Goal: Task Accomplishment & Management: Use online tool/utility

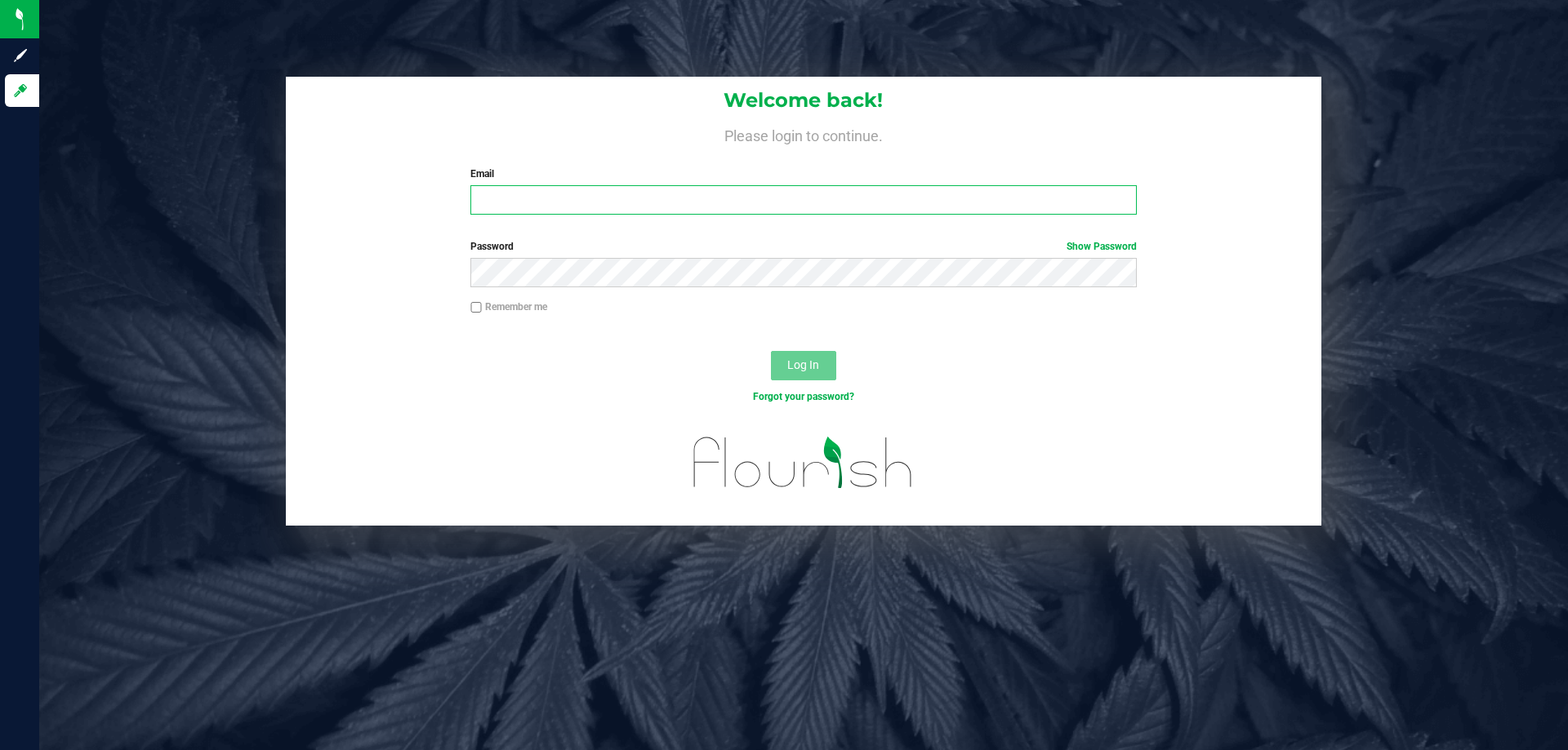
click at [797, 205] on input "Email" at bounding box center [804, 200] width 666 height 30
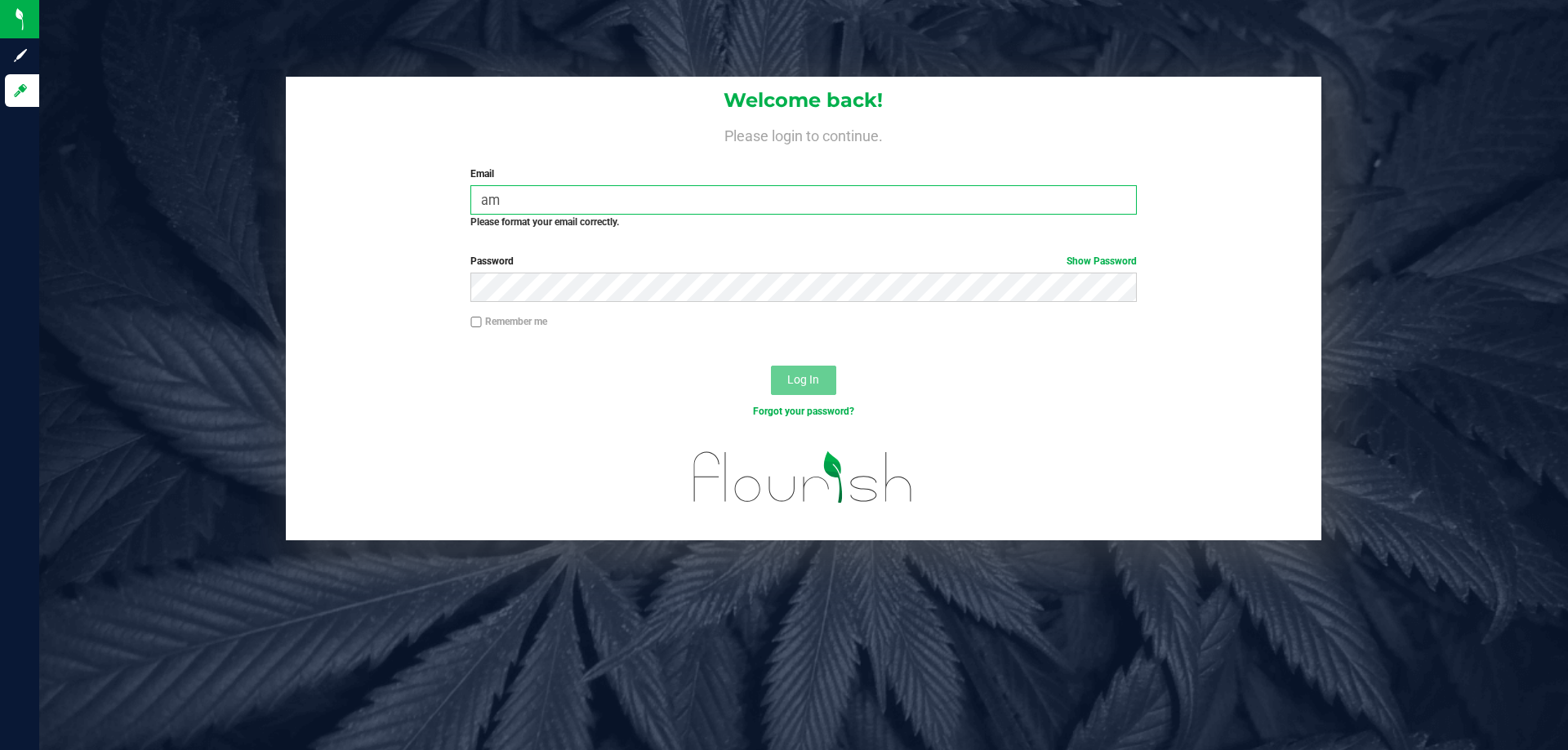
type input "a"
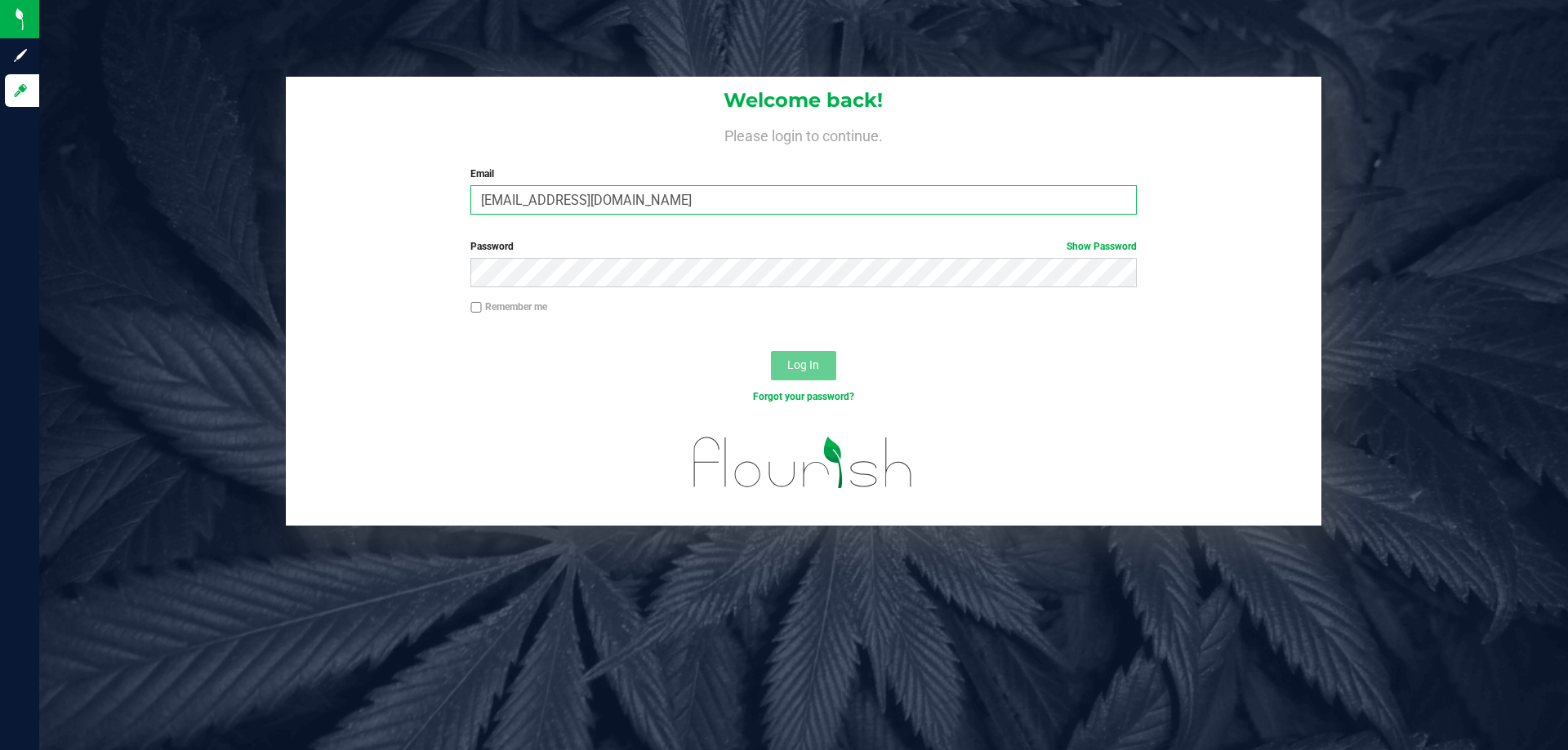
type input "[EMAIL_ADDRESS][DOMAIN_NAME]"
click at [771, 351] on button "Log In" at bounding box center [804, 366] width 65 height 30
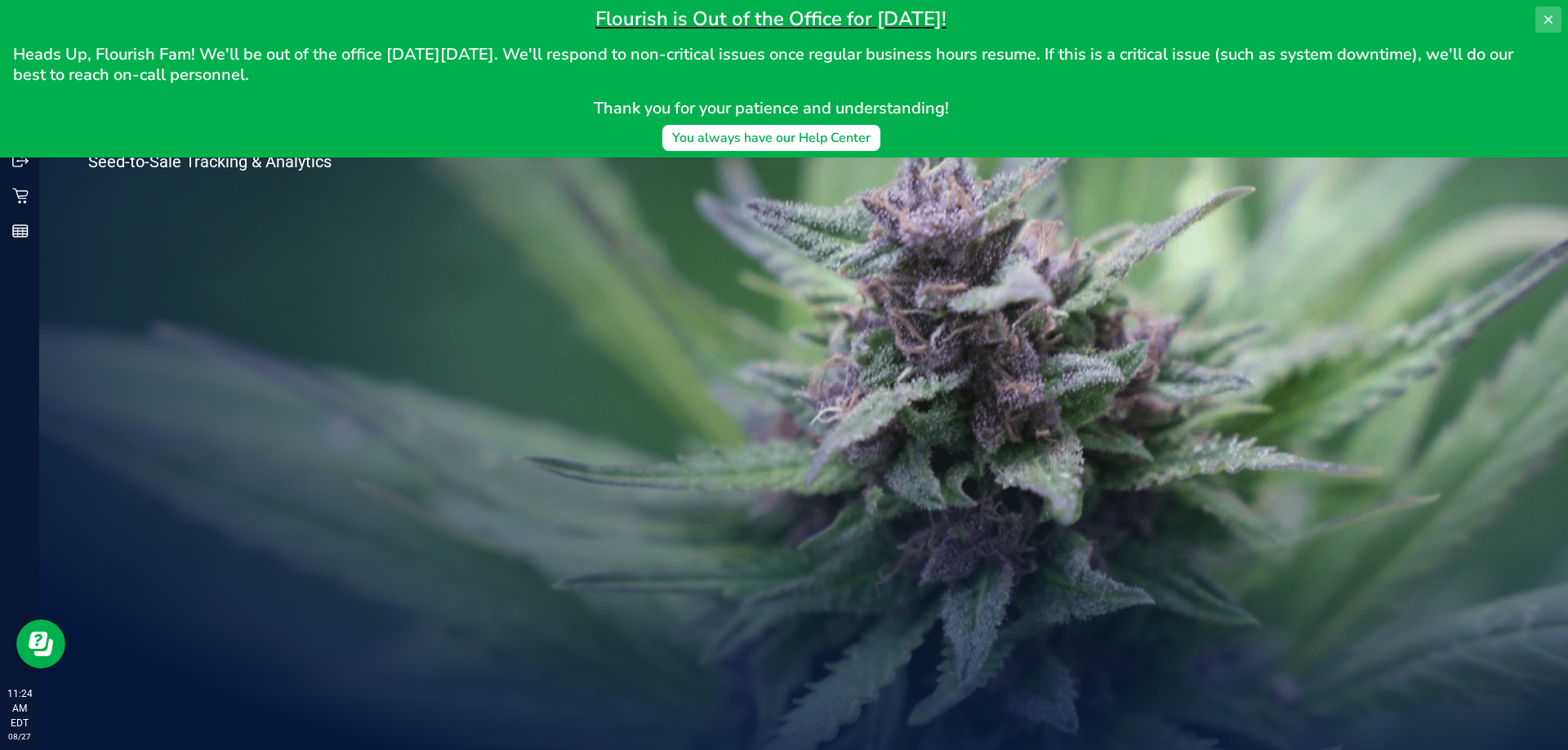
click at [1549, 19] on icon at bounding box center [1547, 20] width 8 height 8
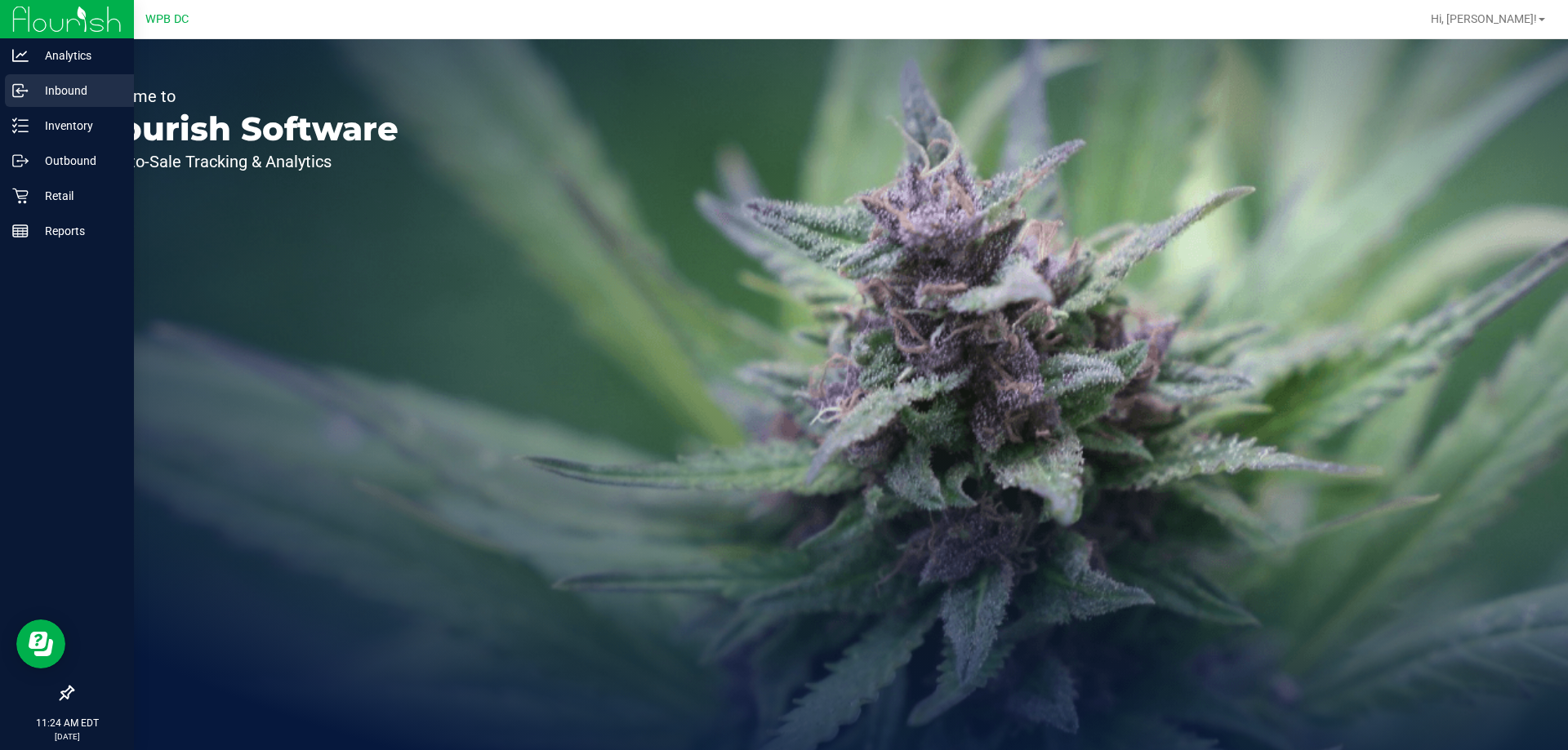
click at [72, 89] on p "Inbound" at bounding box center [77, 90] width 98 height 20
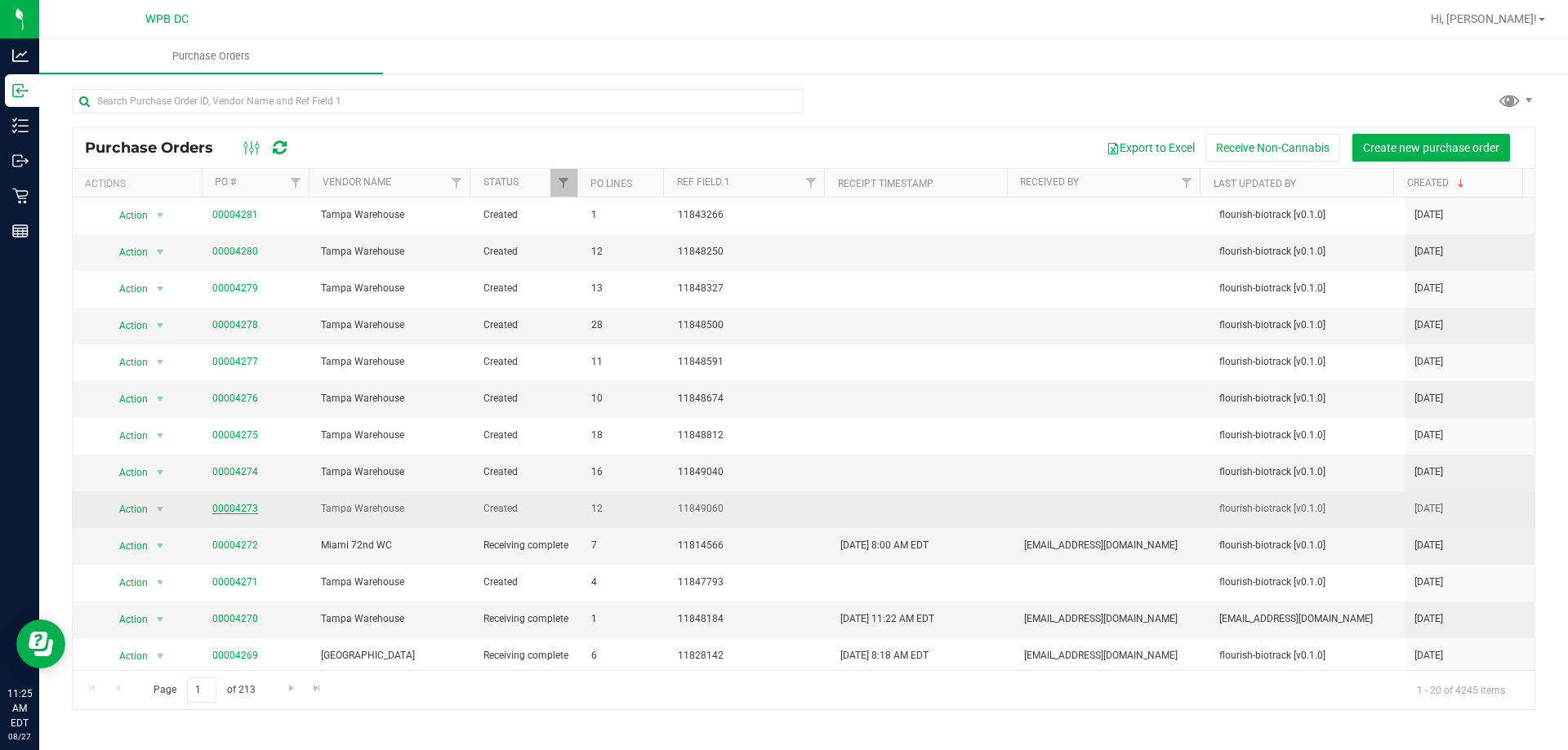
click at [216, 510] on link "00004273" at bounding box center [235, 509] width 46 height 11
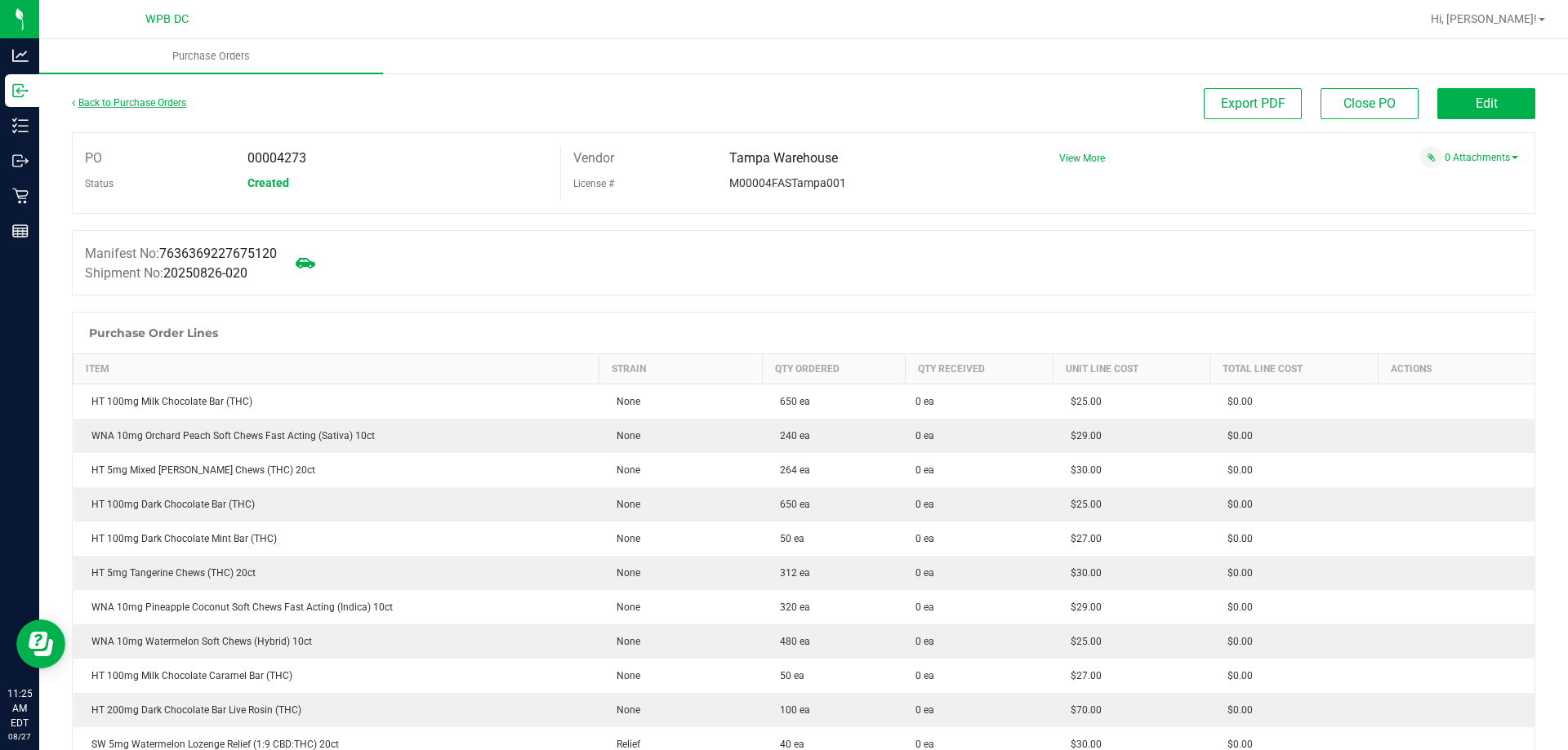
click at [108, 102] on link "Back to Purchase Orders" at bounding box center [129, 102] width 115 height 11
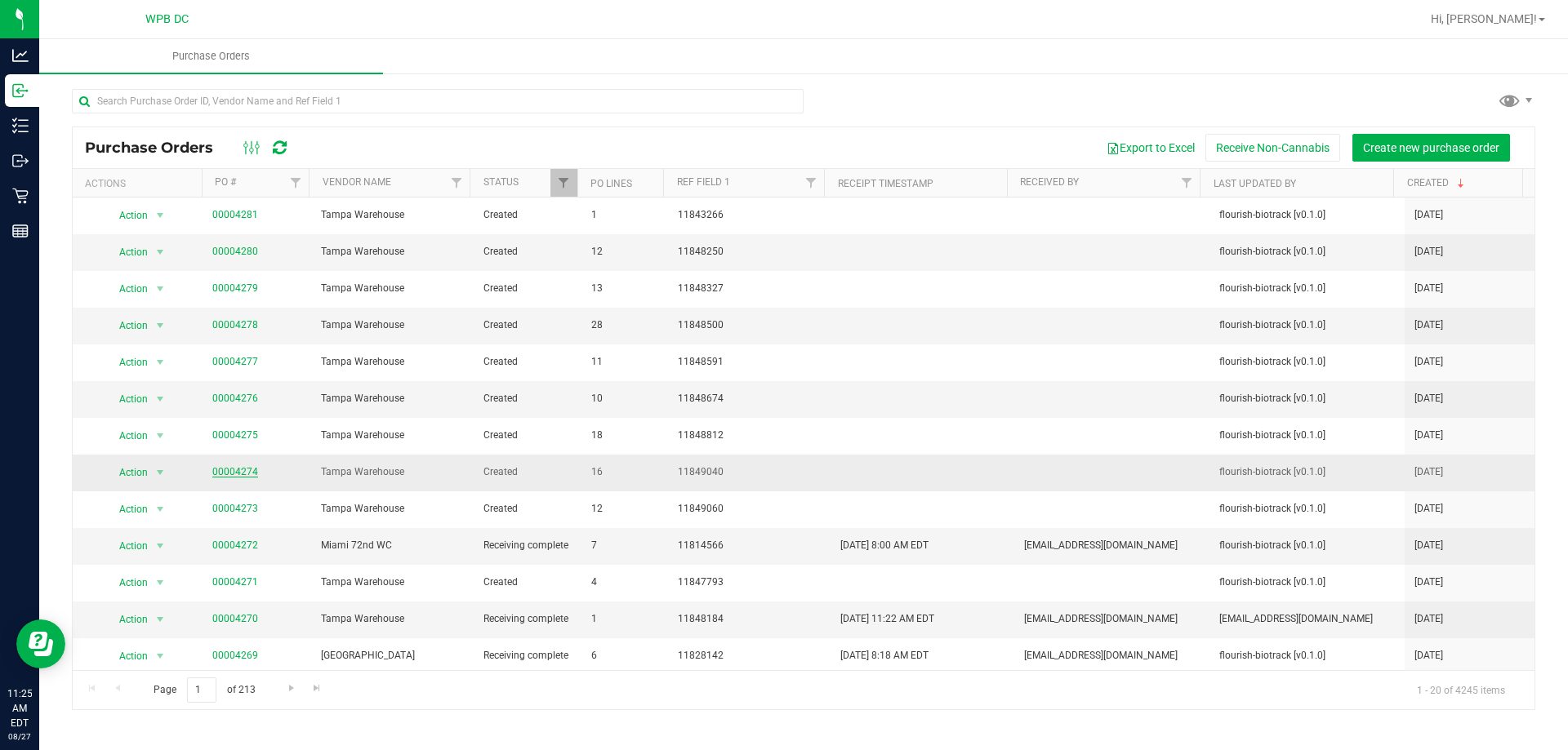
click at [221, 474] on link "00004274" at bounding box center [235, 471] width 46 height 11
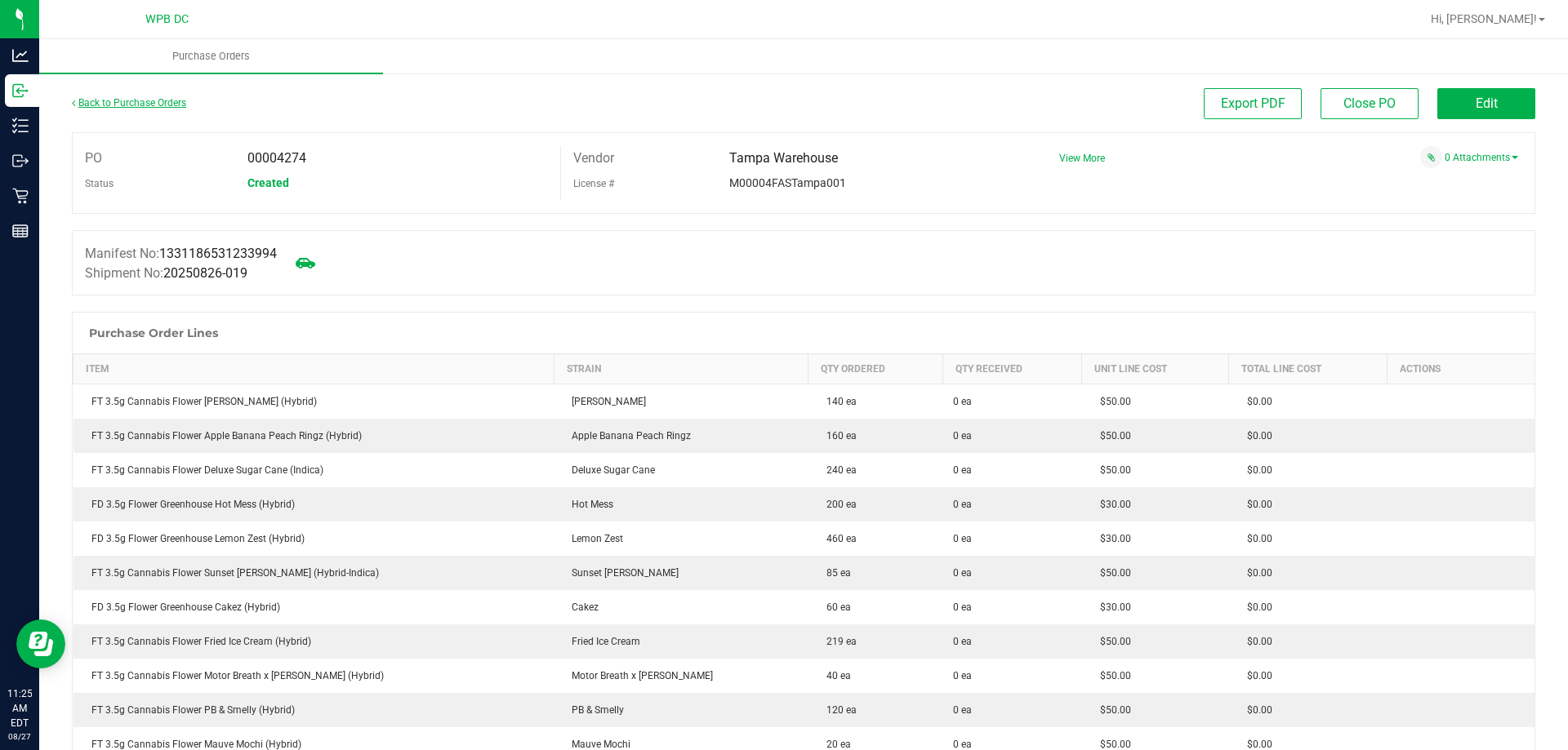
click at [181, 97] on link "Back to Purchase Orders" at bounding box center [129, 102] width 115 height 11
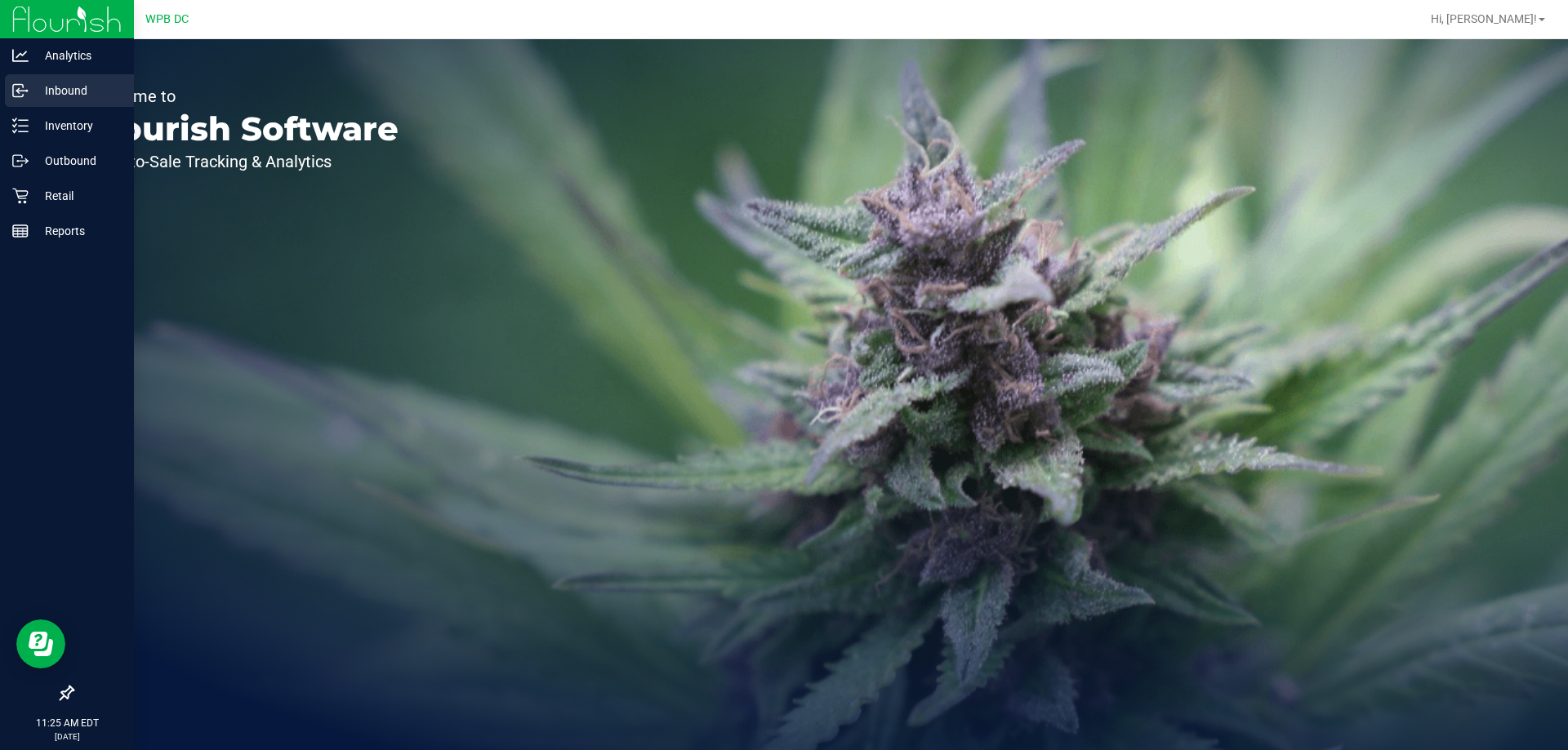
click at [45, 87] on p "Inbound" at bounding box center [77, 90] width 98 height 20
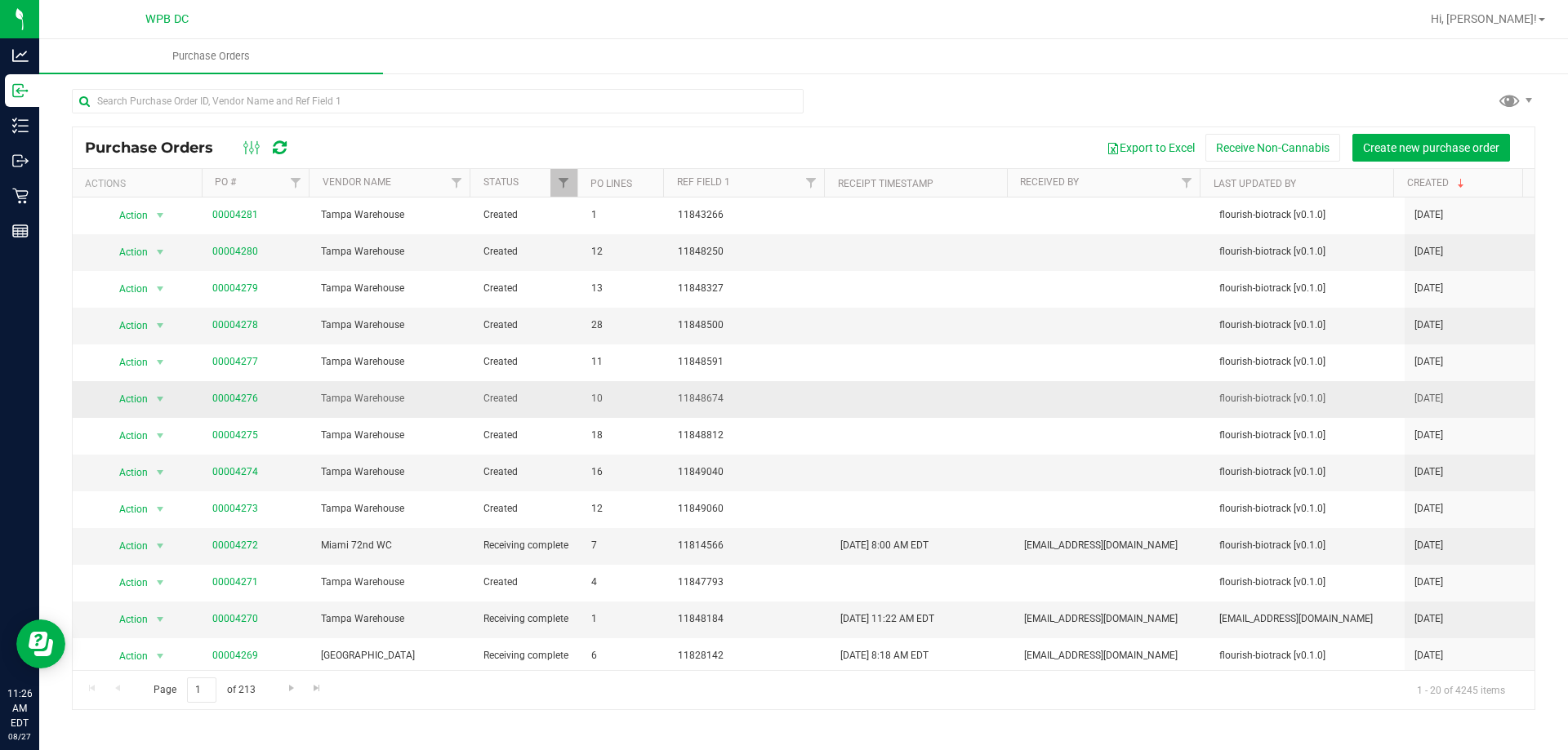
click at [205, 396] on td "00004276" at bounding box center [256, 399] width 108 height 36
click at [216, 396] on link "00004276" at bounding box center [235, 398] width 46 height 11
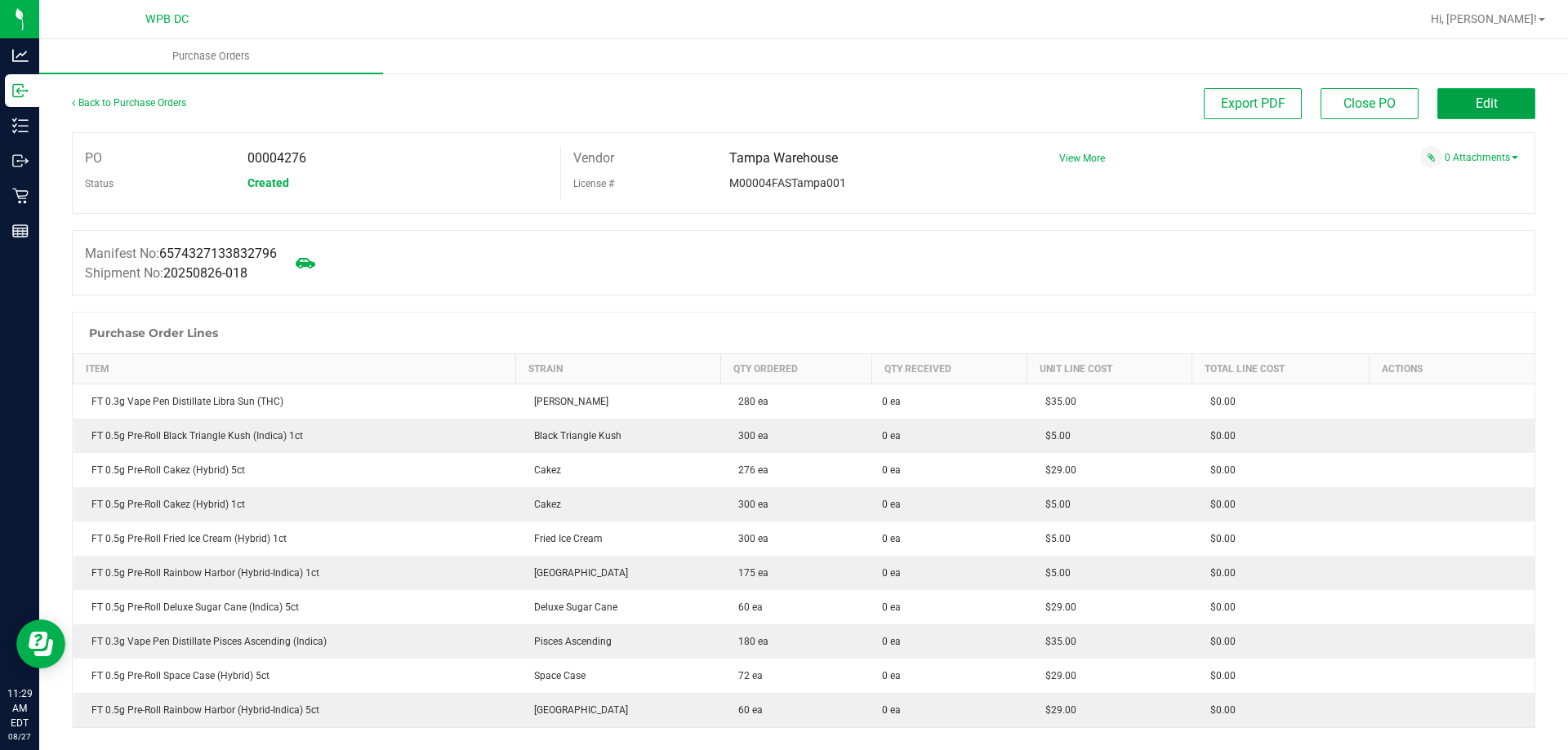
click at [1484, 94] on button "Edit" at bounding box center [1486, 103] width 98 height 31
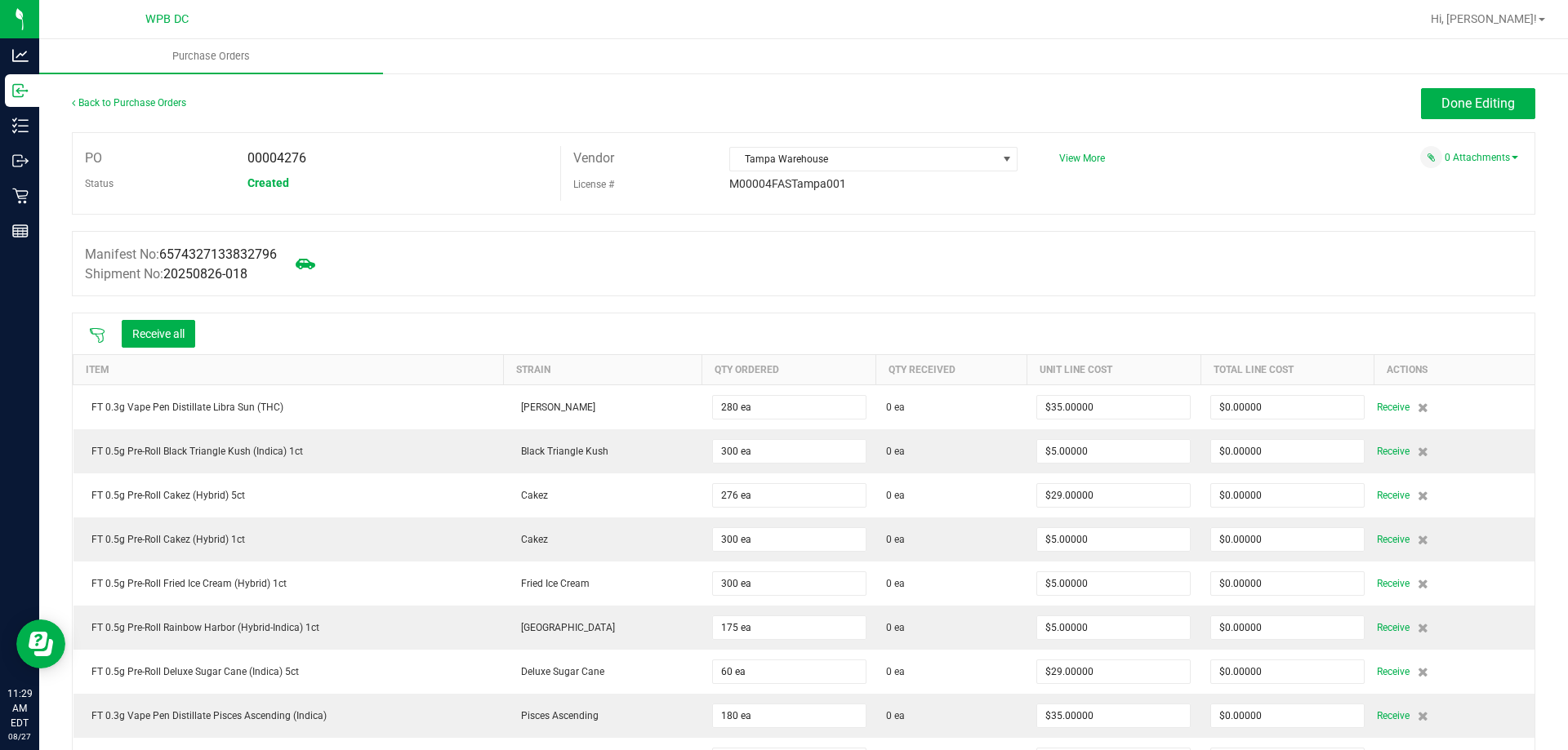
click at [95, 338] on icon at bounding box center [97, 335] width 17 height 17
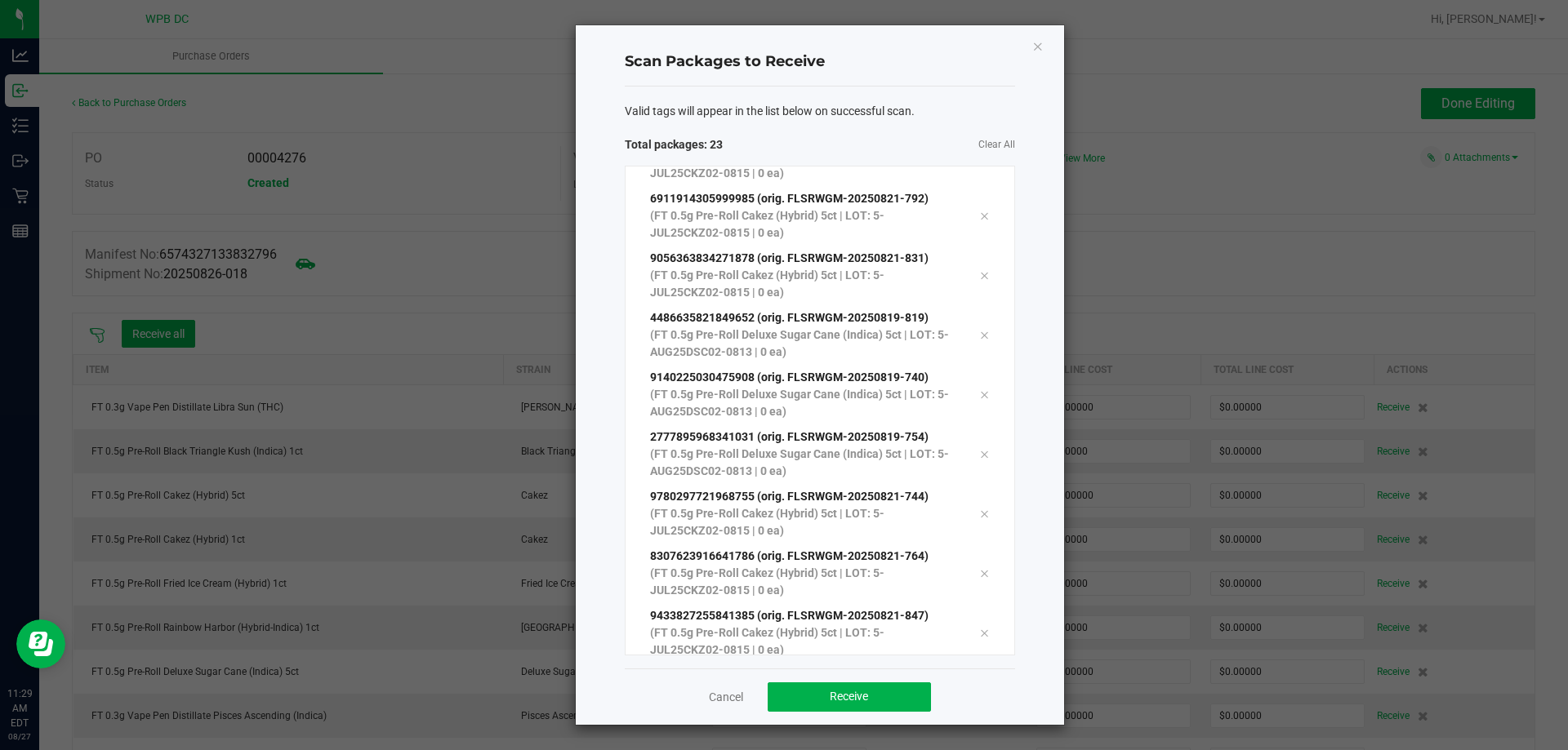
scroll to position [923, 0]
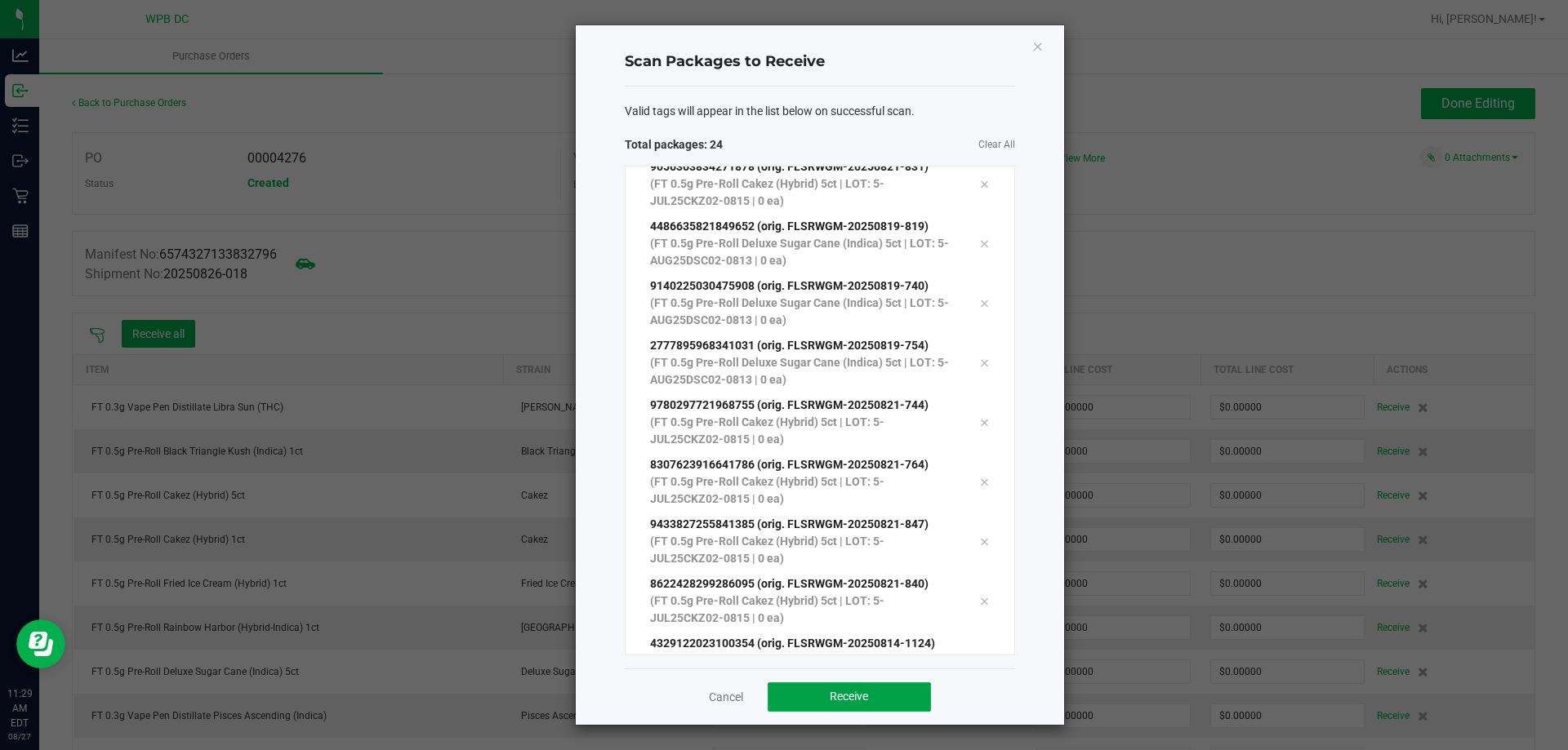
click at [899, 688] on button "Receive" at bounding box center [848, 697] width 163 height 30
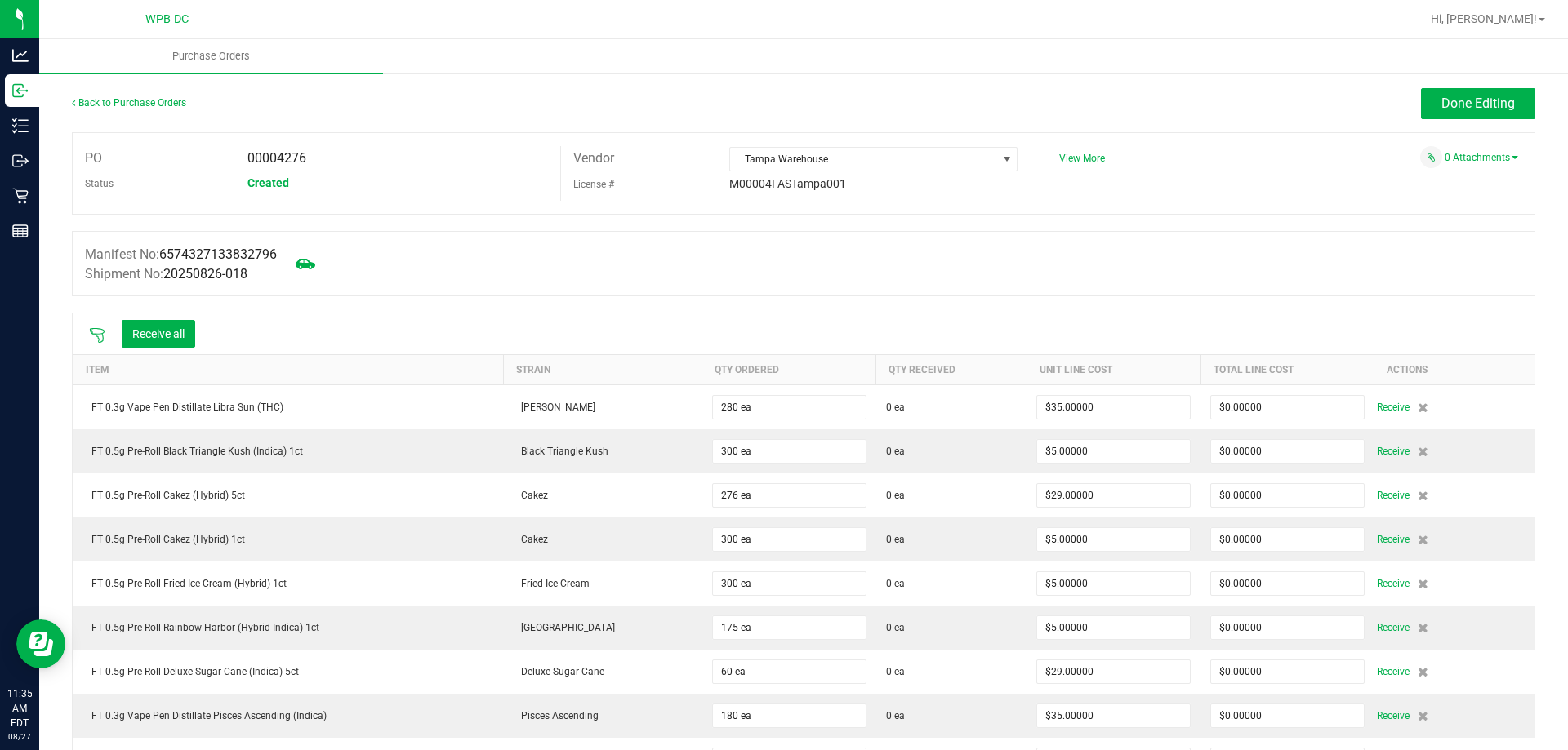
click at [90, 338] on icon at bounding box center [97, 335] width 17 height 17
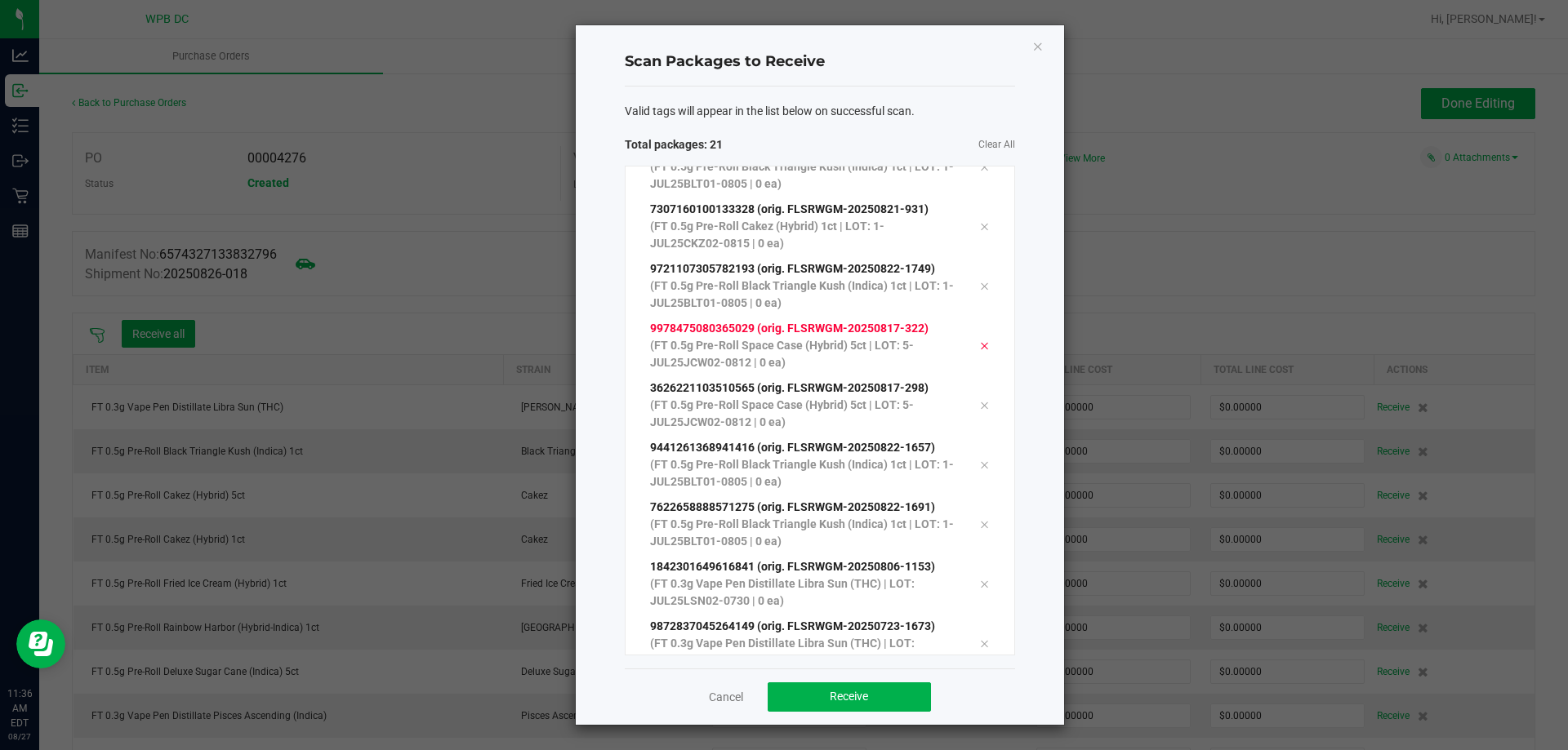
scroll to position [744, 0]
click at [922, 698] on button "Receive" at bounding box center [848, 697] width 163 height 30
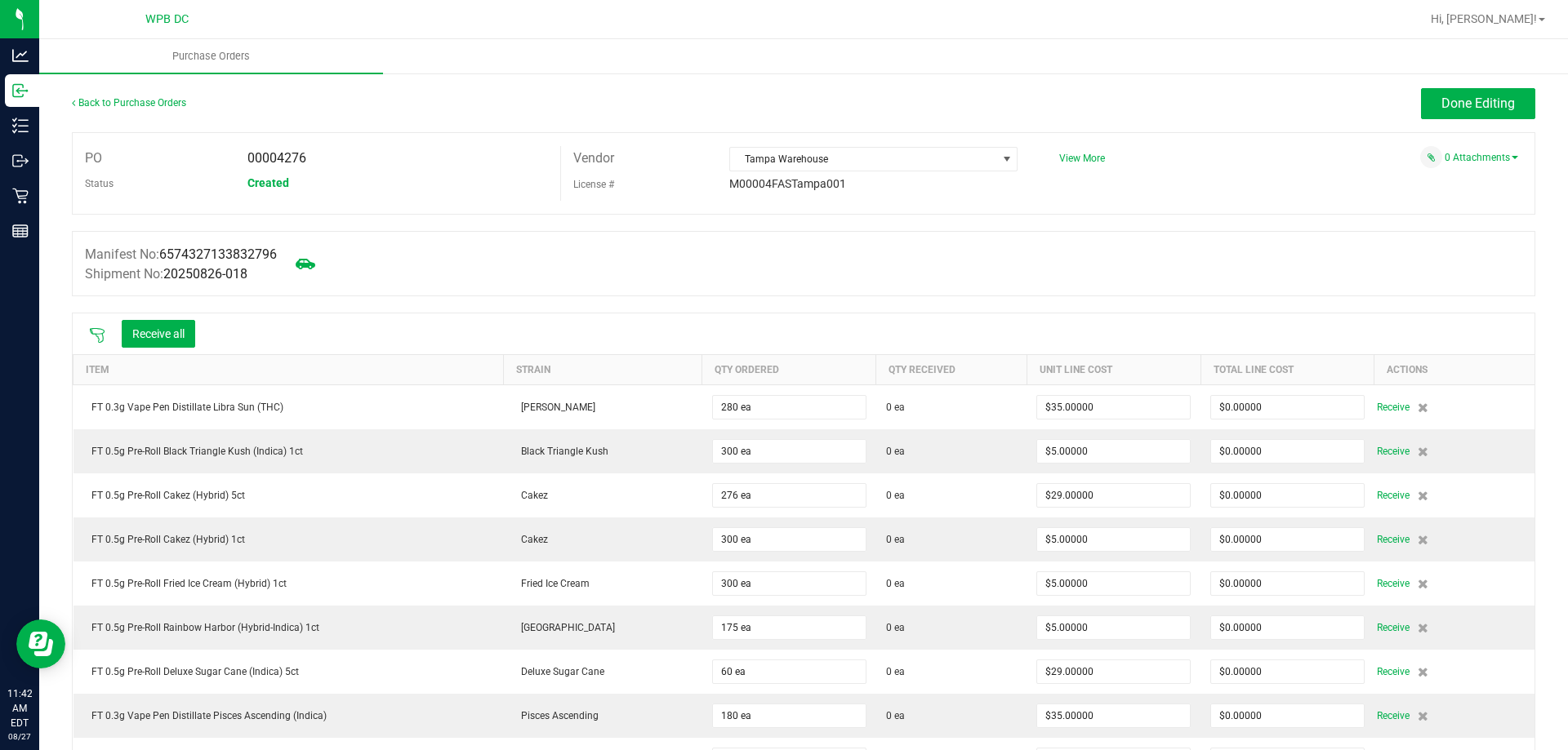
click at [93, 328] on icon at bounding box center [97, 335] width 15 height 15
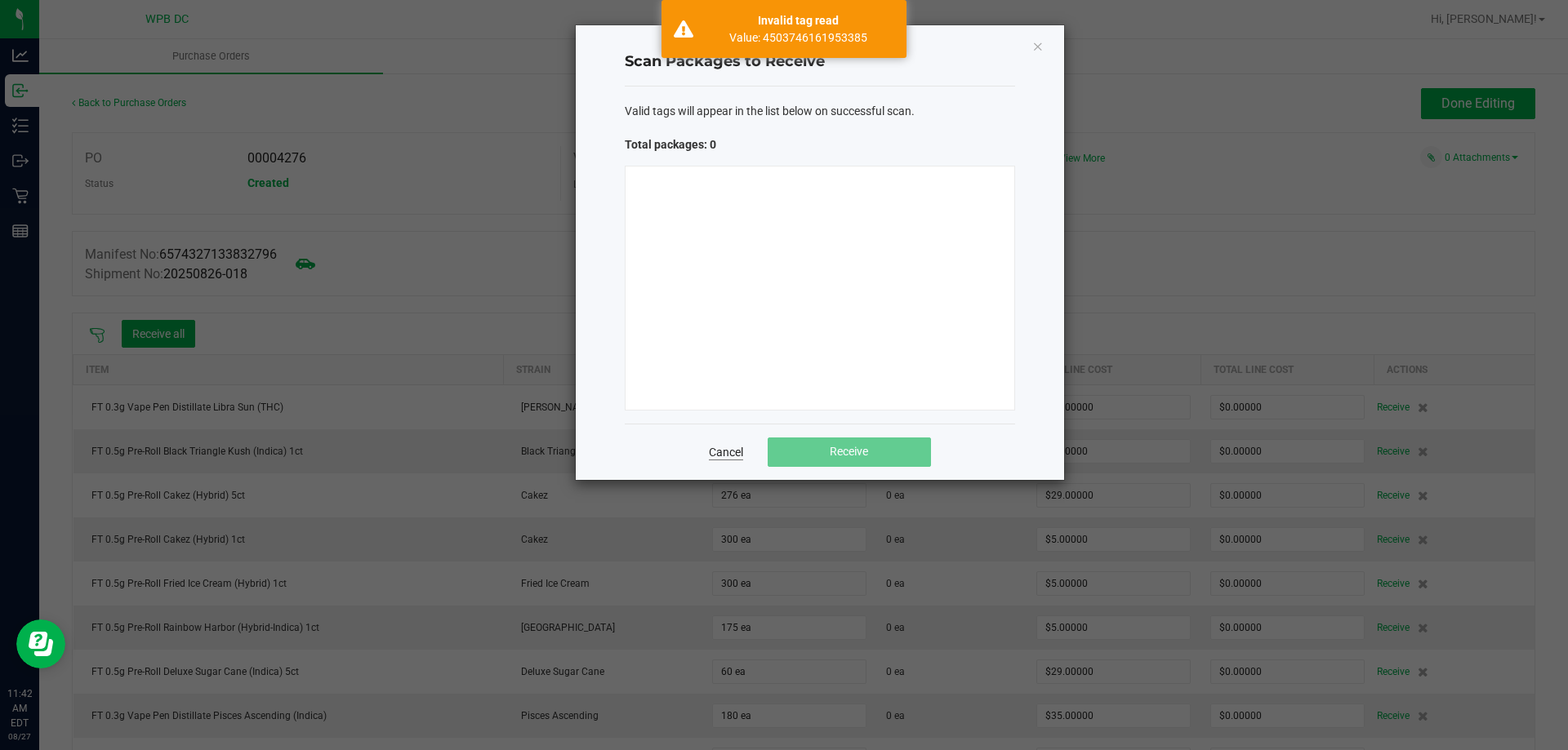
click at [715, 454] on link "Cancel" at bounding box center [725, 453] width 34 height 17
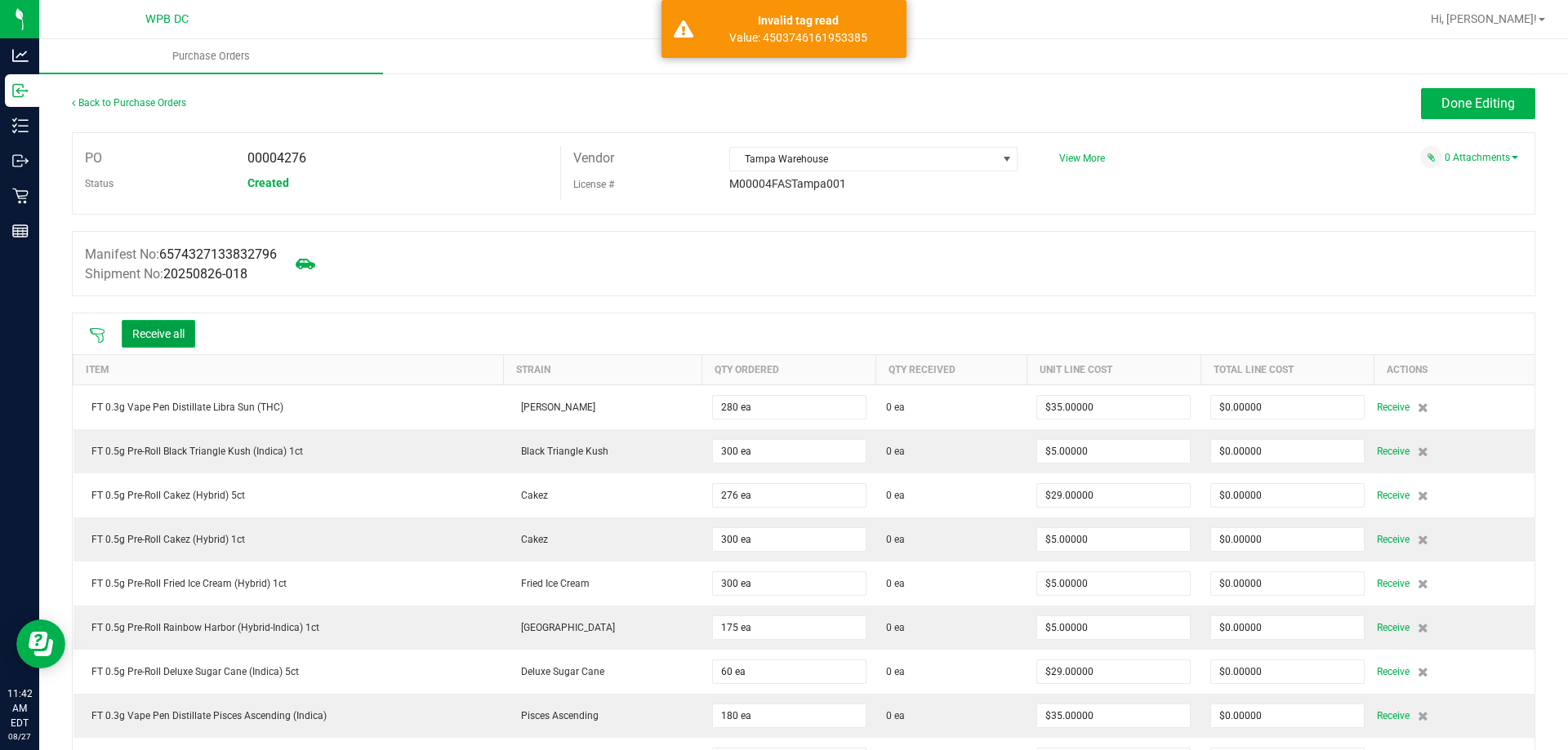
click at [159, 331] on button "Receive all" at bounding box center [158, 334] width 74 height 28
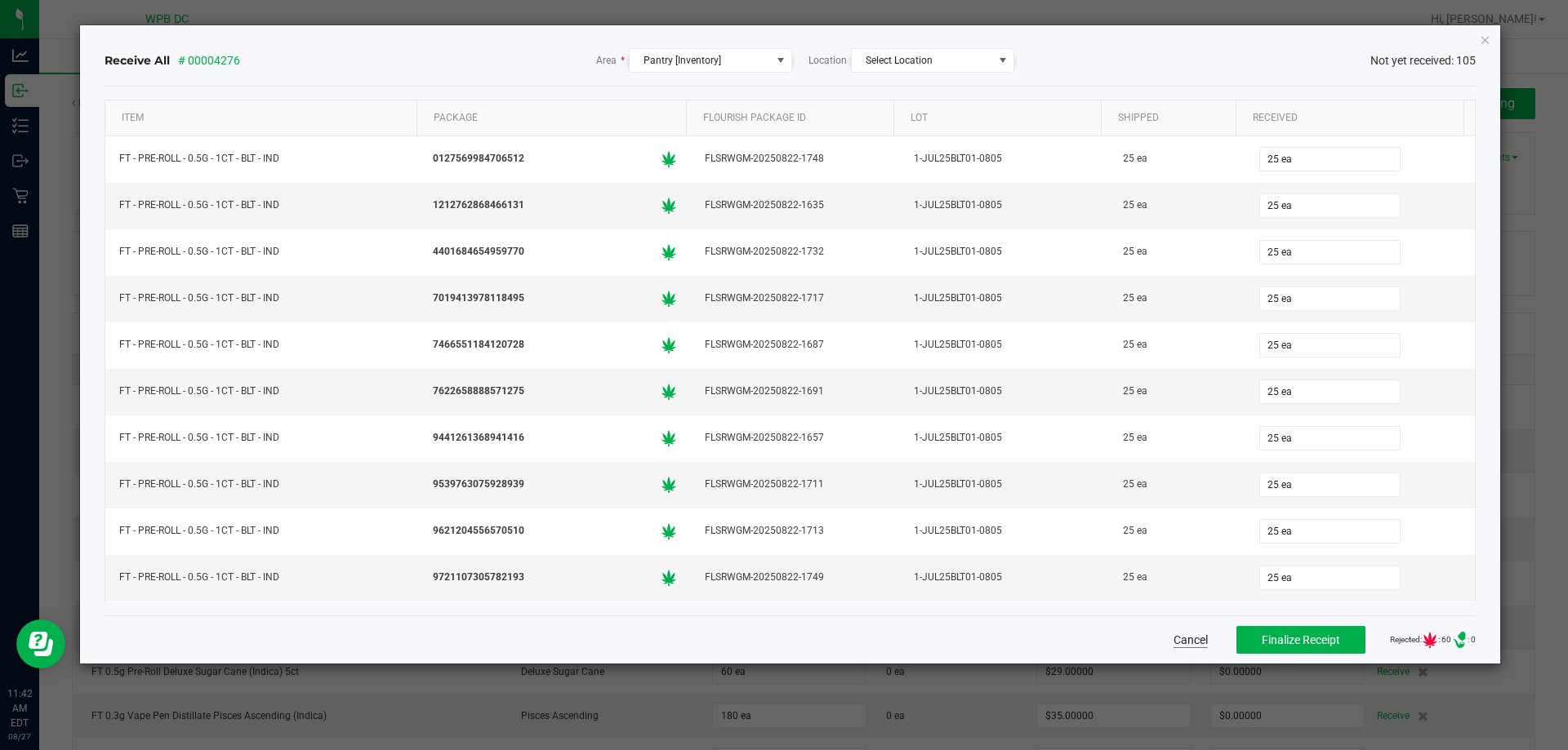
click at [1174, 640] on button "Cancel" at bounding box center [1190, 640] width 34 height 17
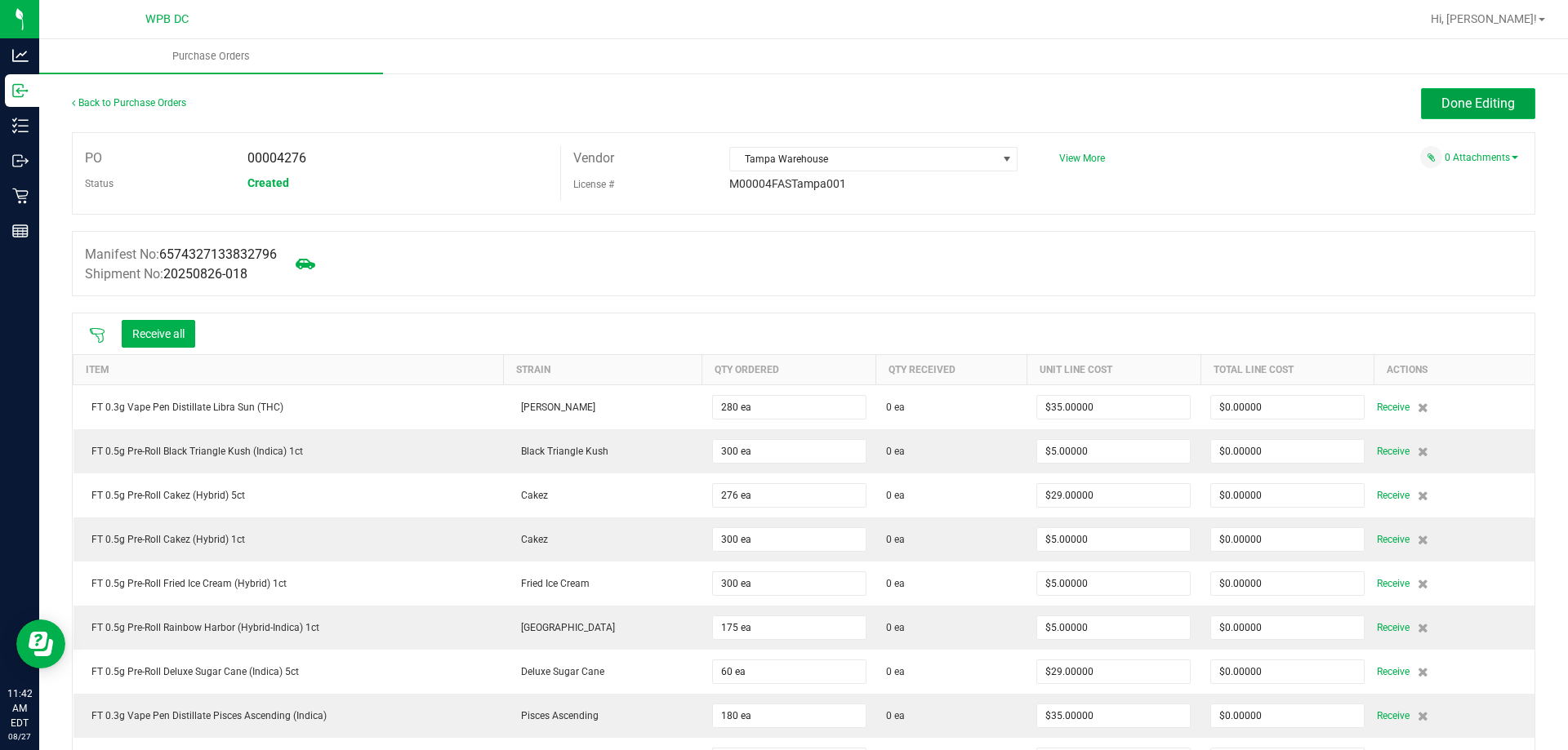
click at [1446, 94] on button "Done Editing" at bounding box center [1478, 103] width 115 height 31
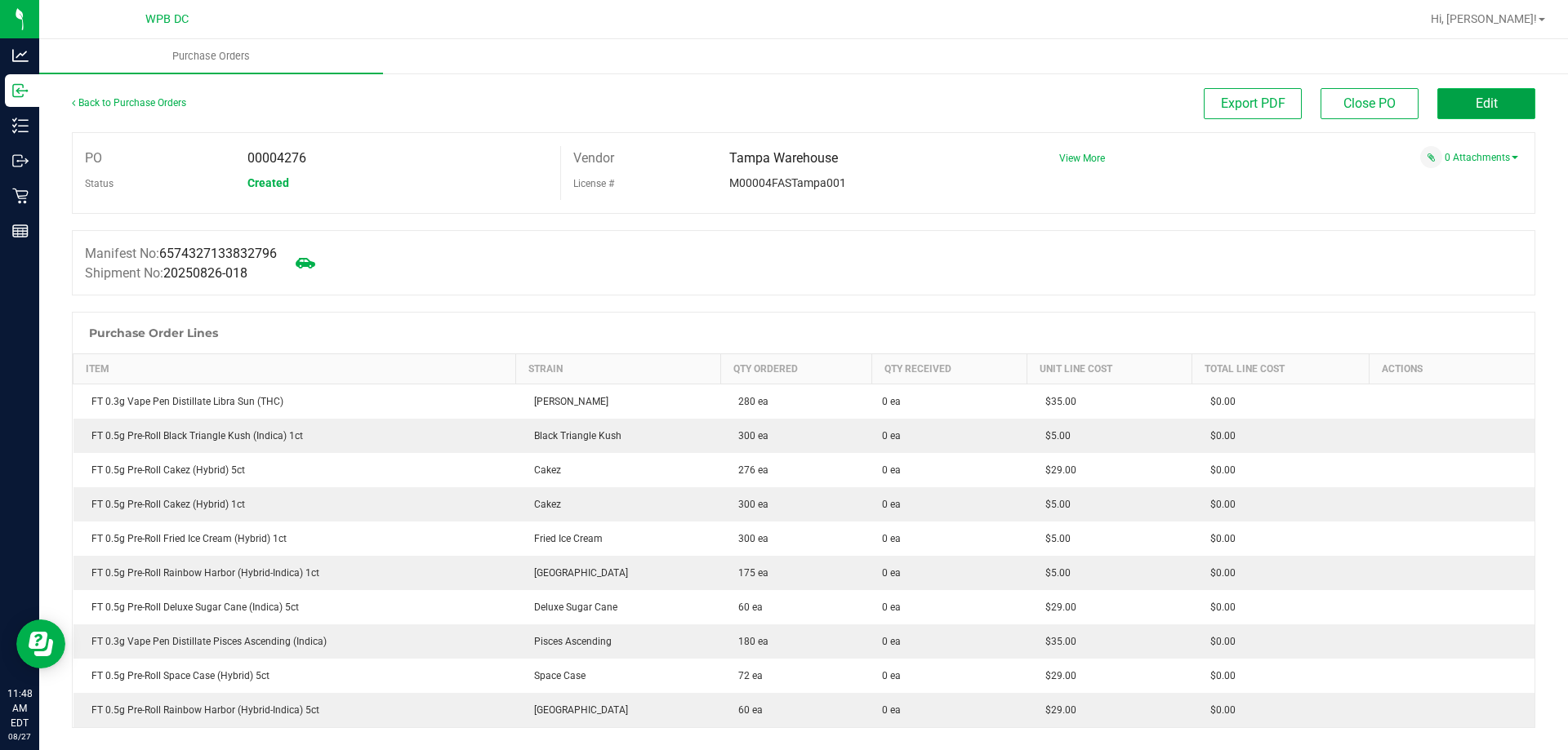
click at [1478, 113] on button "Edit" at bounding box center [1486, 103] width 98 height 31
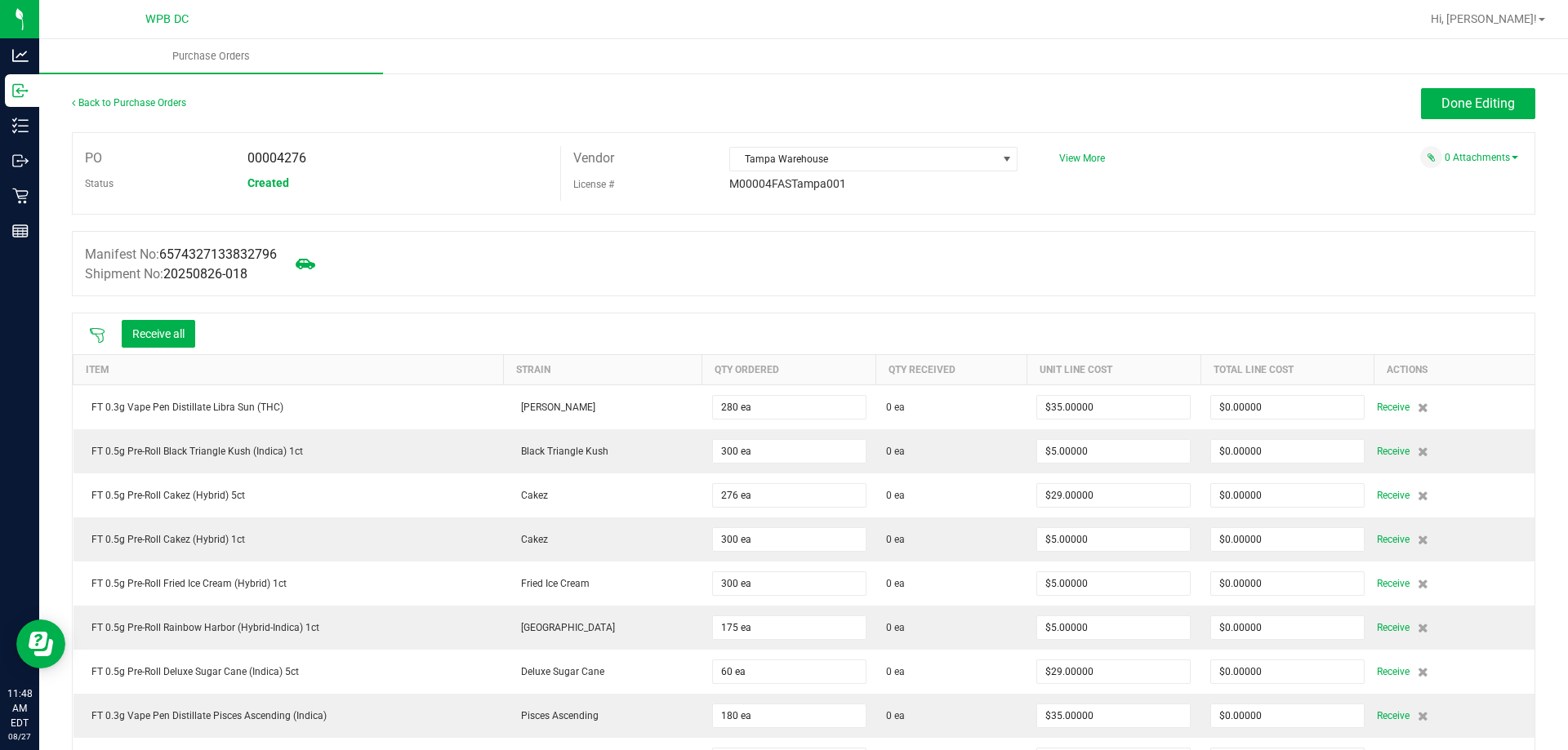
click at [102, 343] on div "Receive all" at bounding box center [142, 334] width 122 height 34
click at [101, 341] on icon at bounding box center [97, 335] width 15 height 15
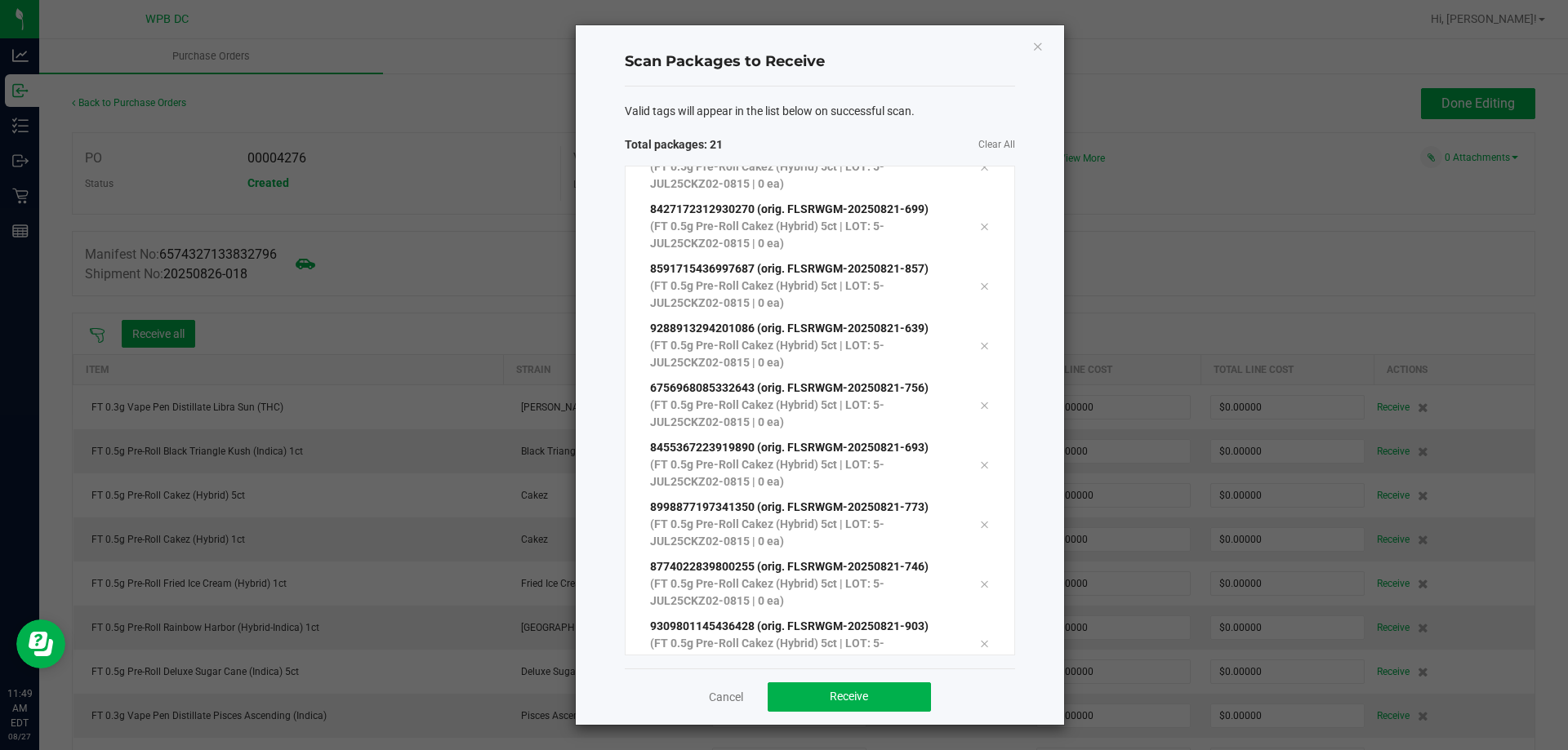
scroll to position [744, 0]
click at [890, 687] on button "Receive" at bounding box center [848, 697] width 163 height 30
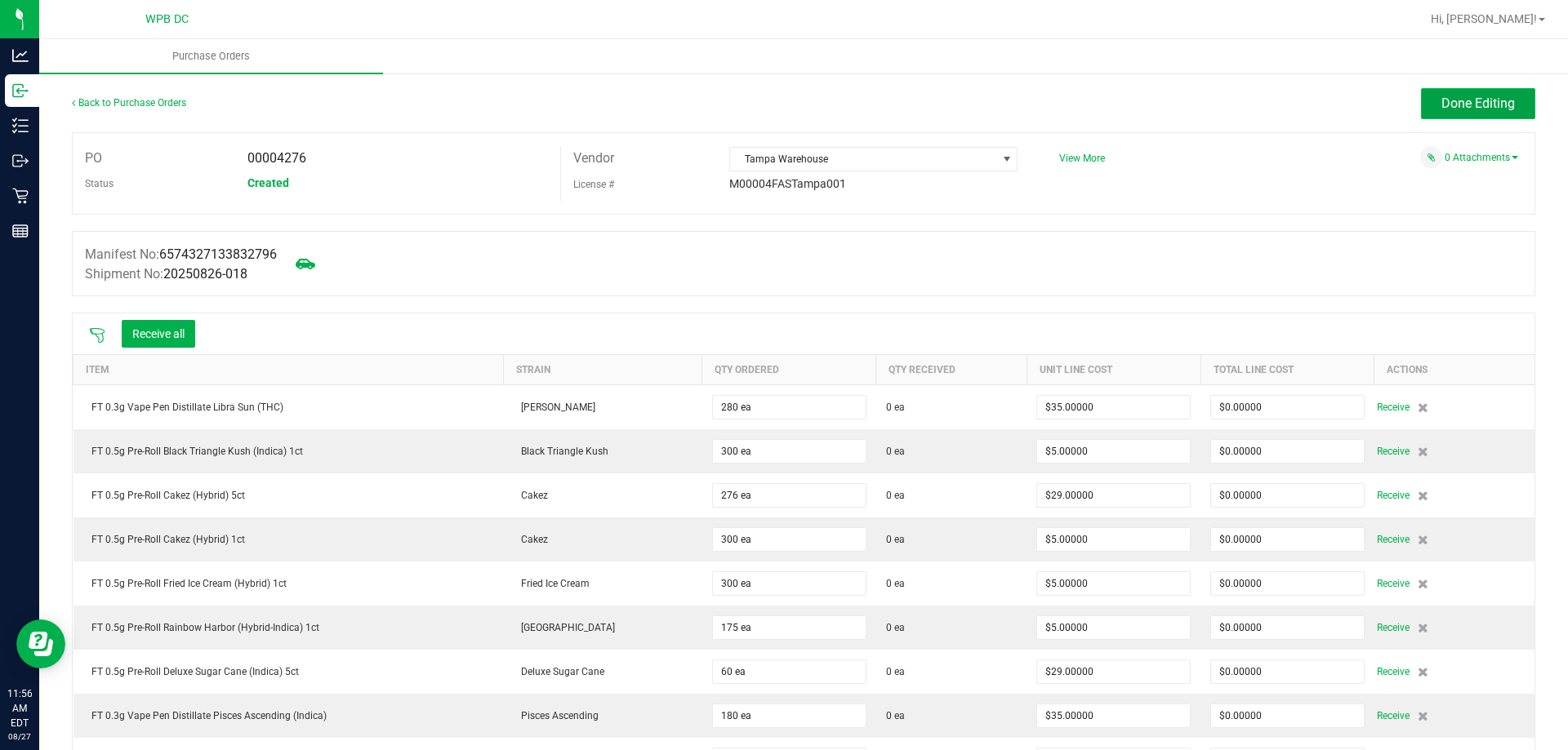
click at [1460, 104] on span "Done Editing" at bounding box center [1478, 102] width 74 height 16
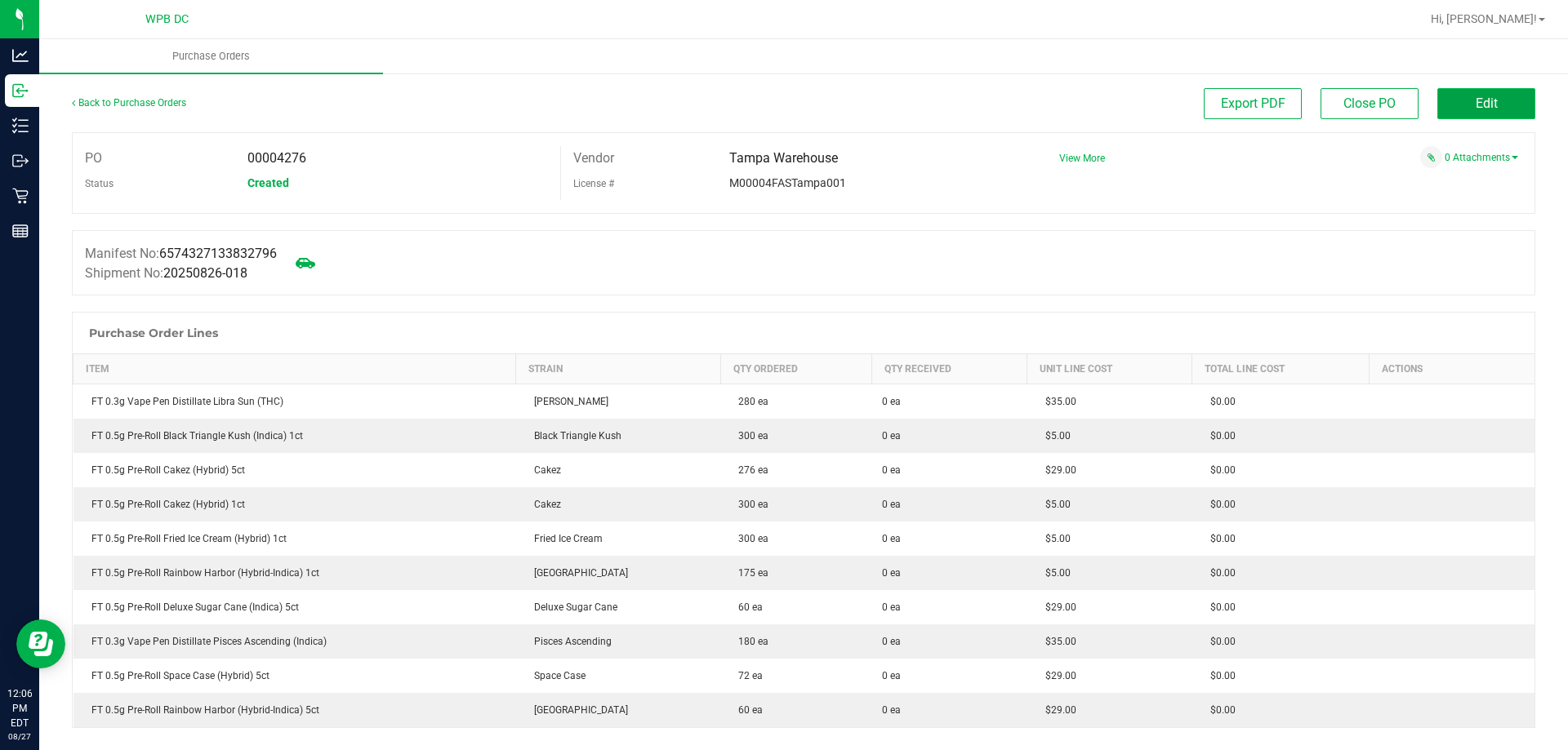
click at [1493, 98] on button "Edit" at bounding box center [1486, 103] width 98 height 31
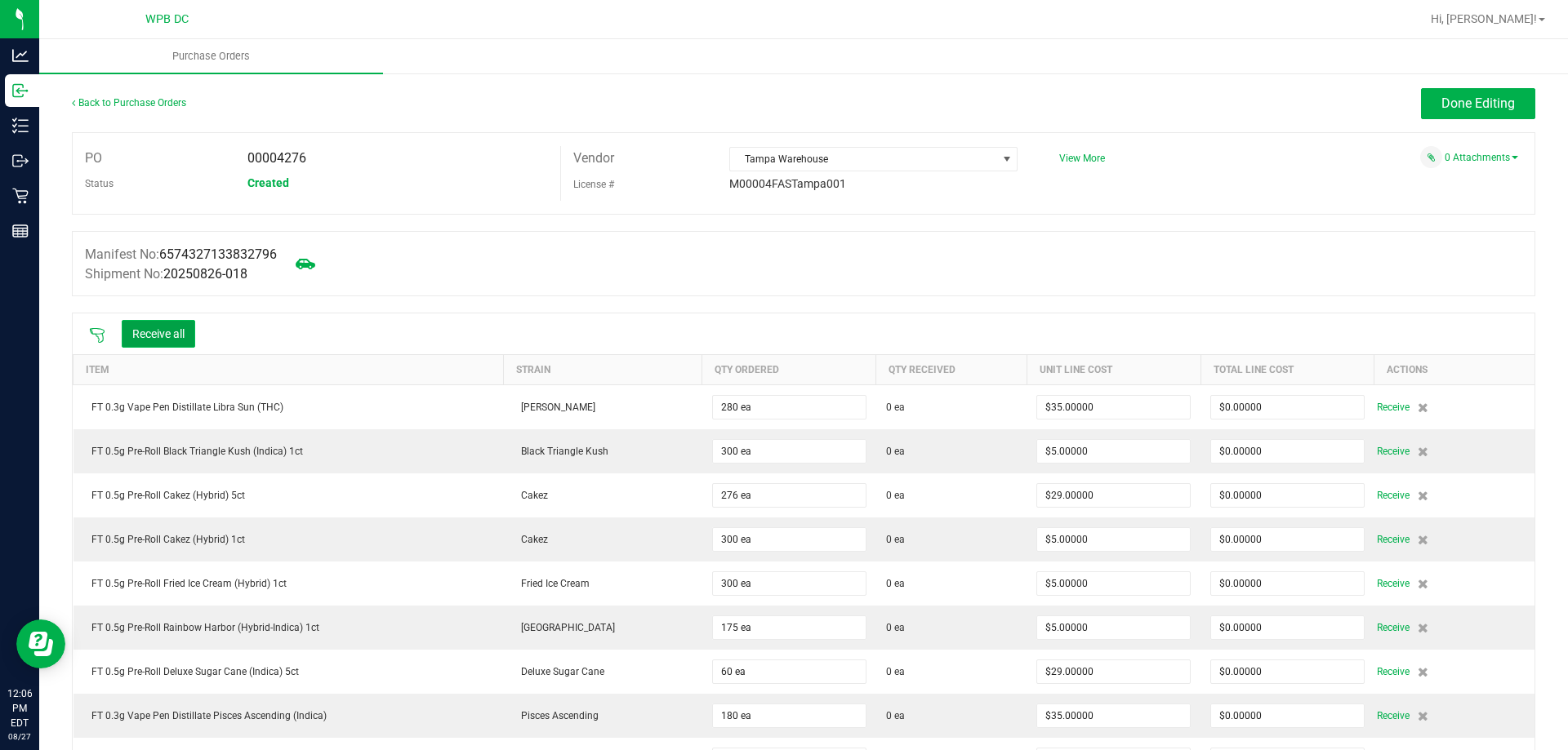
click at [172, 324] on button "Receive all" at bounding box center [158, 334] width 74 height 28
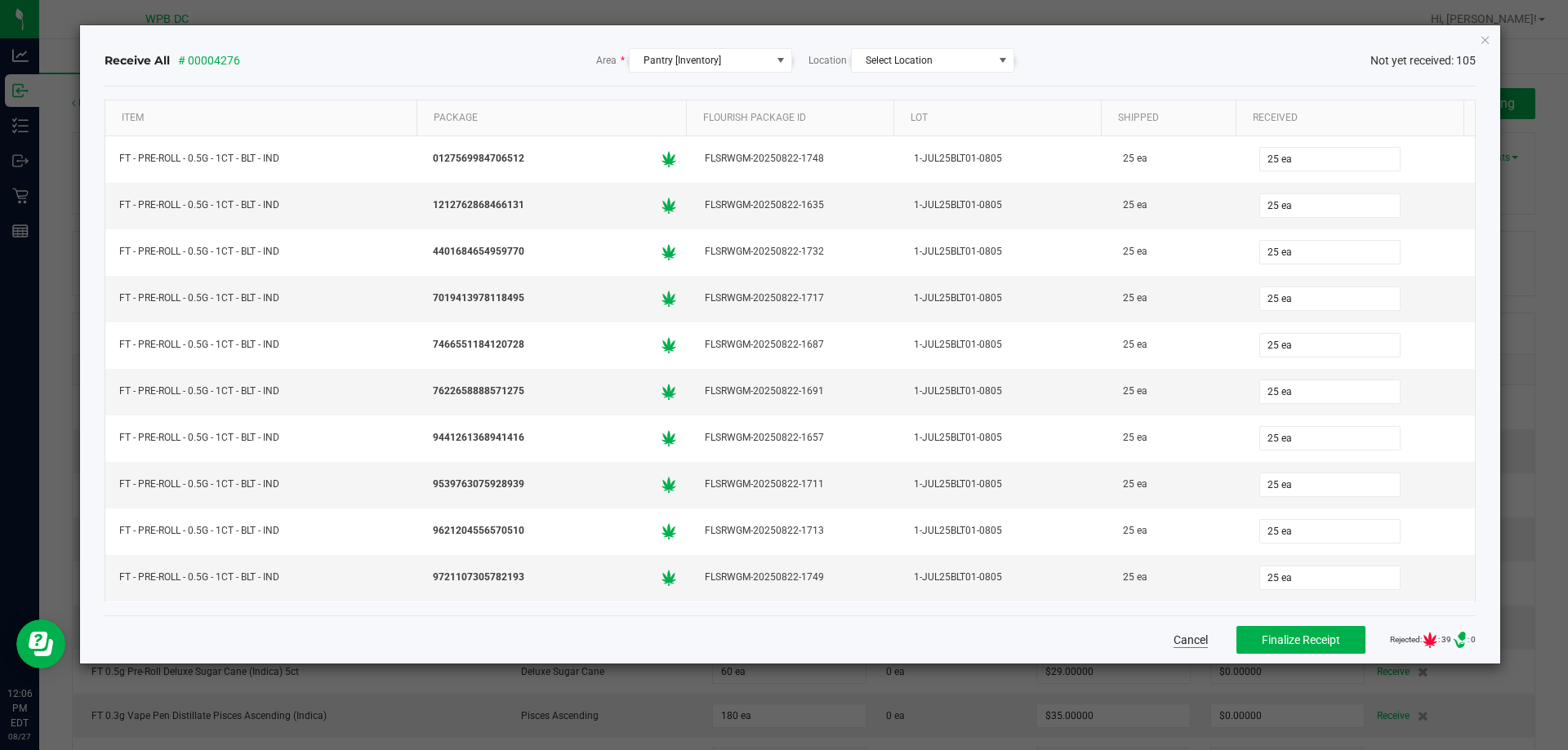
click at [1179, 636] on button "Cancel" at bounding box center [1190, 640] width 34 height 17
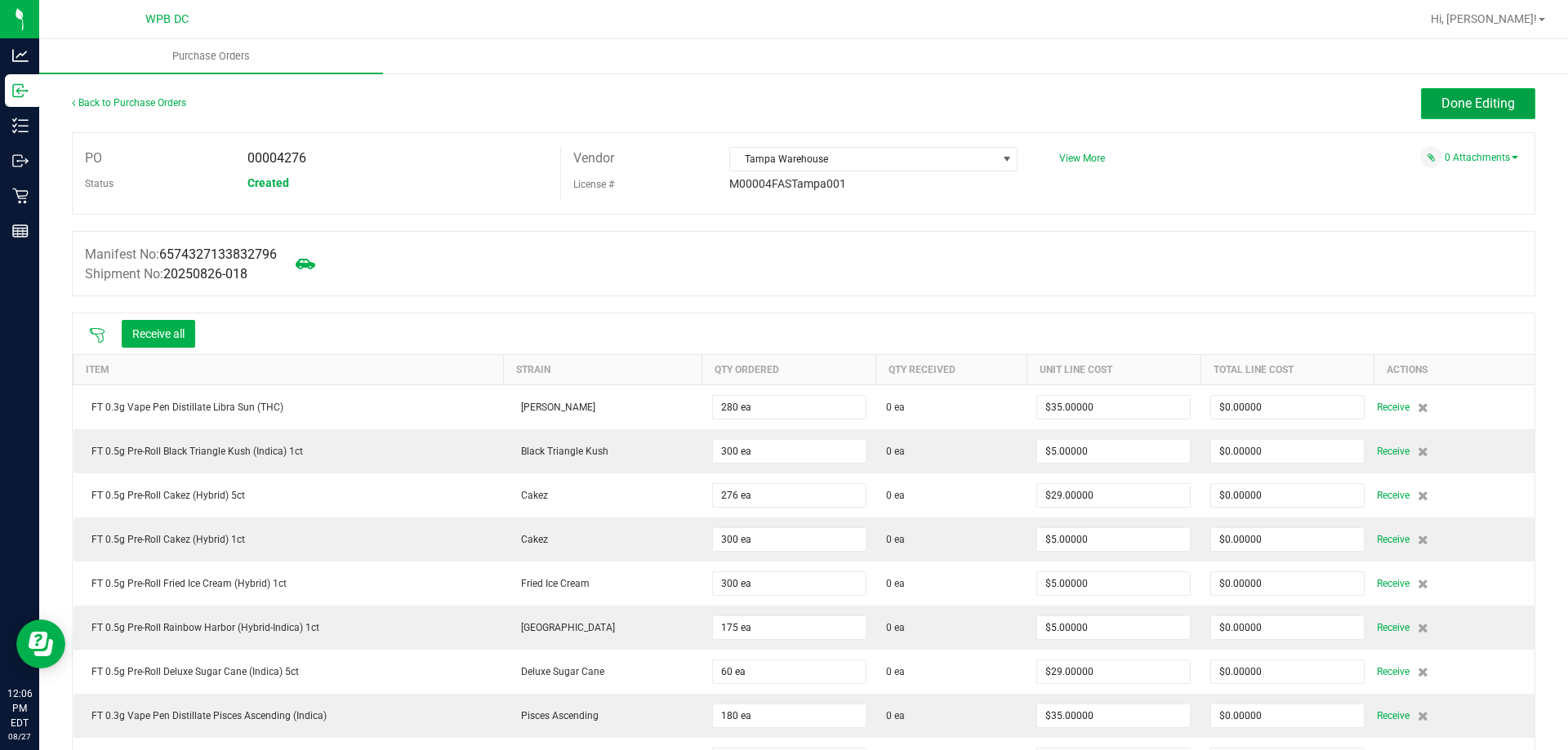
click at [1461, 98] on span "Done Editing" at bounding box center [1478, 102] width 74 height 16
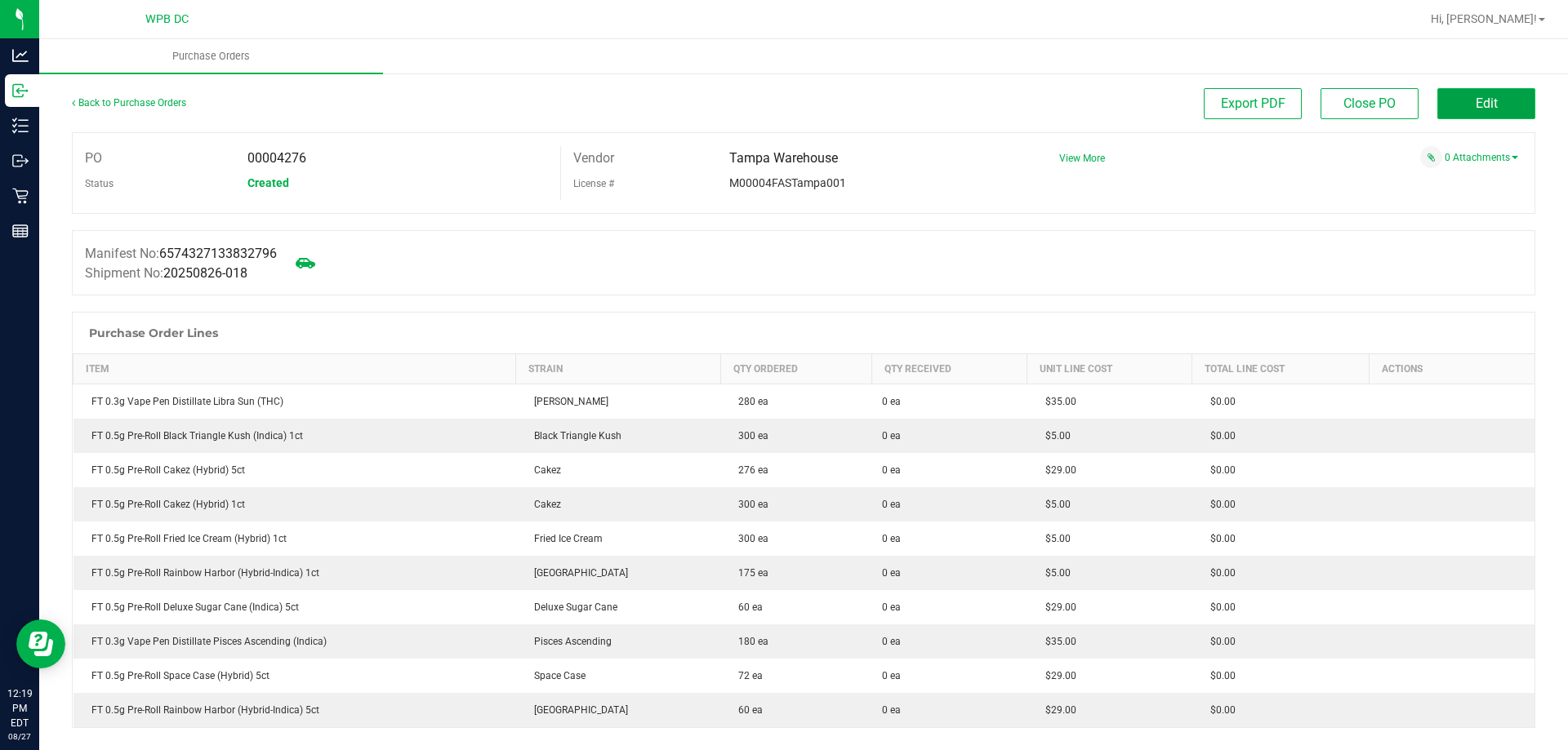
click at [1455, 95] on button "Edit" at bounding box center [1486, 103] width 98 height 31
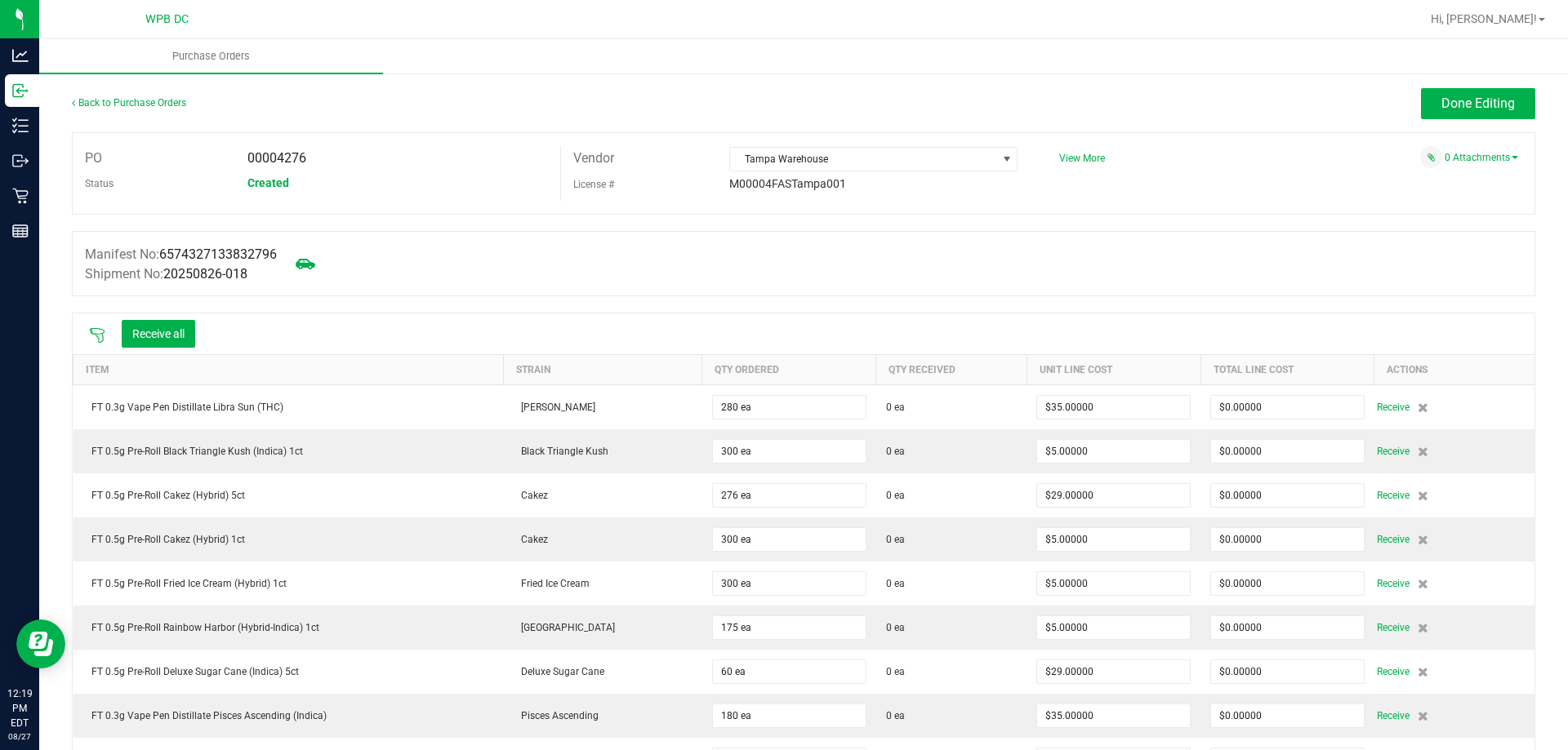
click at [99, 328] on icon at bounding box center [97, 335] width 15 height 15
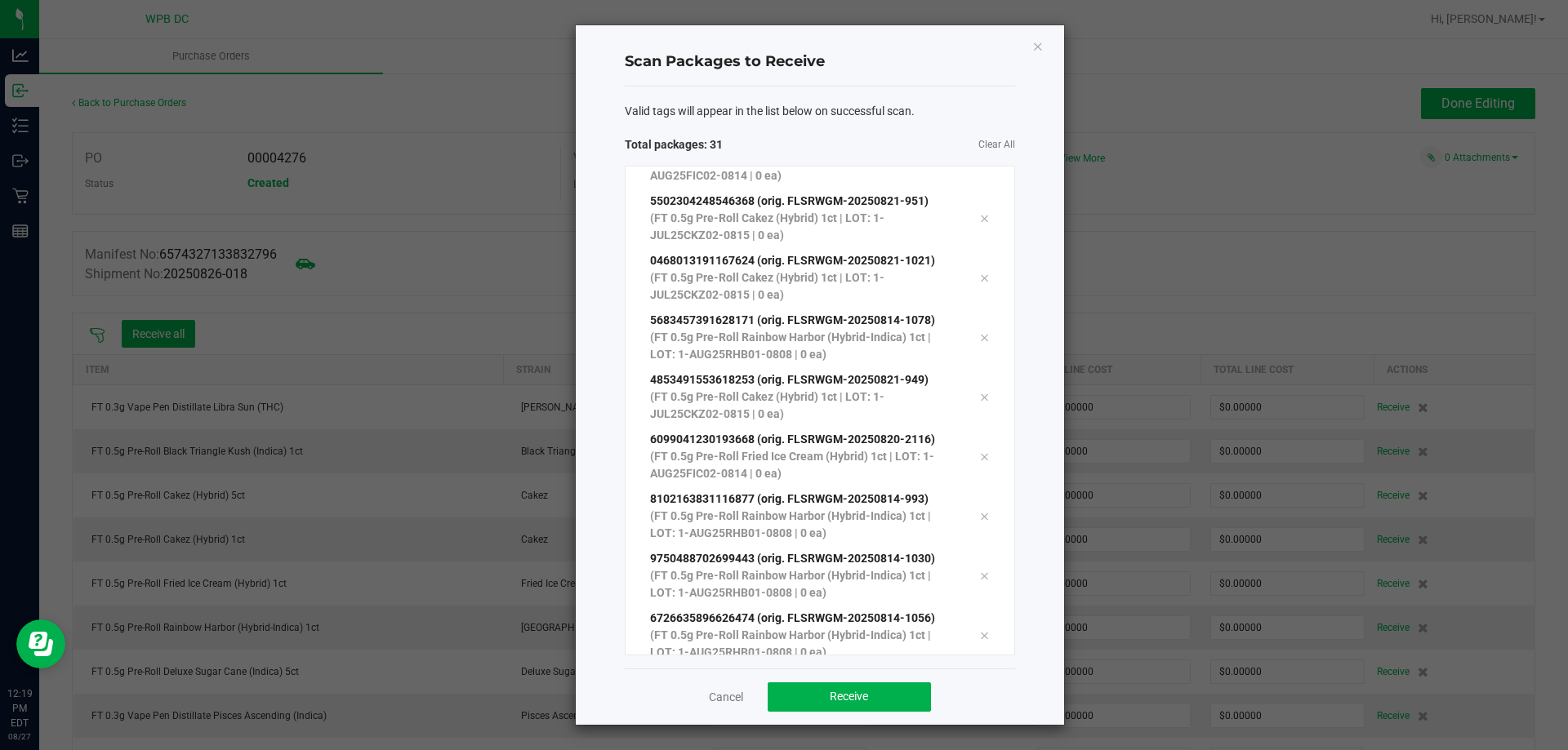
scroll to position [1340, 0]
click at [873, 705] on button "Receive" at bounding box center [848, 697] width 163 height 30
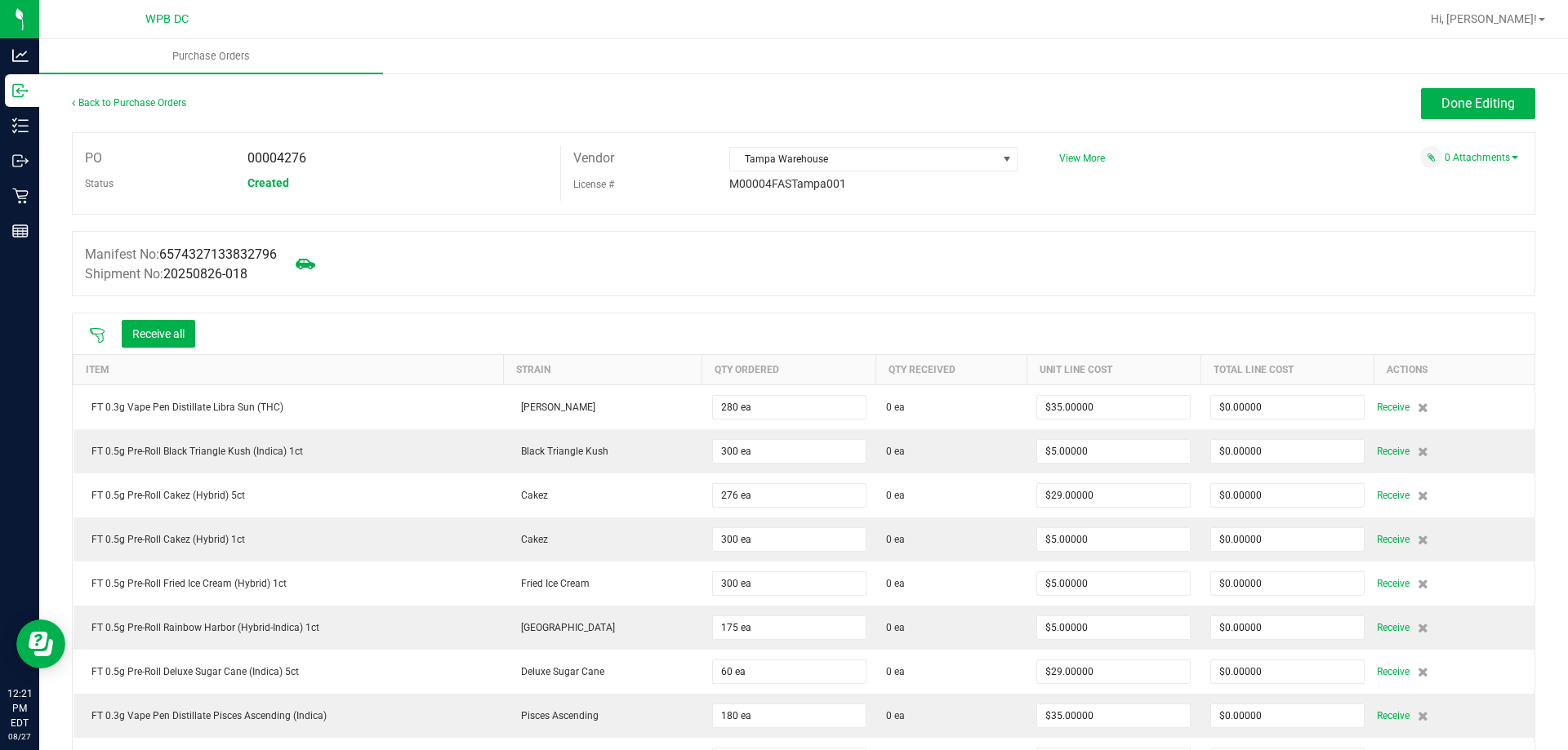
click at [107, 336] on div at bounding box center [97, 334] width 33 height 17
click at [102, 336] on icon at bounding box center [97, 335] width 17 height 17
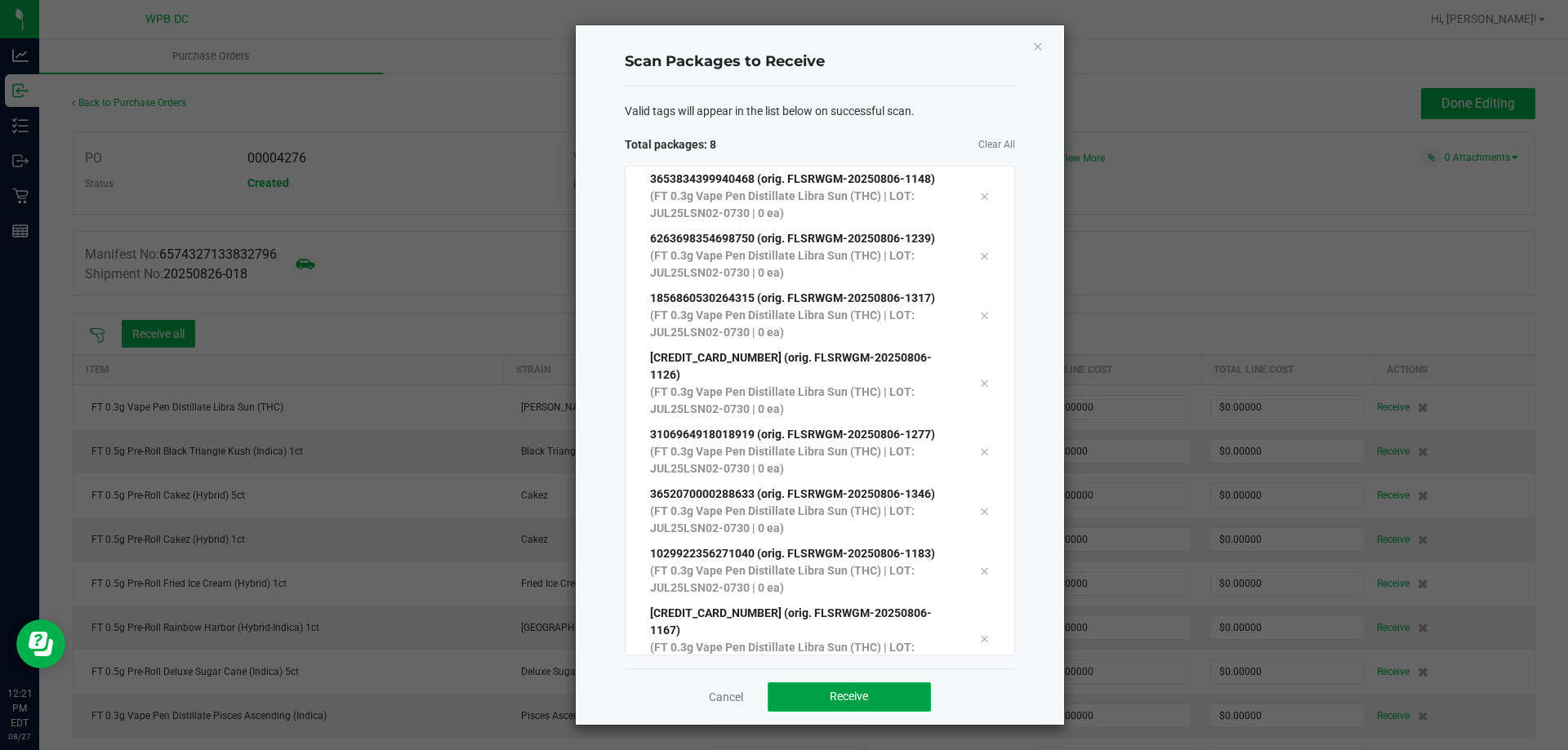
click at [872, 688] on button "Receive" at bounding box center [848, 697] width 163 height 30
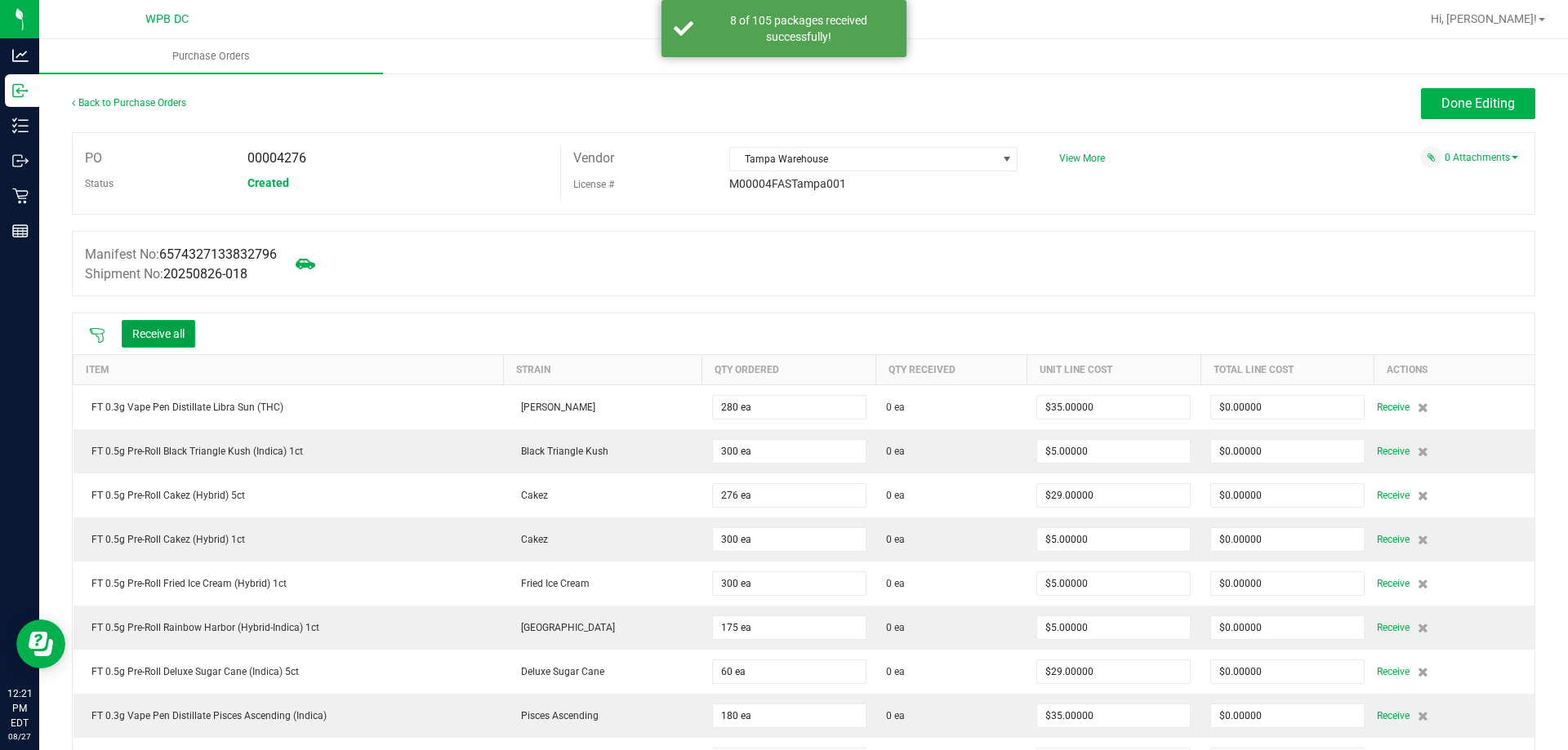
click at [169, 334] on button "Receive all" at bounding box center [158, 334] width 74 height 28
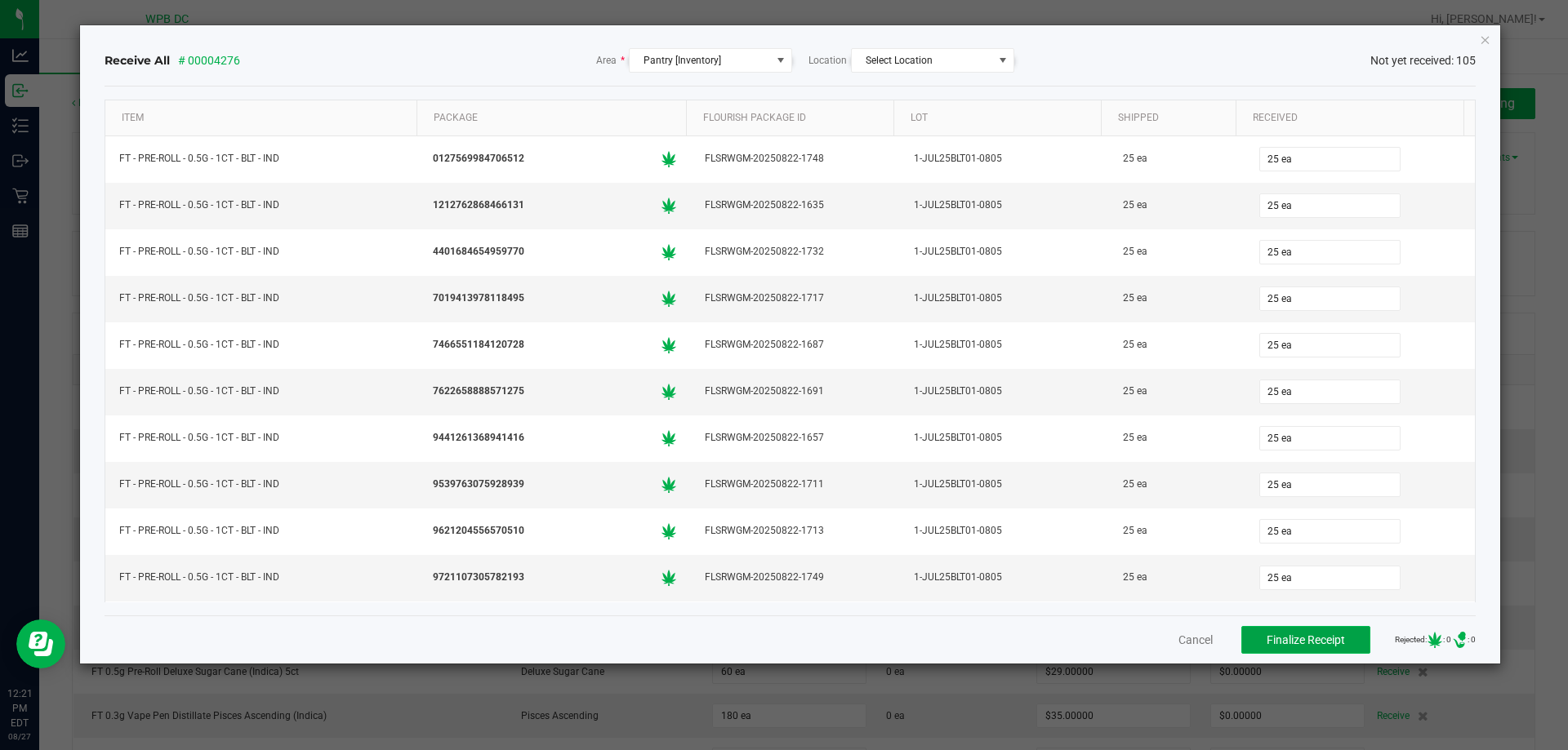
click at [1315, 630] on button "Finalize Receipt" at bounding box center [1305, 640] width 129 height 28
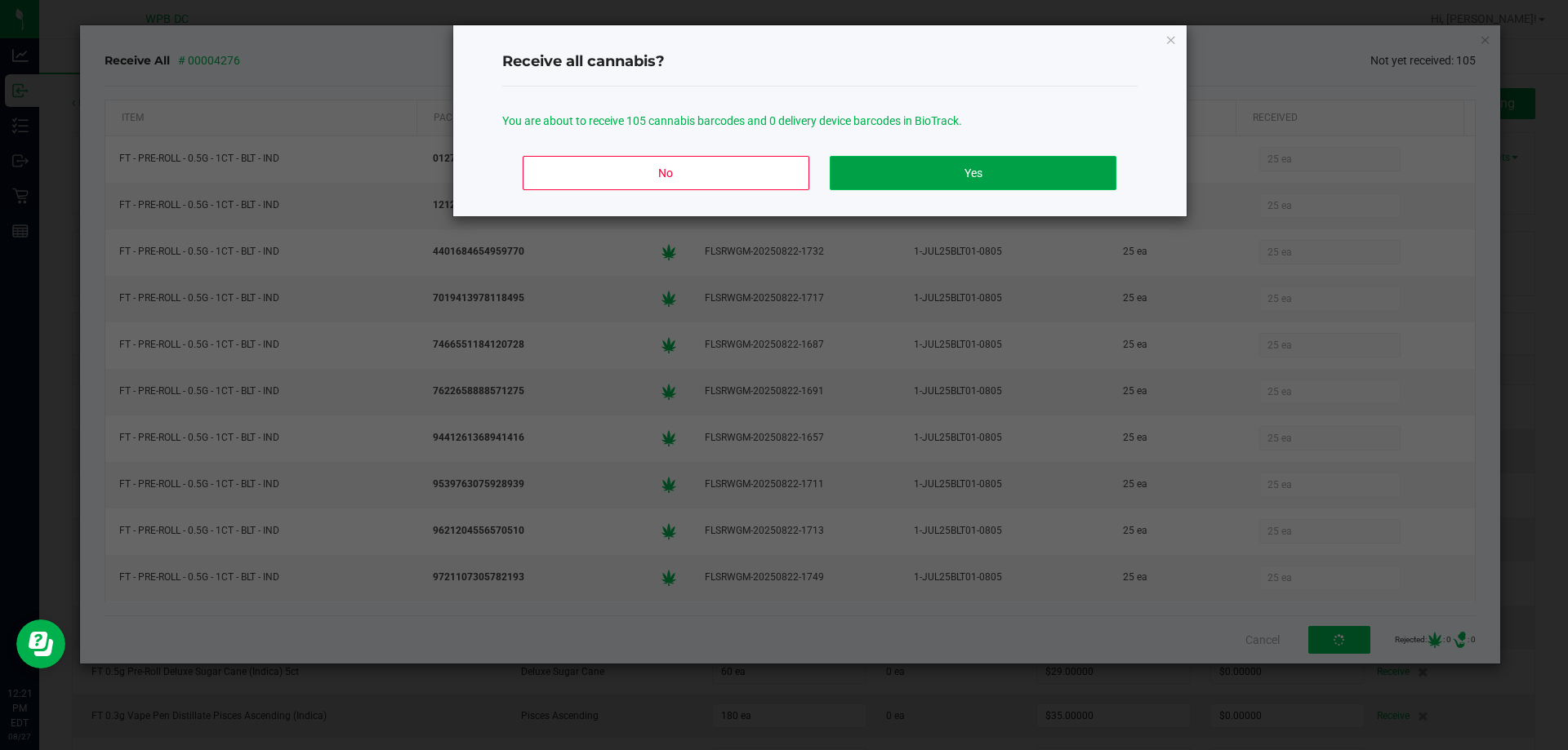
click at [1064, 167] on button "Yes" at bounding box center [972, 172] width 286 height 34
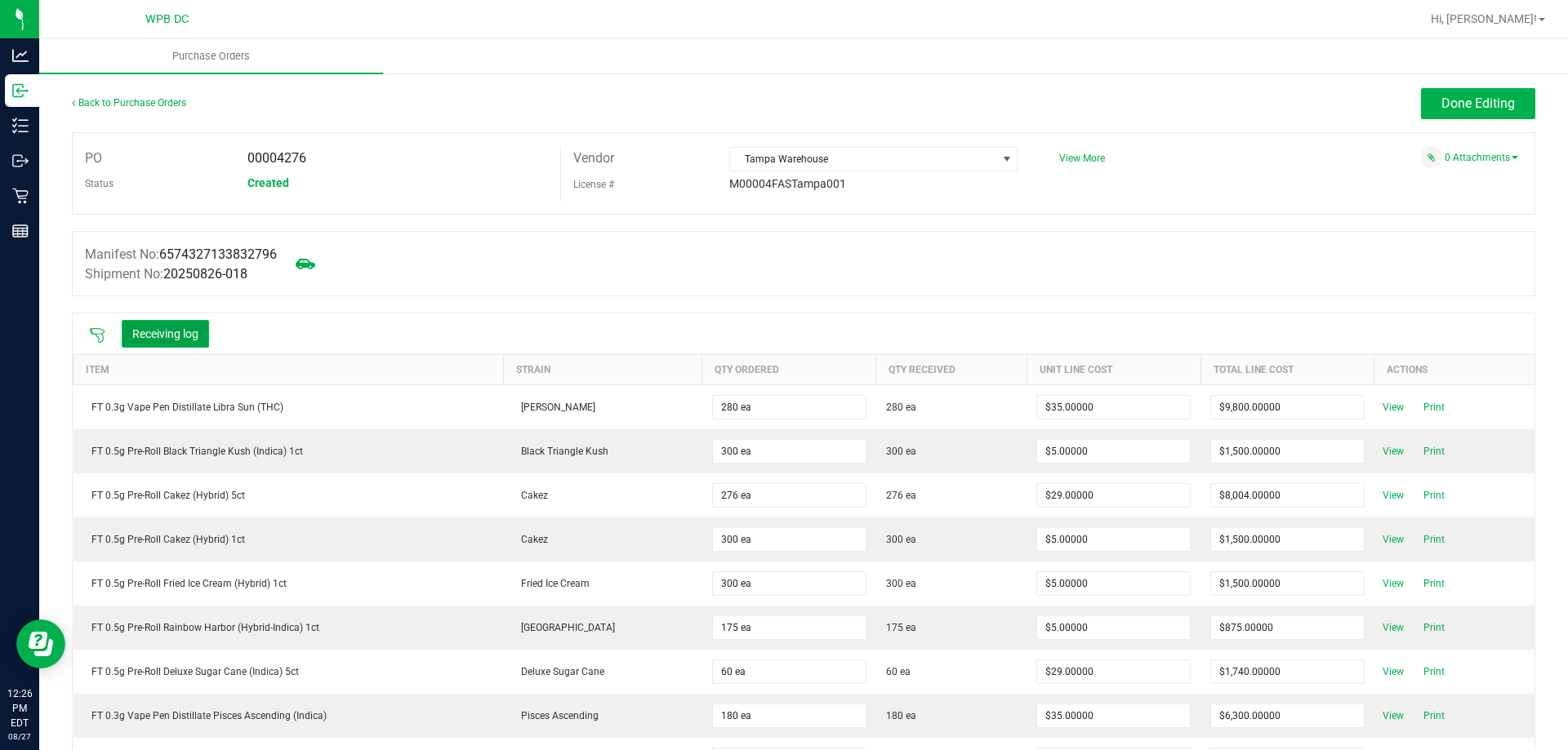
click at [187, 337] on button "Receiving log" at bounding box center [166, 334] width 88 height 28
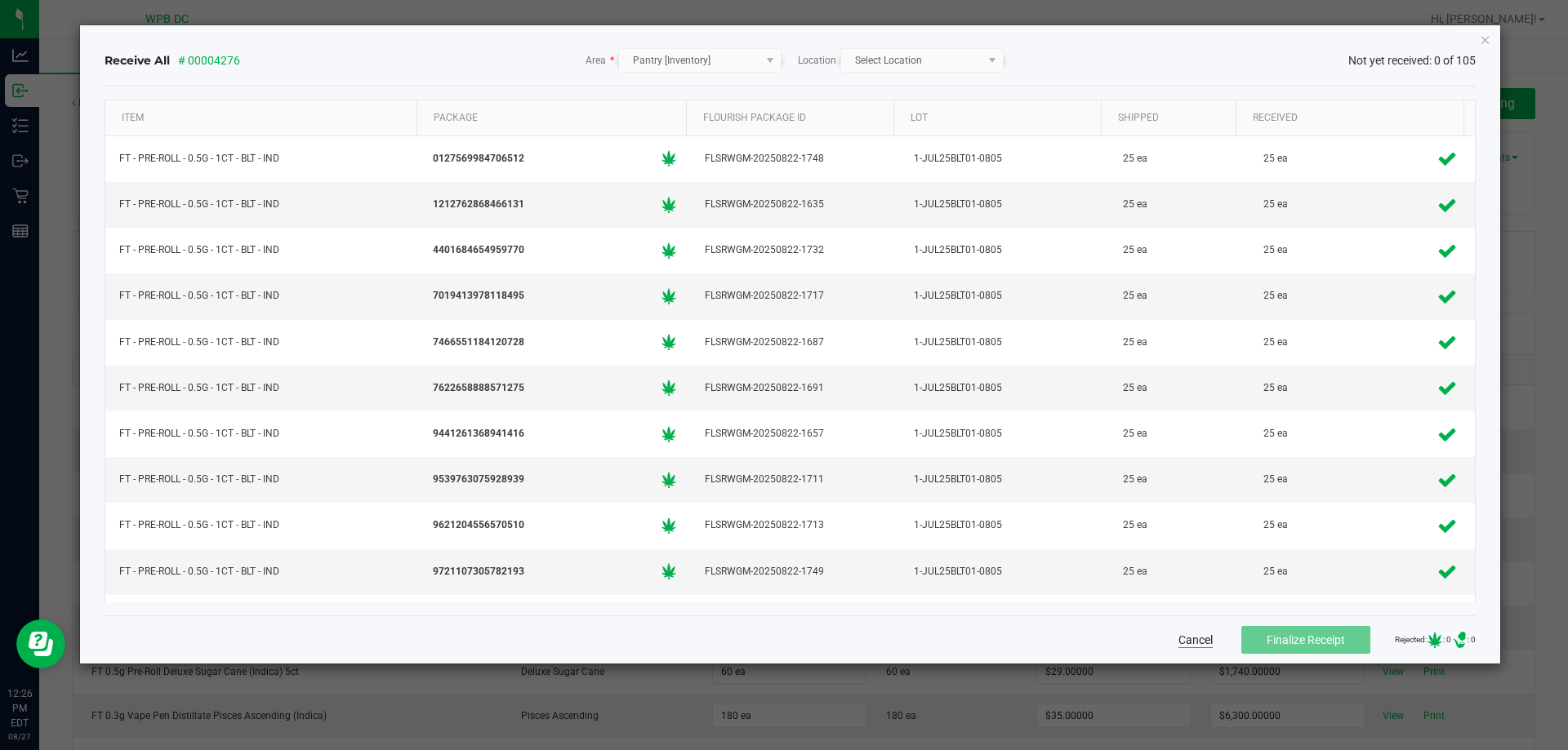
click at [1184, 641] on button "Cancel" at bounding box center [1195, 640] width 34 height 17
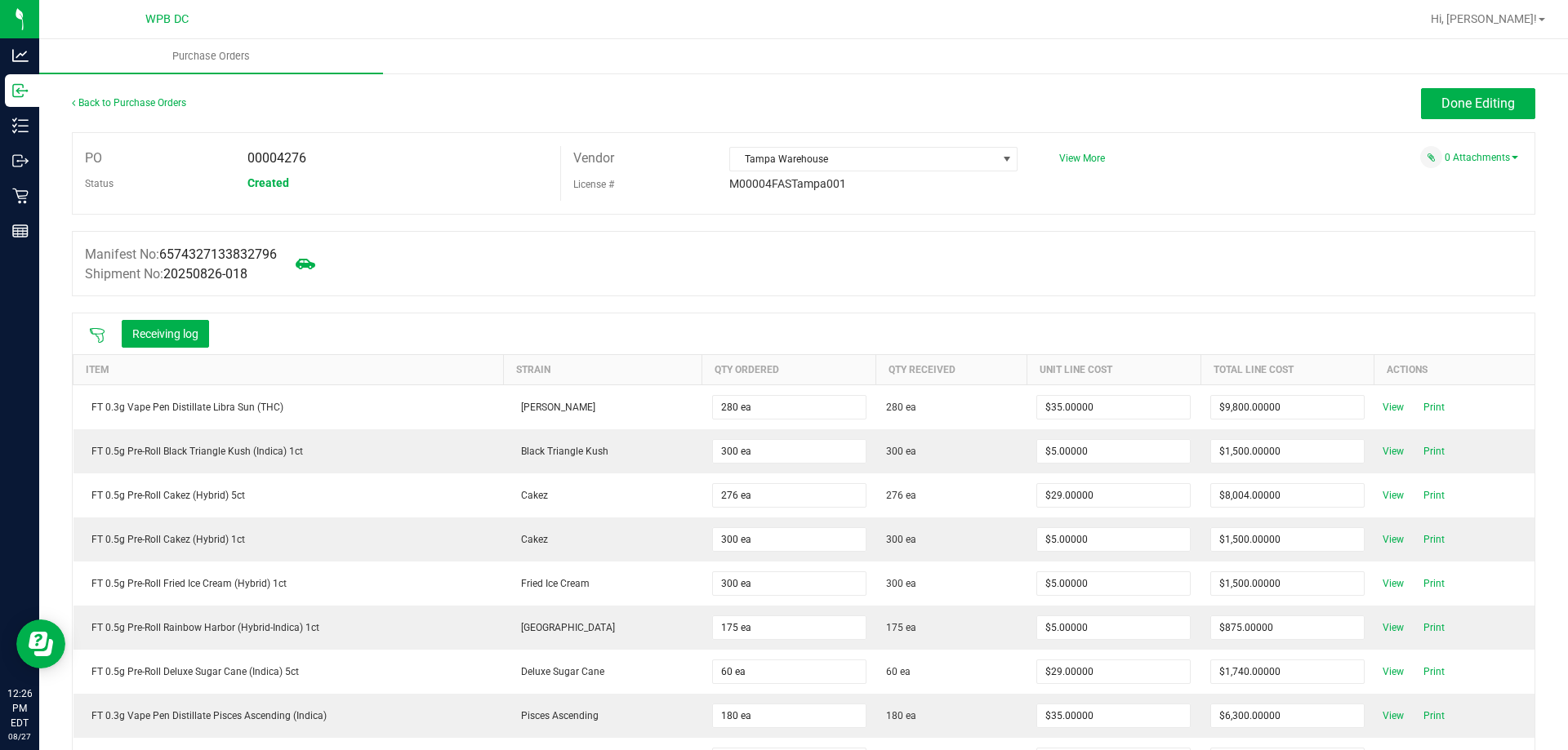
click at [1479, 85] on div "Back to Purchase Orders Done Editing PO 00004276 Status Created Vendor Tampa Wa…" at bounding box center [804, 596] width 1529 height 1050
click at [1479, 93] on button "Done Editing" at bounding box center [1478, 103] width 115 height 31
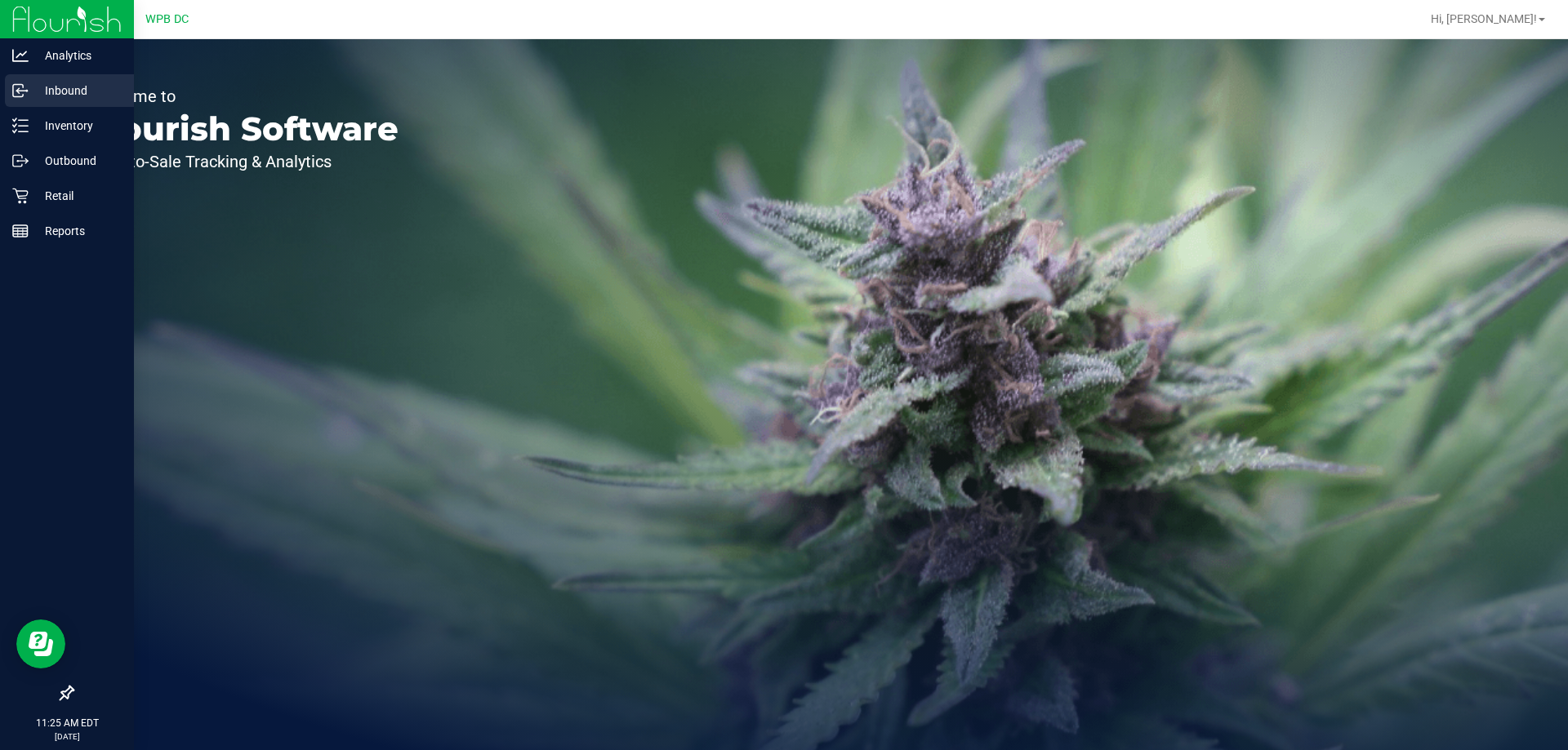
click at [37, 91] on p "Inbound" at bounding box center [77, 90] width 98 height 20
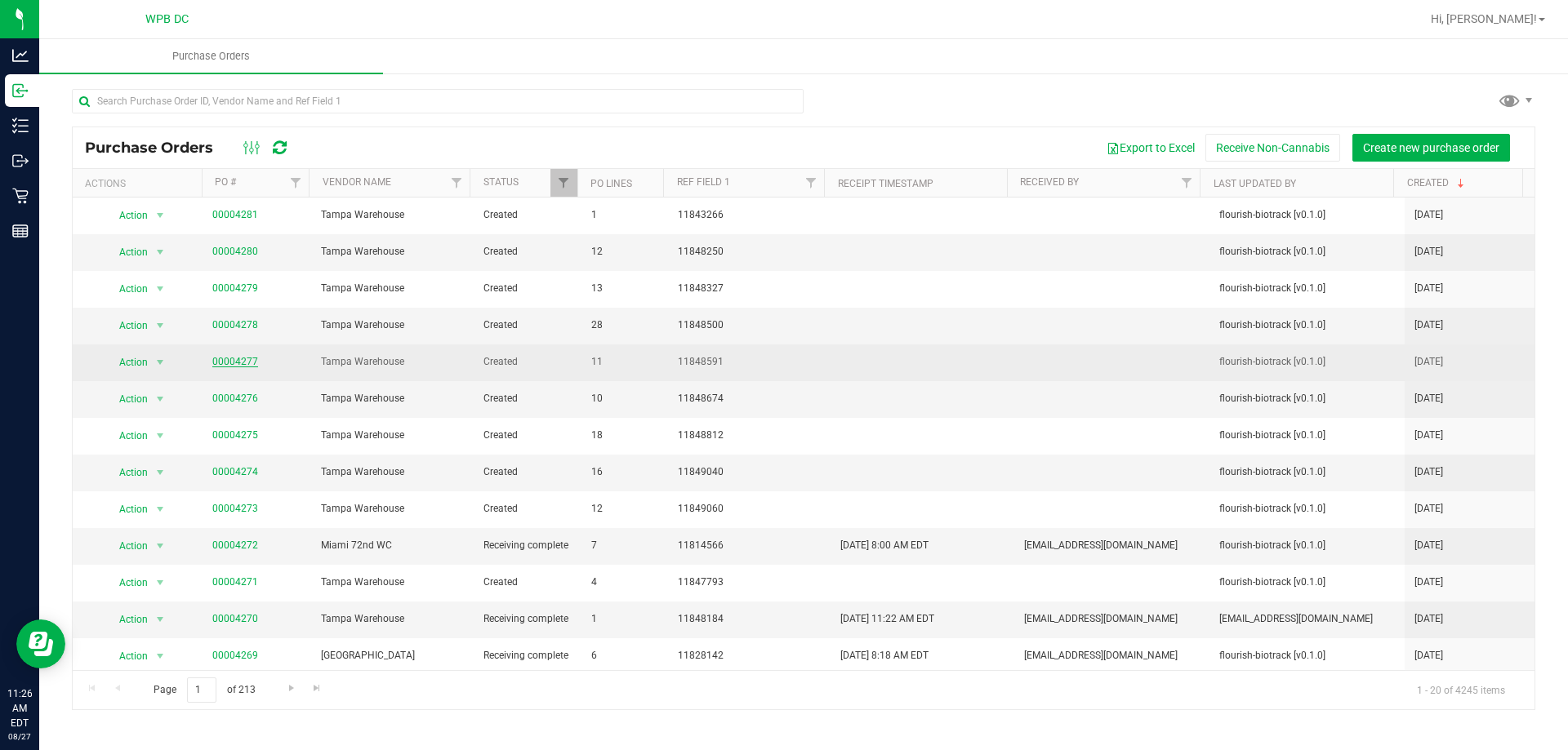
click at [237, 365] on link "00004277" at bounding box center [235, 361] width 46 height 11
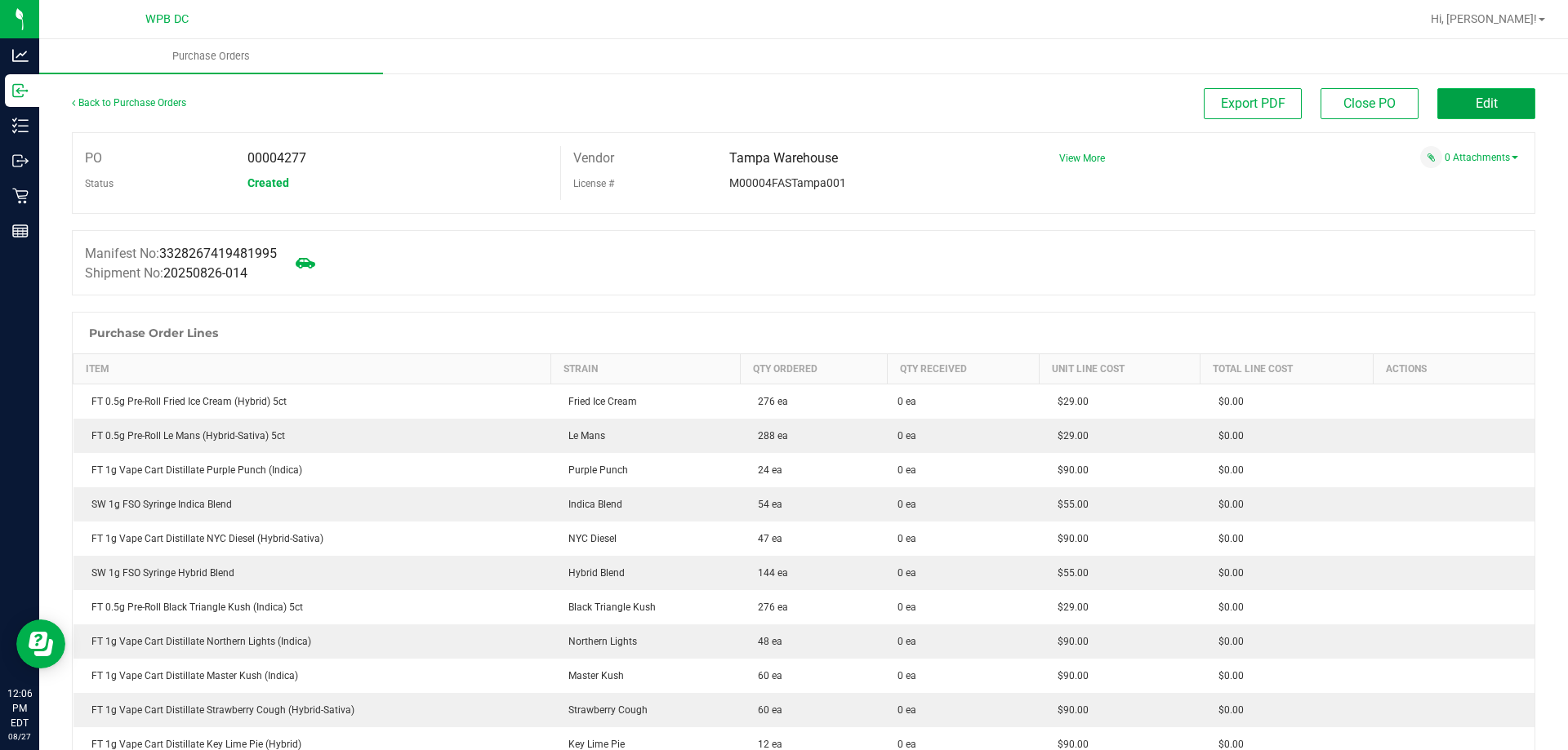
click at [1478, 108] on span "Edit" at bounding box center [1487, 102] width 22 height 16
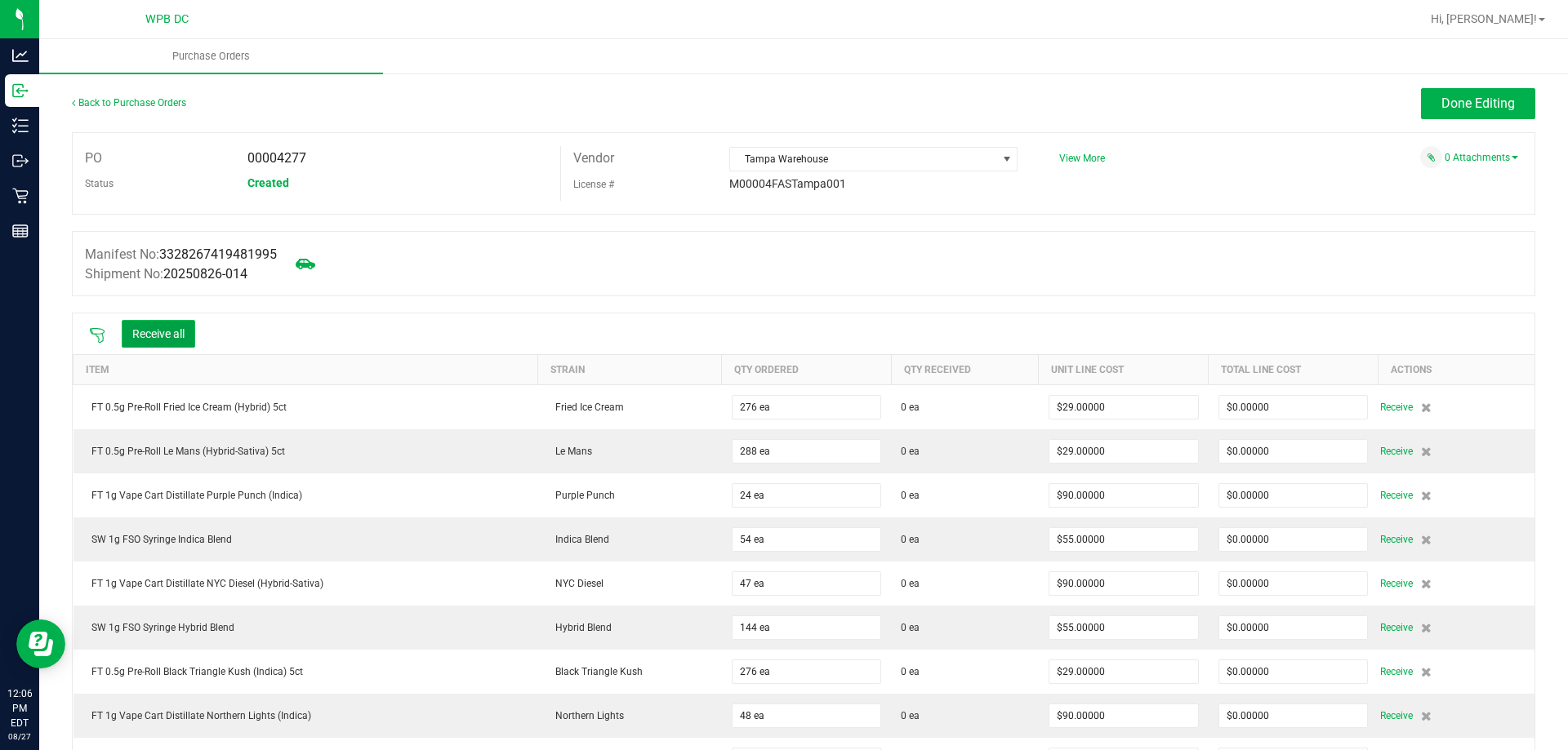
click at [148, 326] on button "Receive all" at bounding box center [158, 334] width 74 height 28
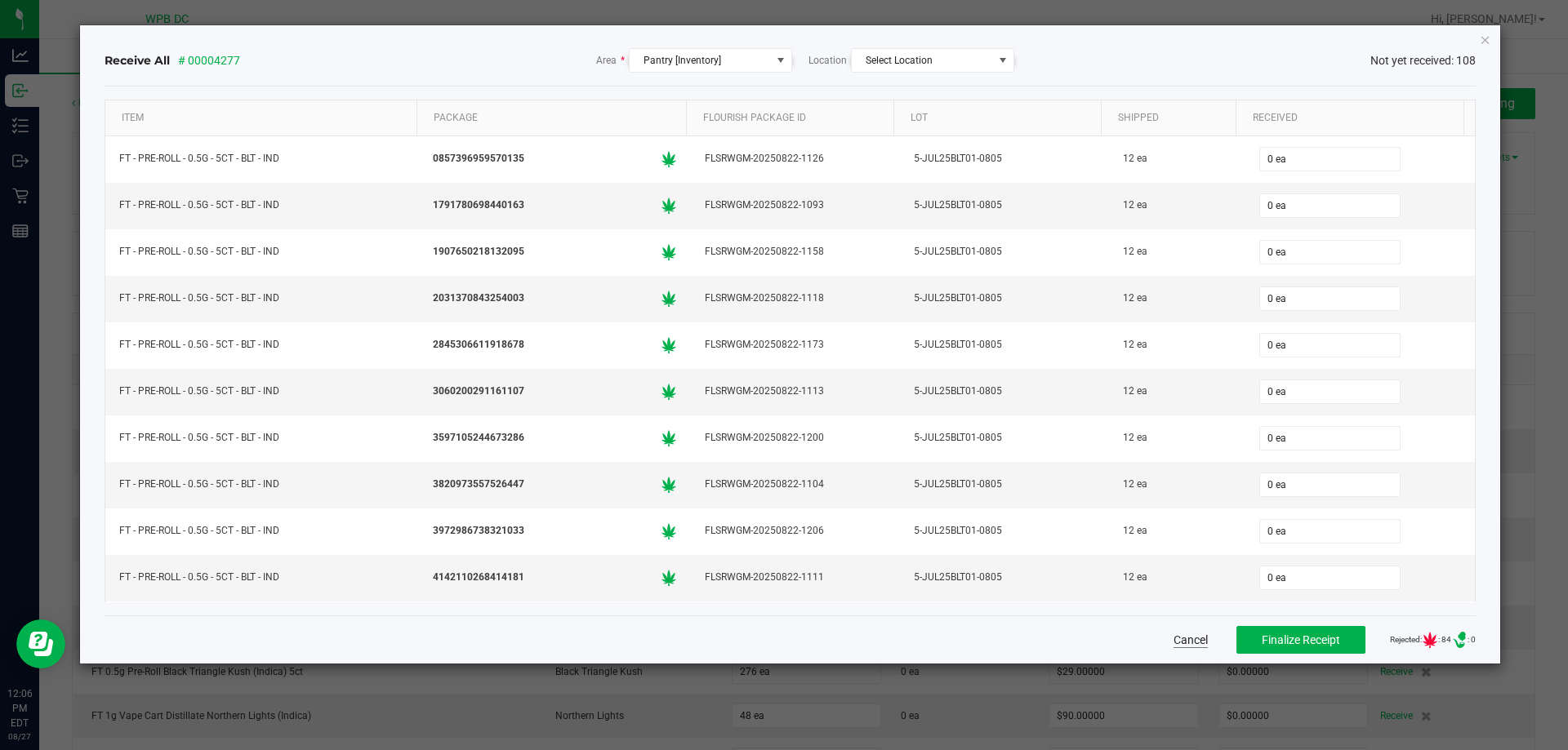
click at [1174, 641] on button "Cancel" at bounding box center [1190, 640] width 34 height 17
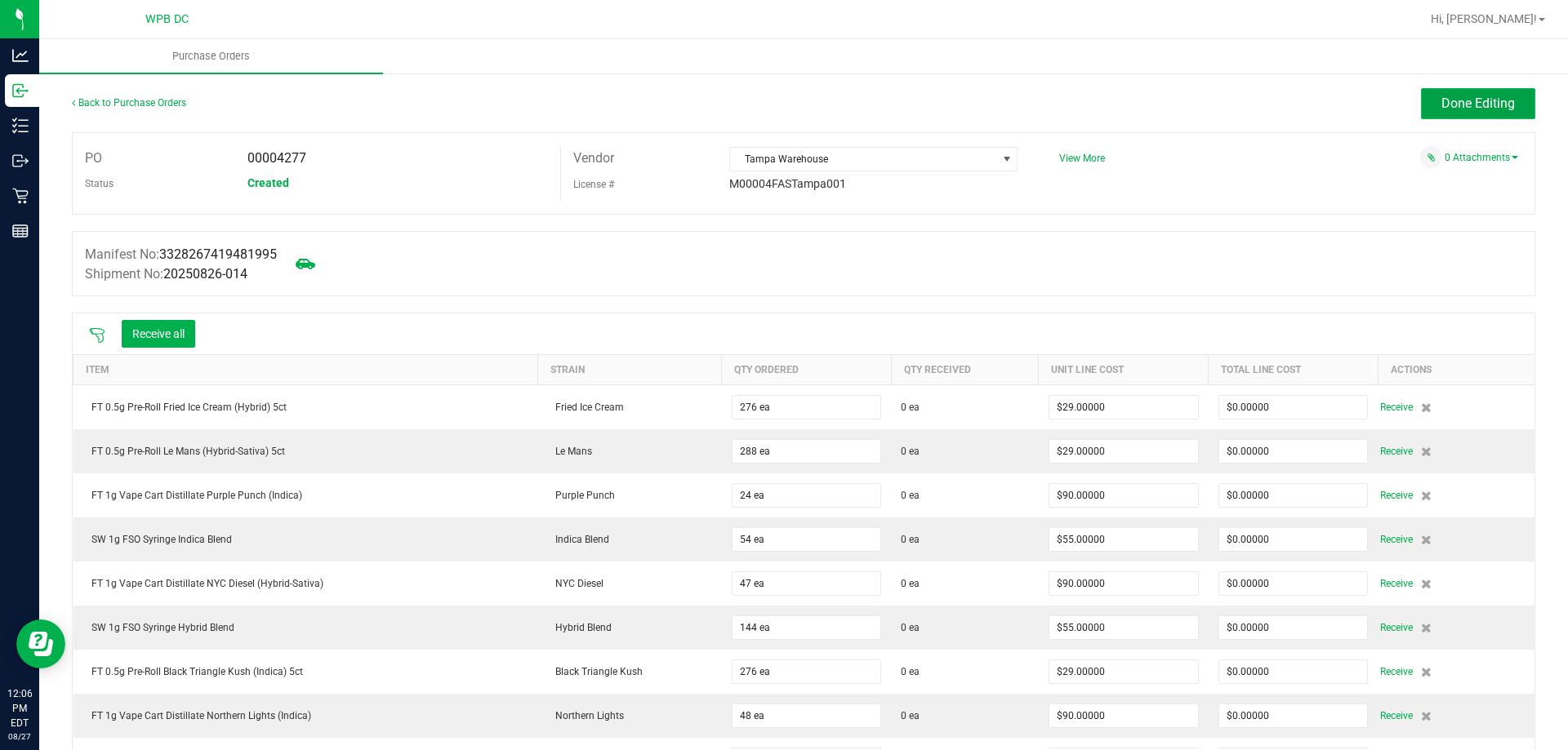
click at [1447, 101] on span "Done Editing" at bounding box center [1478, 102] width 74 height 16
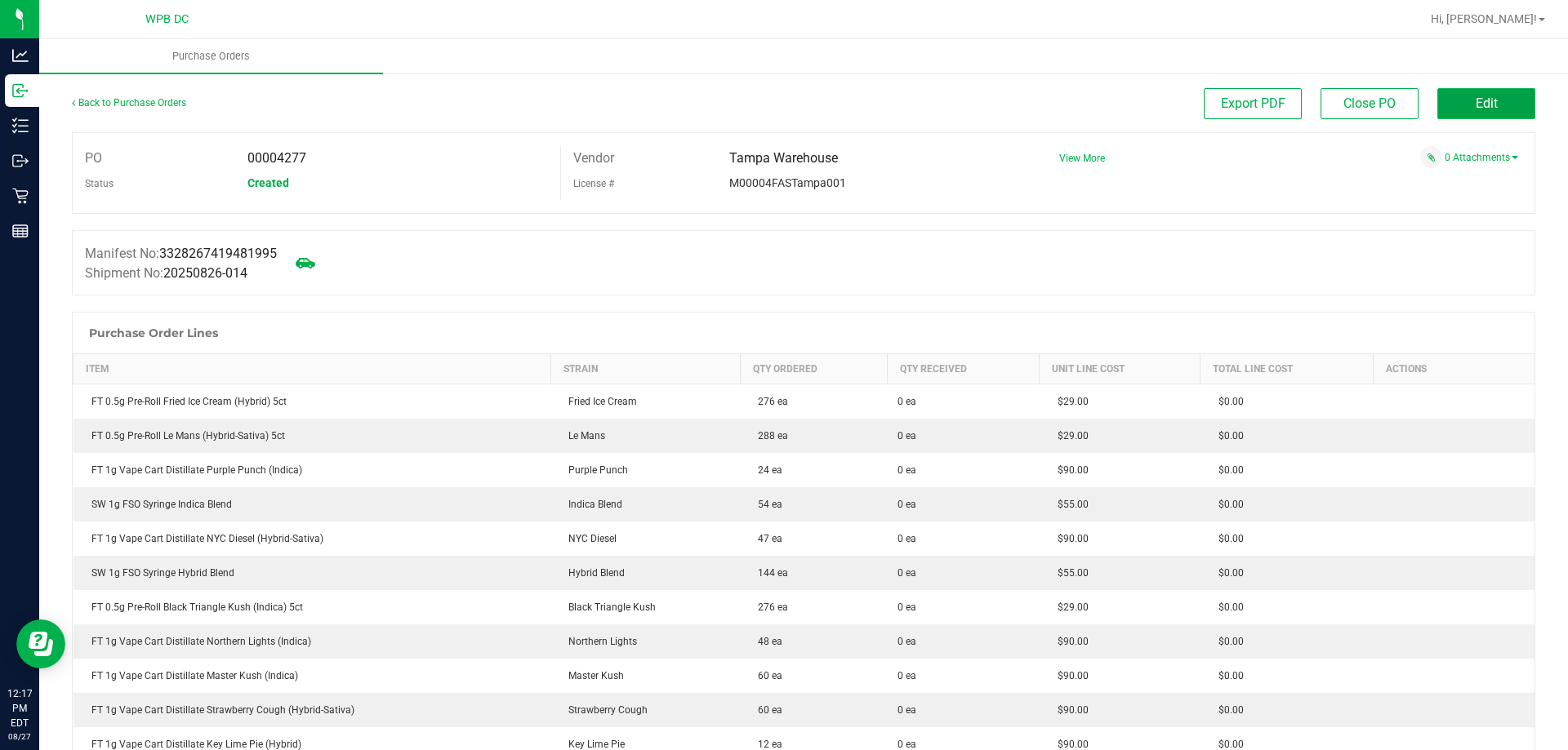
click at [1487, 102] on button "Edit" at bounding box center [1486, 103] width 98 height 31
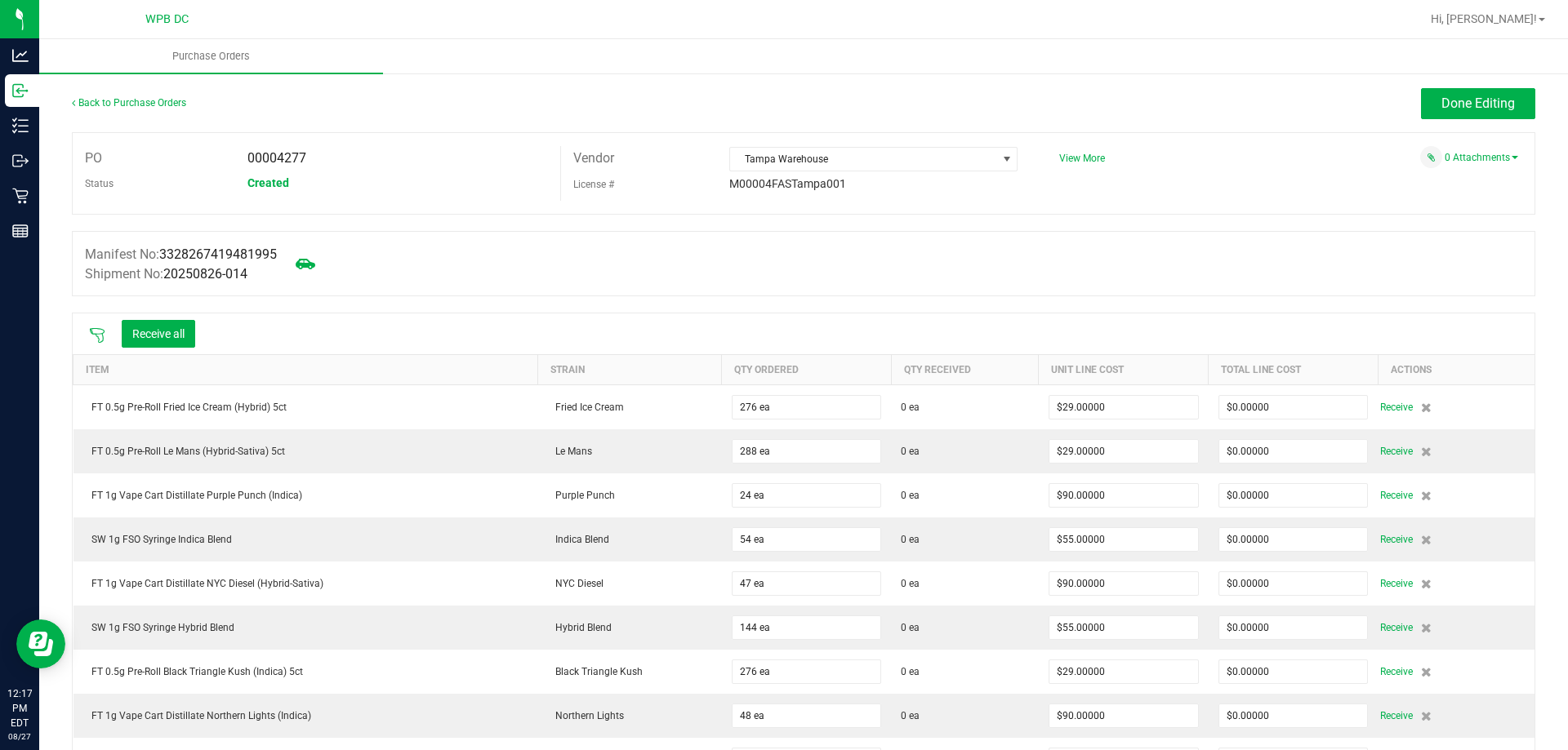
click at [95, 333] on icon at bounding box center [97, 335] width 17 height 17
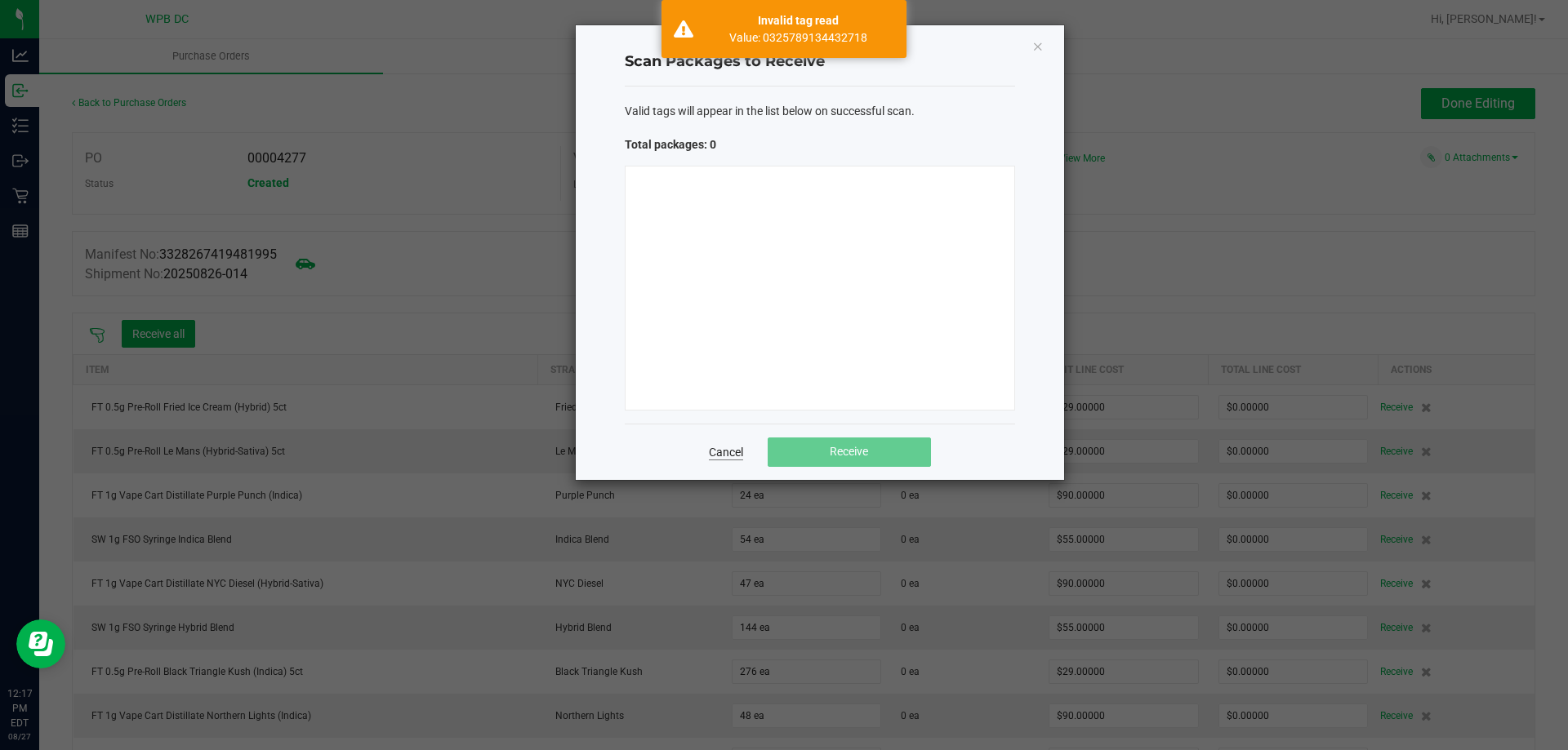
click at [741, 450] on link "Cancel" at bounding box center [725, 453] width 34 height 17
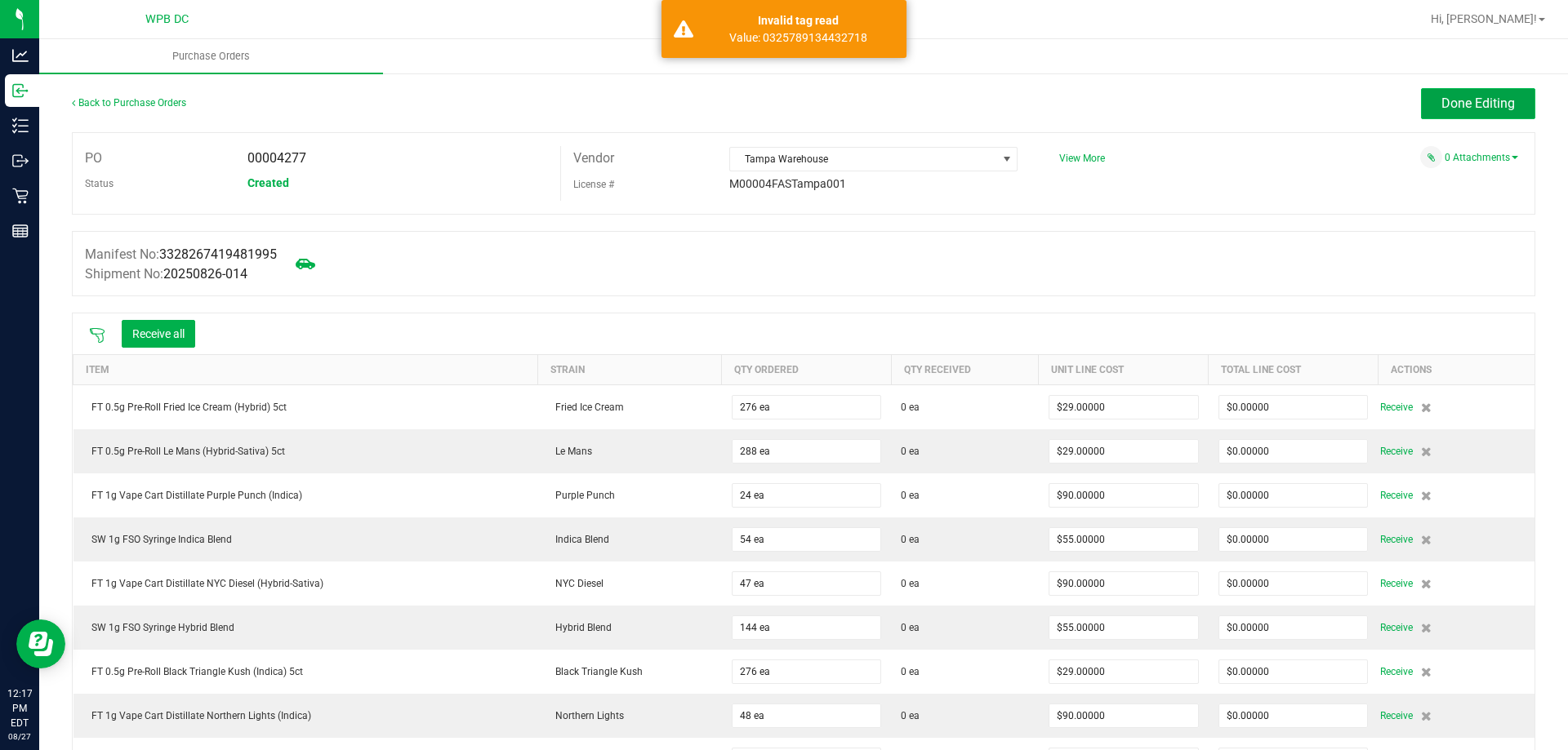
click at [1478, 115] on button "Done Editing" at bounding box center [1478, 103] width 115 height 31
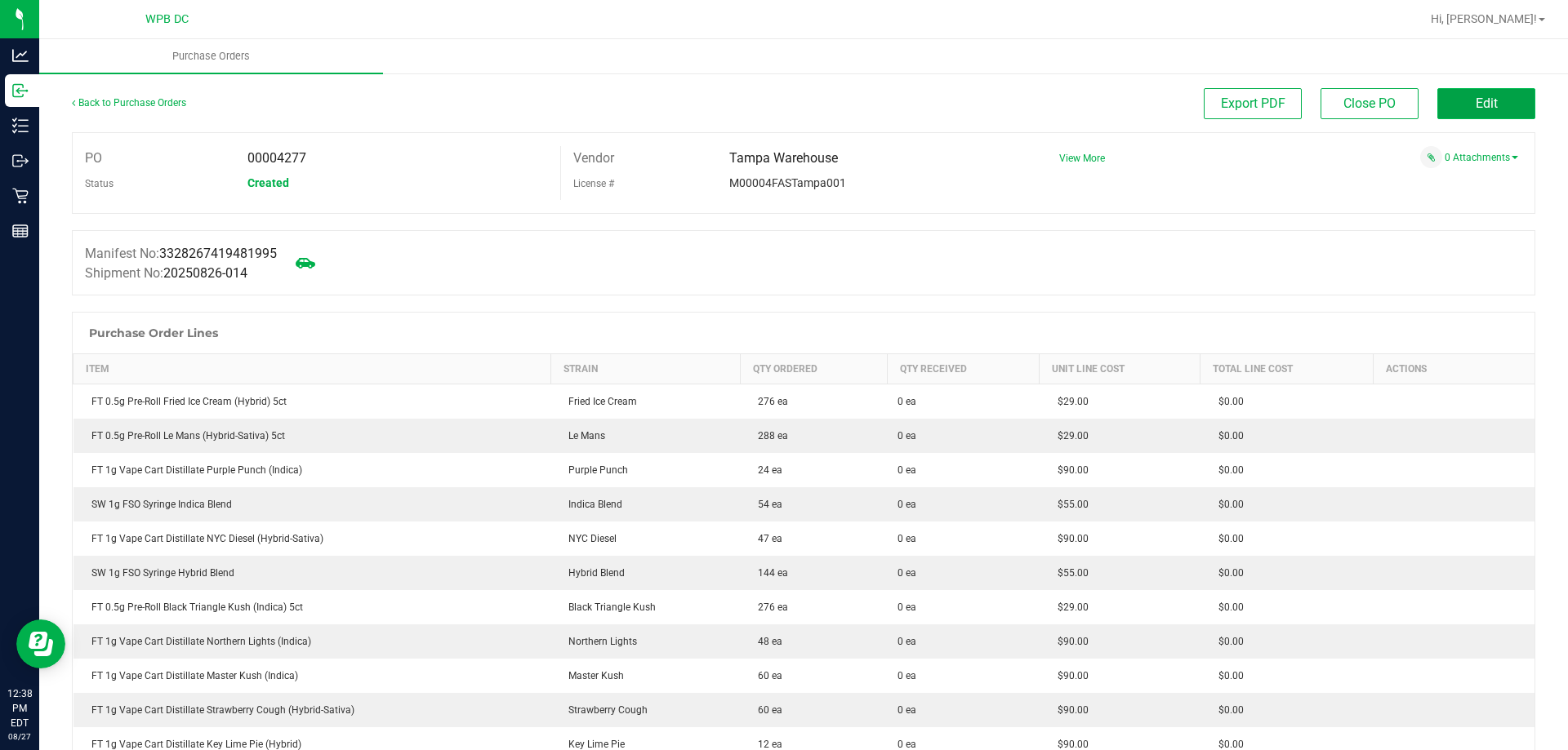
click at [1494, 96] on button "Edit" at bounding box center [1486, 103] width 98 height 31
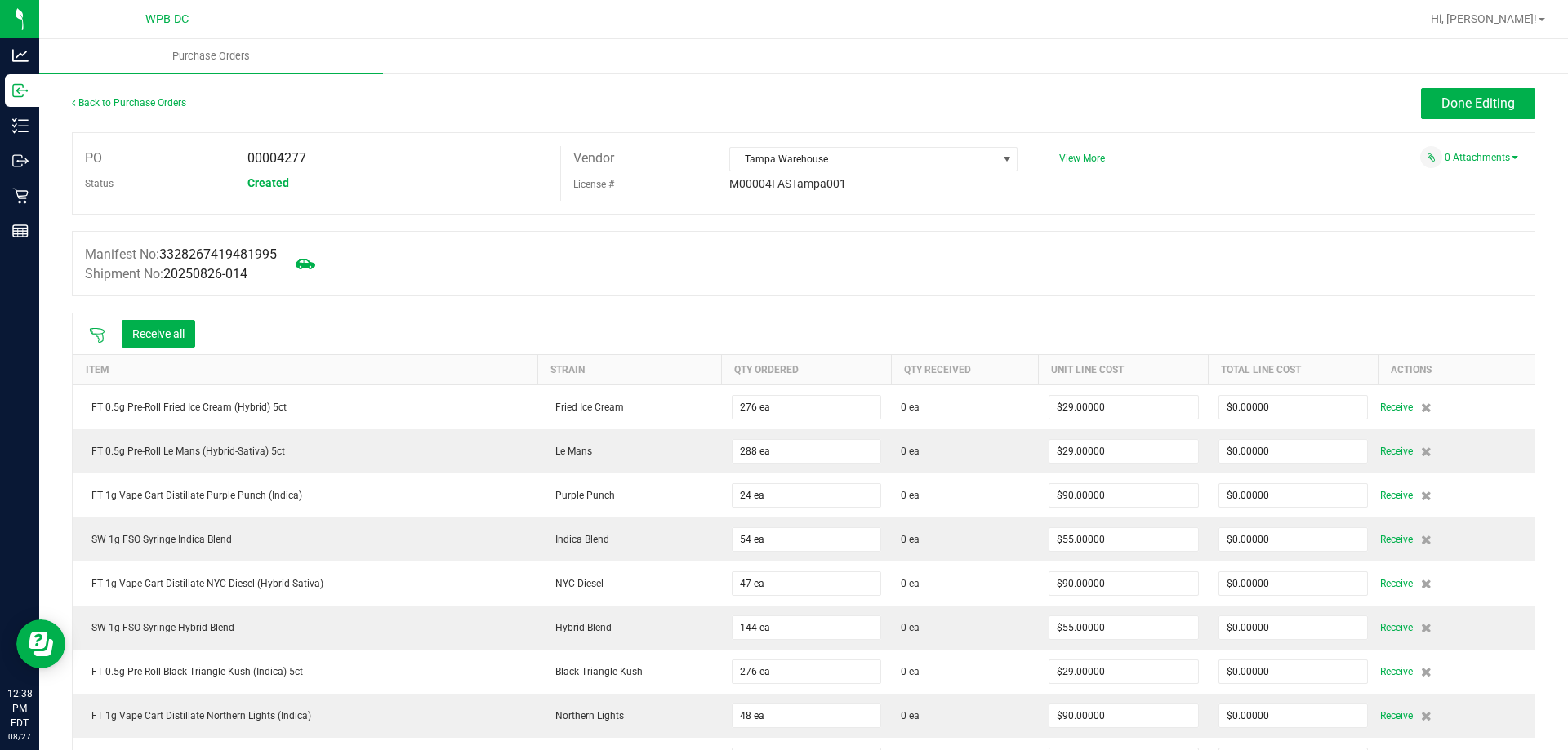
click at [102, 337] on icon at bounding box center [97, 335] width 17 height 17
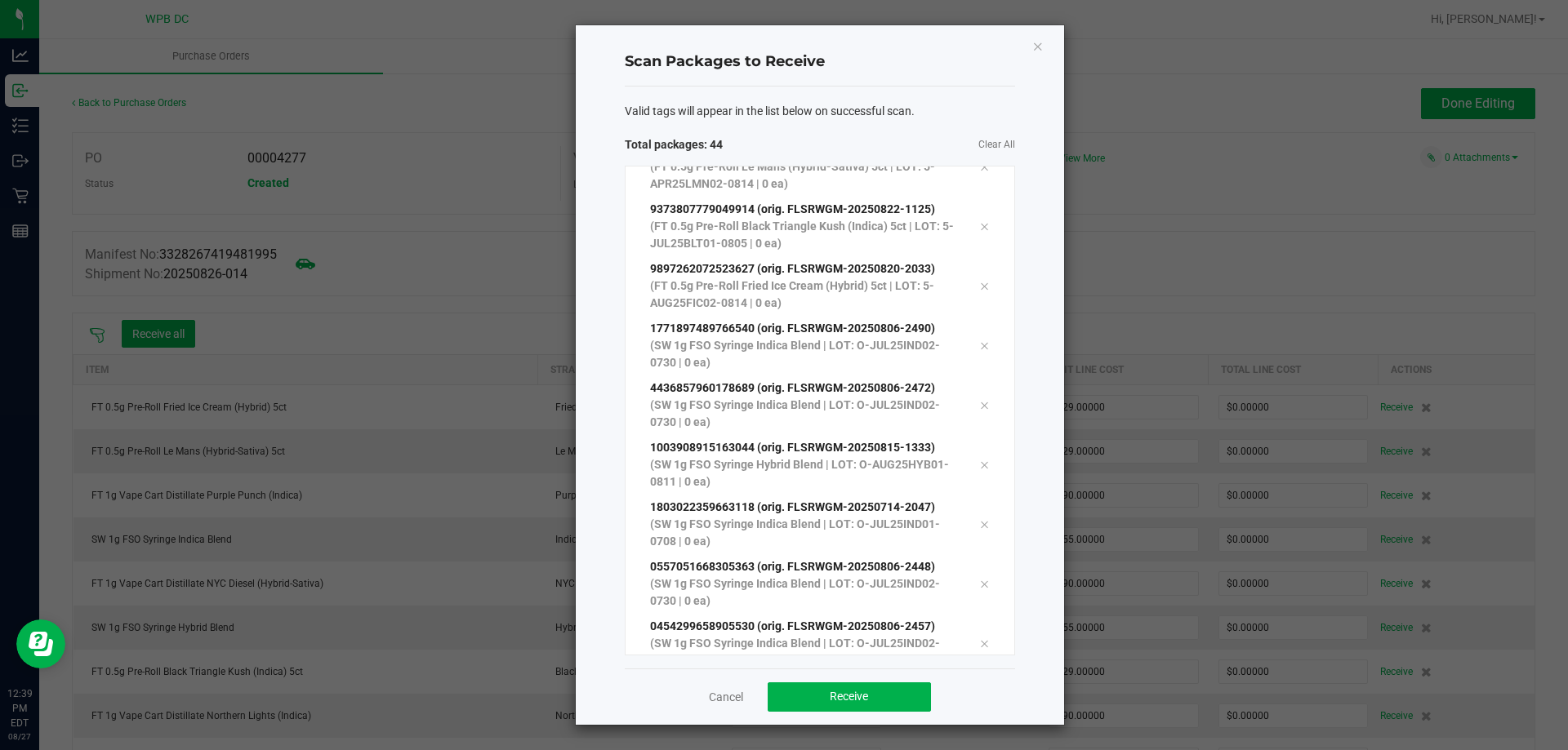
scroll to position [2115, 0]
click at [906, 689] on button "Receive" at bounding box center [848, 697] width 163 height 30
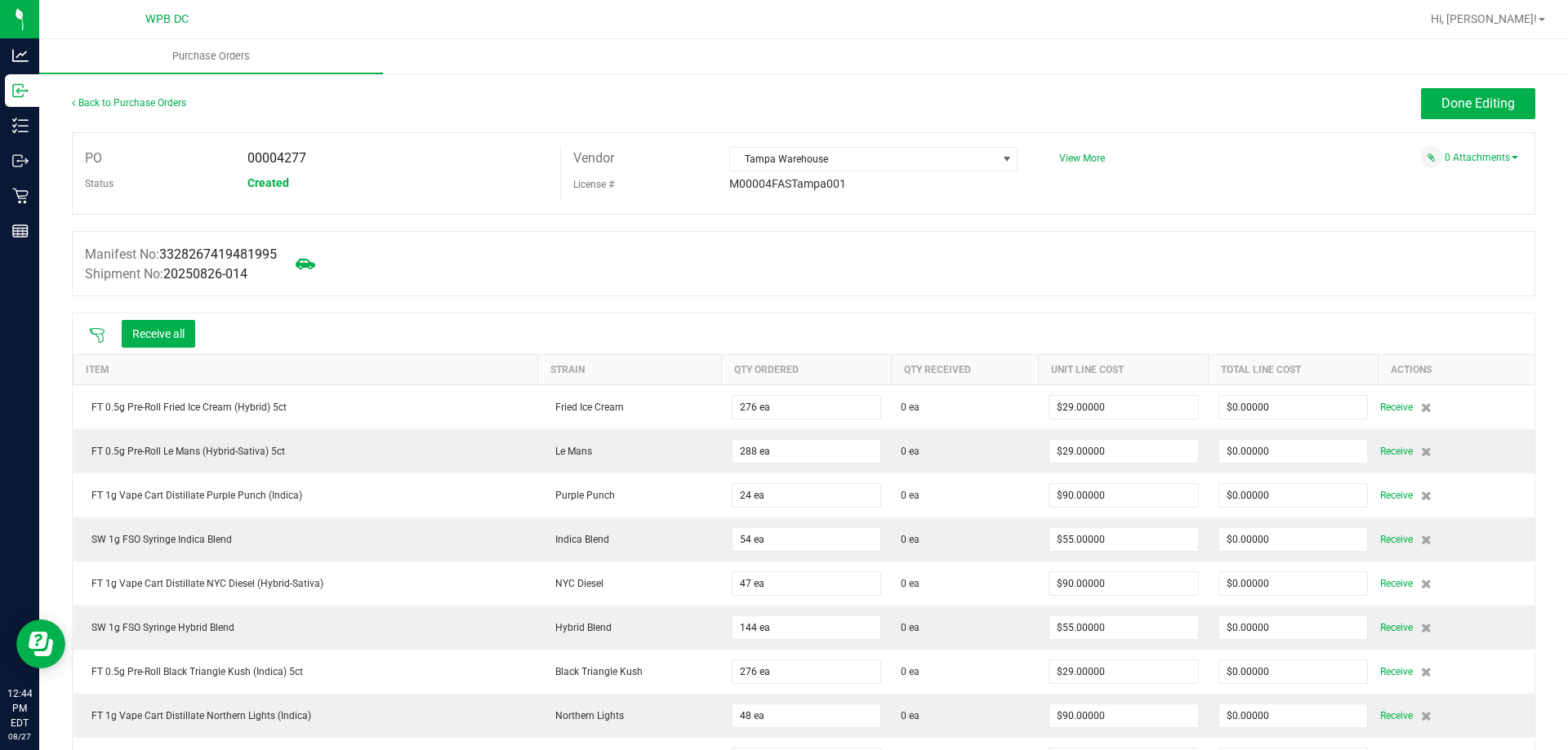
click at [100, 332] on icon at bounding box center [97, 335] width 17 height 17
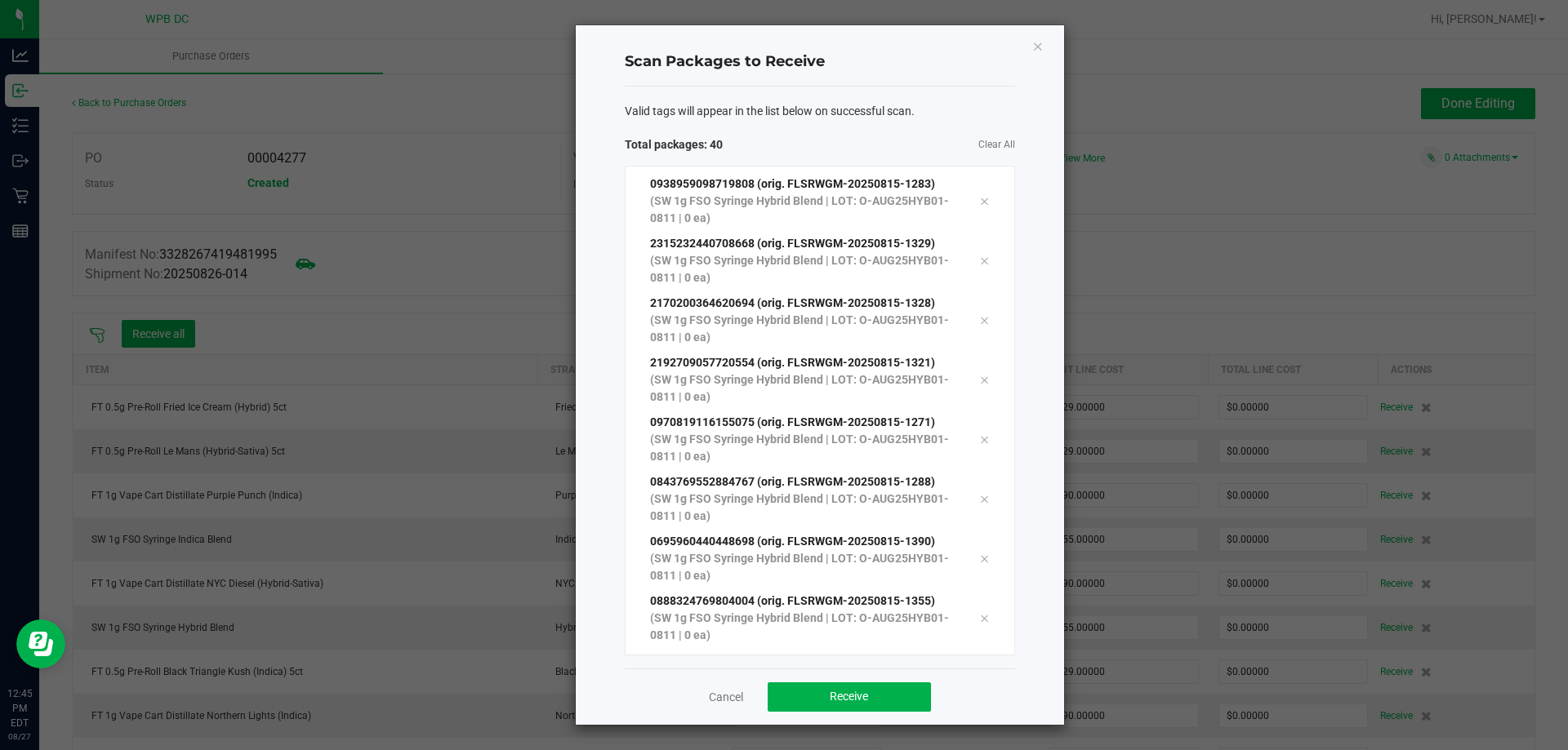
scroll to position [1876, 0]
click at [889, 702] on button "Receive" at bounding box center [848, 697] width 163 height 30
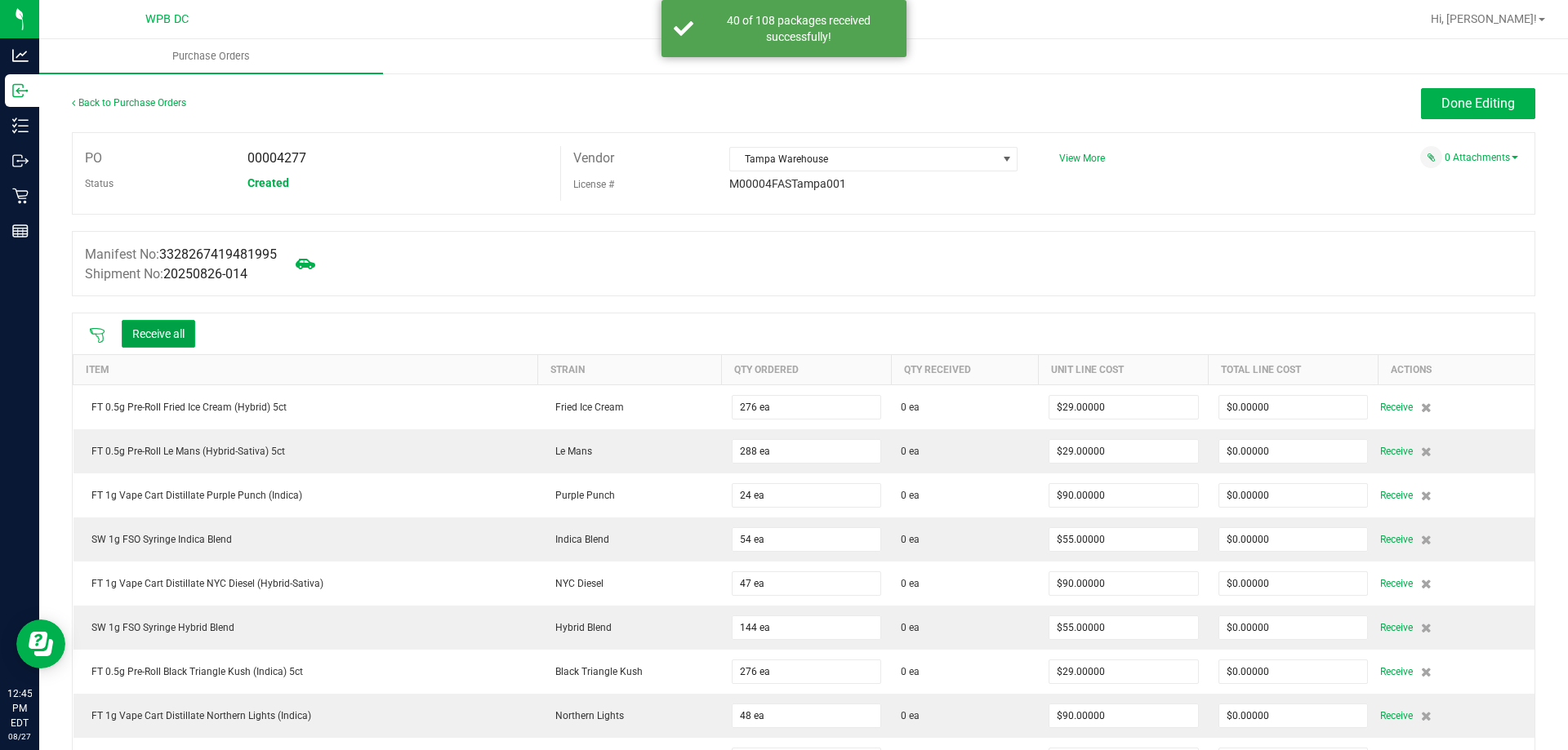
click at [174, 326] on button "Receive all" at bounding box center [158, 334] width 74 height 28
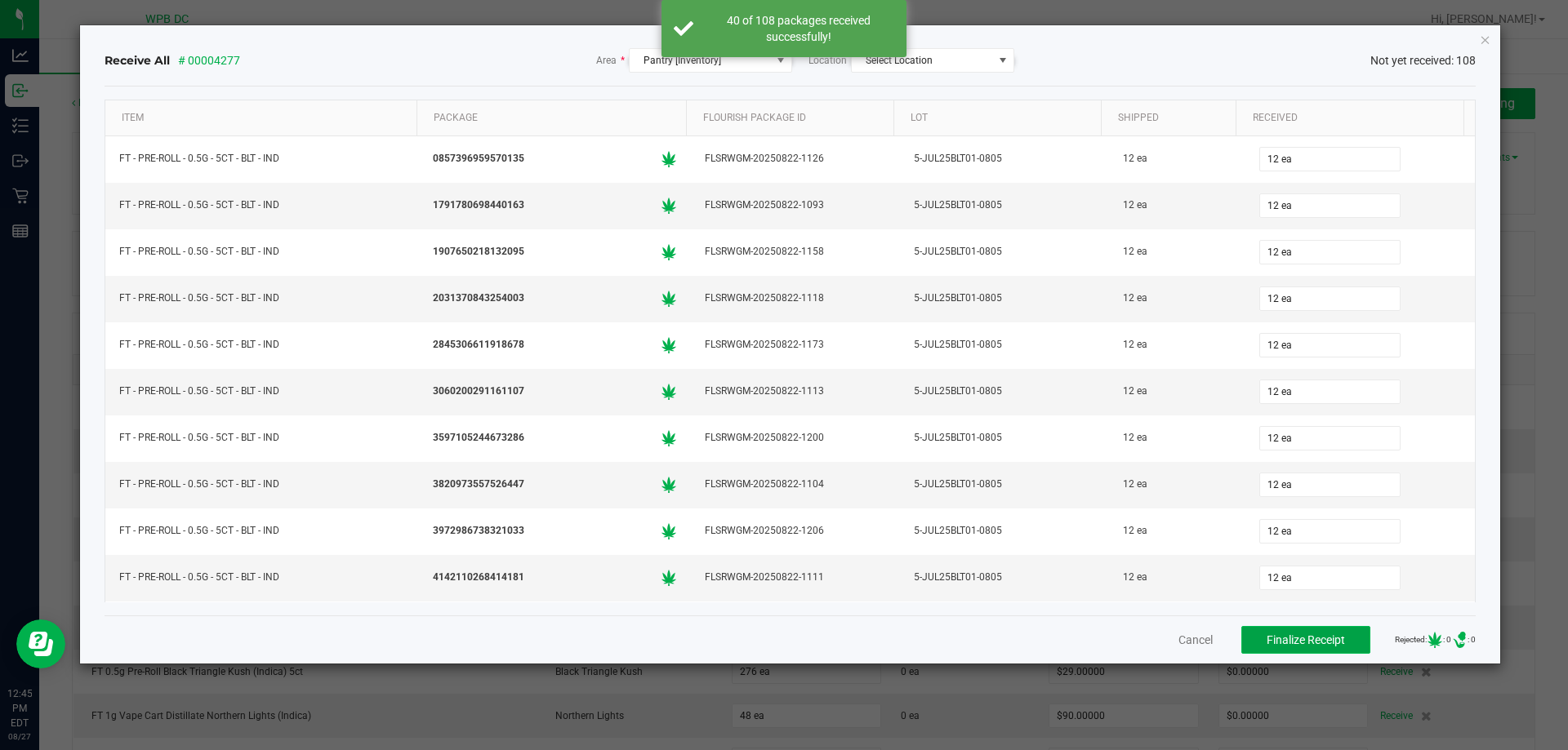
click at [1337, 634] on button "Finalize Receipt" at bounding box center [1305, 640] width 129 height 28
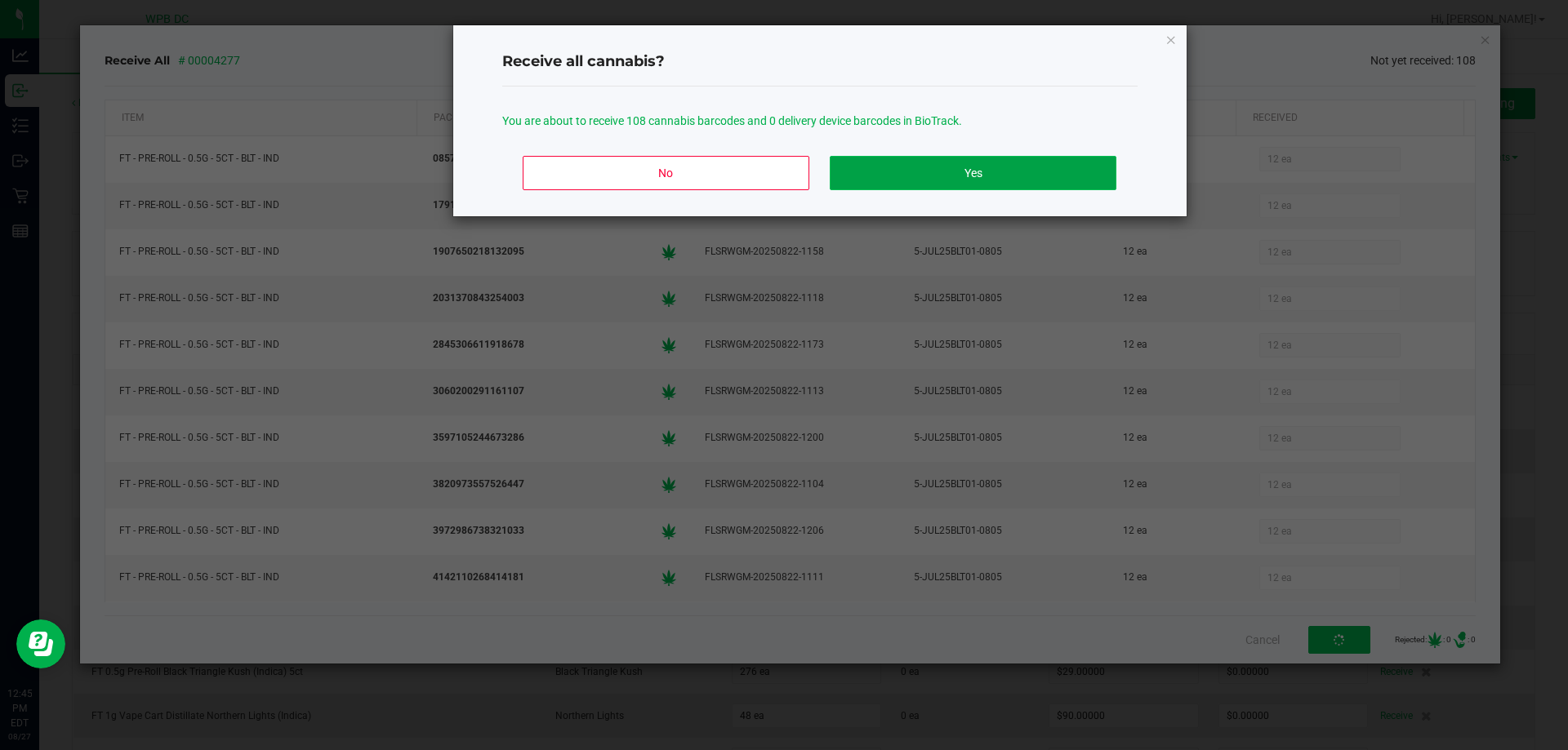
click at [1071, 181] on button "Yes" at bounding box center [972, 172] width 286 height 34
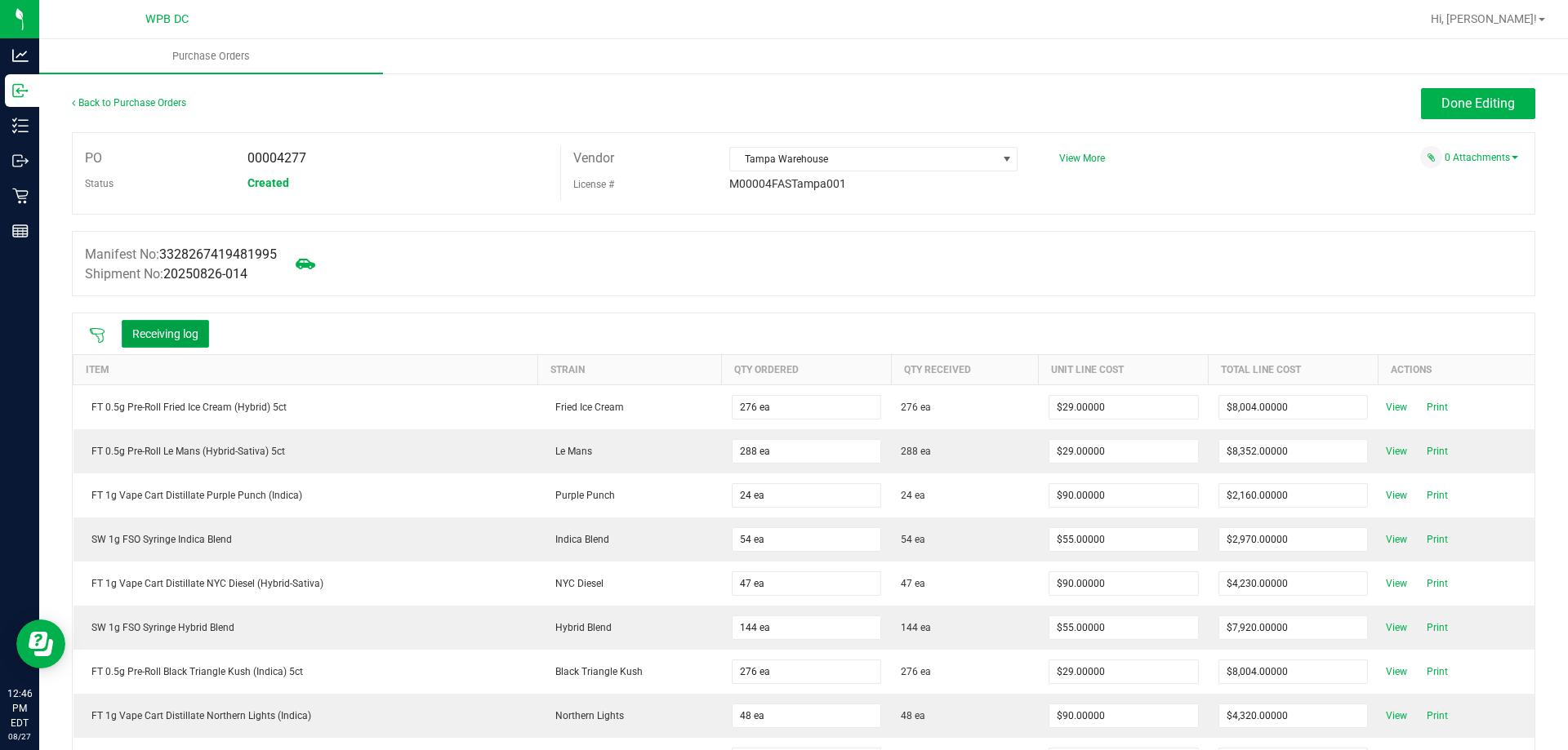
click at [131, 332] on button "Receiving log" at bounding box center [166, 334] width 88 height 28
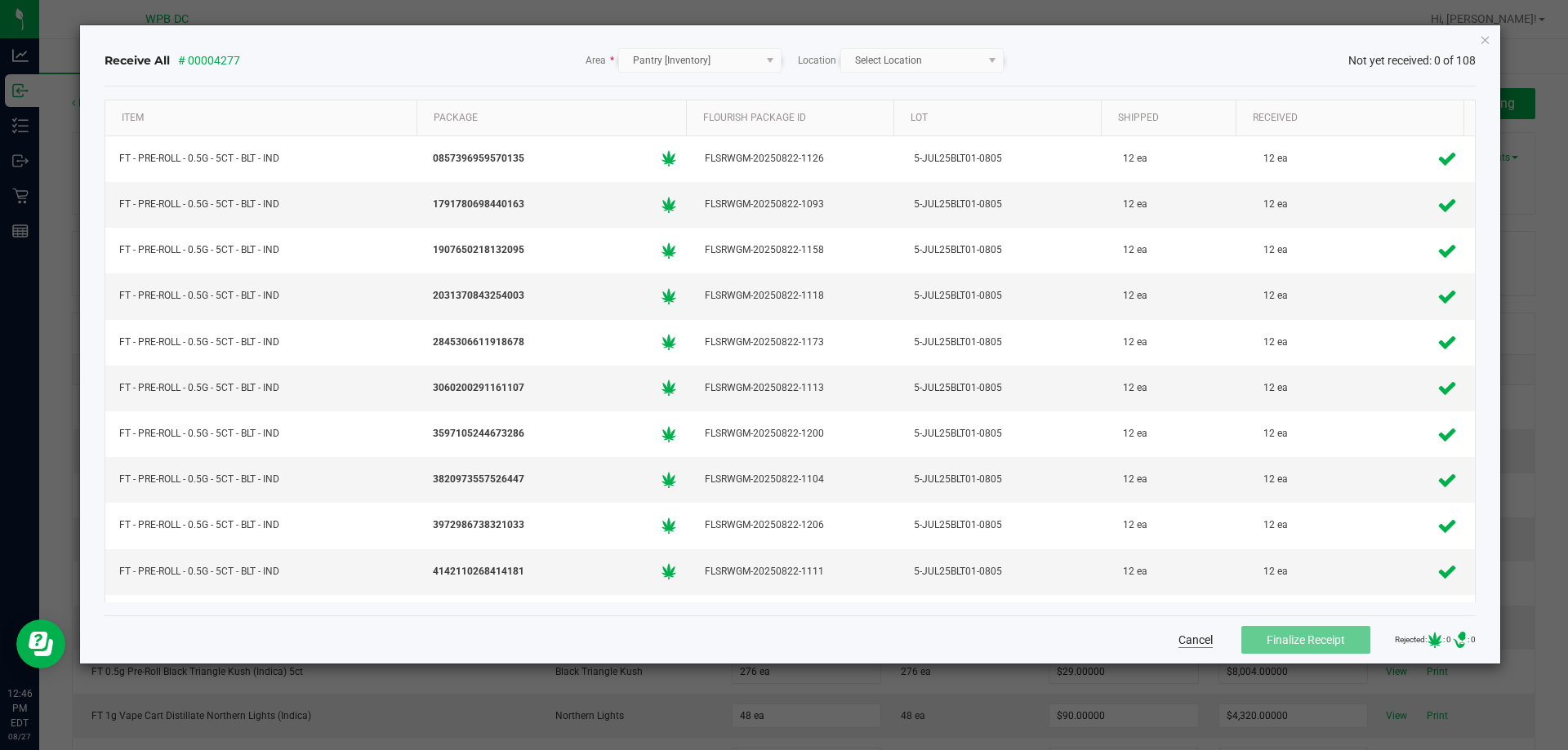
click at [1184, 645] on button "Cancel" at bounding box center [1195, 640] width 34 height 17
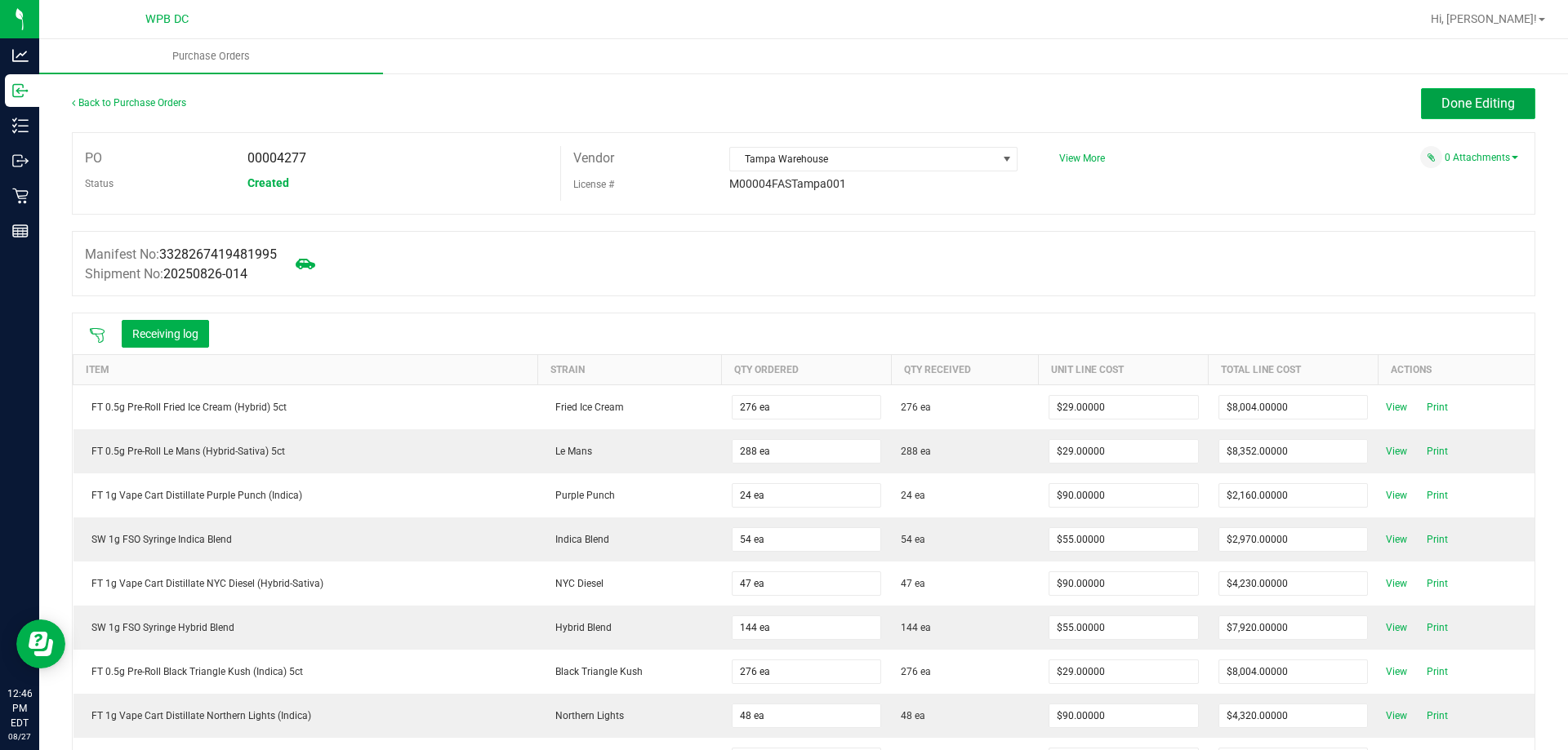
click at [1504, 91] on button "Done Editing" at bounding box center [1478, 103] width 115 height 31
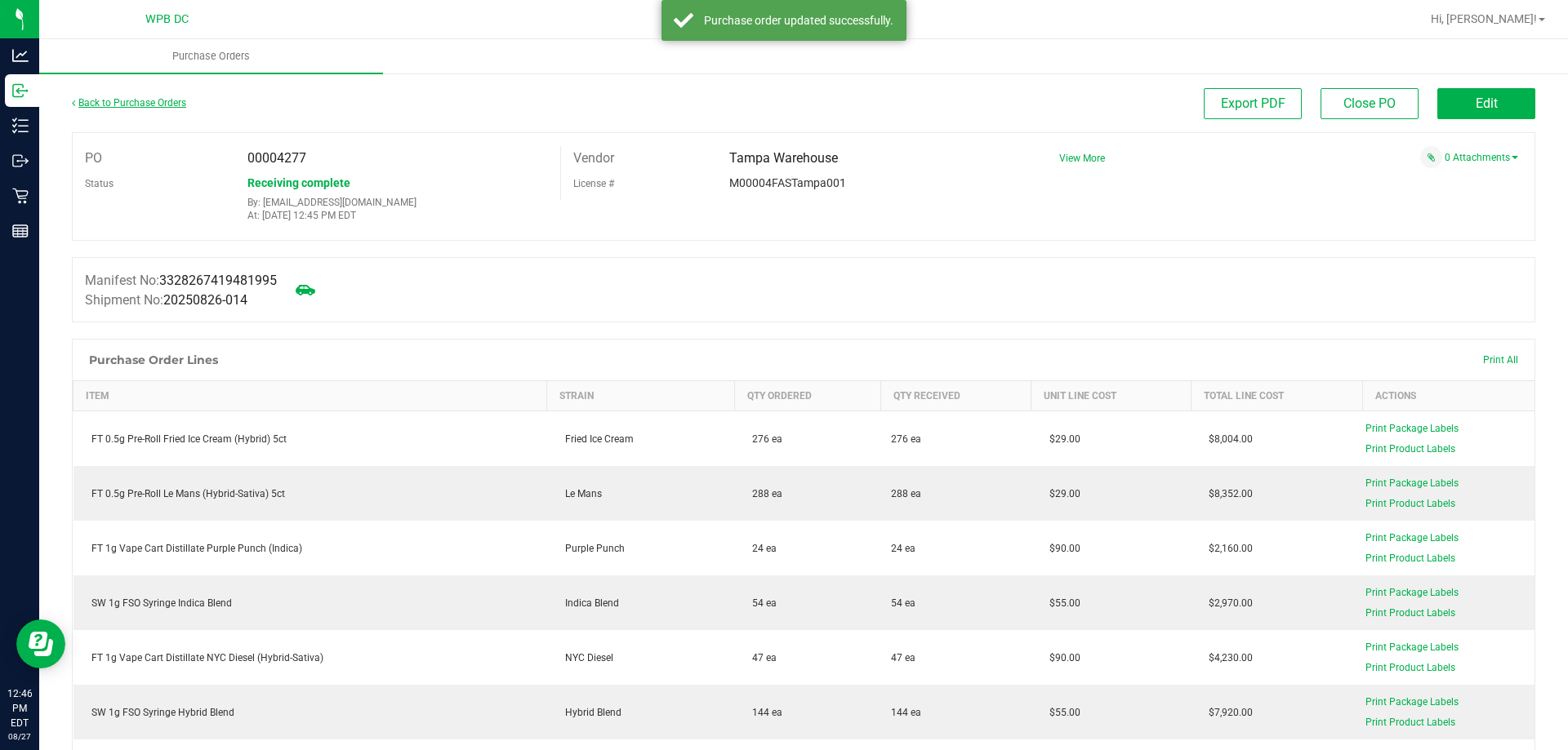
click at [156, 100] on link "Back to Purchase Orders" at bounding box center [129, 102] width 115 height 11
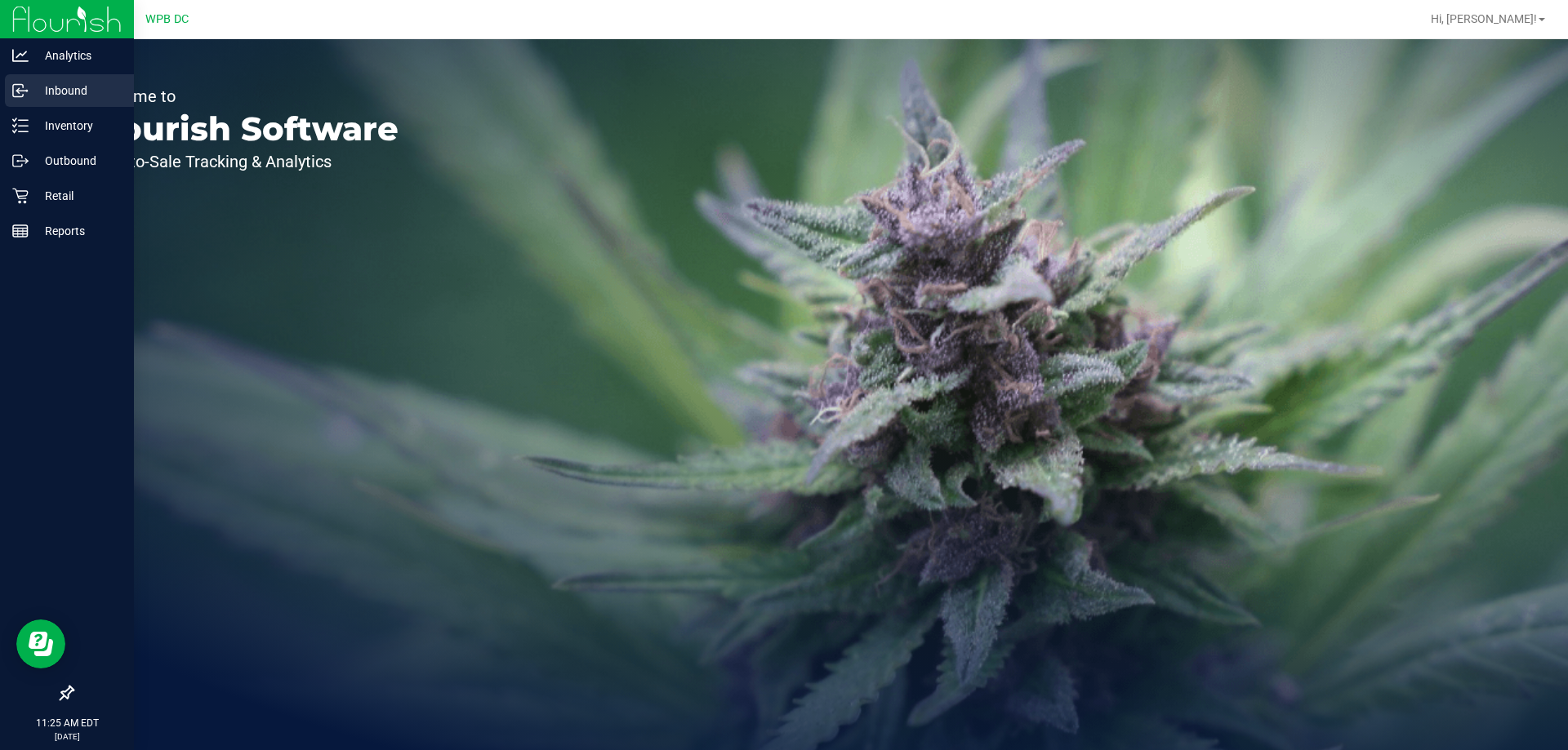
click at [28, 93] on icon at bounding box center [21, 90] width 17 height 17
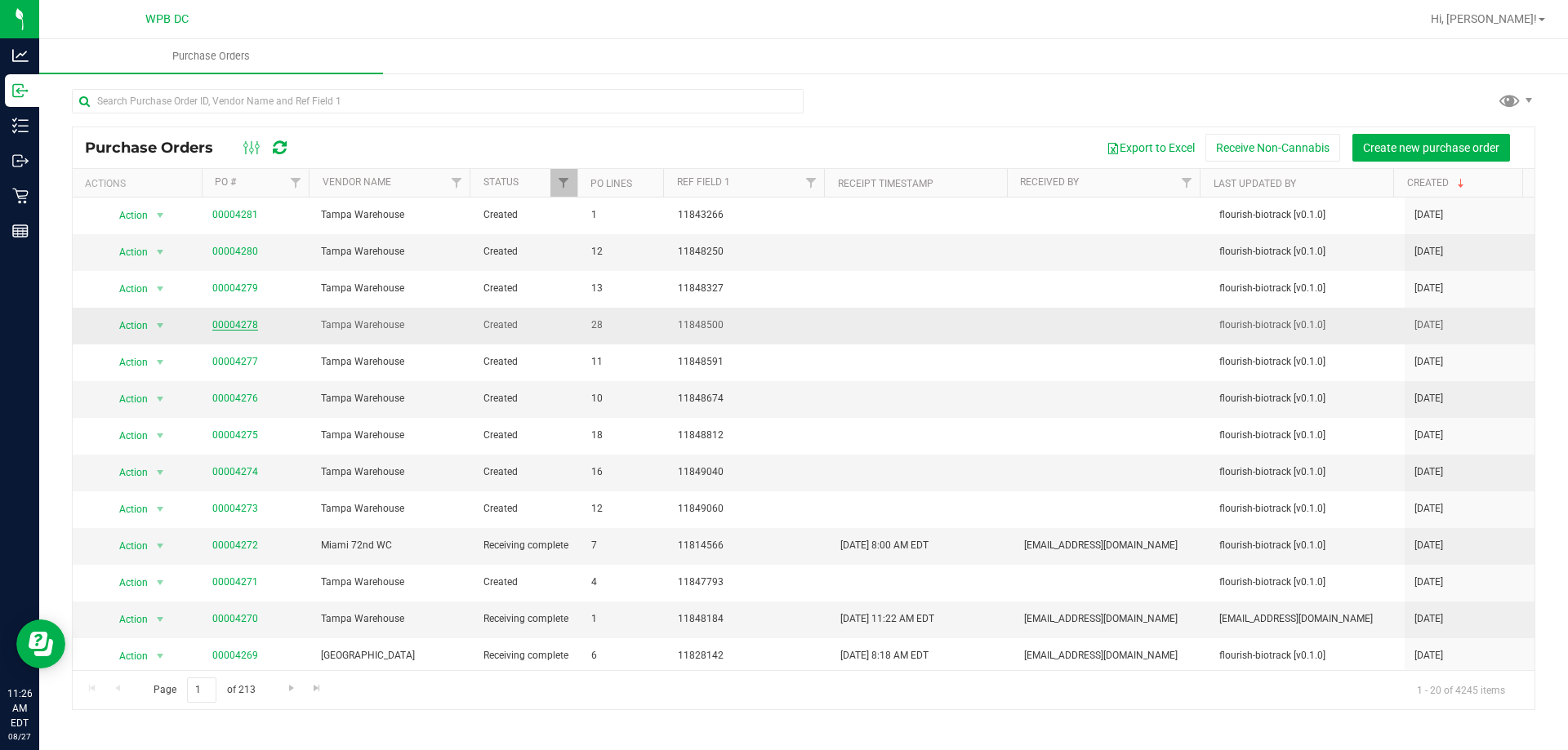
click at [233, 327] on link "00004278" at bounding box center [235, 324] width 46 height 11
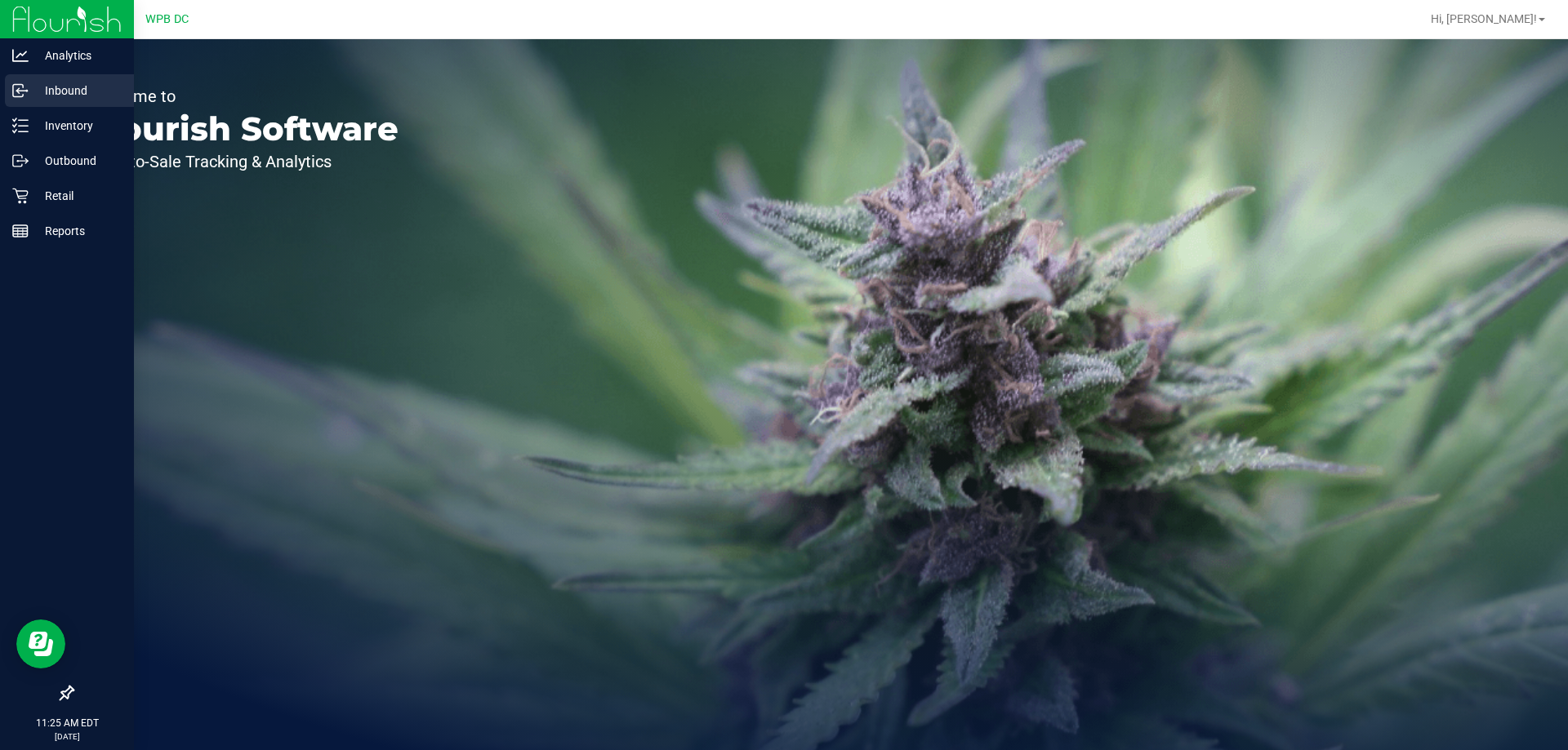
click at [23, 89] on icon at bounding box center [21, 90] width 17 height 17
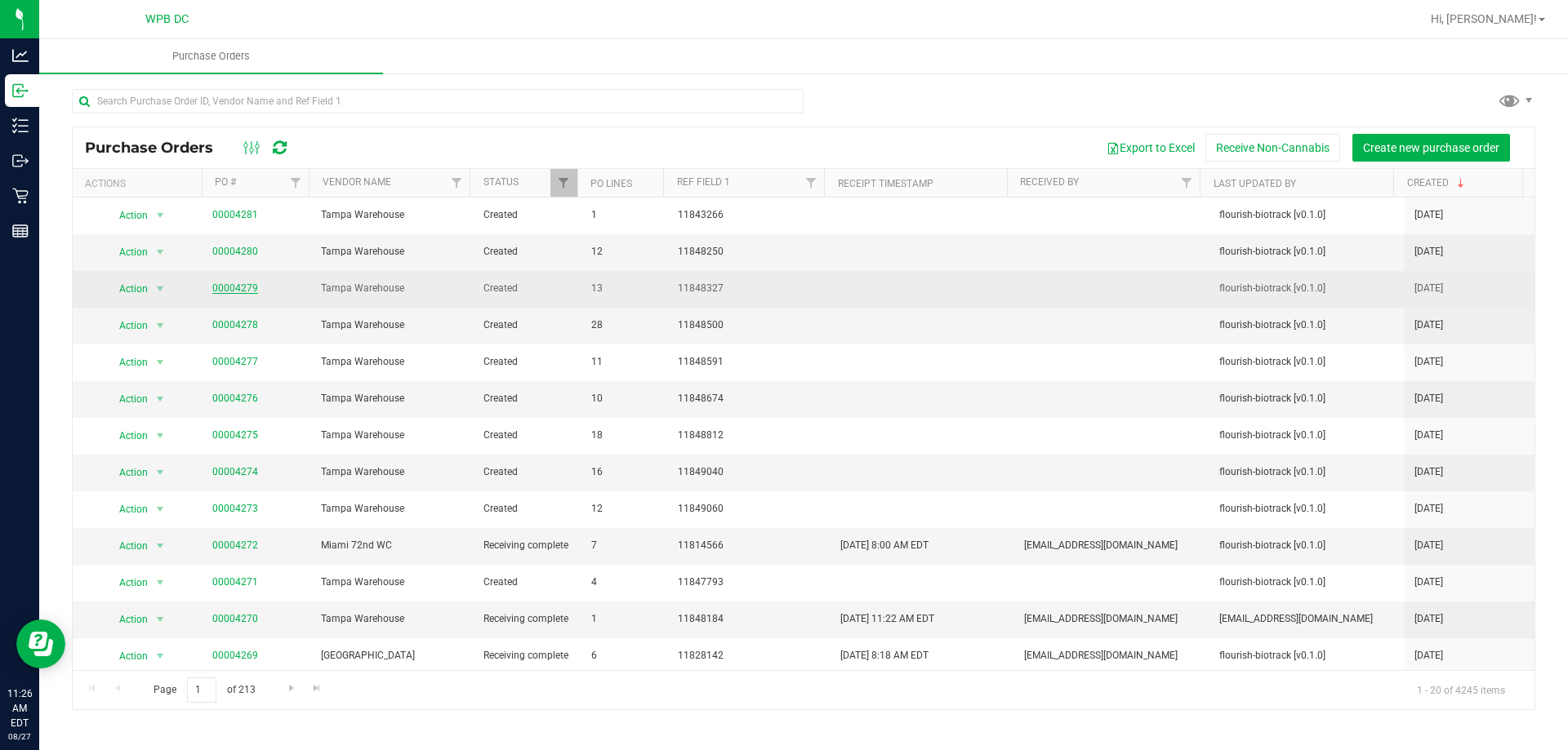
click at [244, 290] on link "00004279" at bounding box center [235, 288] width 46 height 11
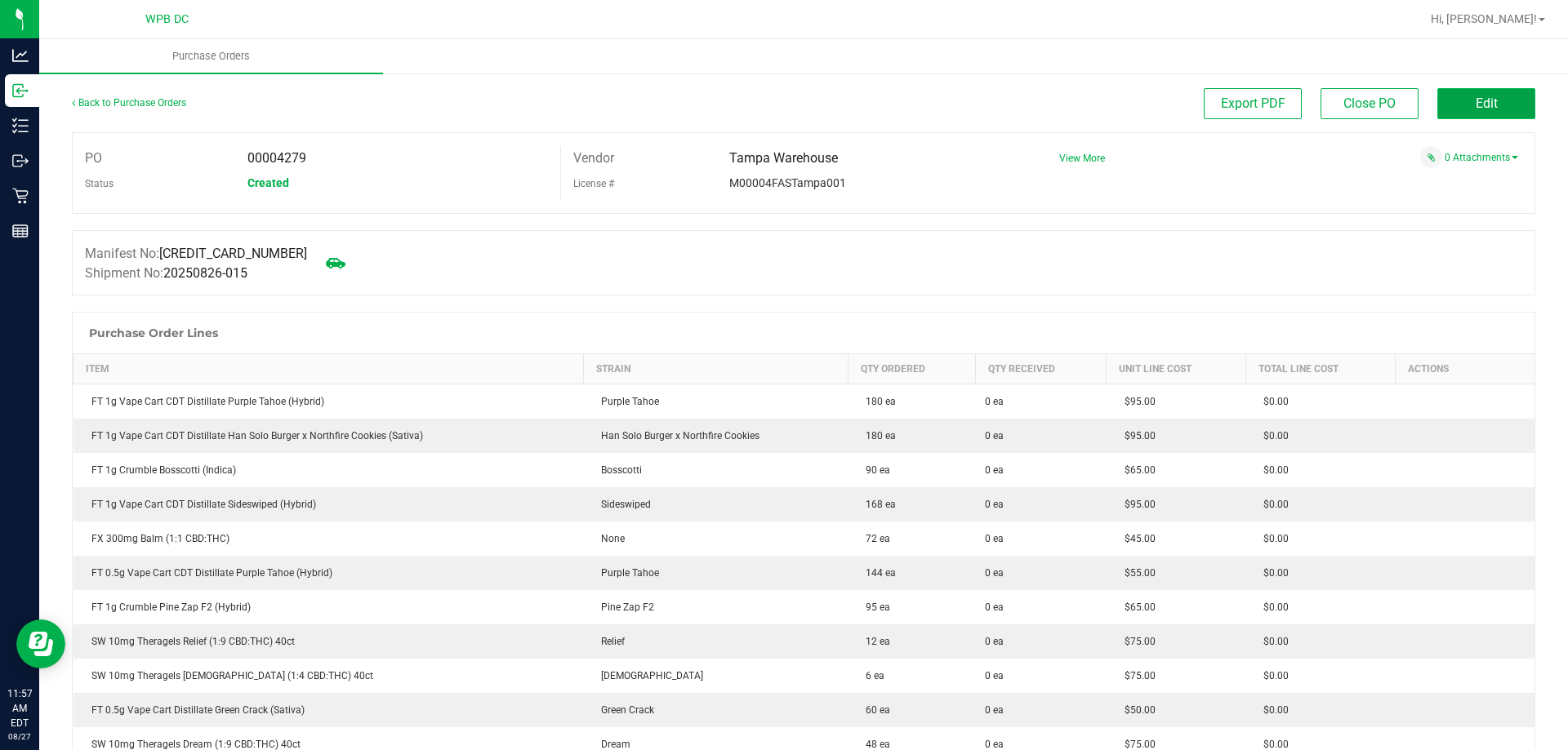
click at [1512, 97] on button "Edit" at bounding box center [1486, 103] width 98 height 31
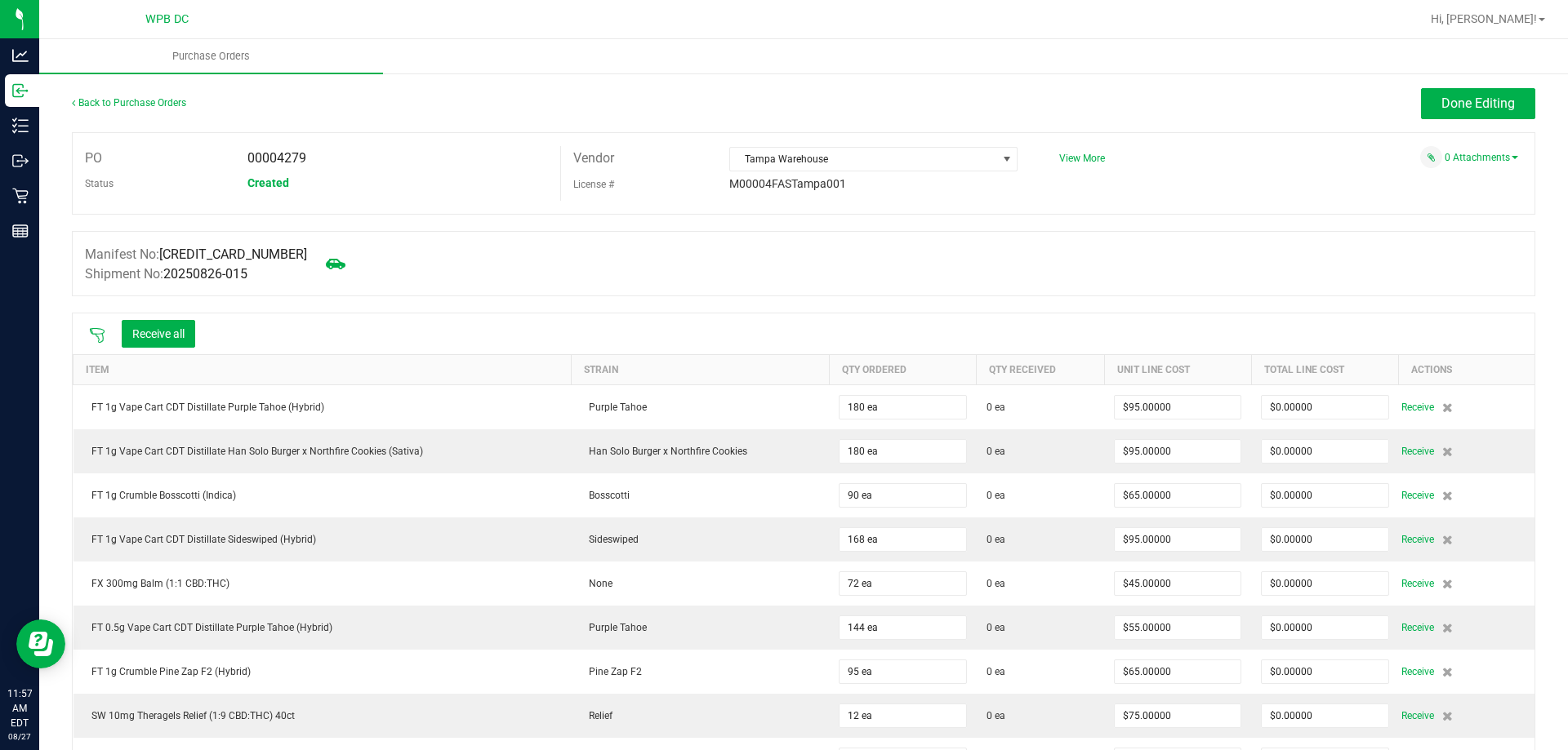
click at [100, 337] on icon at bounding box center [97, 335] width 17 height 17
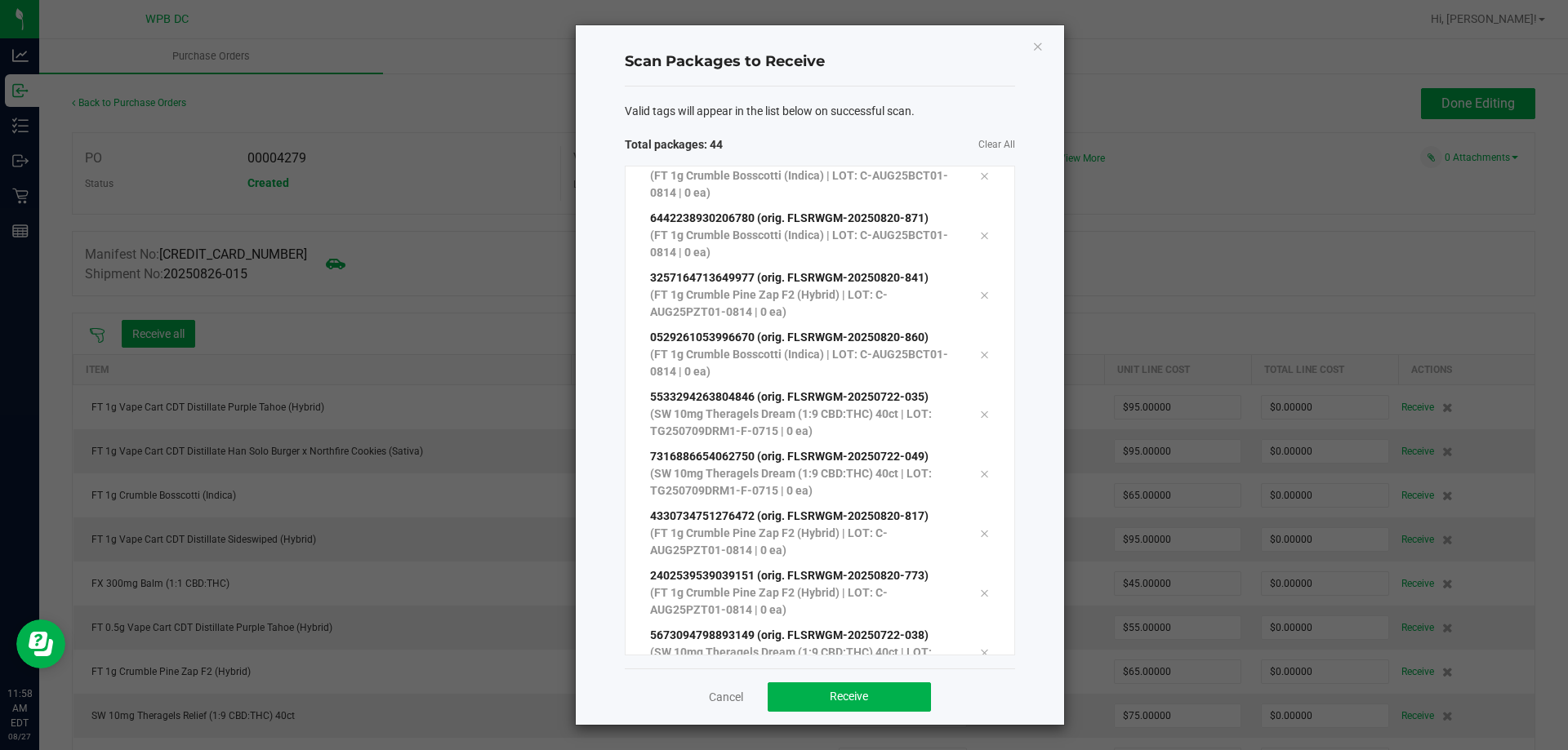
scroll to position [2431, 0]
click at [811, 694] on button "Receive" at bounding box center [848, 697] width 163 height 30
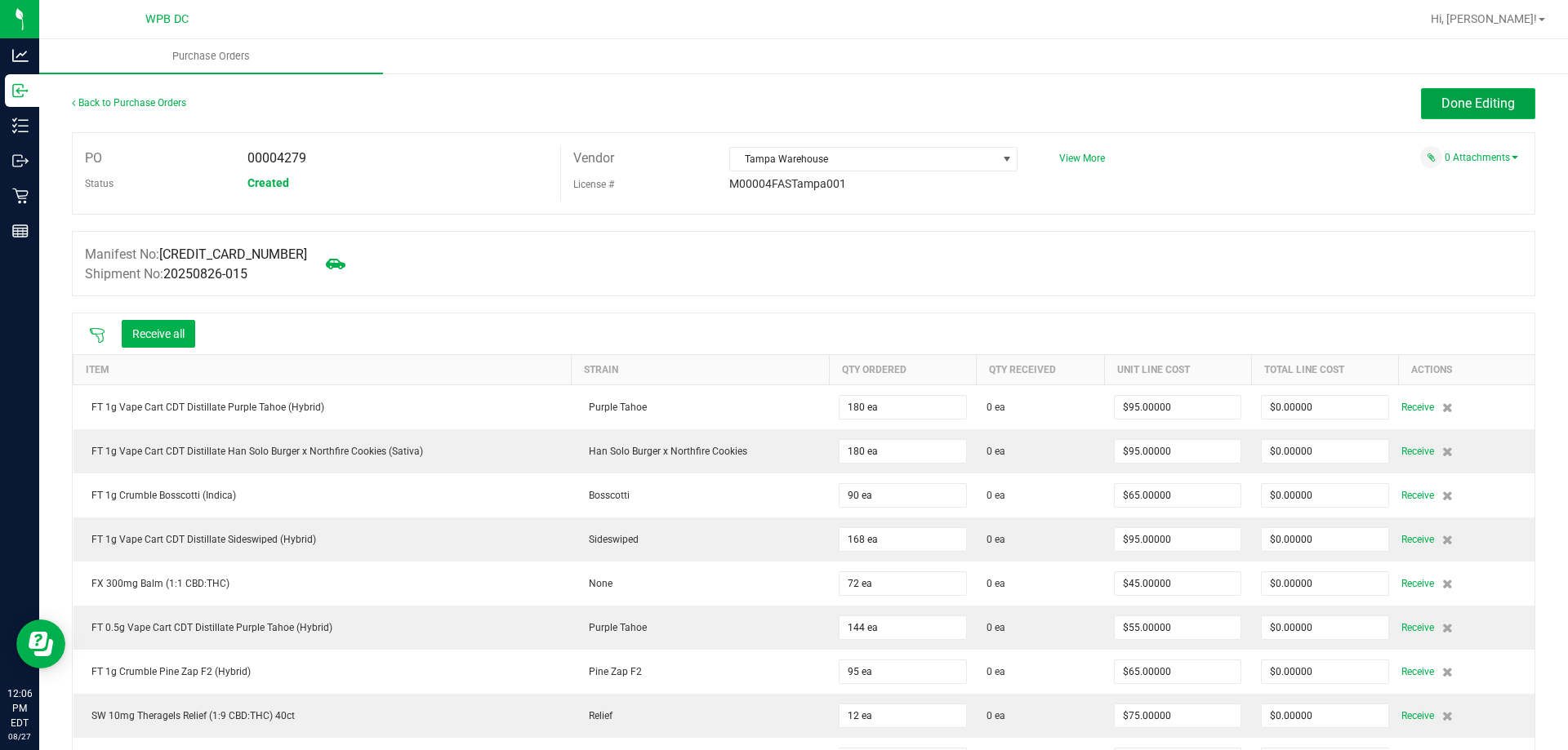
click at [1474, 108] on span "Done Editing" at bounding box center [1478, 102] width 74 height 16
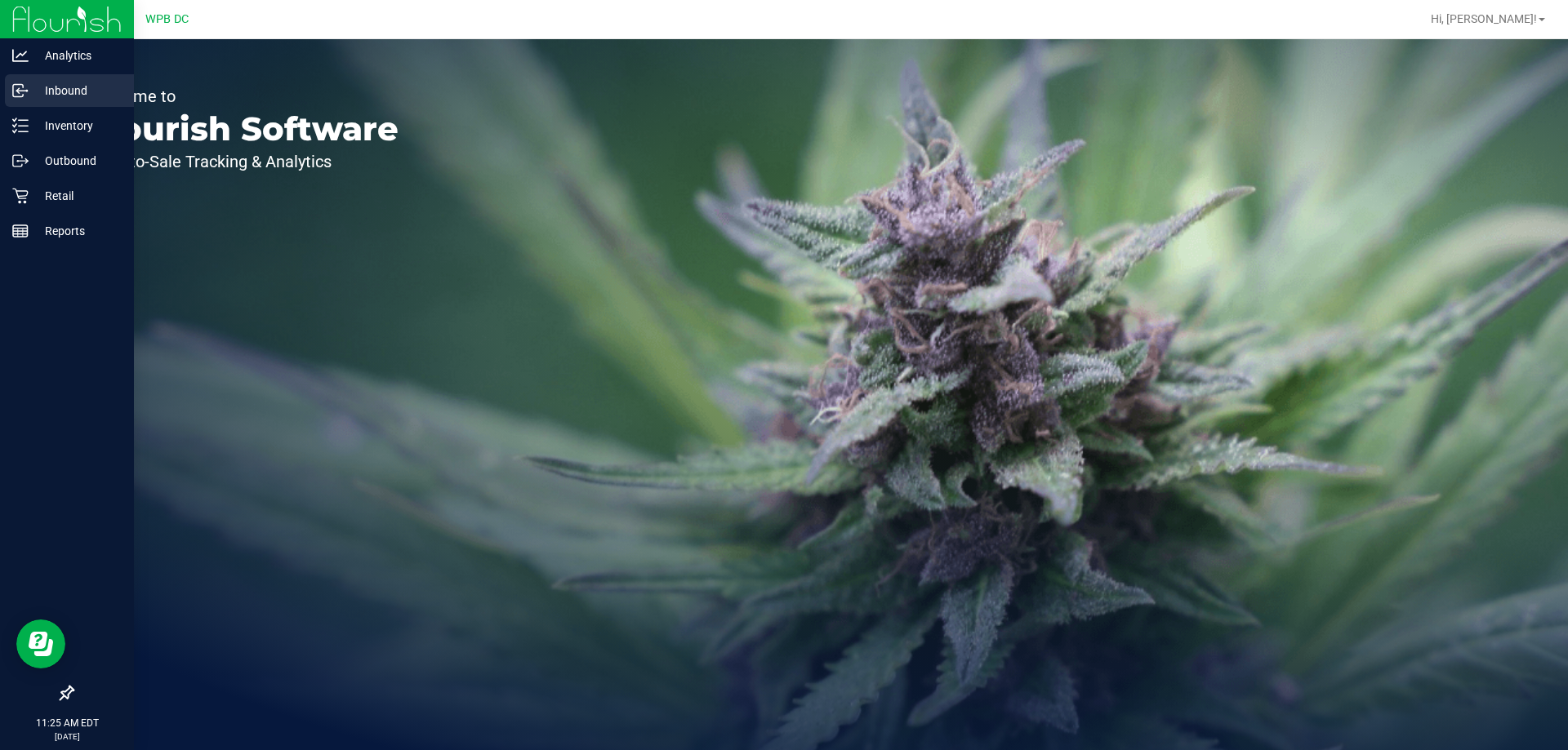
click at [62, 80] on div "Inbound" at bounding box center [69, 90] width 129 height 33
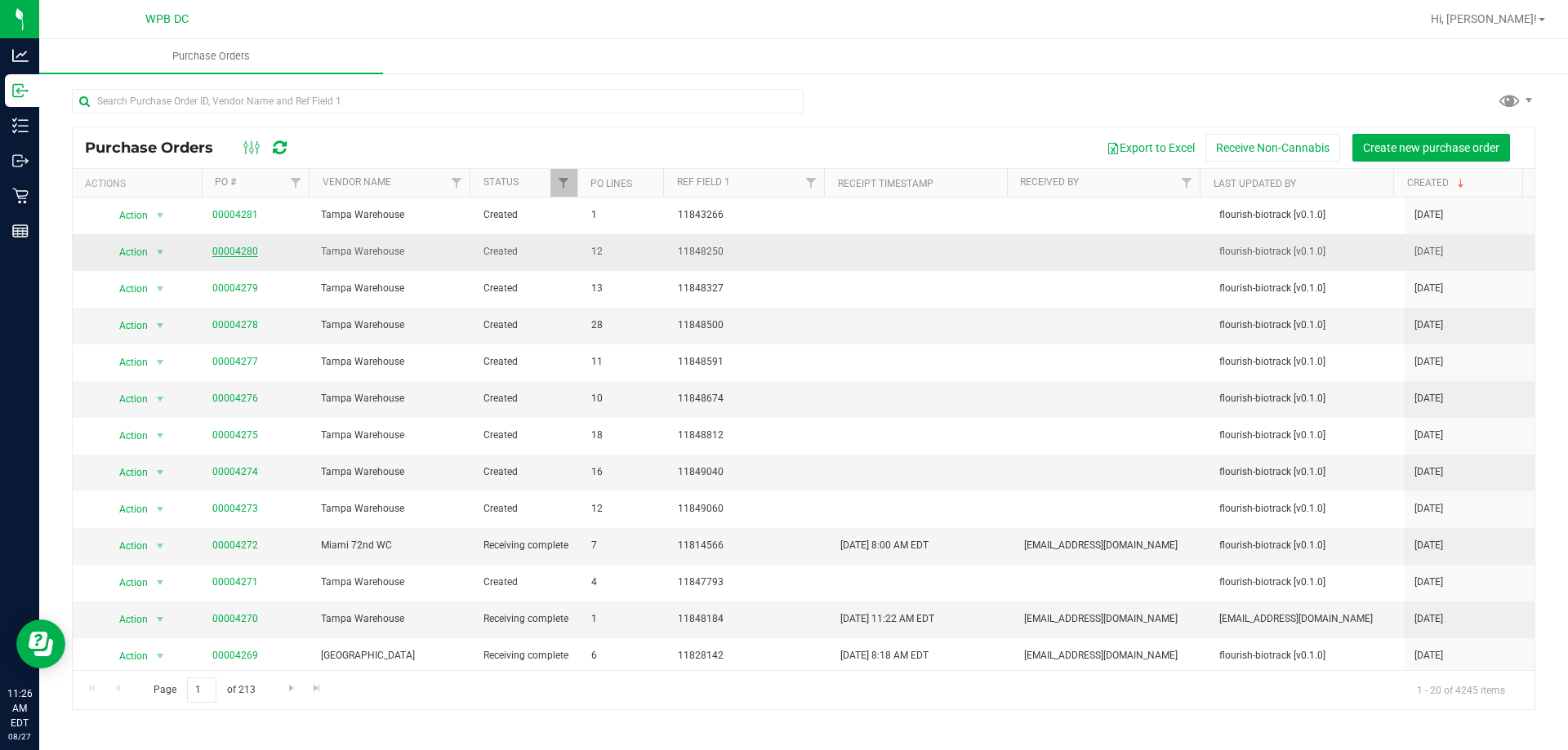
click at [241, 255] on link "00004280" at bounding box center [235, 252] width 46 height 11
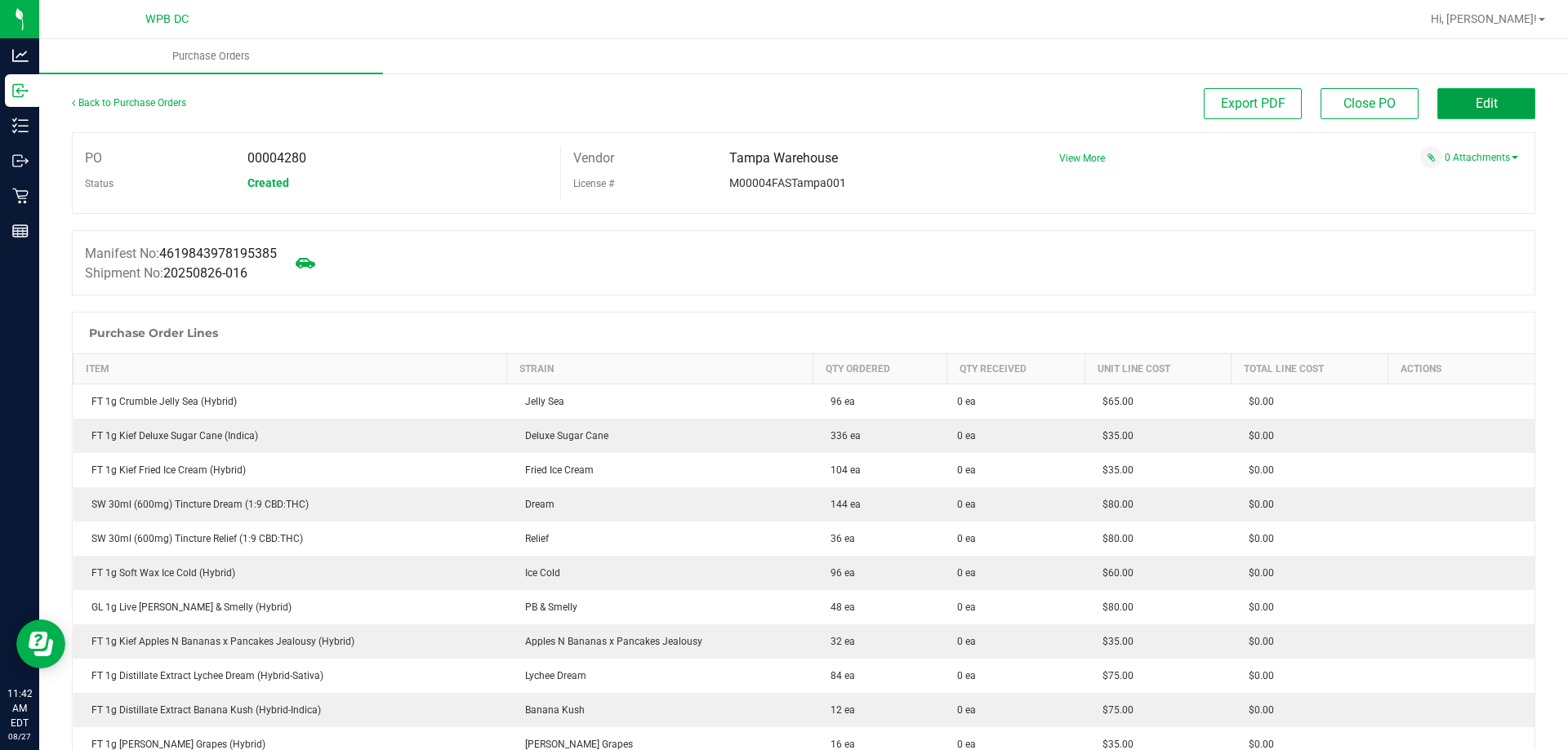
click at [1438, 112] on button "Edit" at bounding box center [1486, 103] width 98 height 31
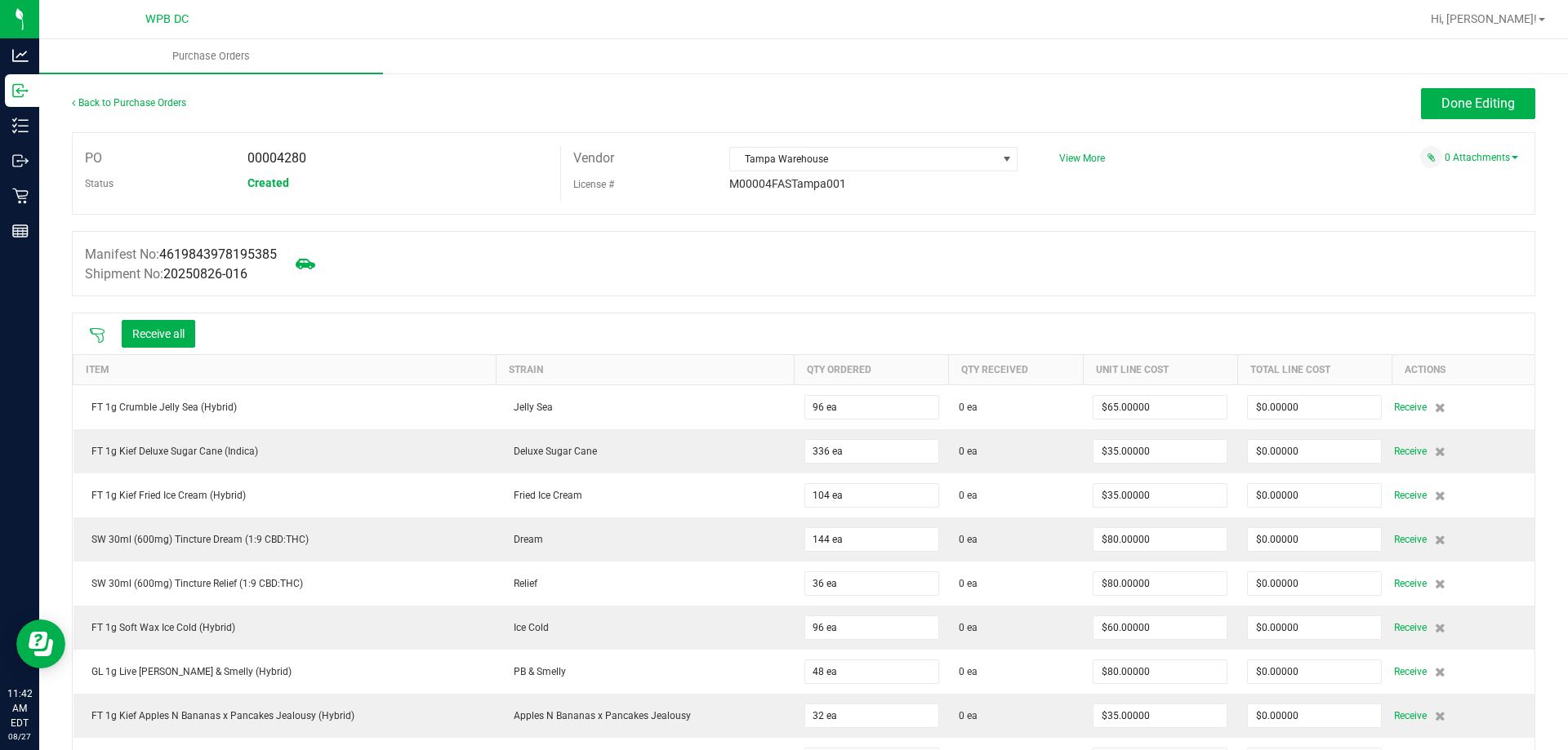
click at [103, 338] on icon at bounding box center [97, 335] width 15 height 15
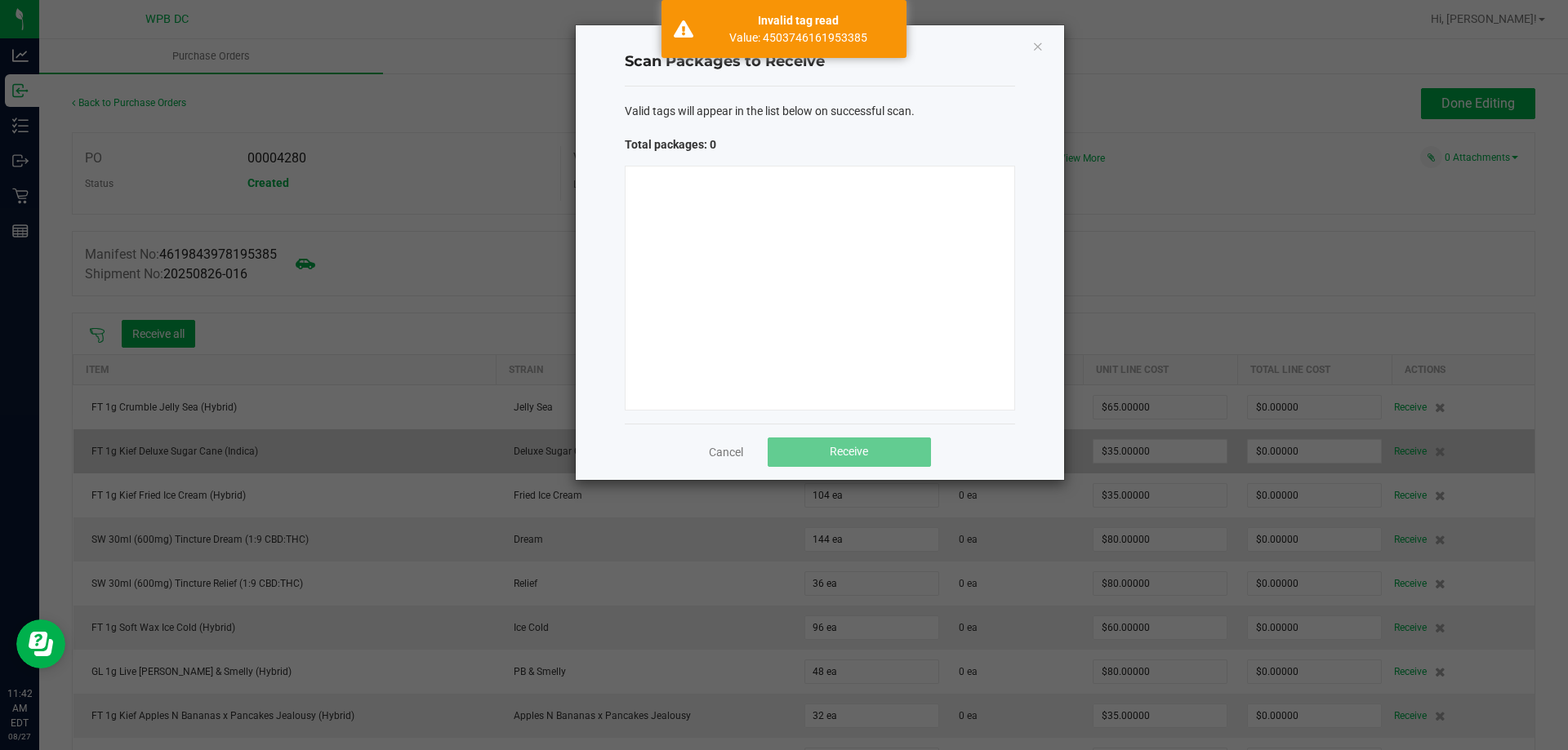
click at [726, 449] on link "Cancel" at bounding box center [725, 453] width 34 height 17
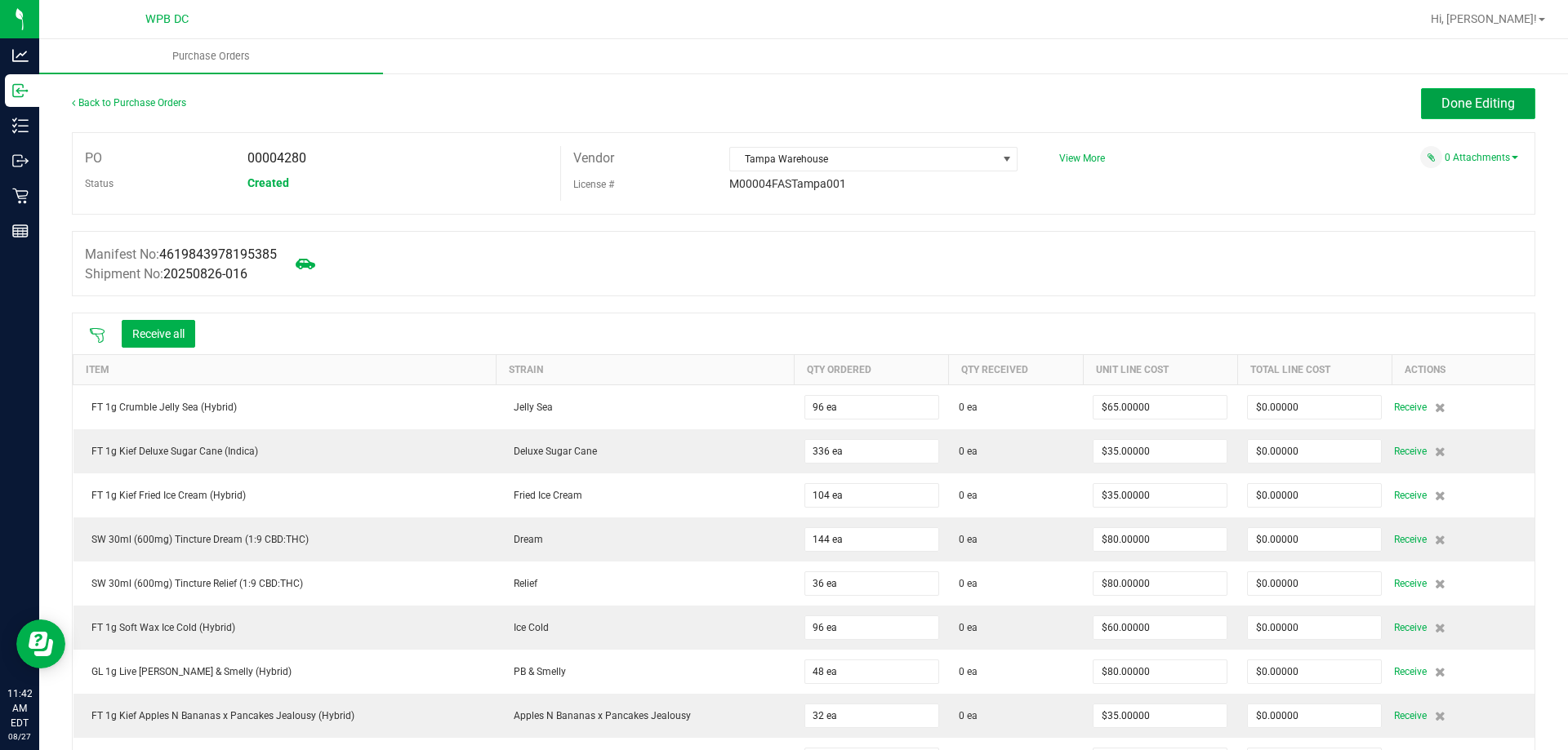
click at [1479, 107] on span "Done Editing" at bounding box center [1478, 102] width 74 height 16
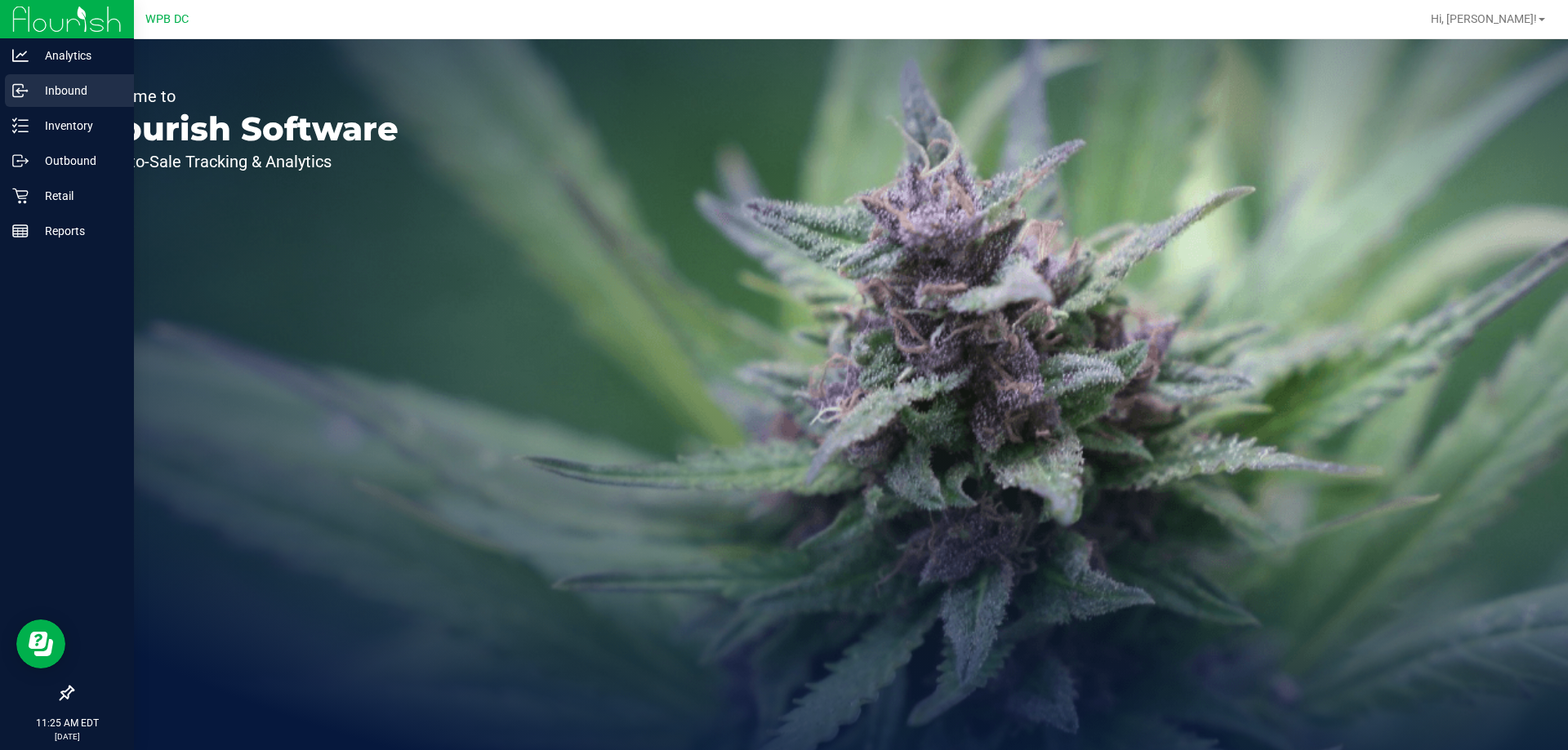
click at [9, 95] on div "Inbound" at bounding box center [69, 90] width 129 height 33
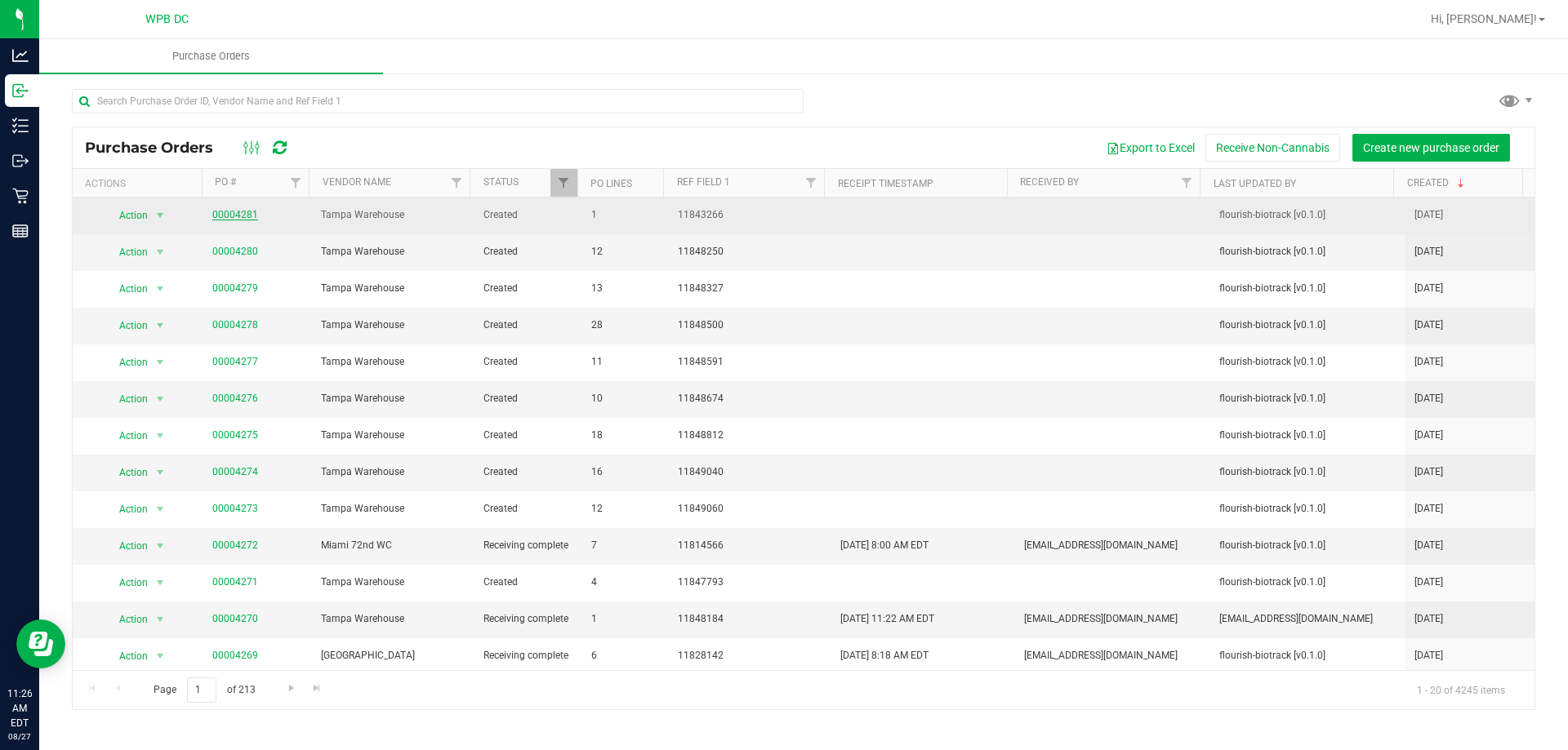
click at [216, 214] on link "00004281" at bounding box center [235, 214] width 46 height 11
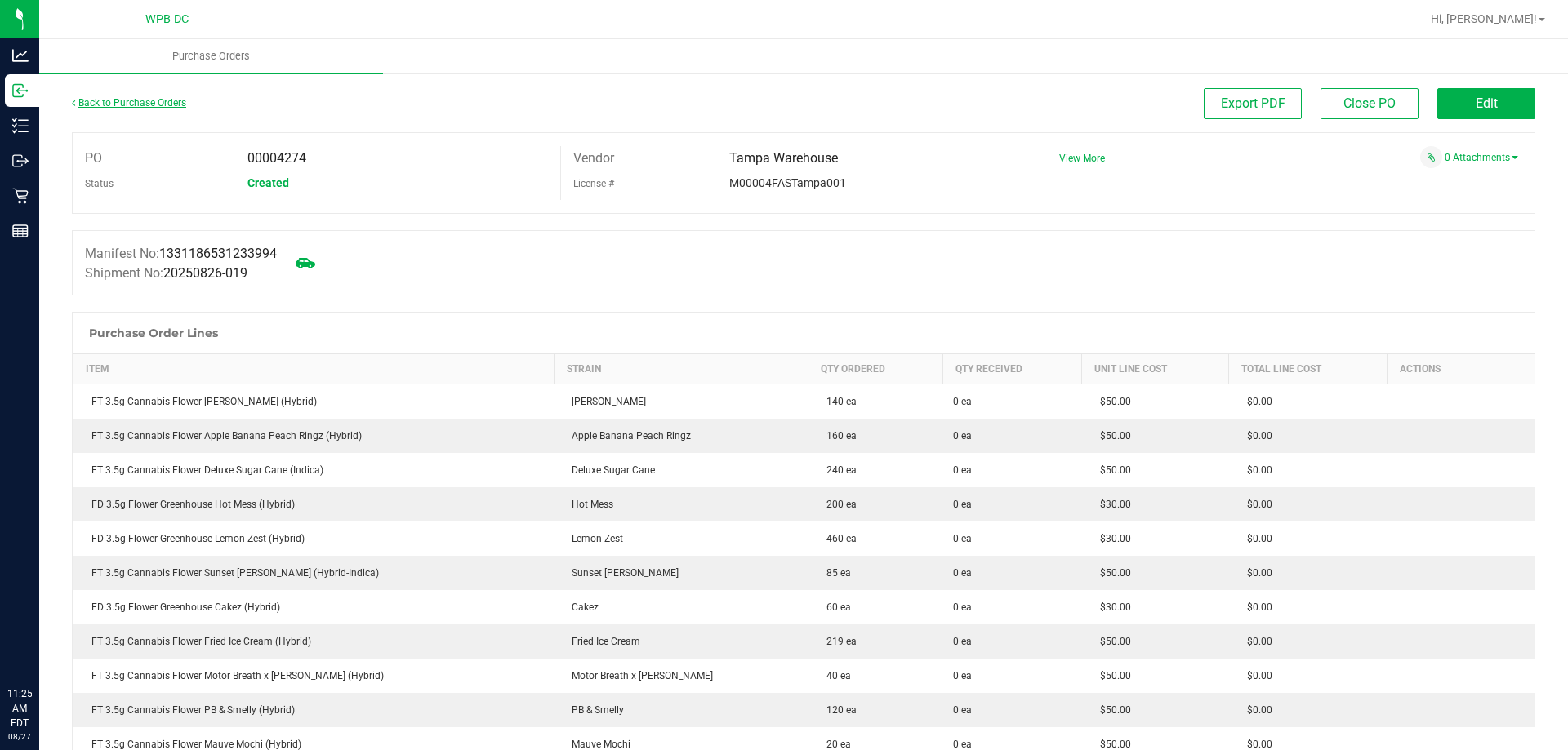
click at [155, 102] on link "Back to Purchase Orders" at bounding box center [129, 102] width 115 height 11
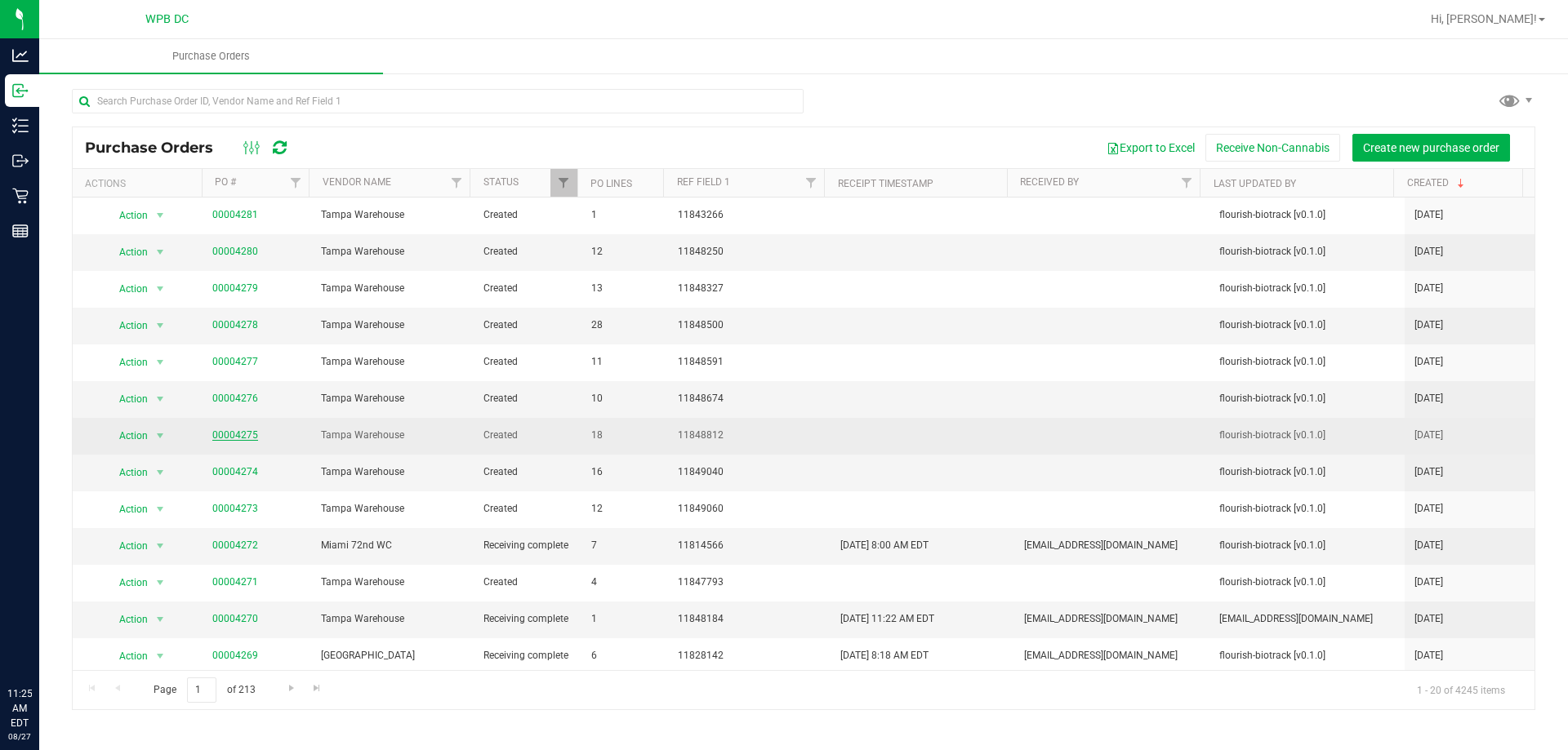
click at [228, 432] on link "00004275" at bounding box center [235, 435] width 46 height 11
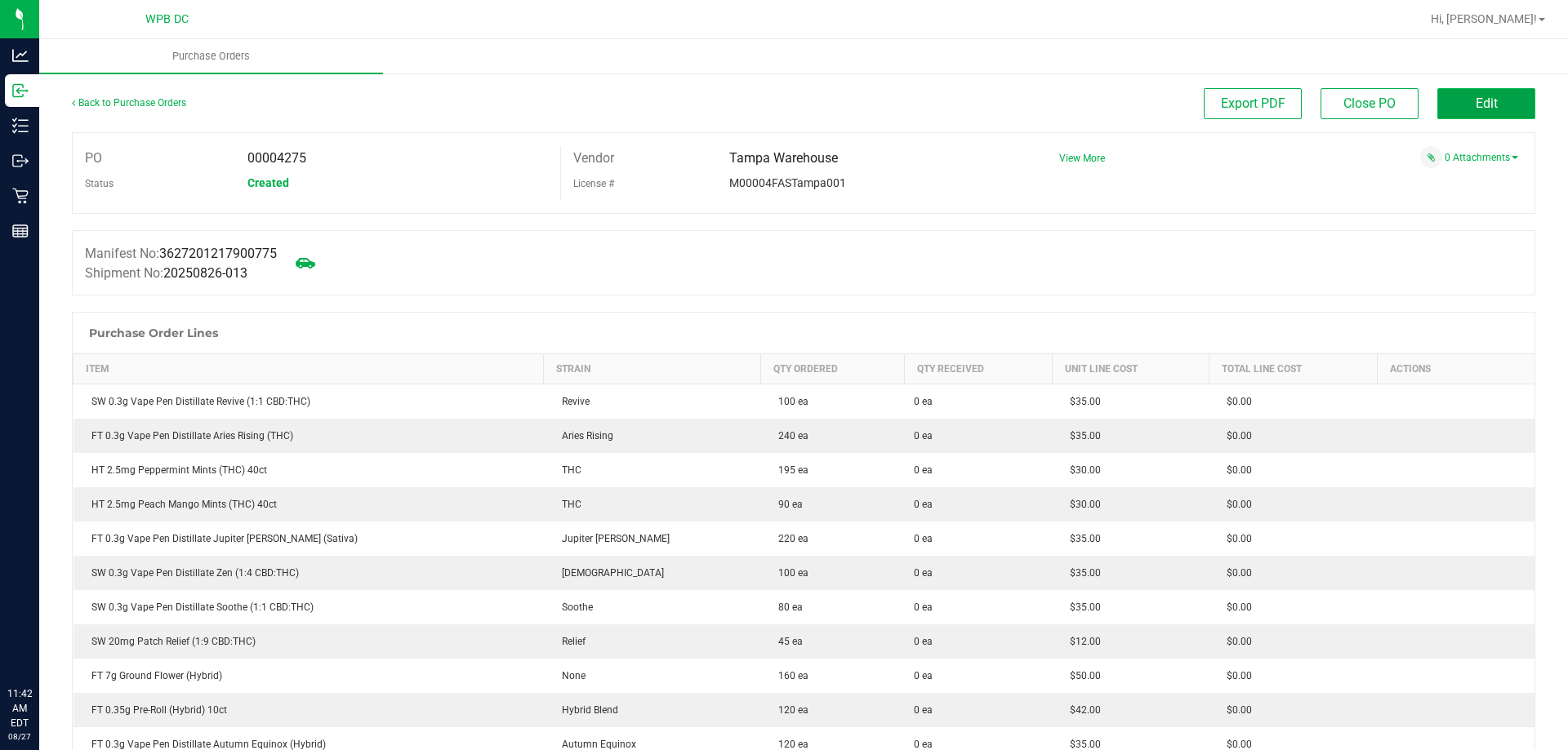
click at [1491, 106] on button "Edit" at bounding box center [1486, 103] width 98 height 31
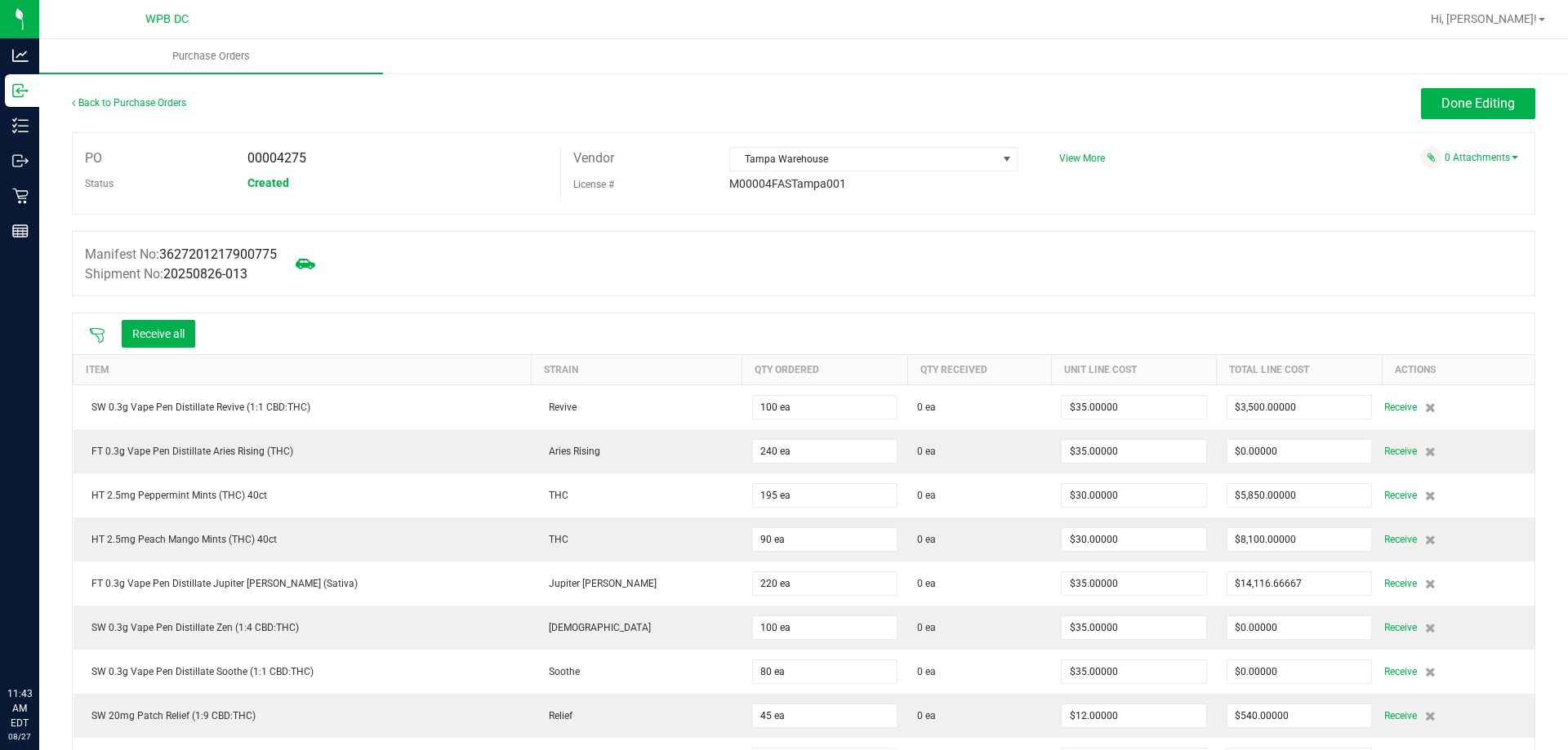
click at [84, 334] on div at bounding box center [97, 334] width 33 height 17
click at [95, 327] on icon at bounding box center [97, 335] width 17 height 17
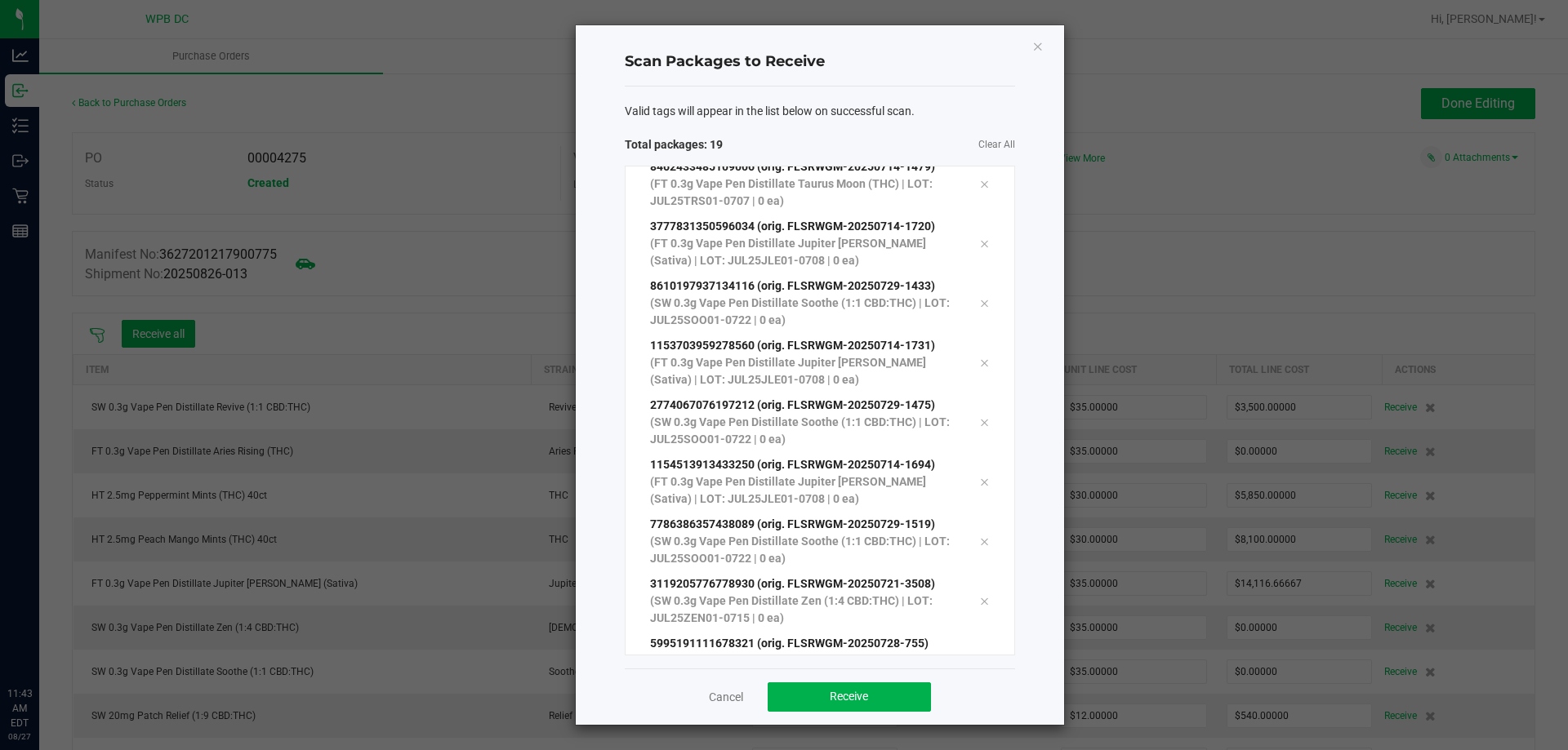
scroll to position [625, 0]
click at [843, 697] on span "Receive" at bounding box center [848, 696] width 38 height 13
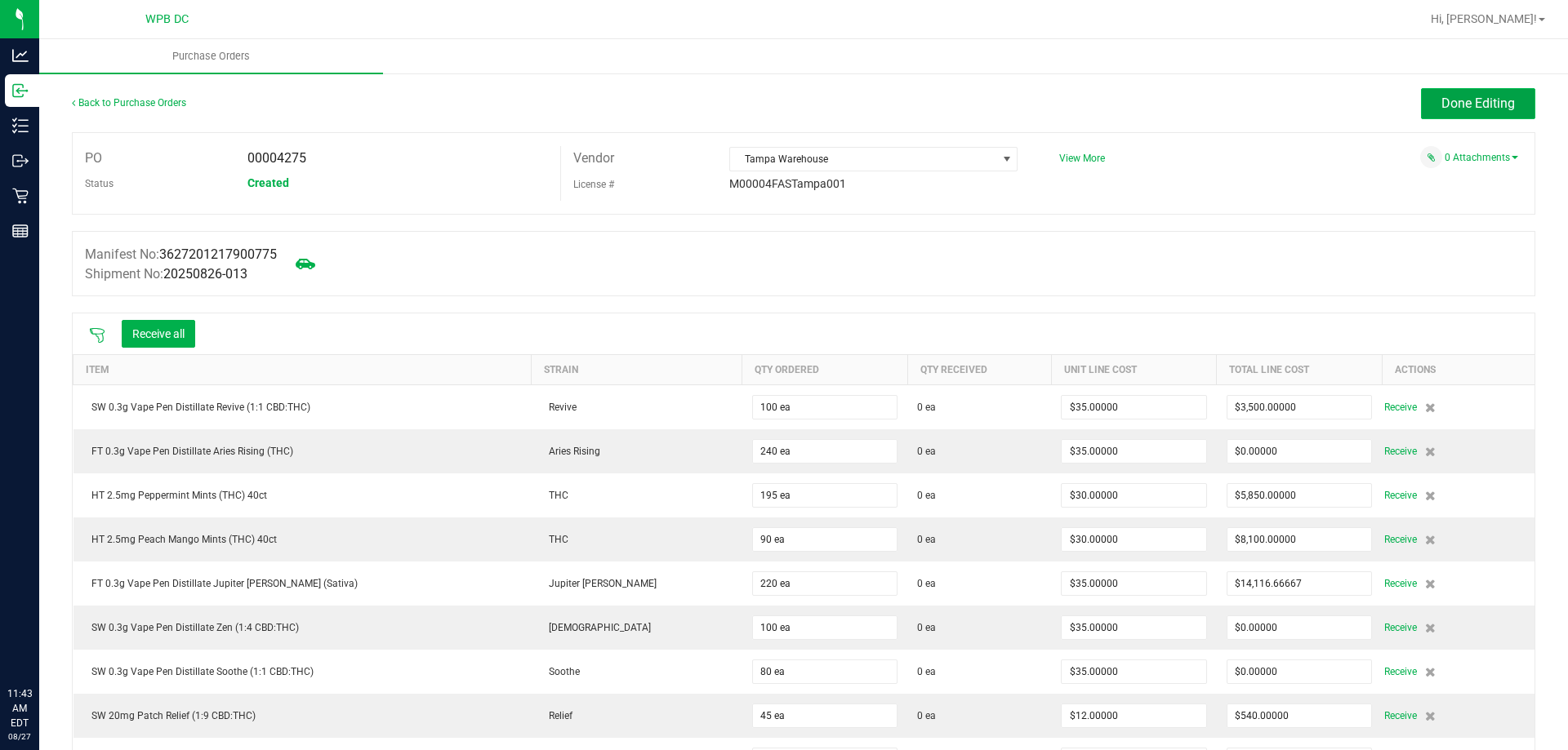
click at [1441, 106] on span "Done Editing" at bounding box center [1478, 102] width 74 height 16
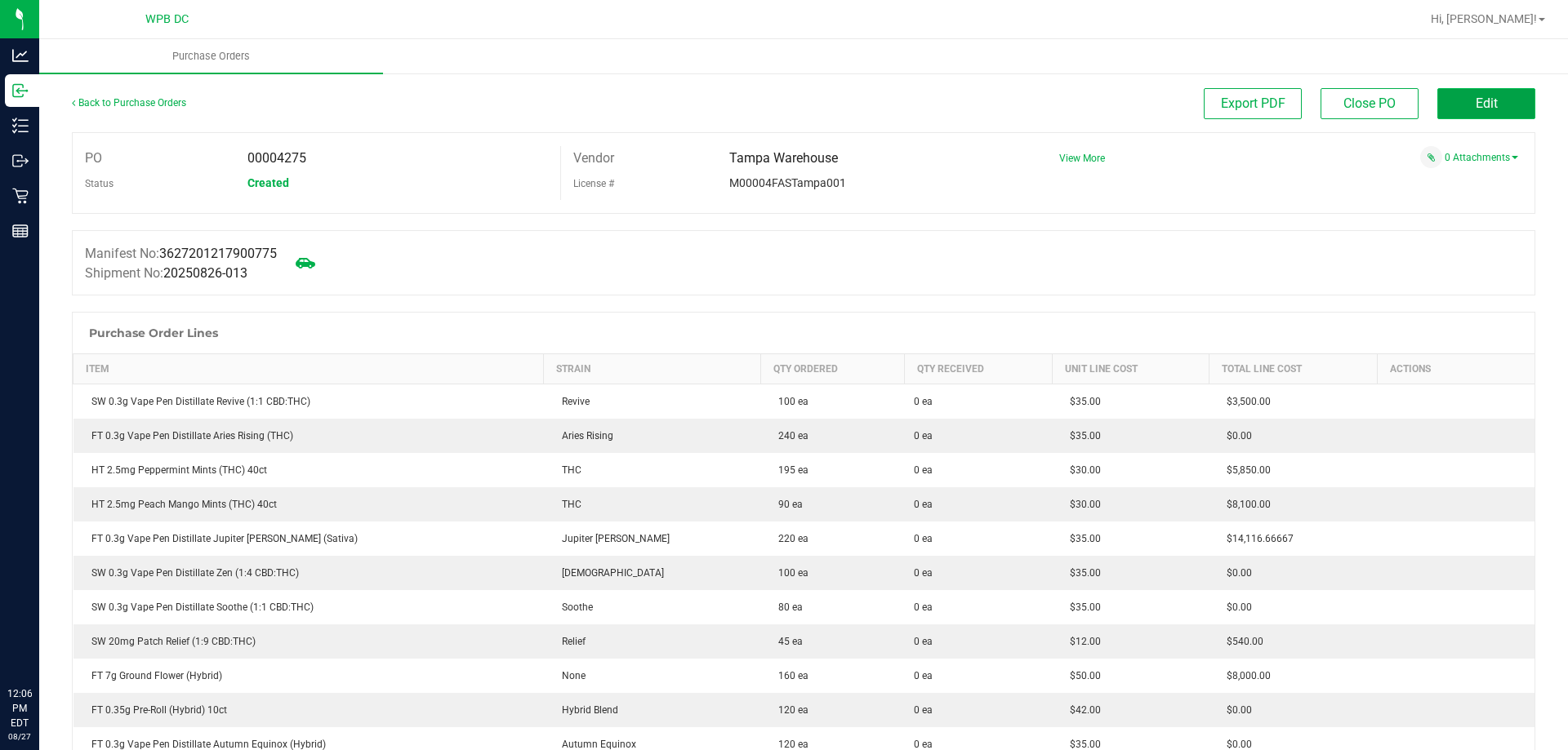
click at [1476, 102] on span "Edit" at bounding box center [1487, 102] width 22 height 16
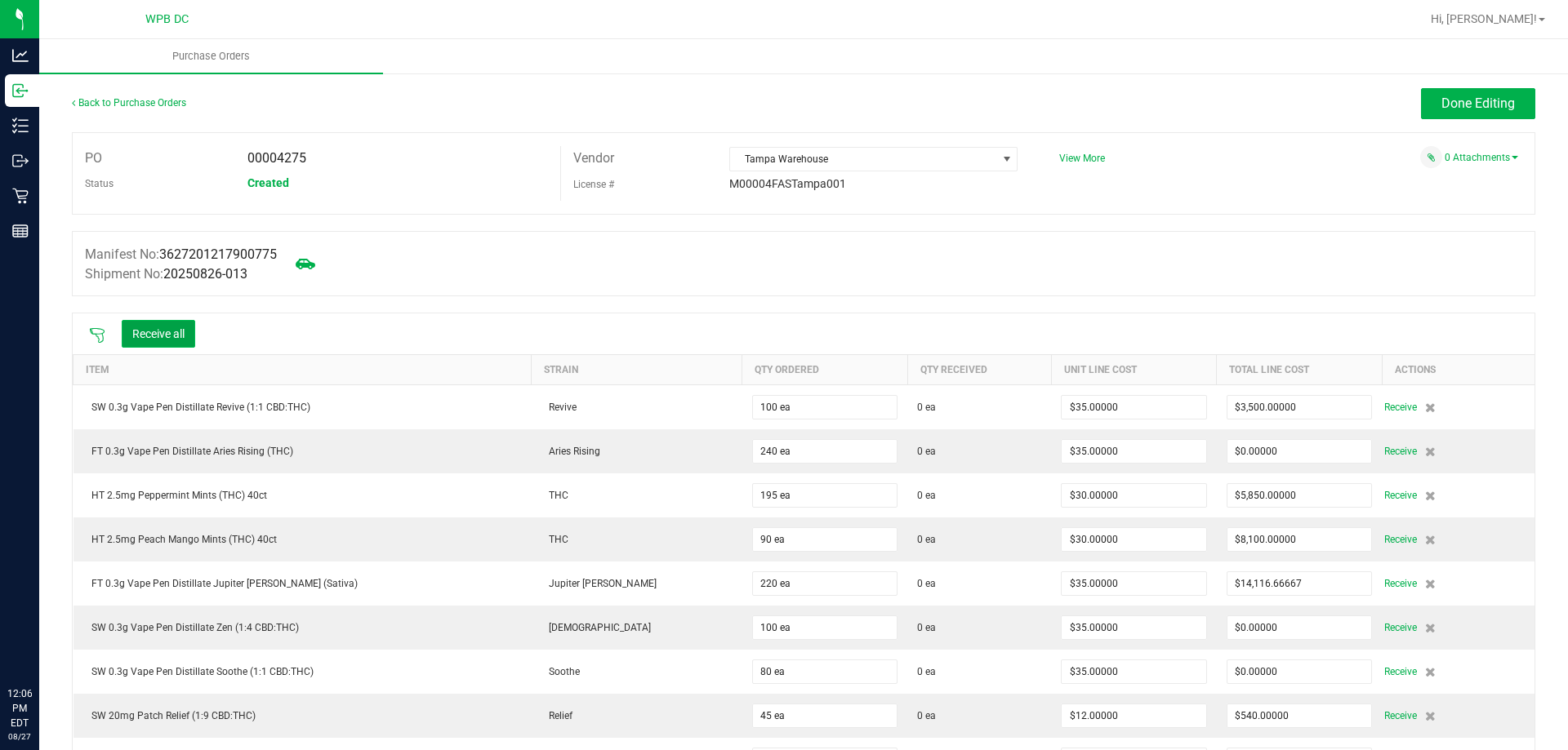
click at [176, 343] on button "Receive all" at bounding box center [158, 334] width 74 height 28
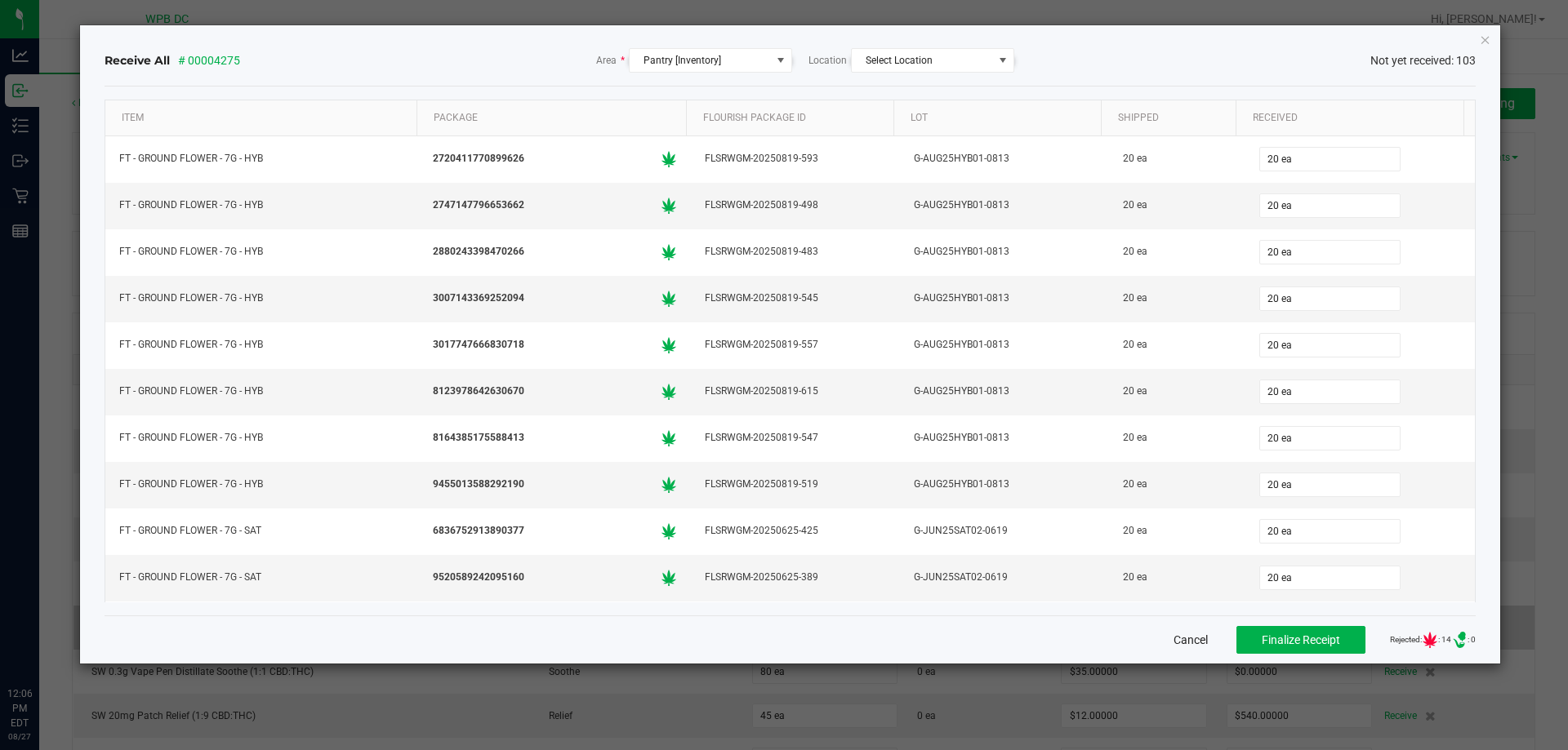
click at [1175, 644] on button "Cancel" at bounding box center [1190, 640] width 34 height 17
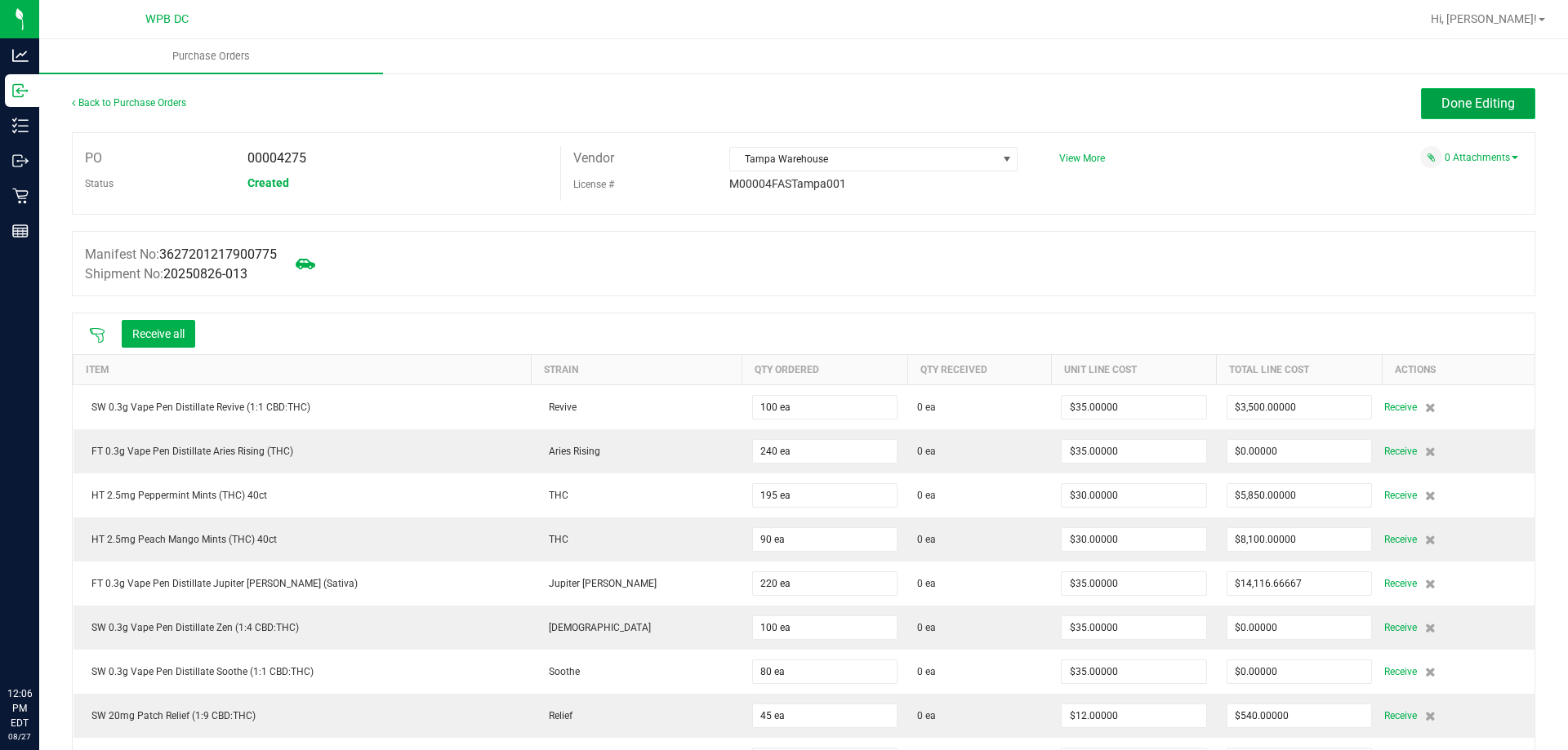
click at [1479, 116] on button "Done Editing" at bounding box center [1478, 103] width 115 height 31
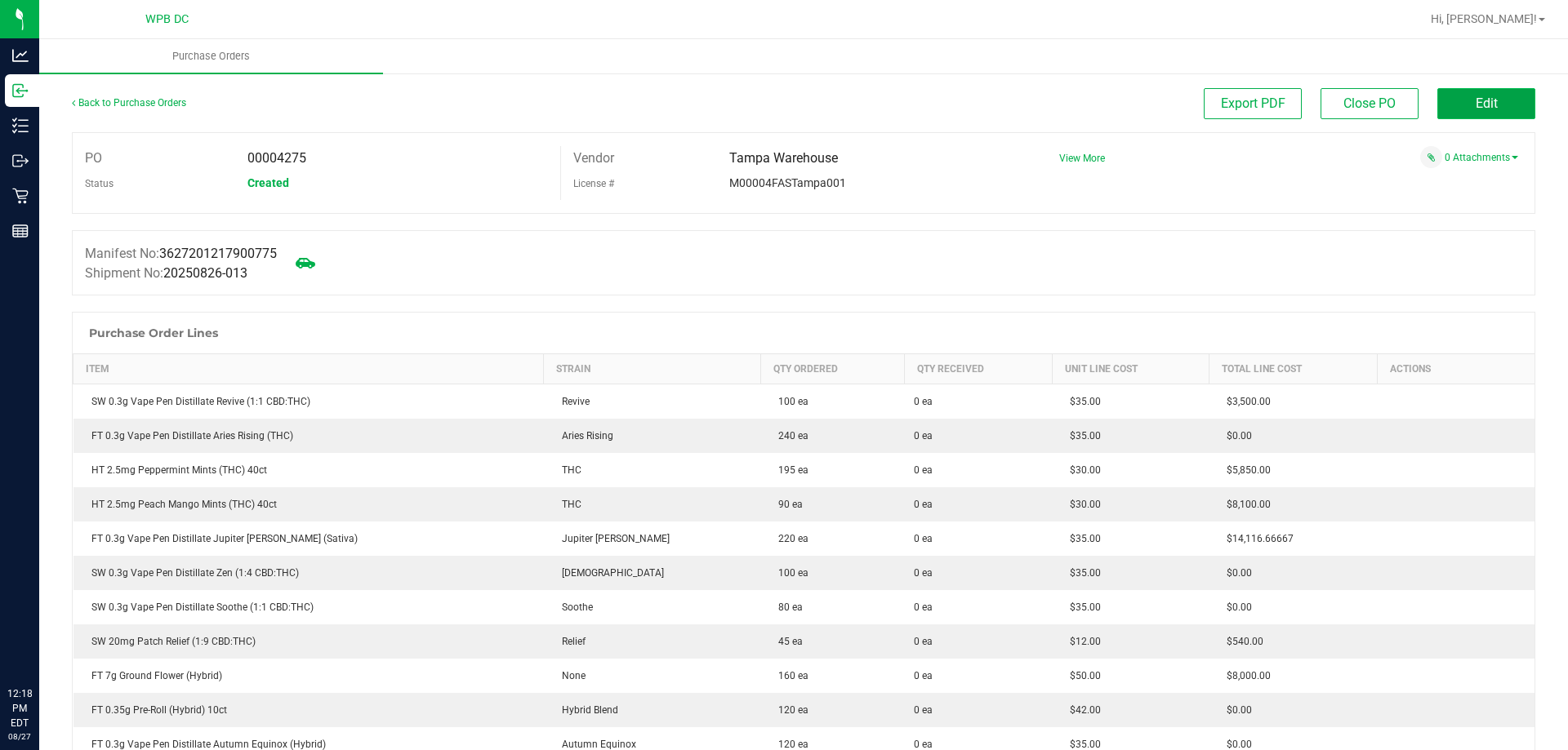
click at [1462, 117] on button "Edit" at bounding box center [1486, 103] width 98 height 31
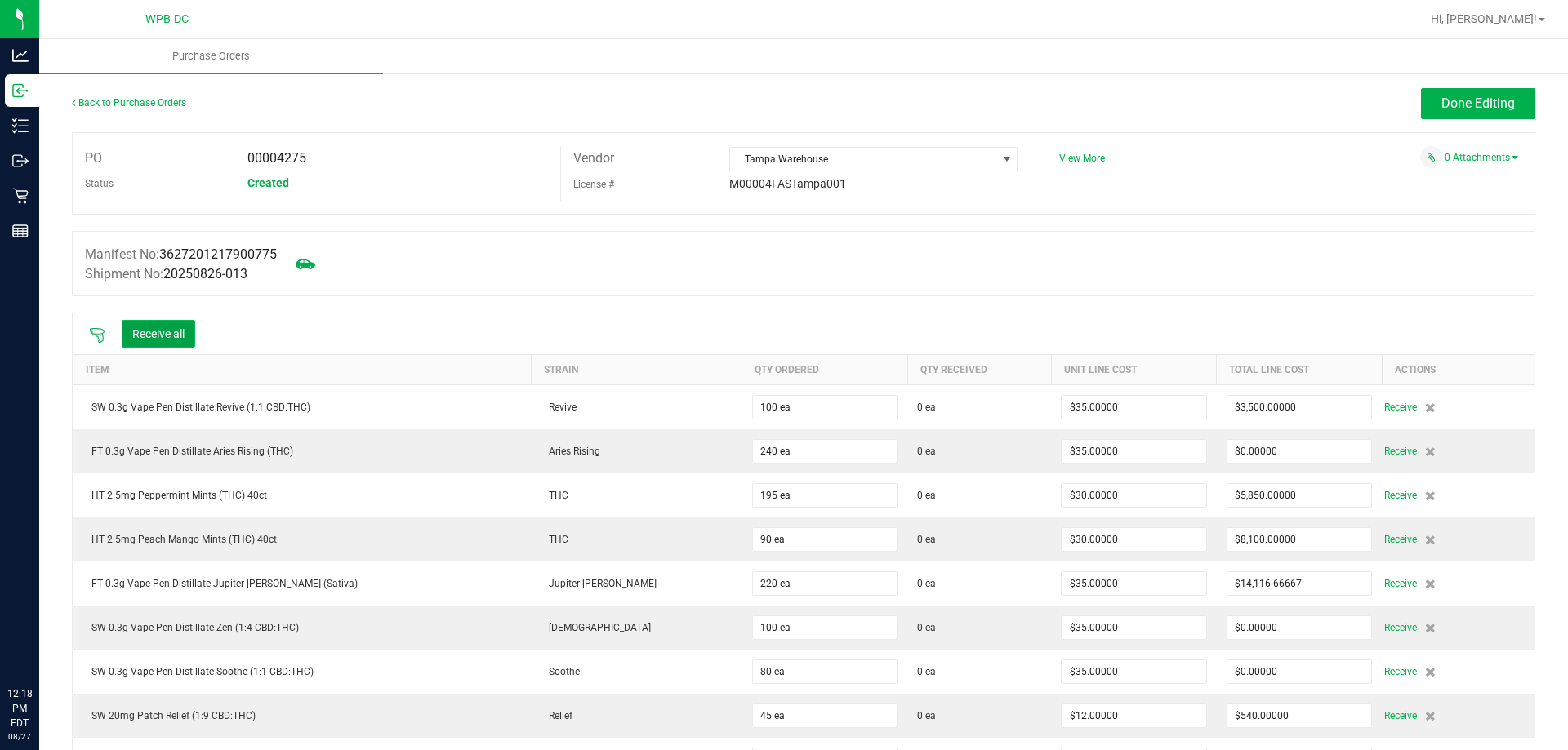
click at [172, 333] on button "Receive all" at bounding box center [158, 334] width 74 height 28
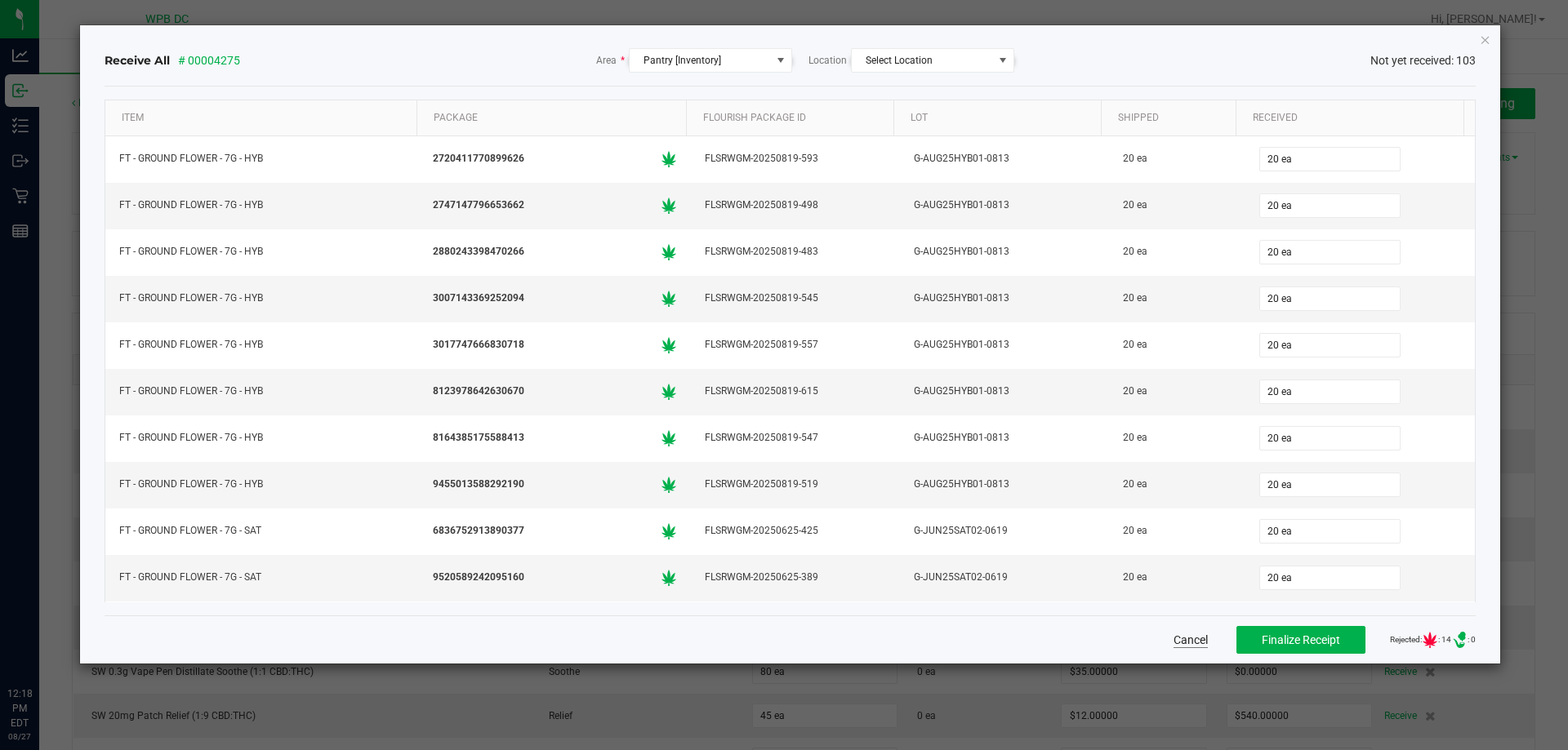
click at [1174, 640] on button "Cancel" at bounding box center [1190, 640] width 34 height 17
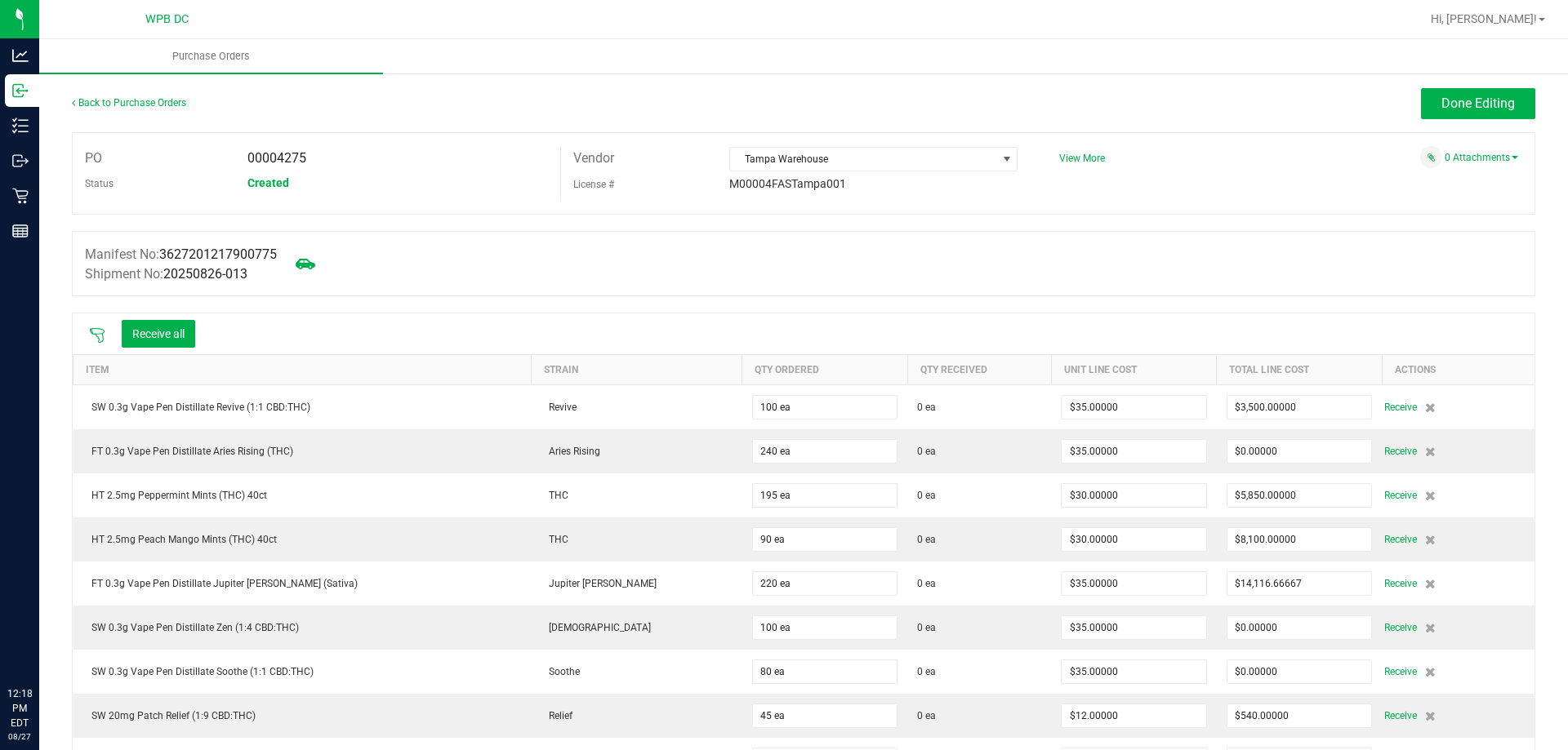
click at [102, 329] on icon at bounding box center [97, 335] width 15 height 15
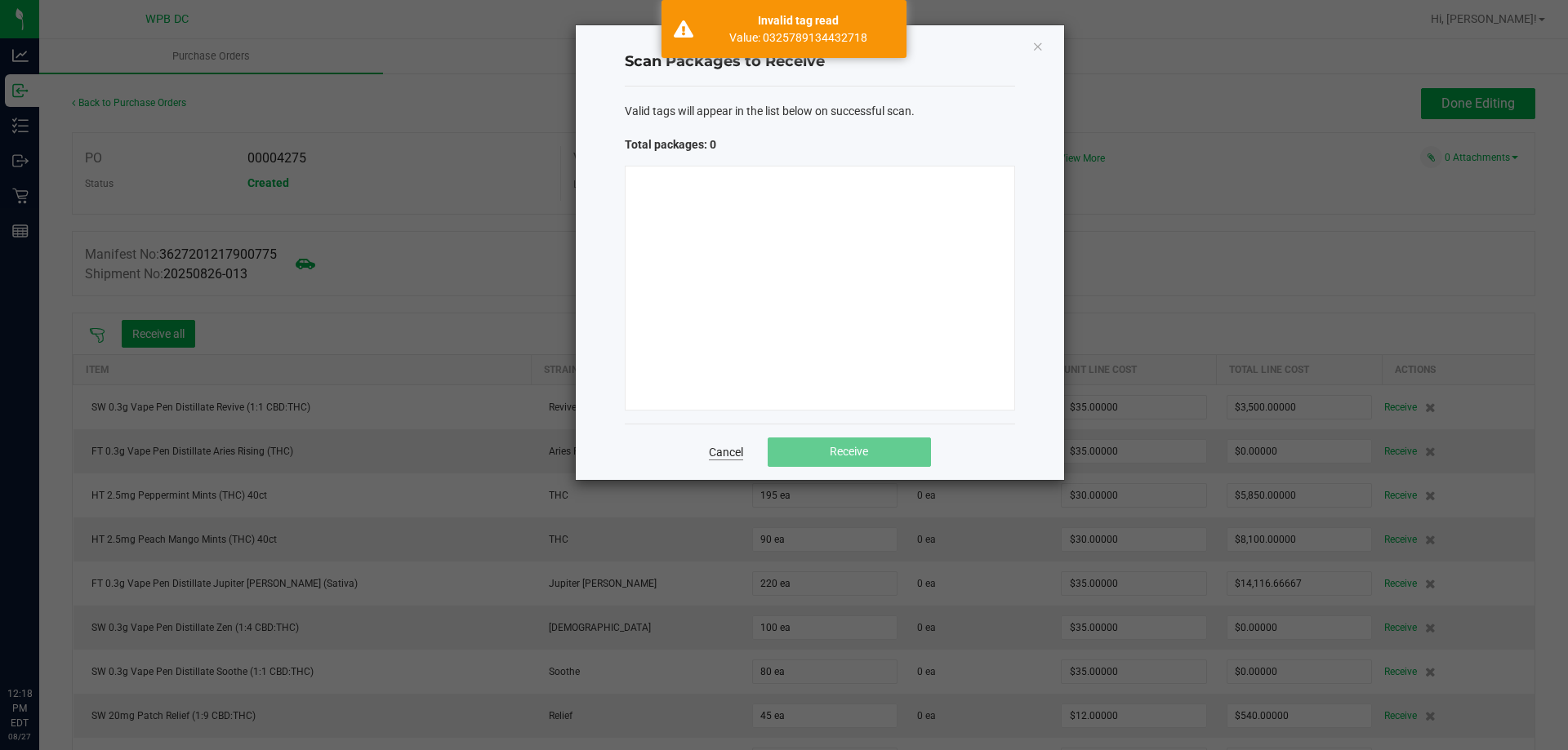
click at [726, 452] on link "Cancel" at bounding box center [725, 453] width 34 height 17
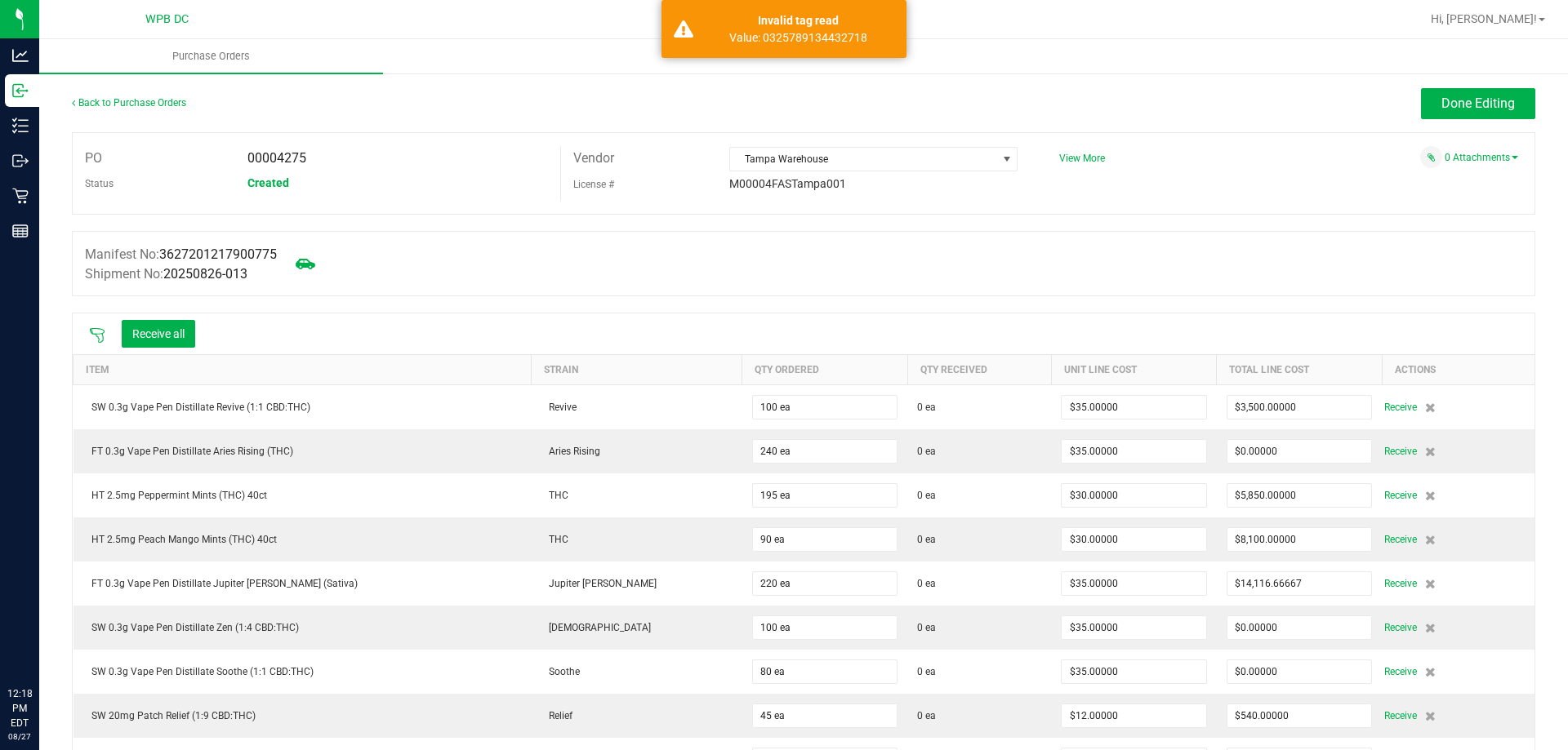
click at [1444, 127] on div "Back to Purchase Orders Done Editing" at bounding box center [804, 110] width 1464 height 44
click at [1452, 105] on span "Done Editing" at bounding box center [1478, 102] width 74 height 16
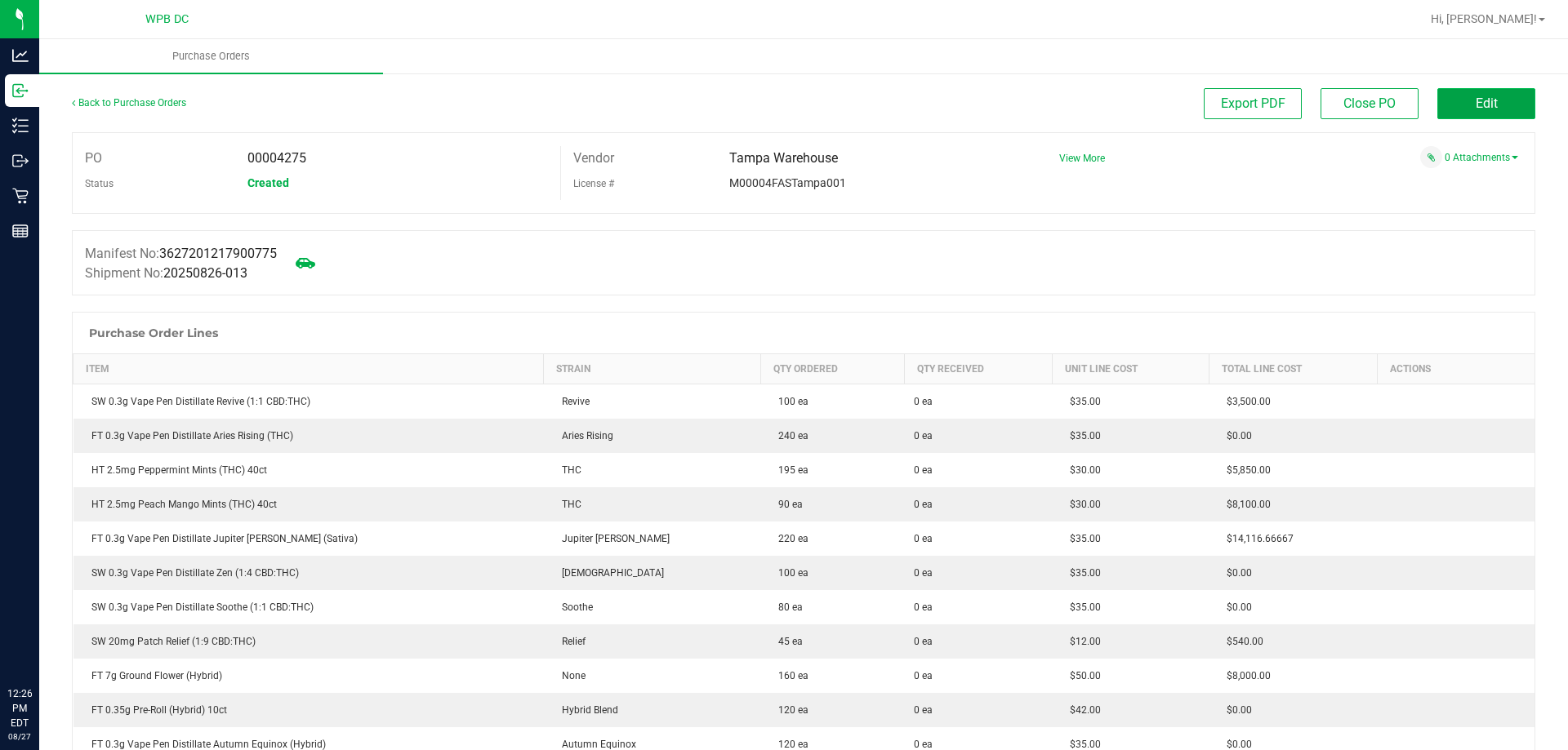
click at [1451, 97] on button "Edit" at bounding box center [1486, 103] width 98 height 31
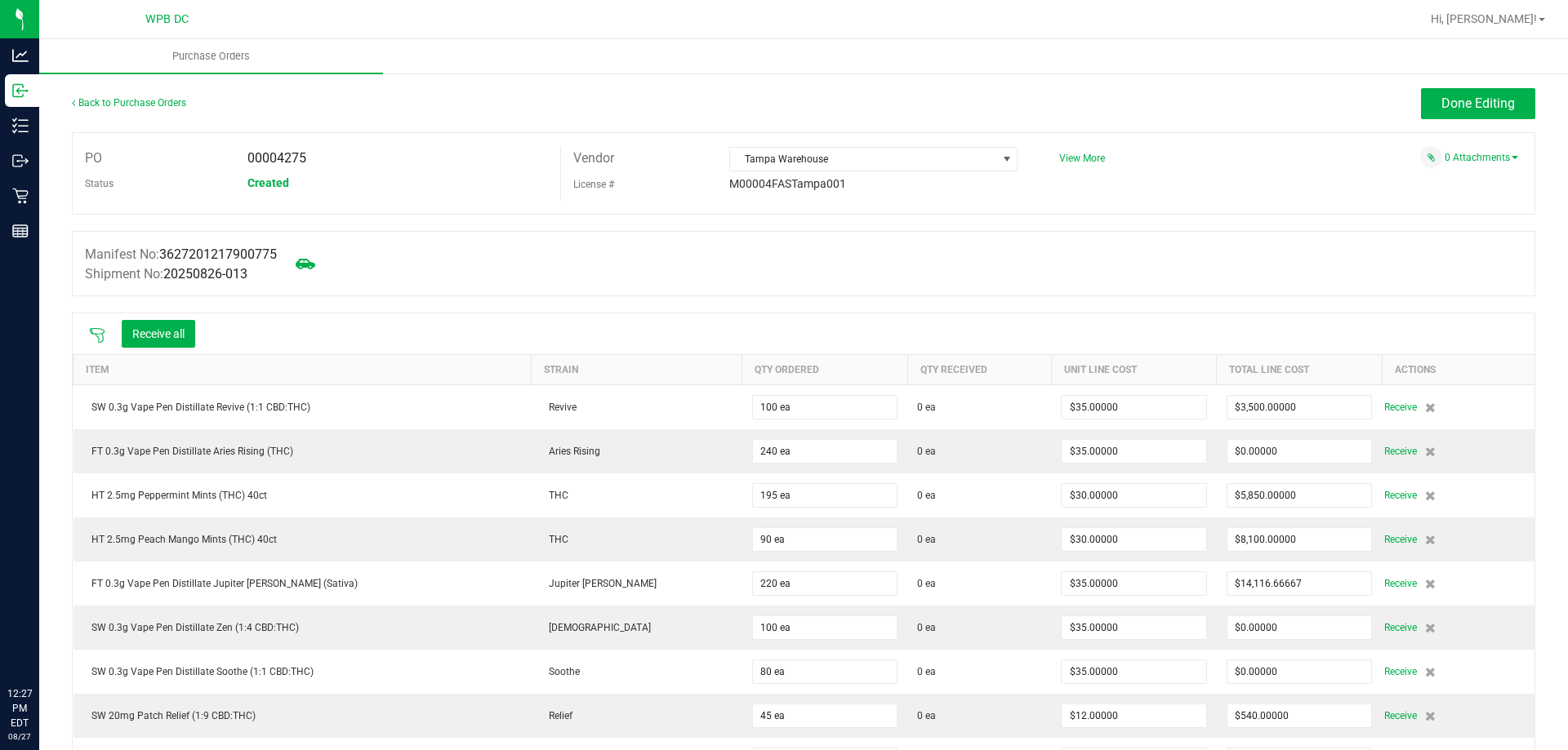
click at [89, 334] on icon at bounding box center [97, 335] width 17 height 17
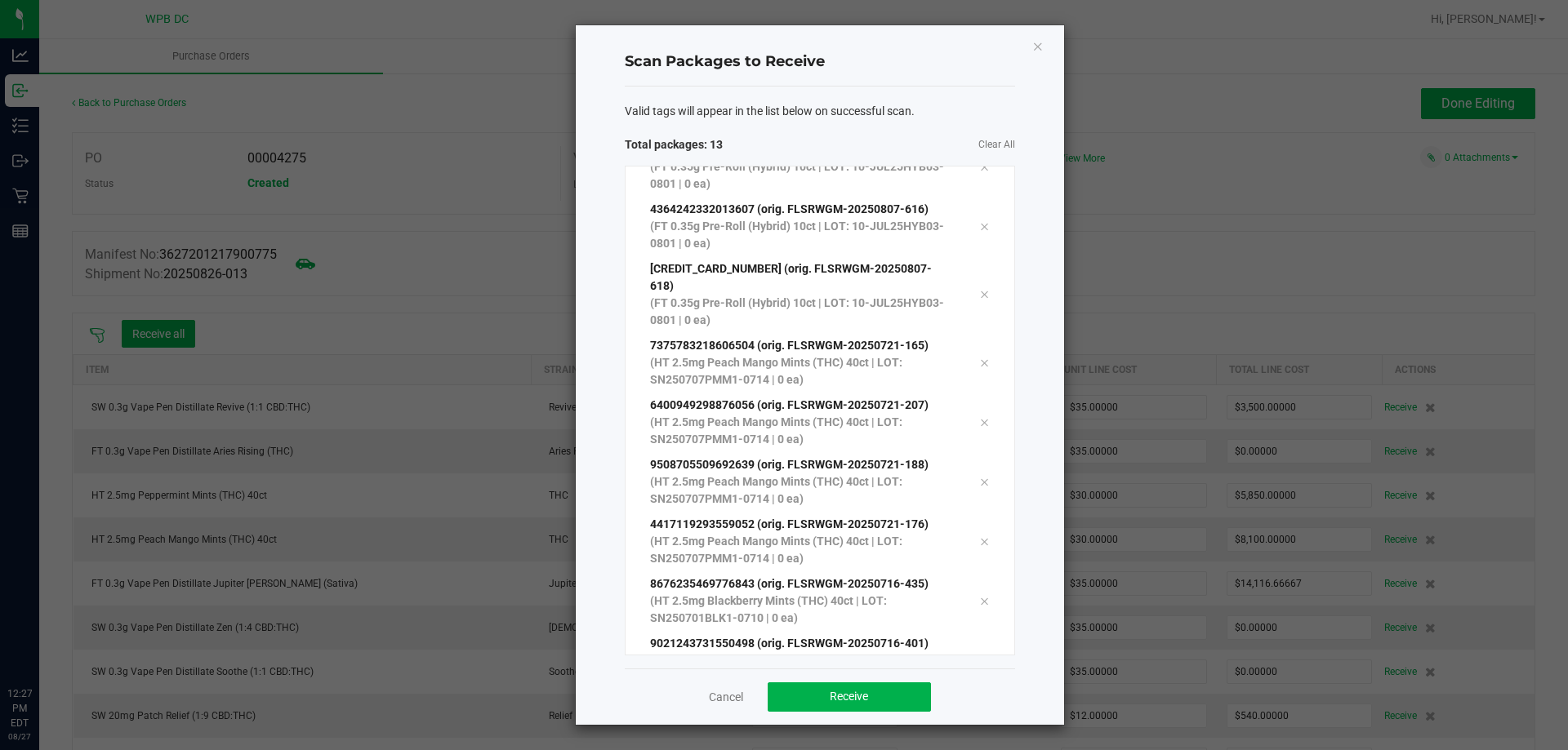
scroll to position [327, 0]
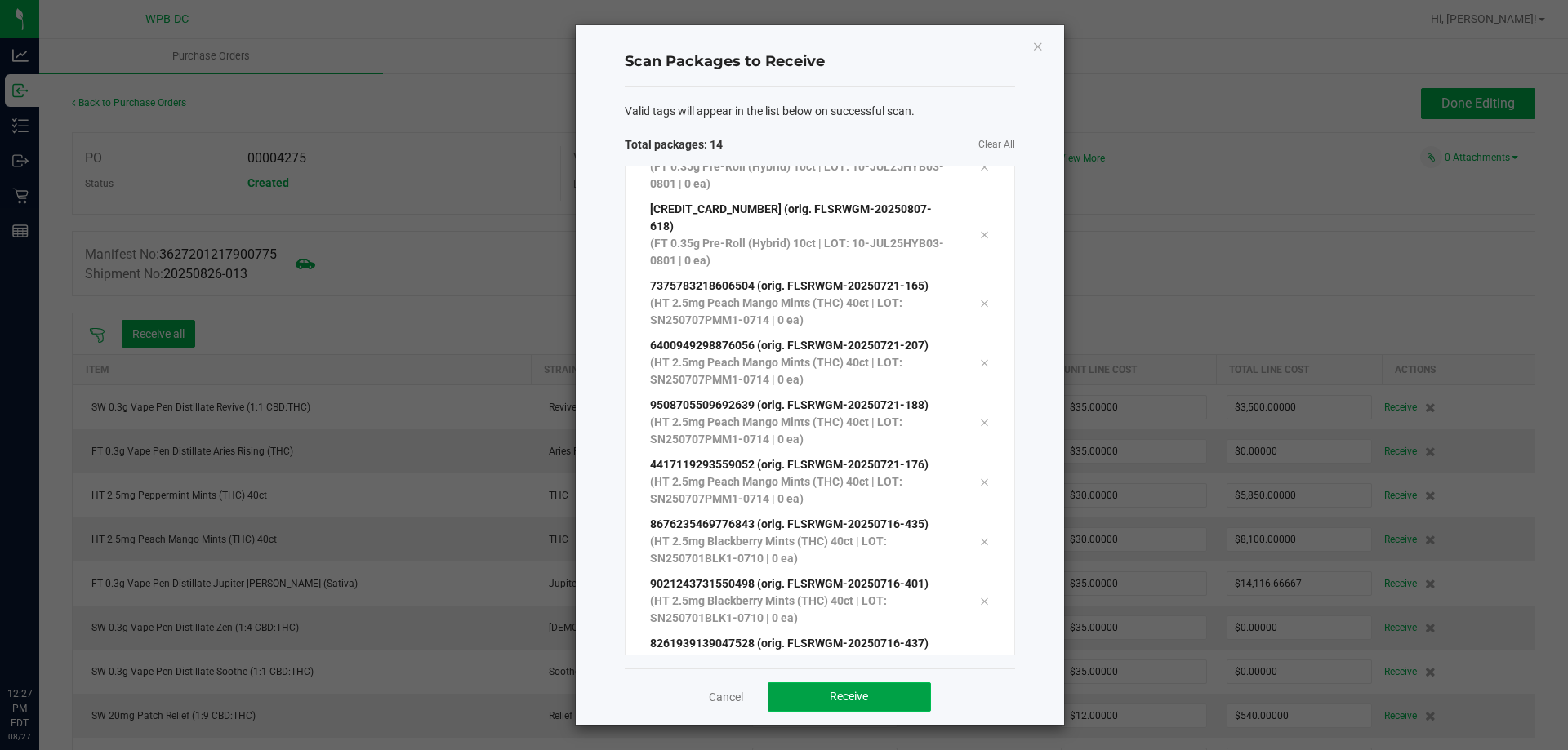
click at [814, 693] on button "Receive" at bounding box center [848, 697] width 163 height 30
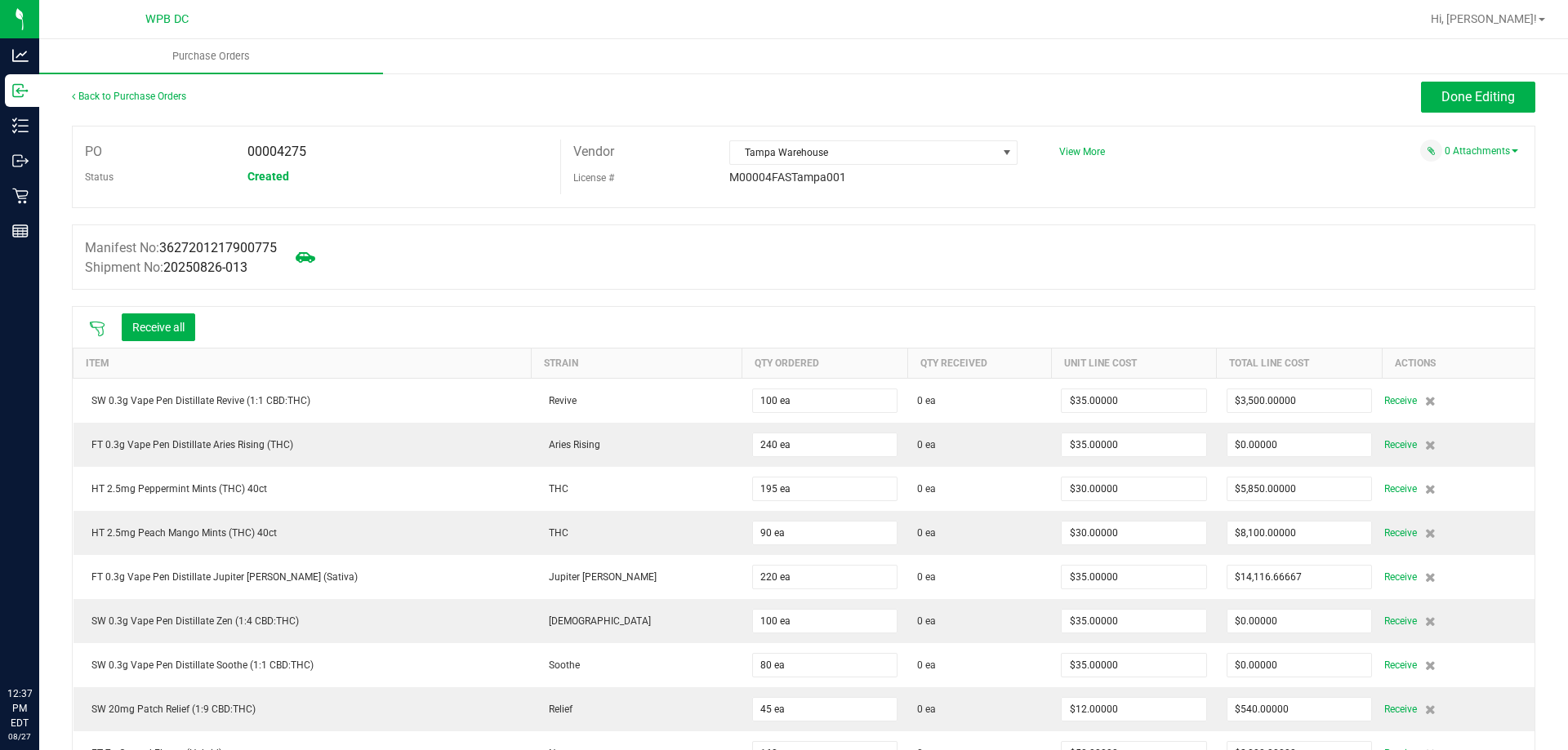
scroll to position [0, 0]
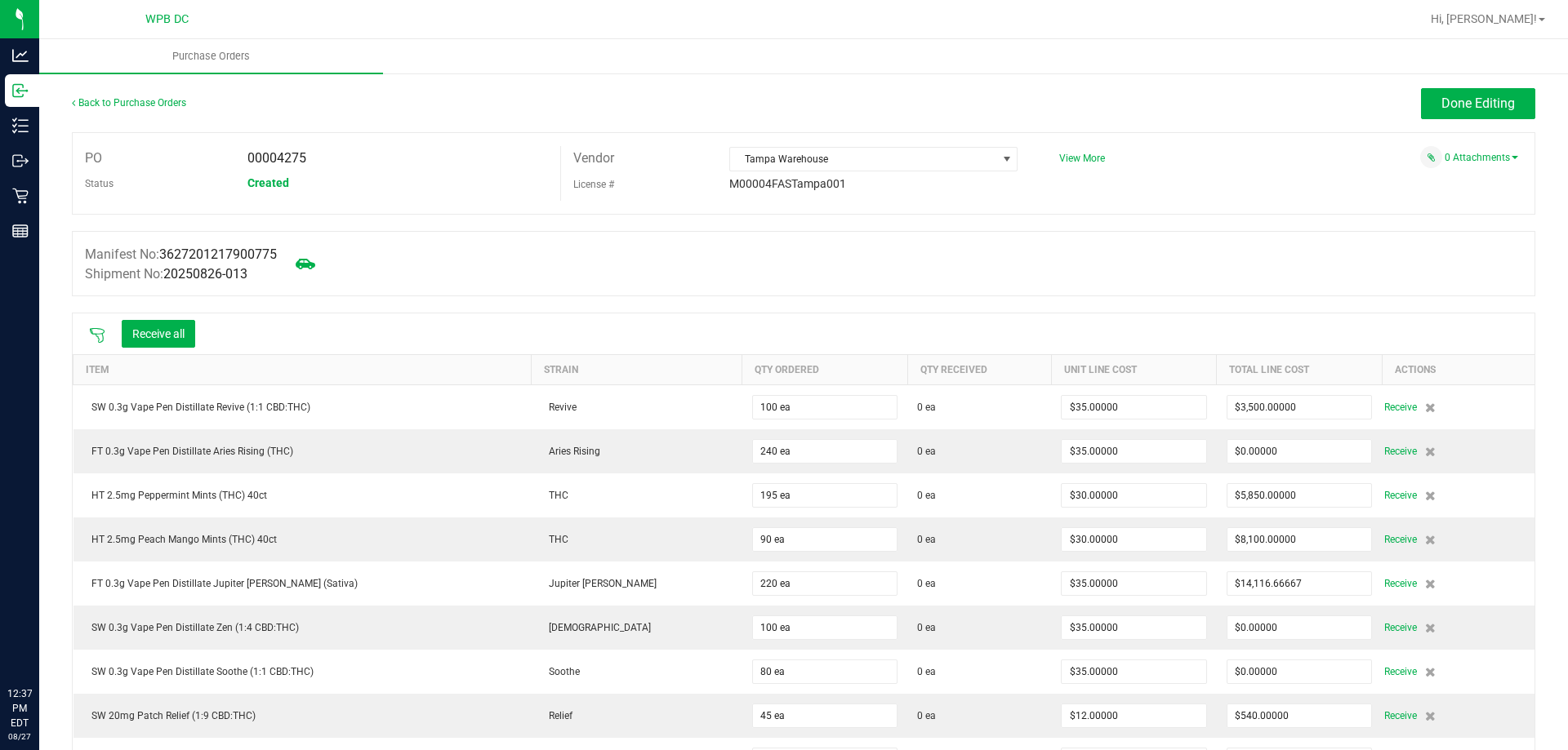
click at [95, 337] on icon at bounding box center [97, 335] width 17 height 17
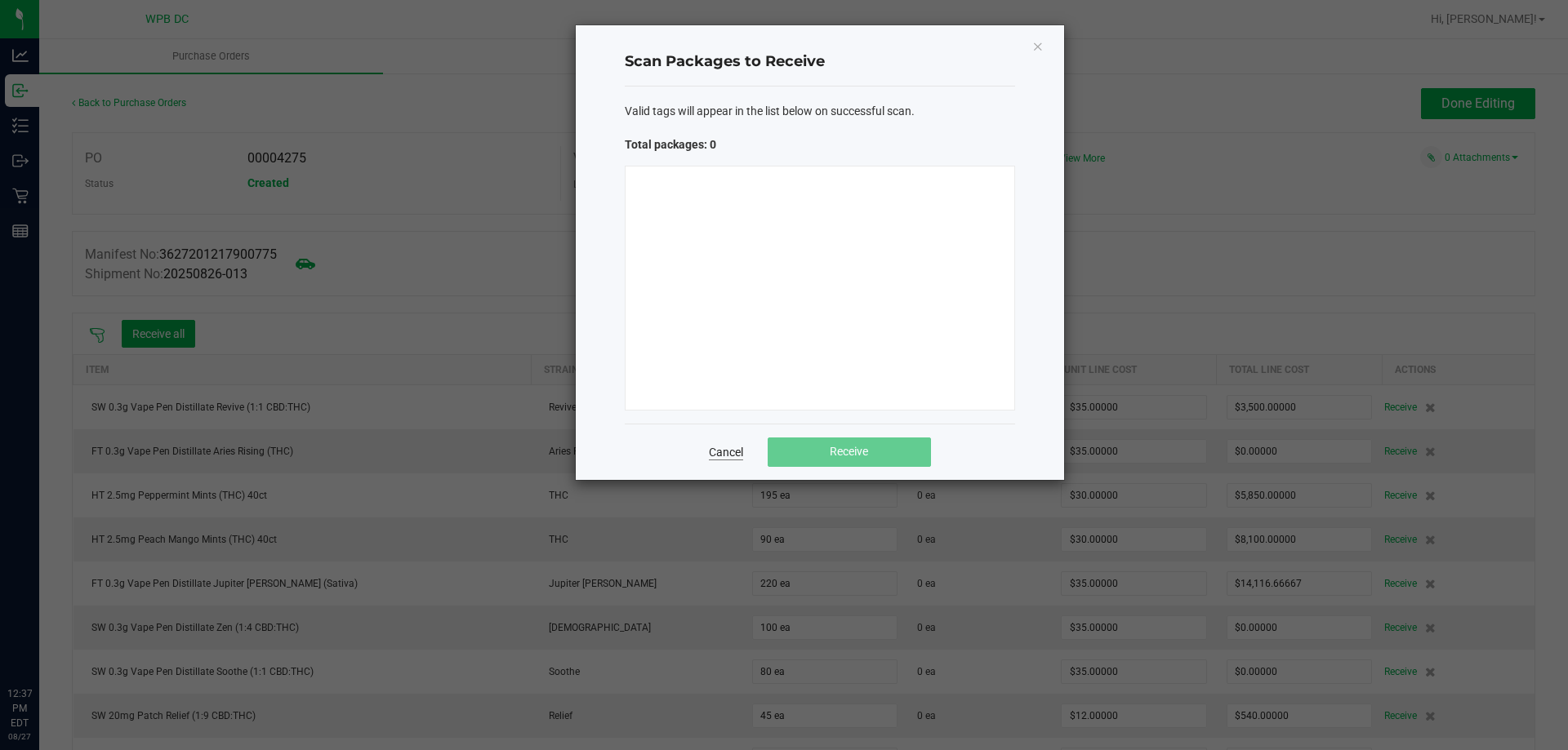
click at [721, 450] on link "Cancel" at bounding box center [725, 453] width 34 height 17
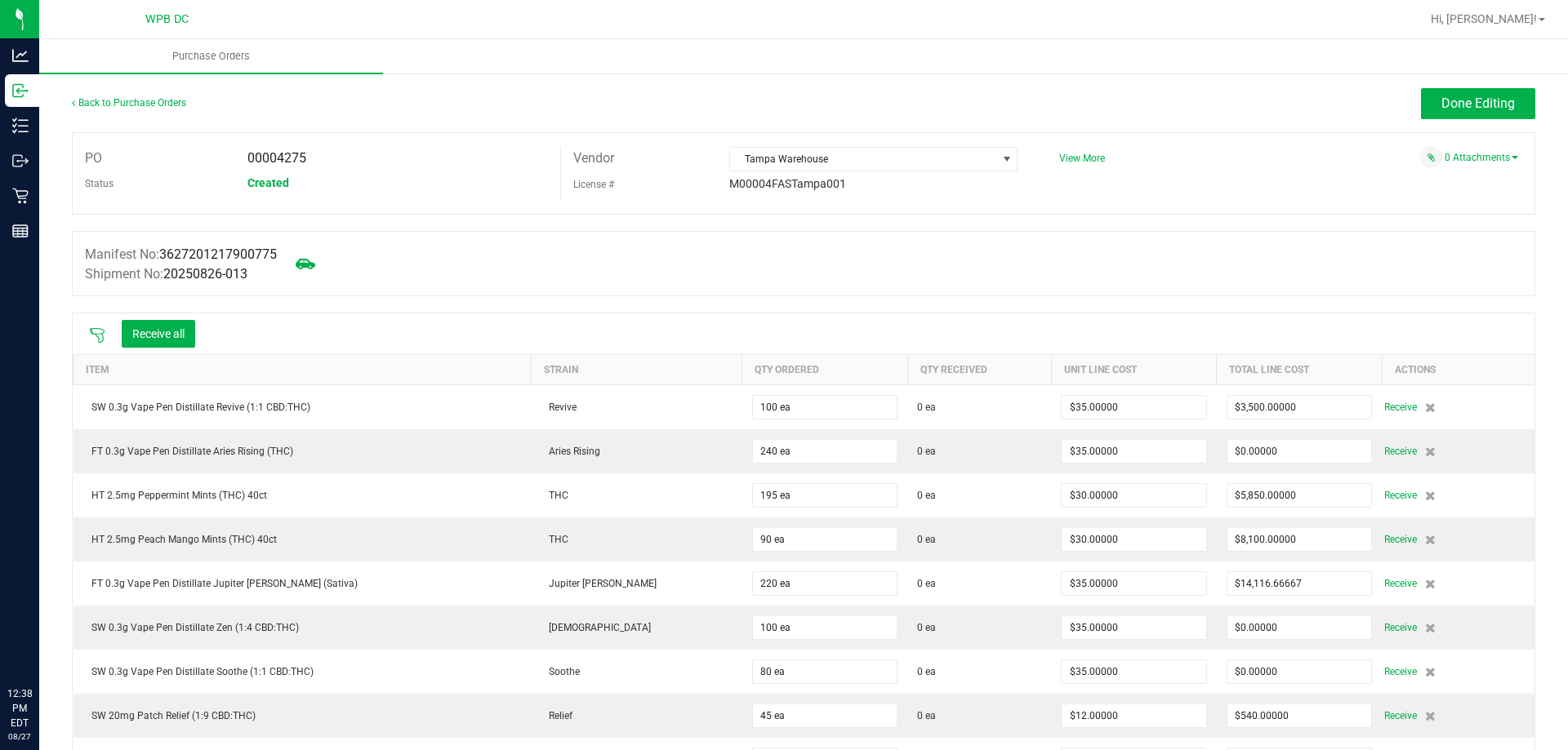
click at [152, 348] on div "Receive all" at bounding box center [142, 334] width 122 height 34
click at [160, 345] on button "Receive all" at bounding box center [158, 334] width 74 height 28
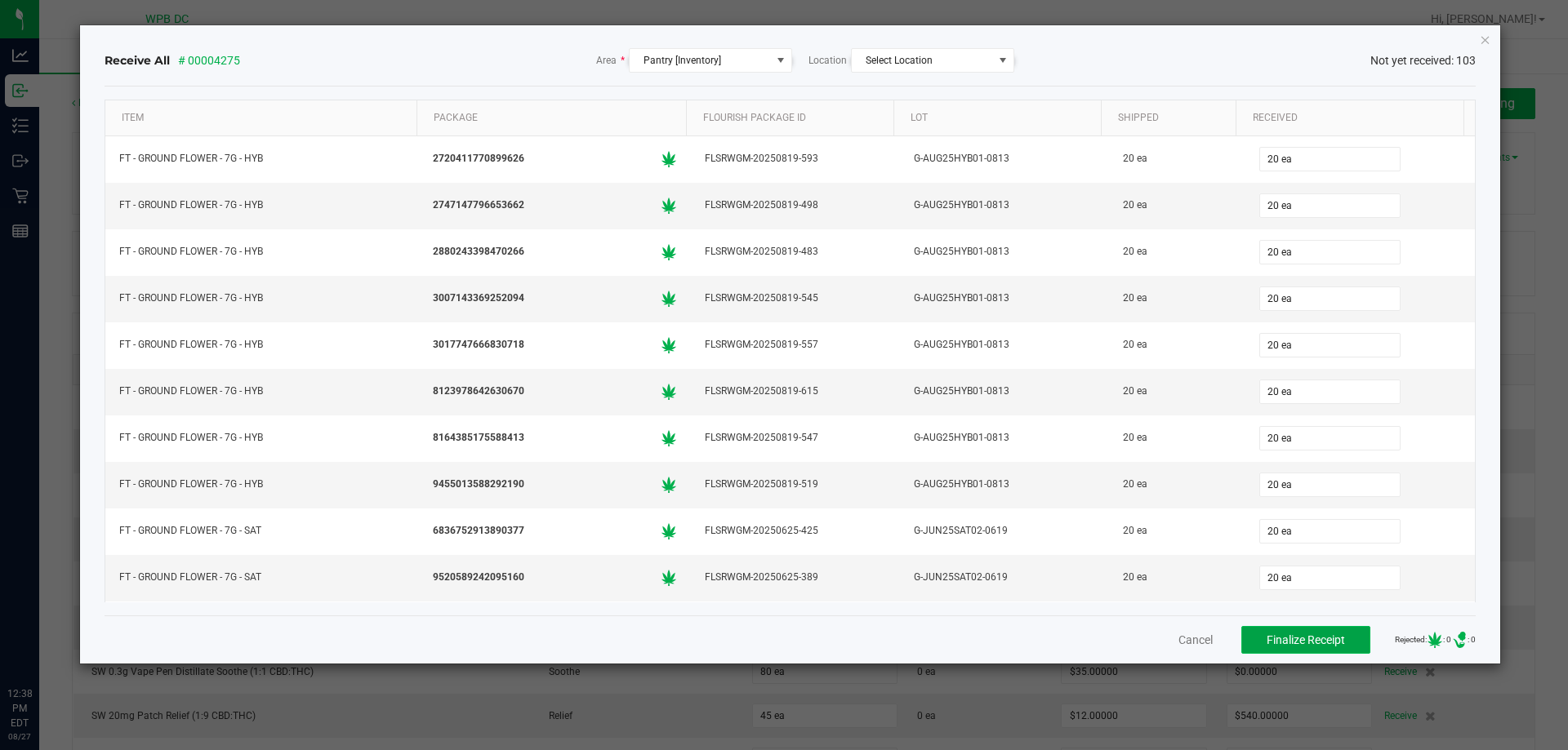
click at [1314, 644] on span "Finalize Receipt" at bounding box center [1306, 640] width 78 height 13
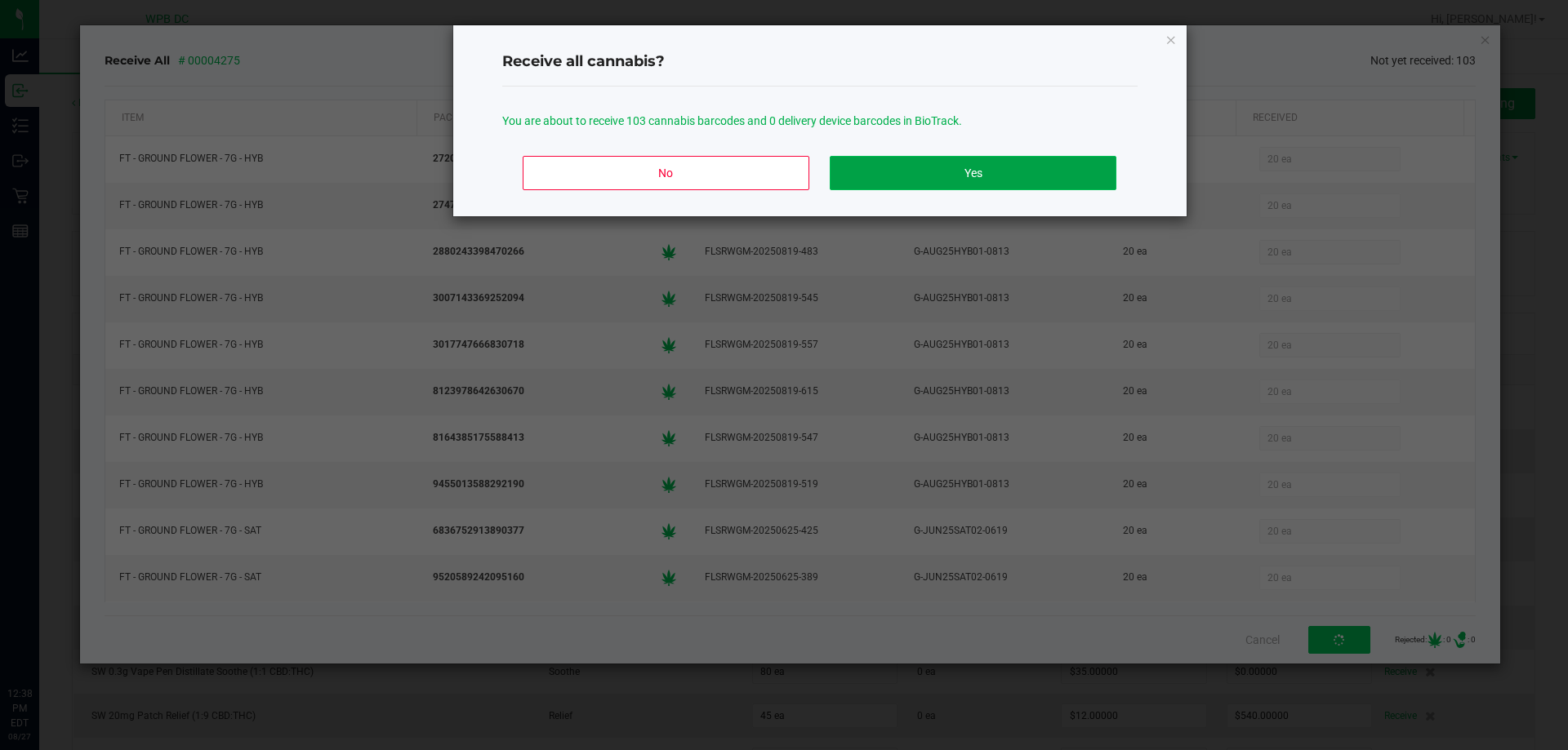
click at [990, 182] on button "Yes" at bounding box center [972, 172] width 286 height 34
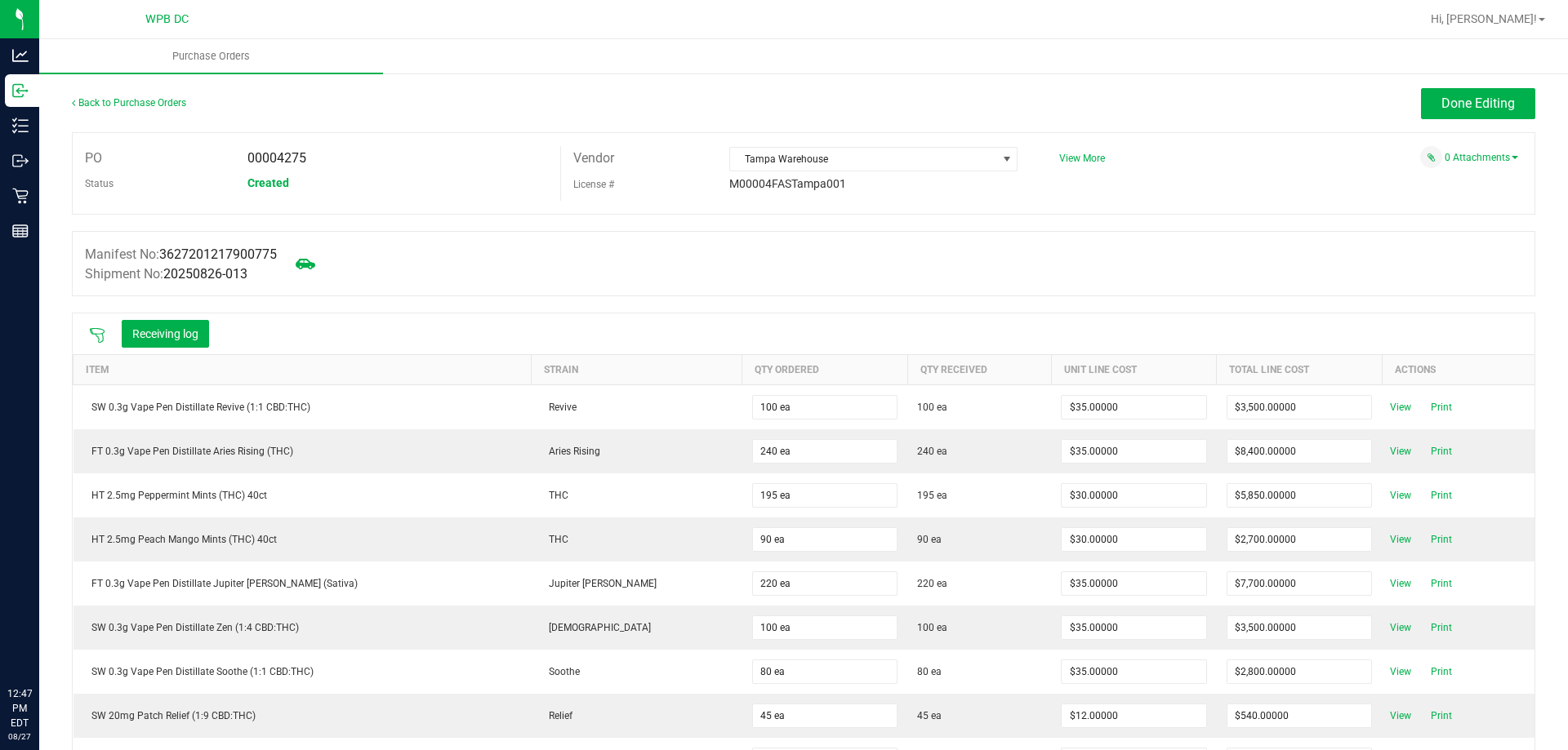
drag, startPoint x: 303, startPoint y: 127, endPoint x: 722, endPoint y: 252, distance: 437.2
click at [722, 252] on div "Manifest No: 3627201217900775 Shipment No: 20250826-013" at bounding box center [804, 264] width 1464 height 65
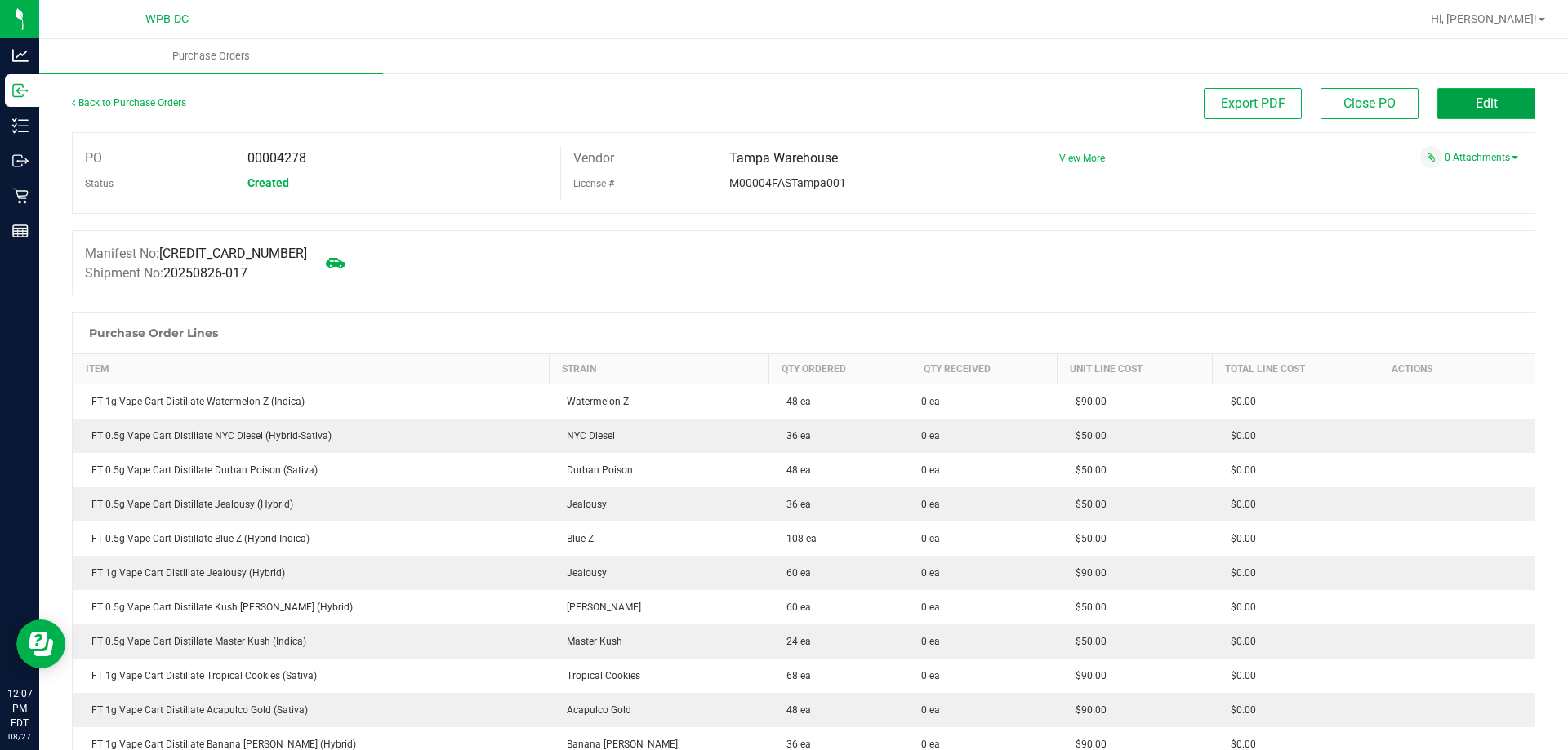
click at [1459, 108] on button "Edit" at bounding box center [1486, 103] width 98 height 31
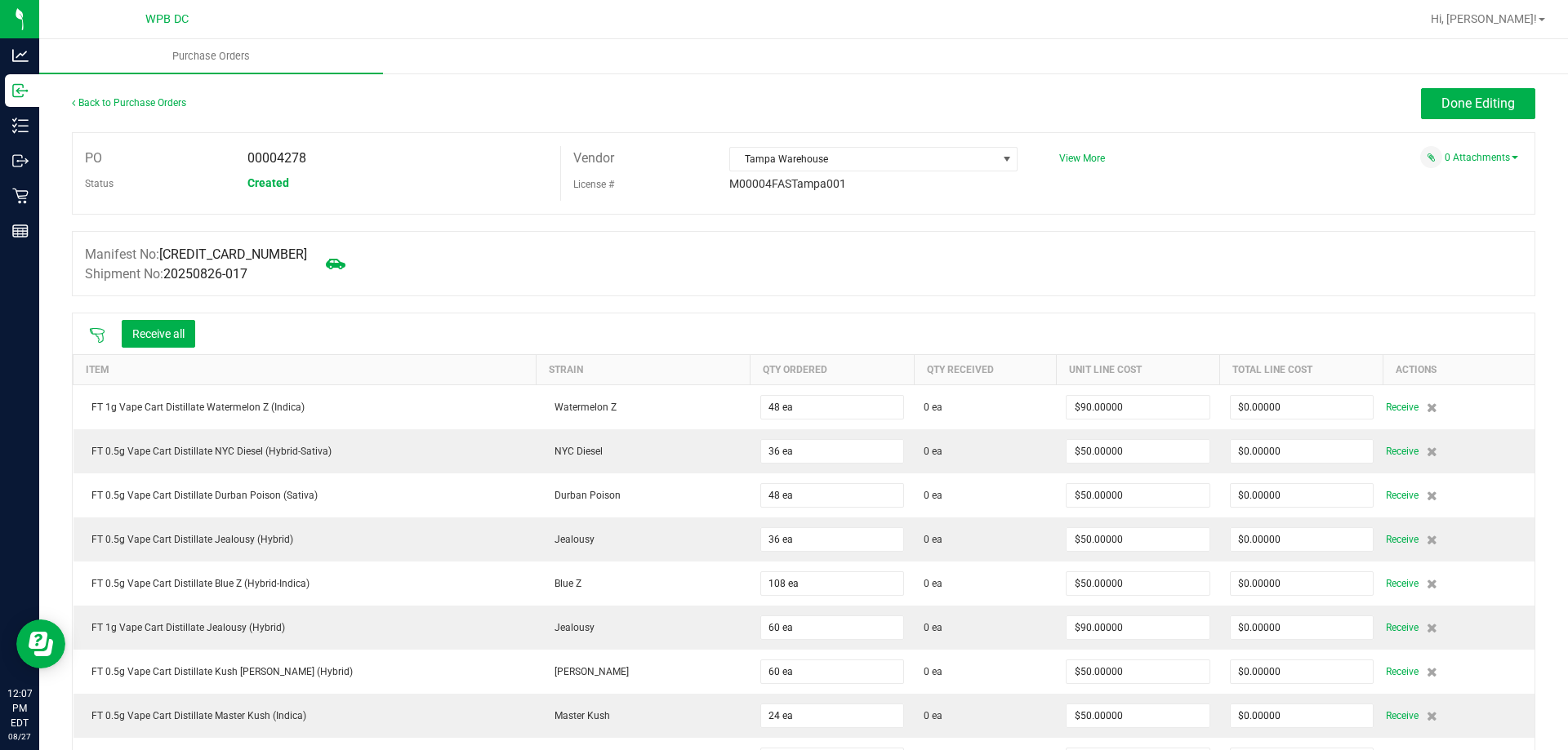
click at [99, 333] on icon at bounding box center [97, 335] width 17 height 17
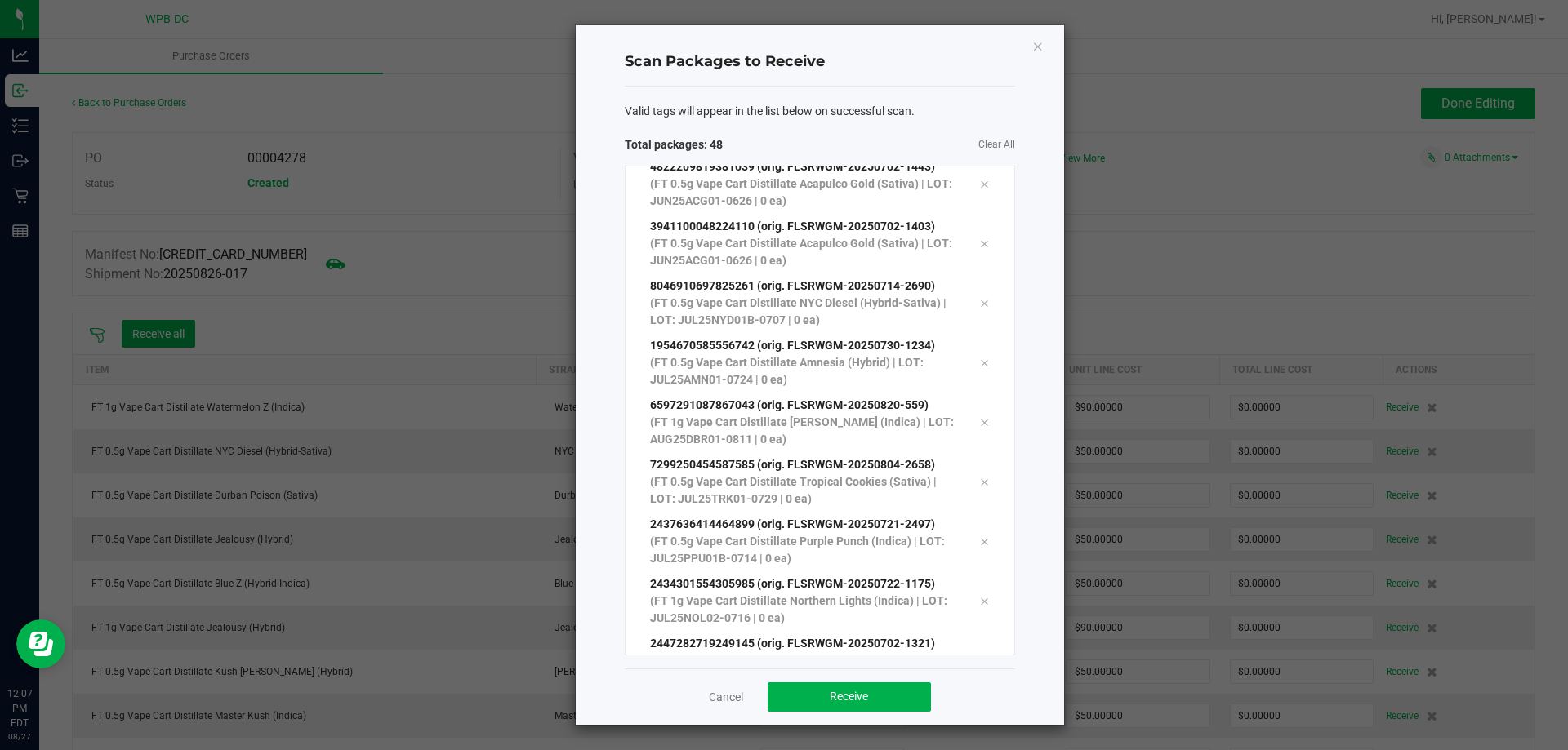
scroll to position [2352, 0]
click at [875, 686] on button "Receive" at bounding box center [848, 697] width 163 height 30
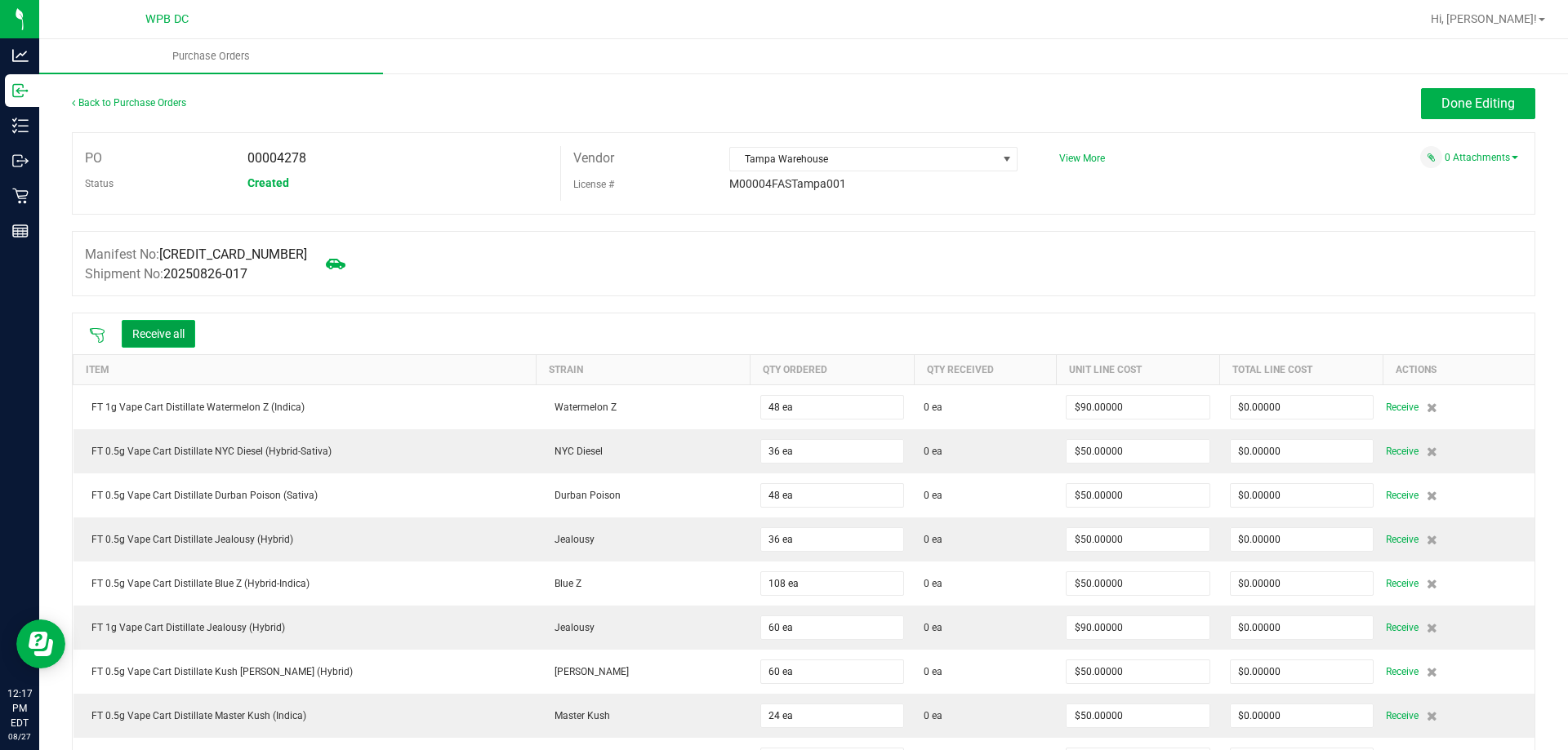
click at [178, 332] on button "Receive all" at bounding box center [158, 334] width 74 height 28
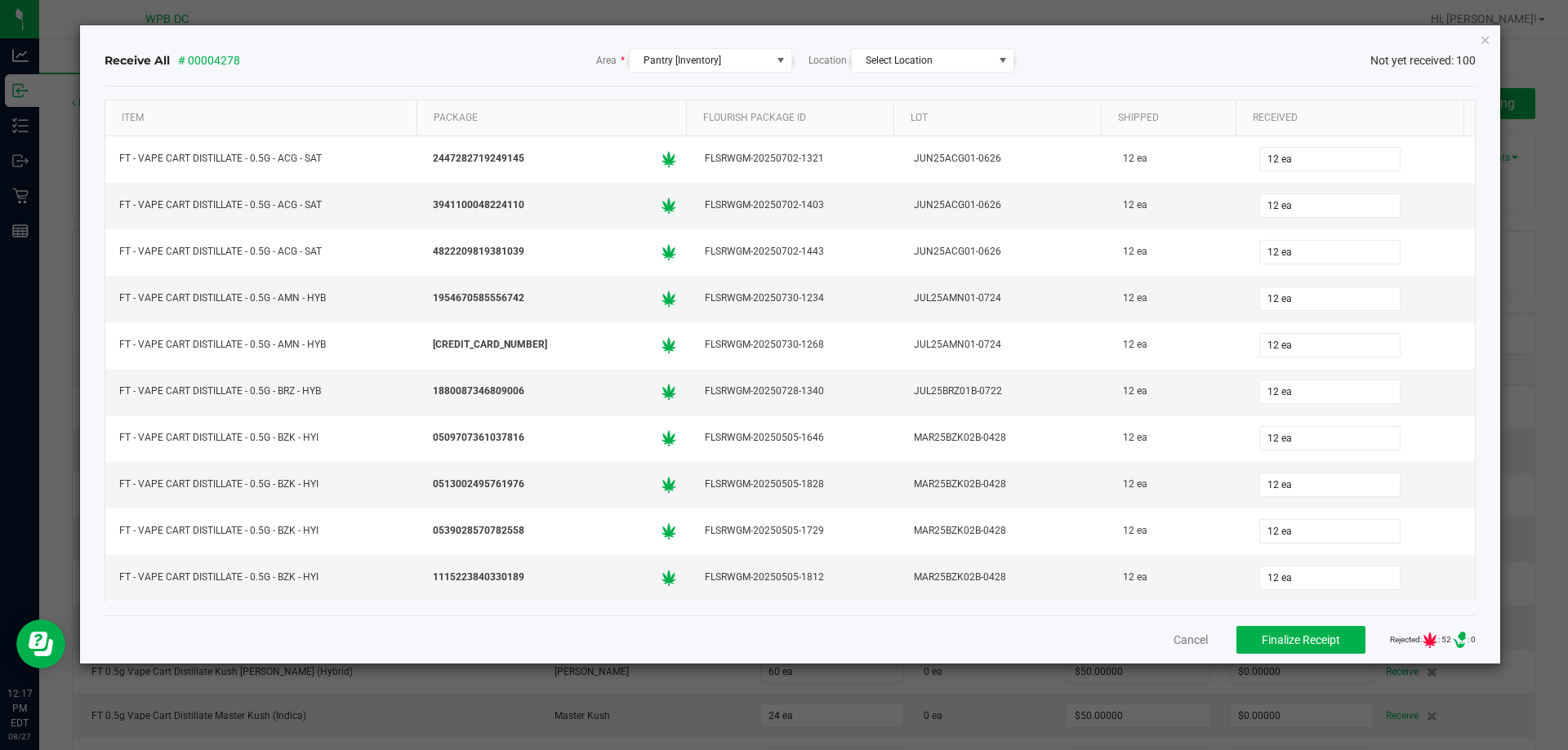
click at [1192, 644] on div "Cancel Finalize Receipt Rejected: : 52 .st0{ } : 0" at bounding box center [791, 639] width 1372 height 48
click at [1175, 639] on button "Cancel" at bounding box center [1190, 640] width 34 height 17
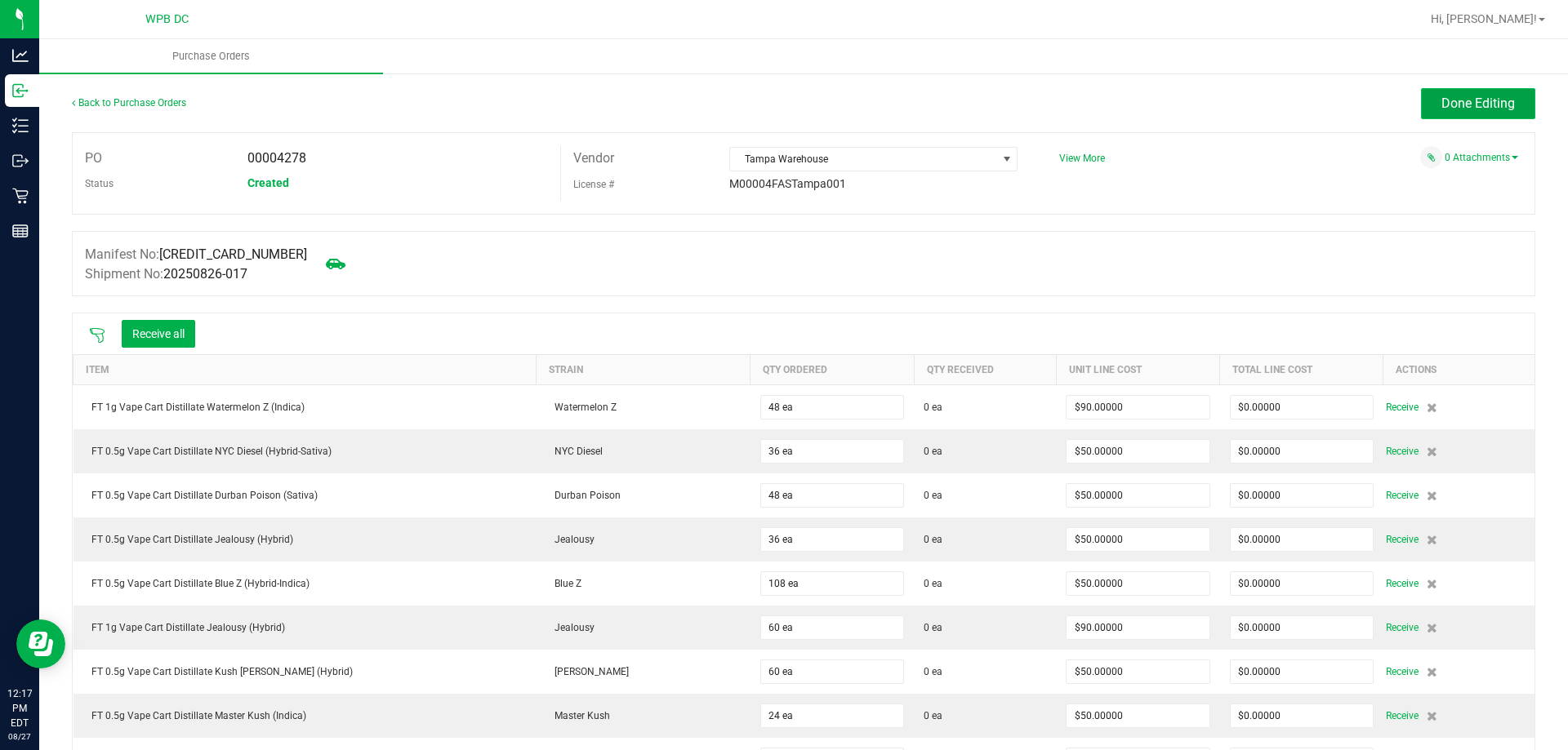
click at [1479, 111] on button "Done Editing" at bounding box center [1478, 103] width 115 height 31
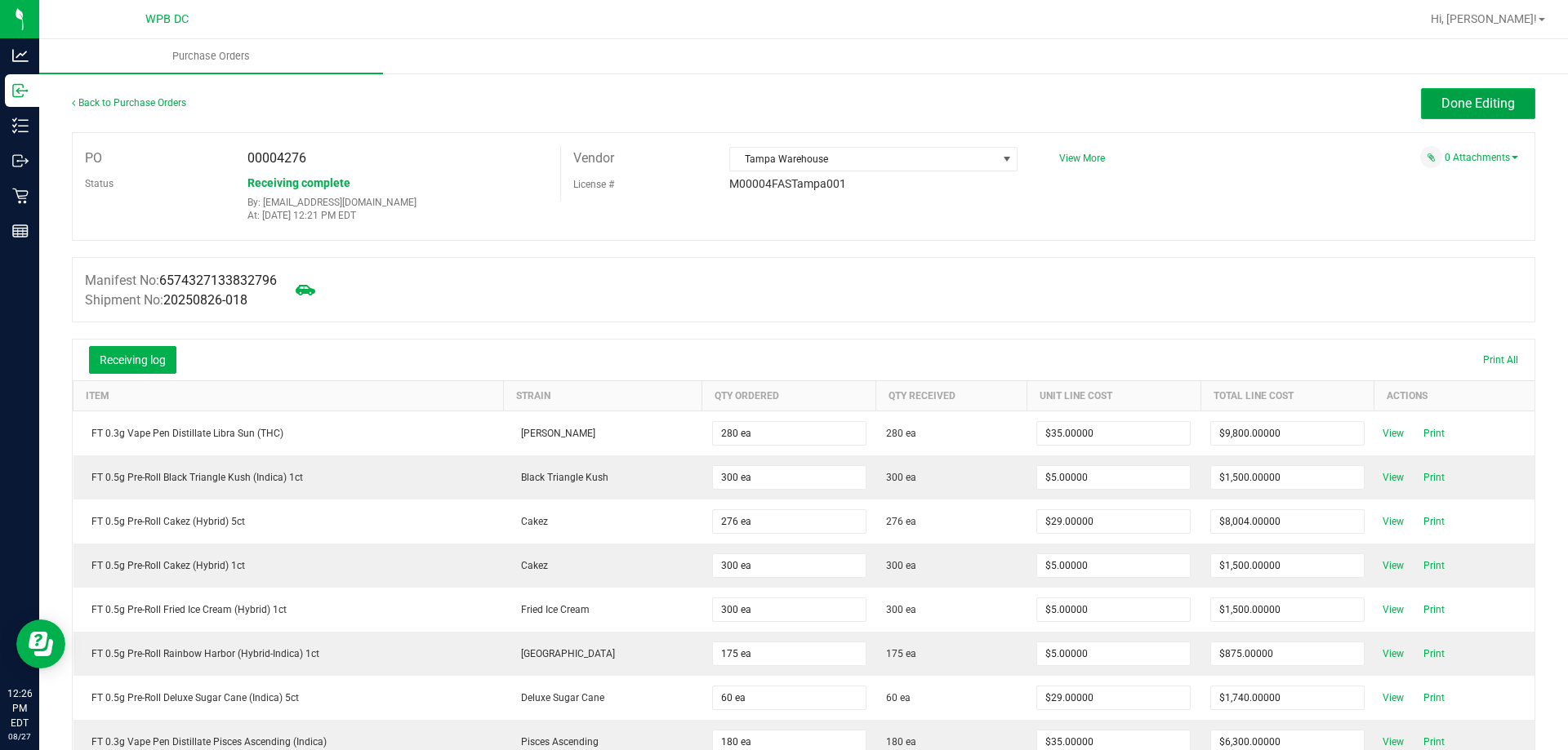
click at [1452, 99] on span "Done Editing" at bounding box center [1478, 102] width 74 height 16
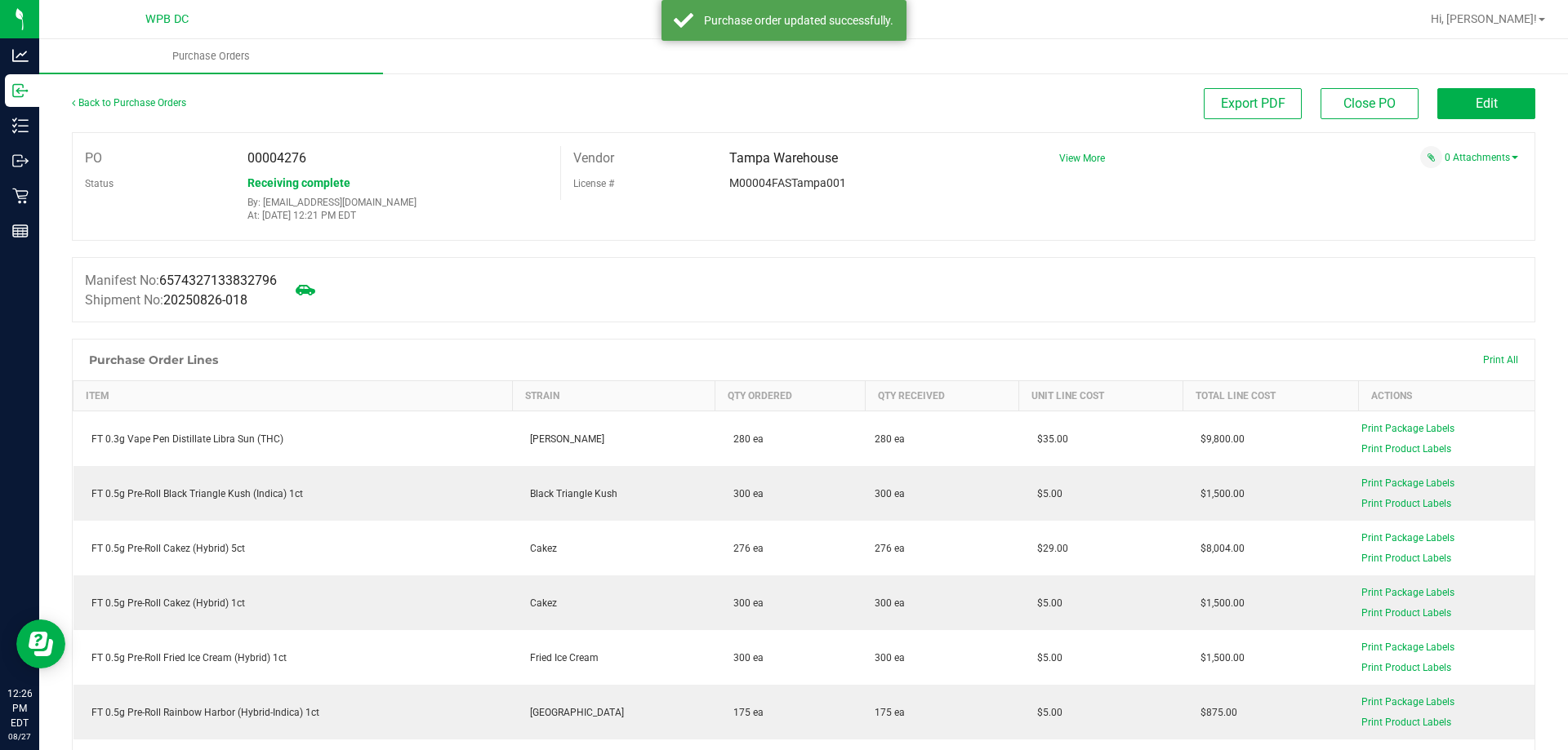
click at [165, 108] on div "Back to Purchase Orders" at bounding box center [254, 103] width 365 height 30
click at [166, 100] on link "Back to Purchase Orders" at bounding box center [129, 102] width 115 height 11
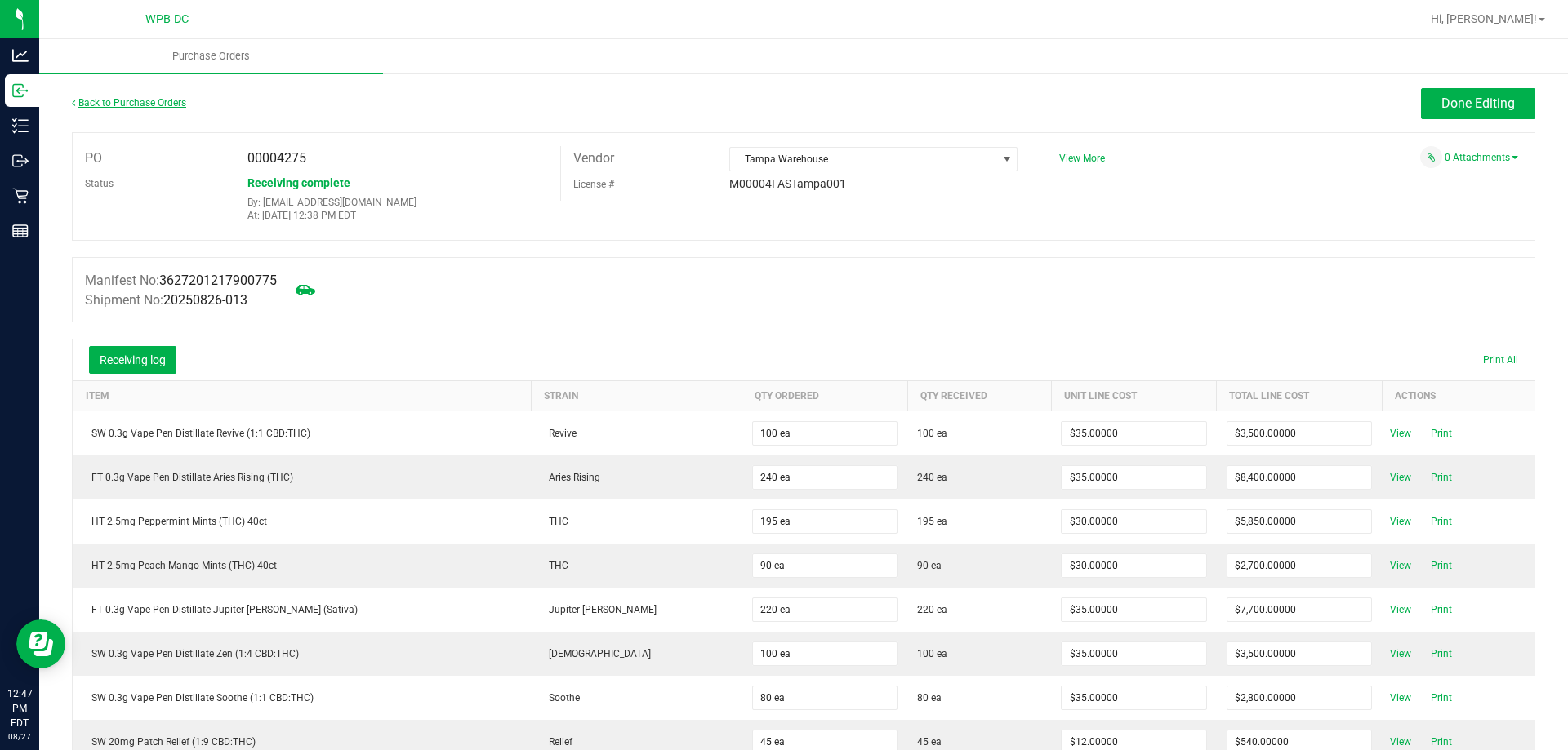
click at [127, 105] on link "Back to Purchase Orders" at bounding box center [129, 102] width 115 height 11
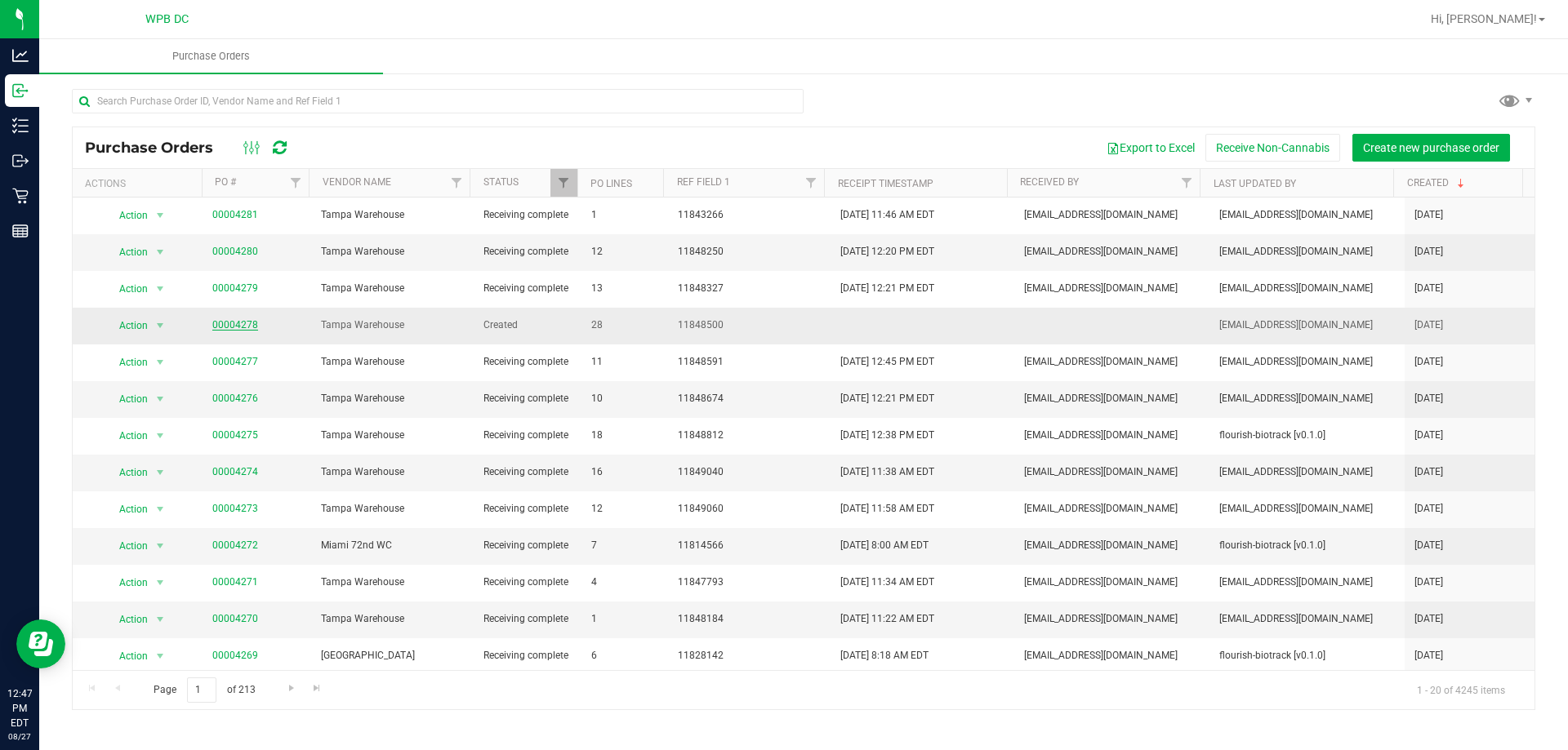
click at [213, 321] on link "00004278" at bounding box center [235, 324] width 46 height 11
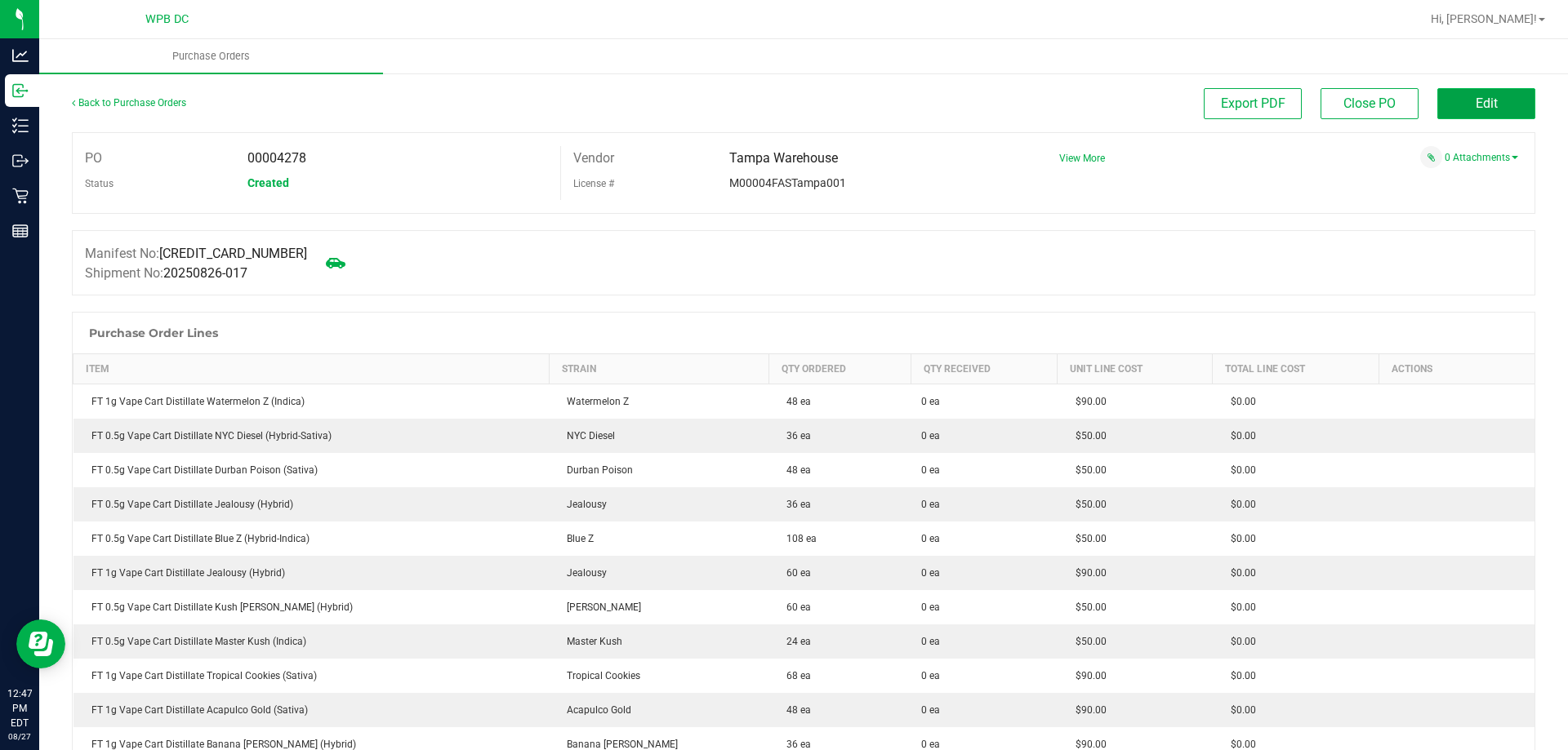
click at [1498, 90] on button "Edit" at bounding box center [1486, 103] width 98 height 31
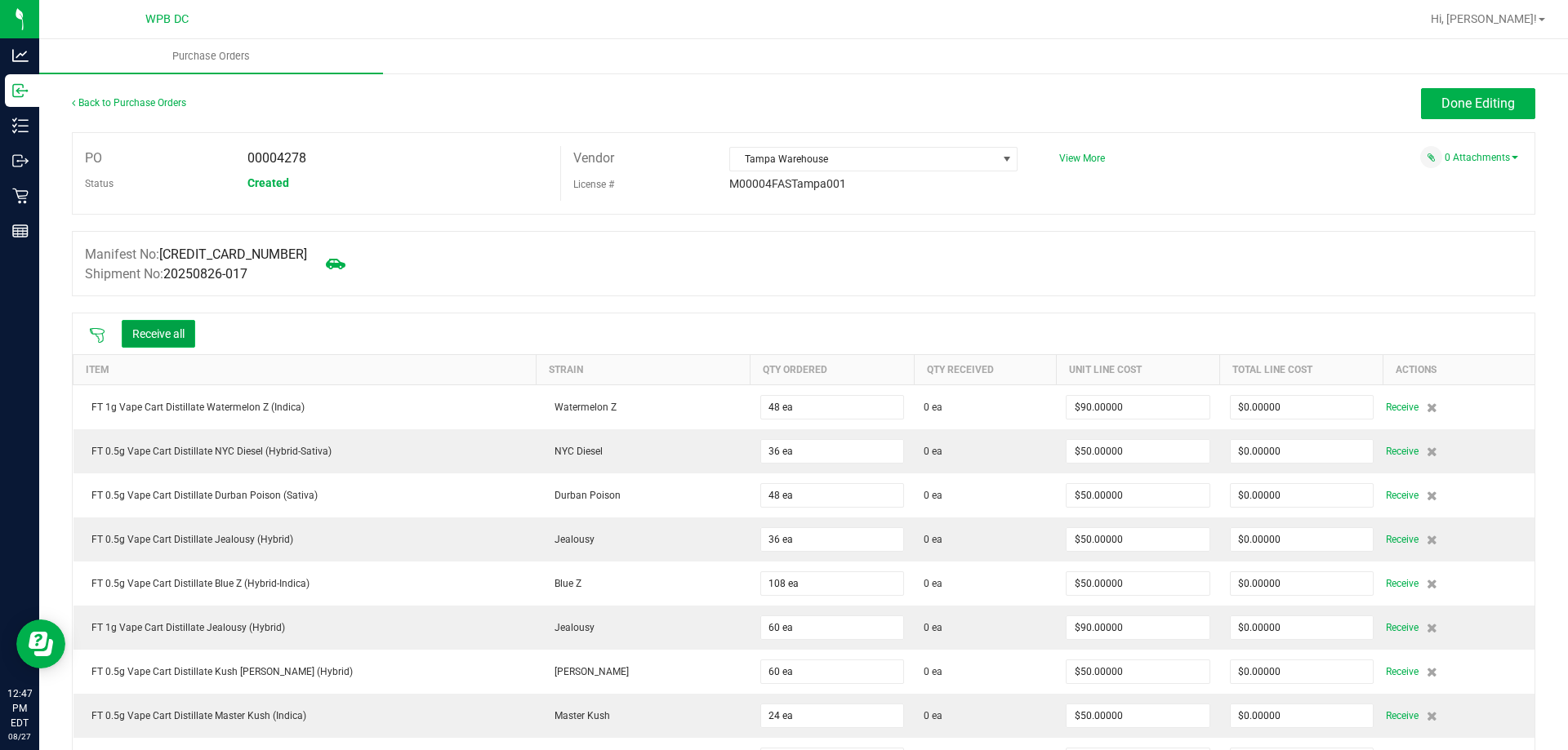
click at [172, 332] on button "Receive all" at bounding box center [158, 334] width 74 height 28
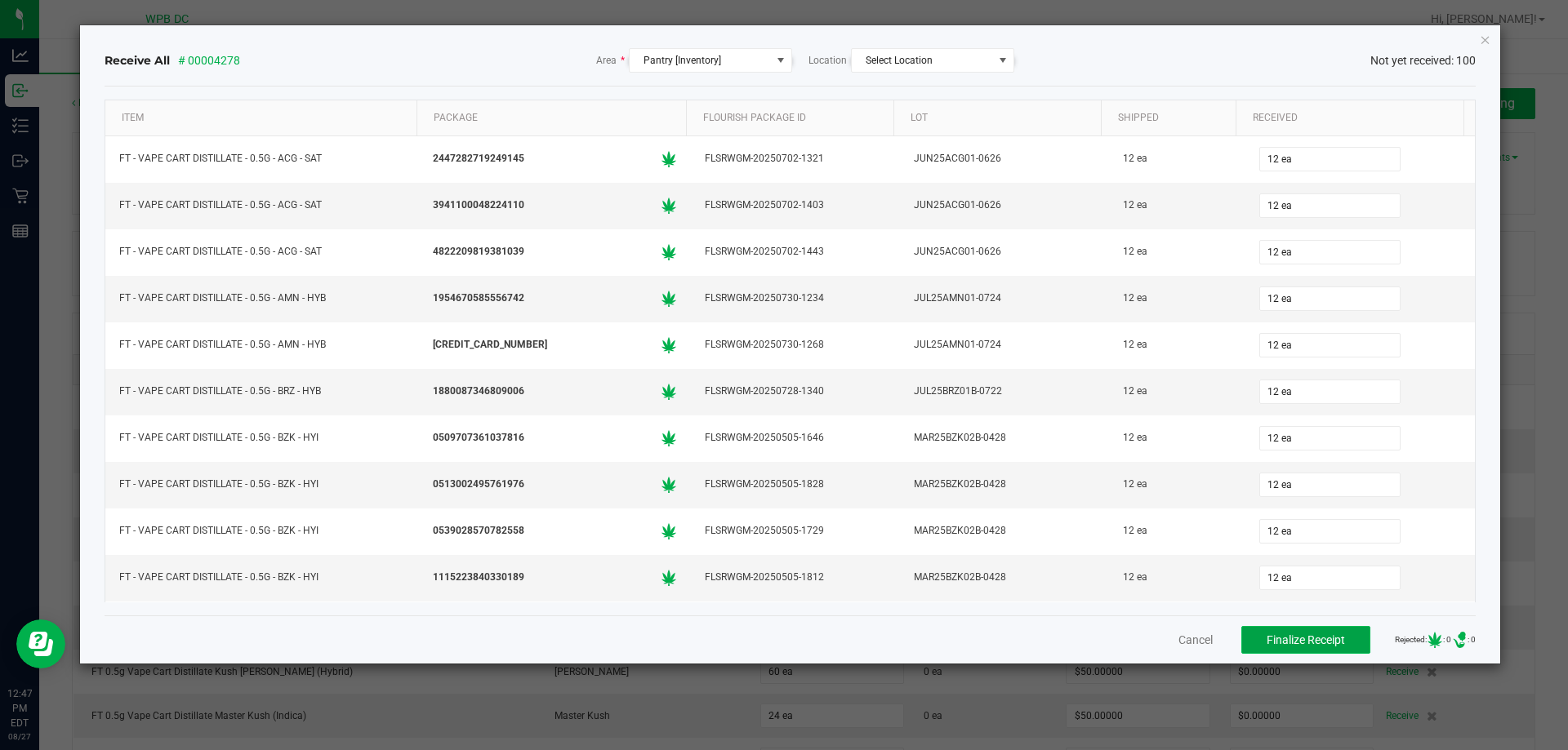
click at [1318, 639] on span "Finalize Receipt" at bounding box center [1306, 640] width 78 height 13
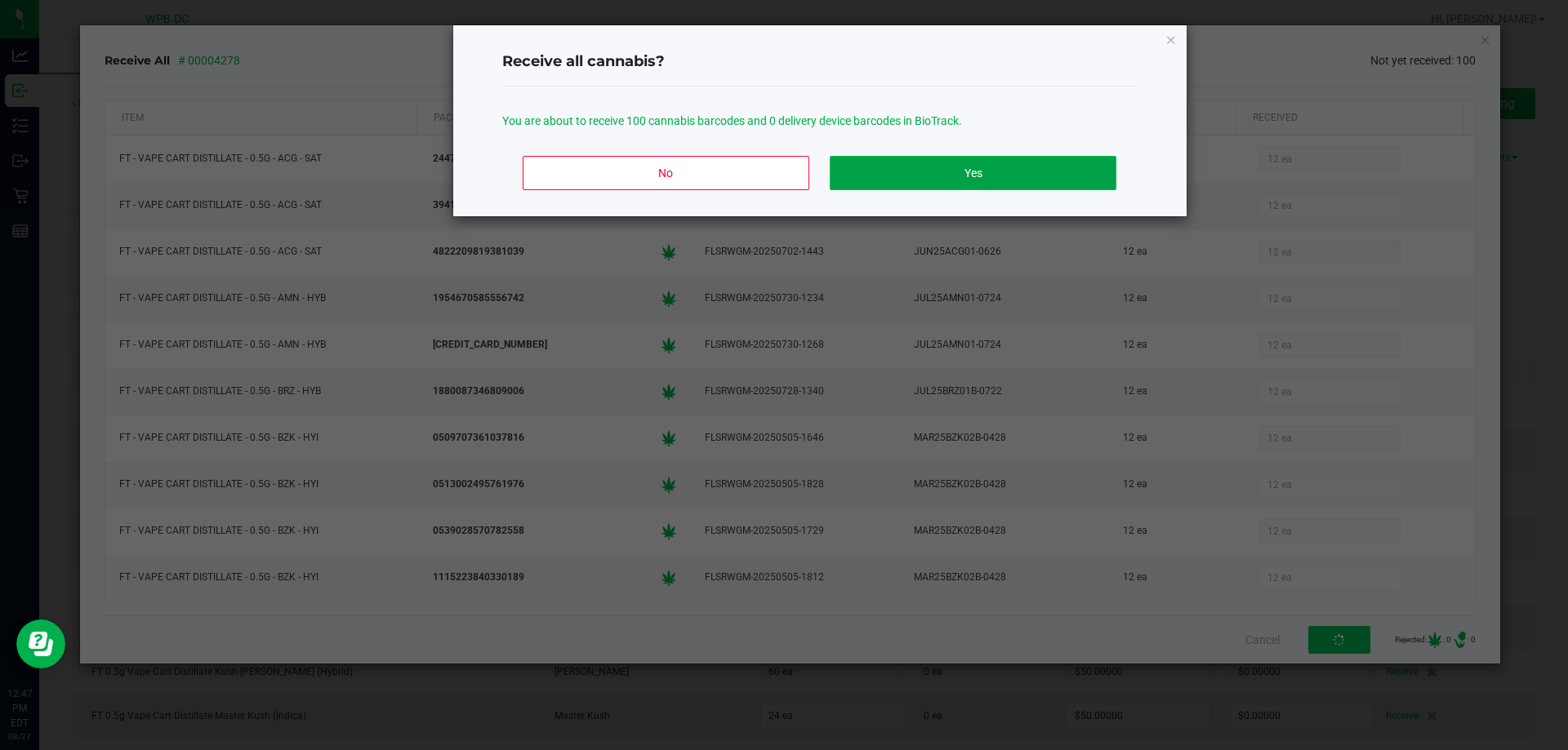
click at [1066, 156] on button "Yes" at bounding box center [972, 172] width 286 height 34
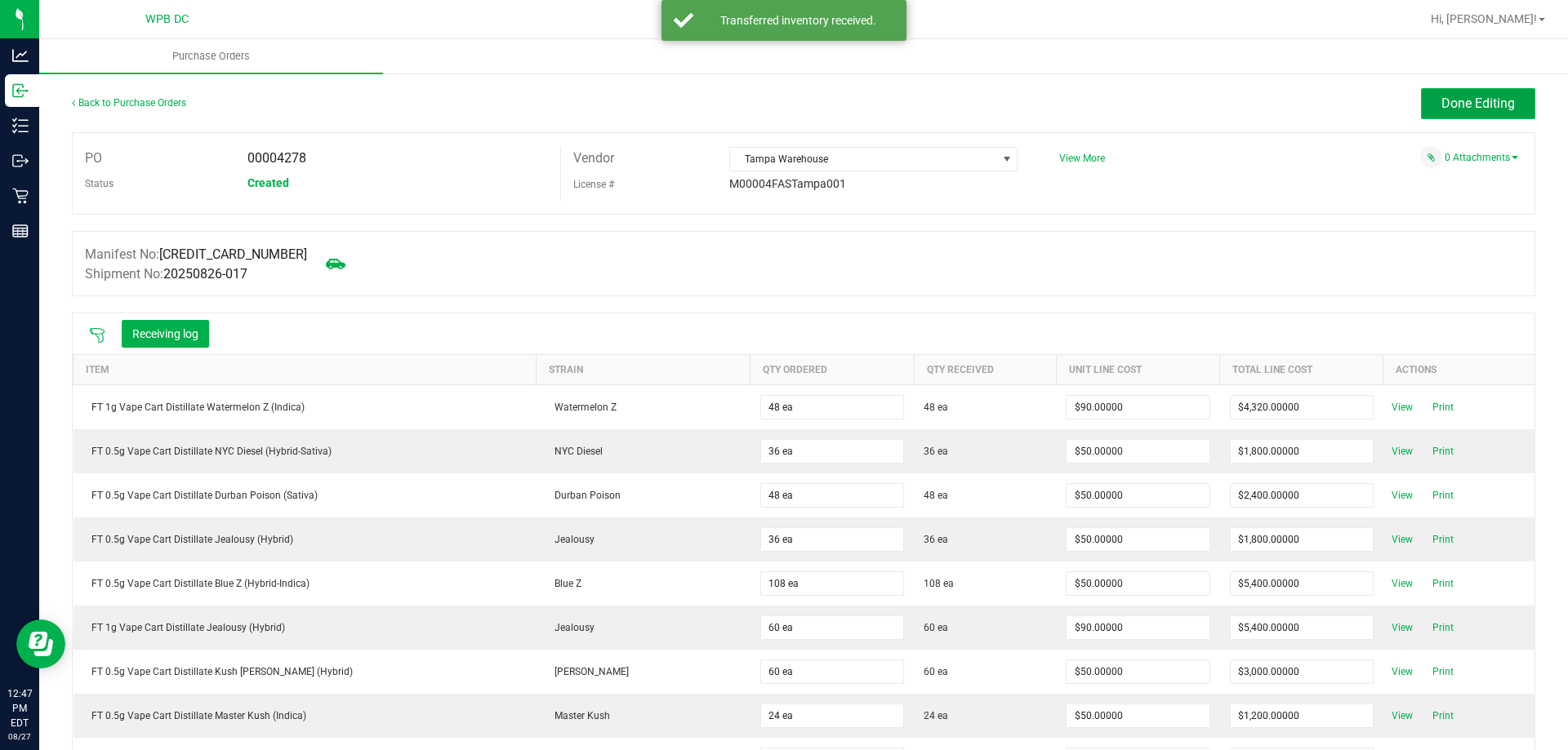
click at [1504, 97] on button "Done Editing" at bounding box center [1478, 103] width 115 height 31
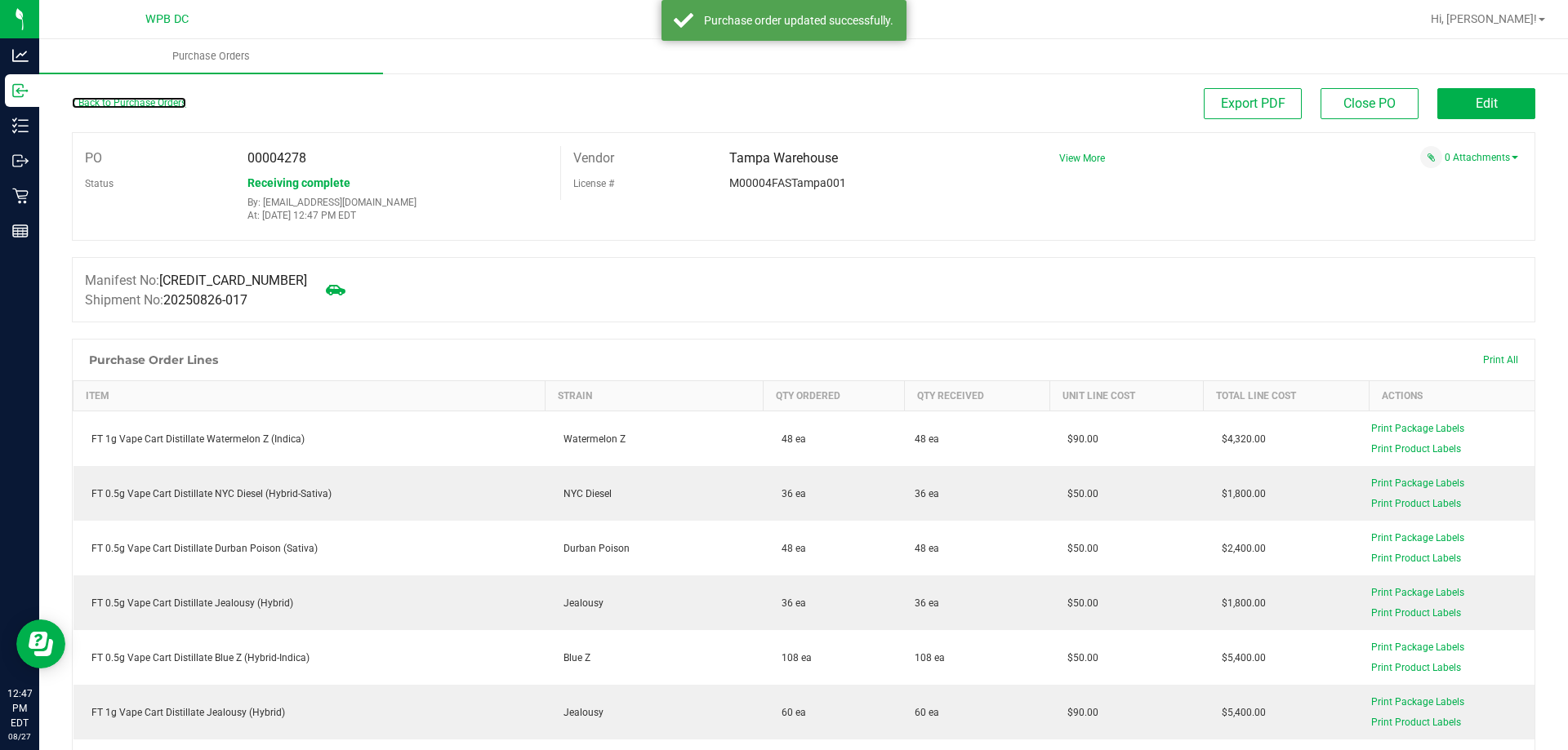
click at [154, 103] on link "Back to Purchase Orders" at bounding box center [129, 102] width 115 height 11
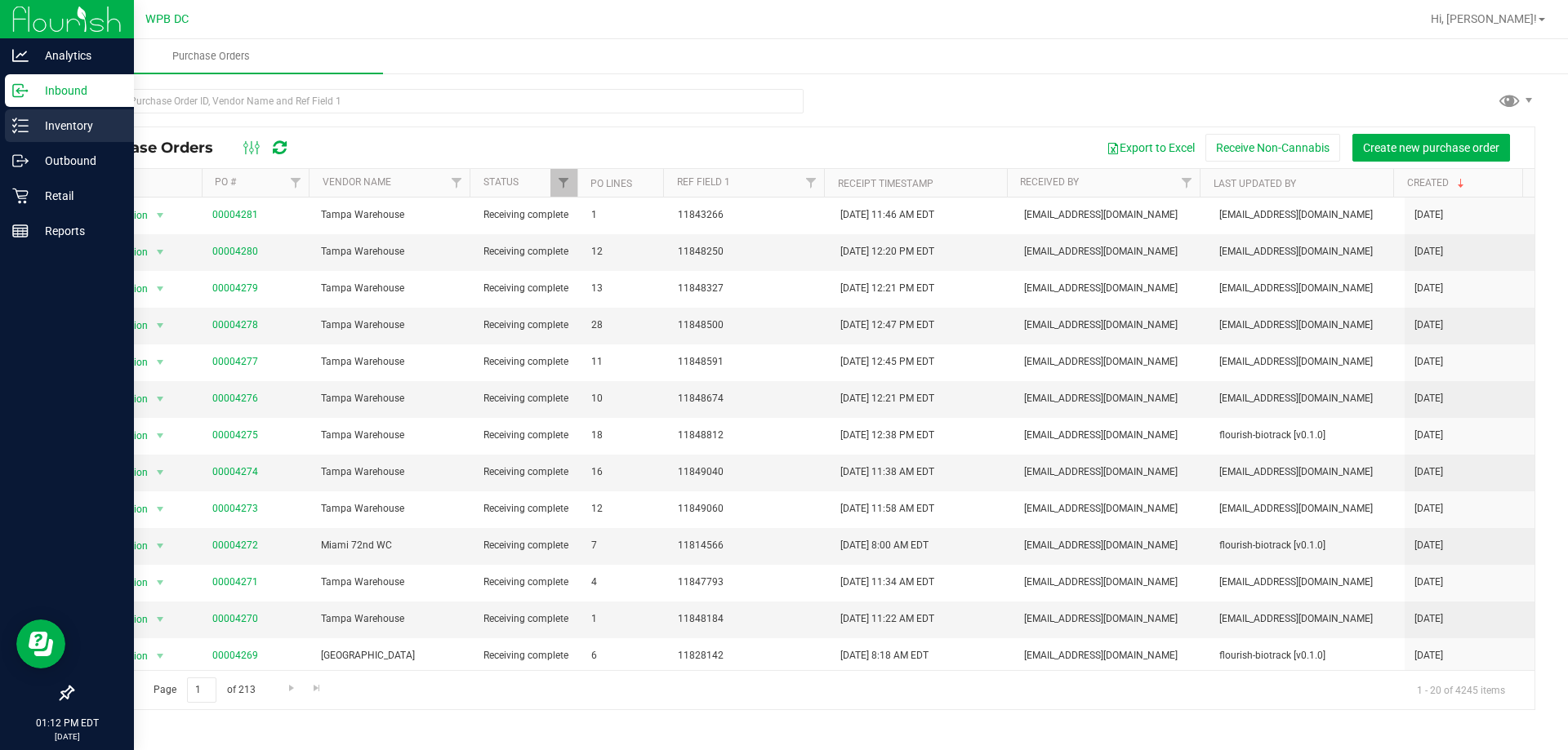
click at [6, 122] on div "Inventory" at bounding box center [69, 125] width 129 height 33
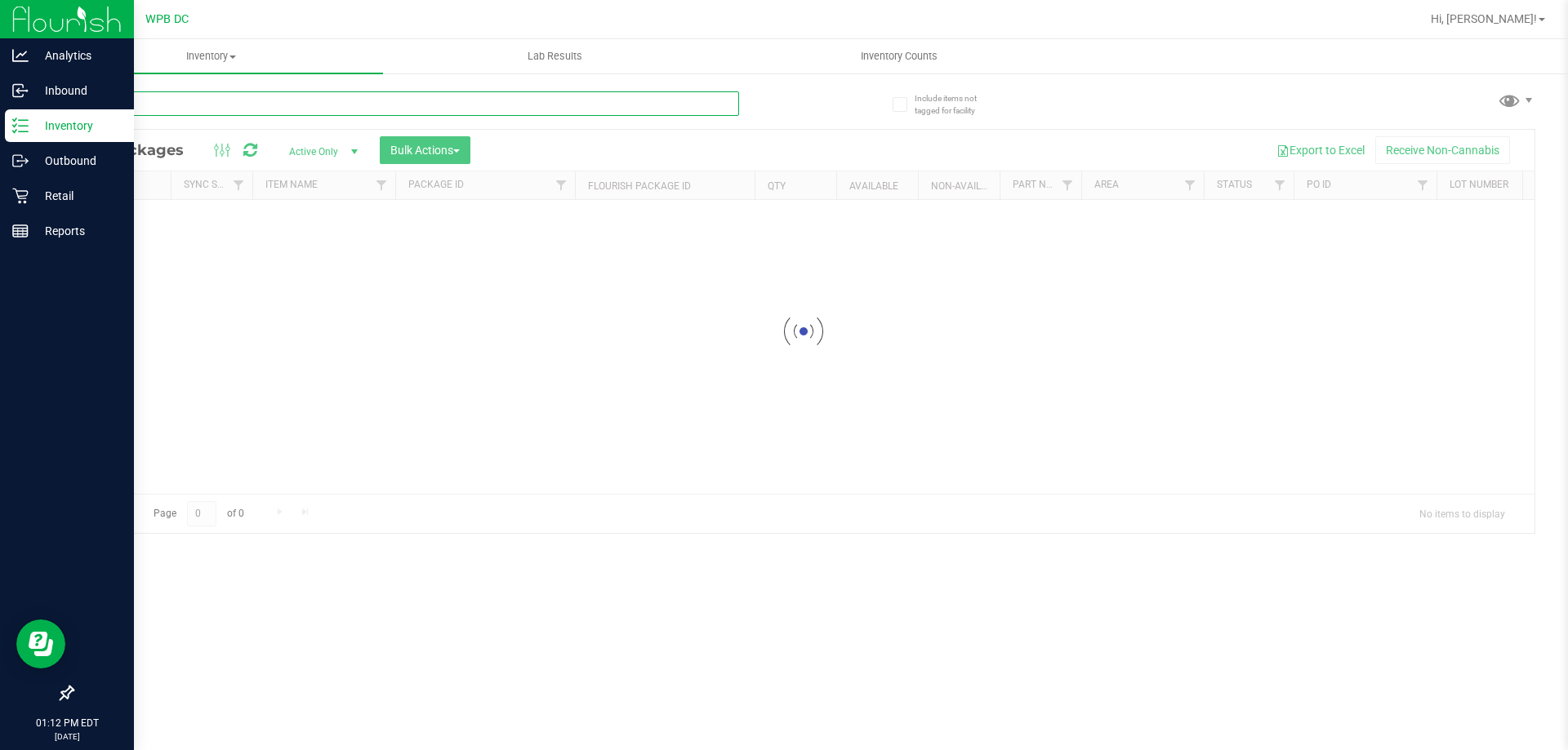
click at [261, 109] on input "text" at bounding box center [406, 103] width 667 height 24
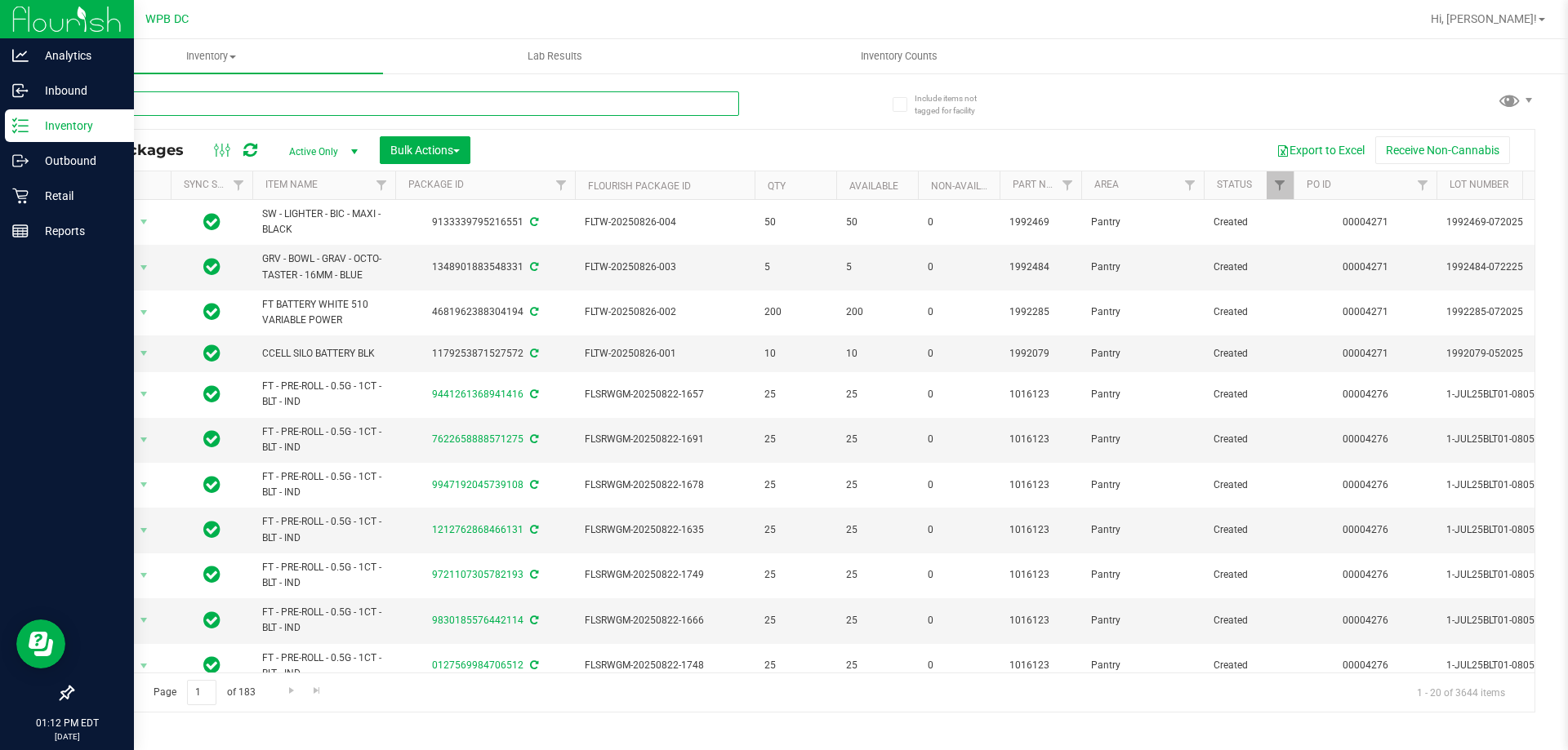
type input "AML"
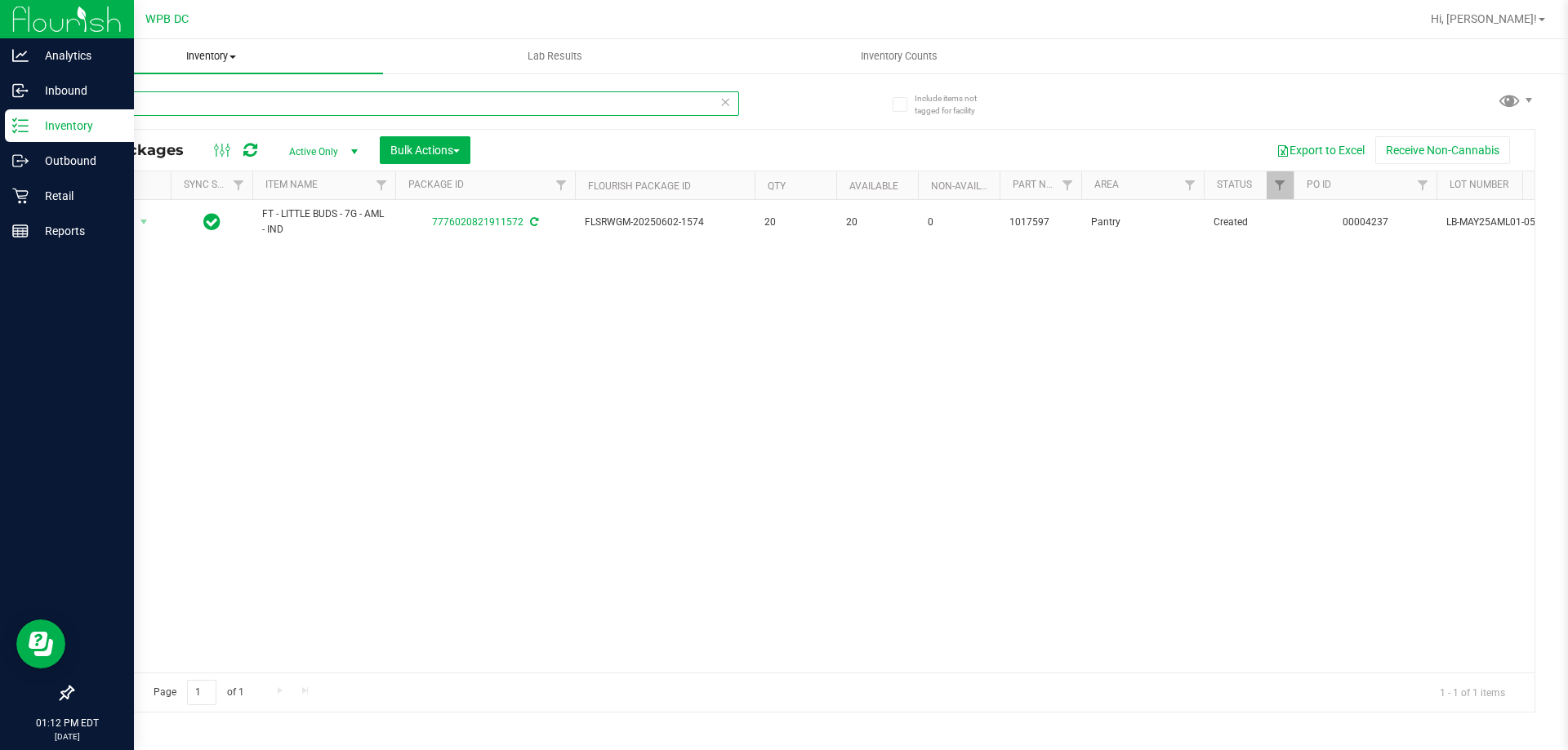
drag, startPoint x: 161, startPoint y: 104, endPoint x: 62, endPoint y: 64, distance: 106.8
click at [76, 101] on input "AML" at bounding box center [406, 103] width 667 height 24
